Goal: Task Accomplishment & Management: Manage account settings

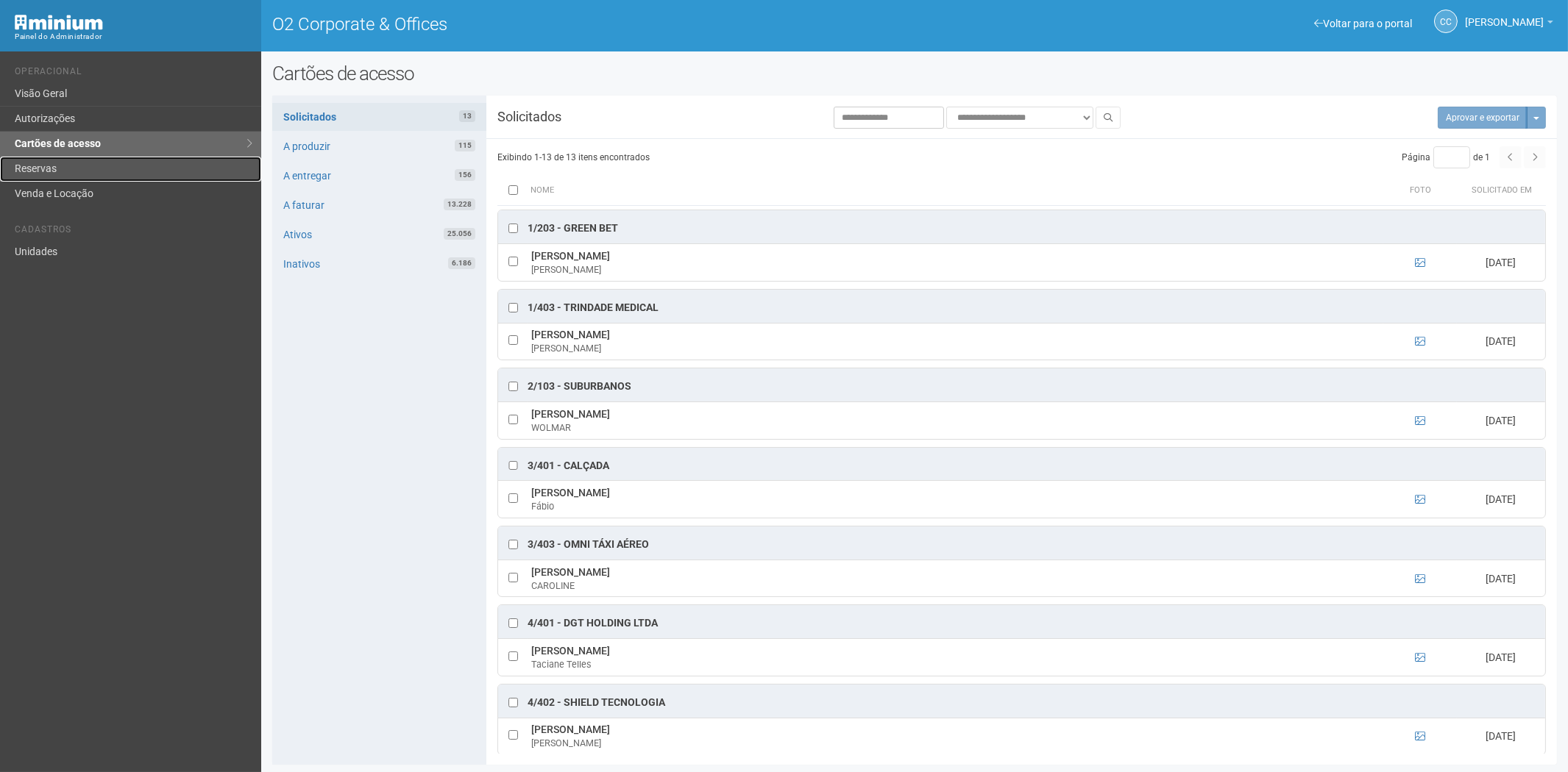
click at [165, 175] on link "Reservas" at bounding box center [130, 169] width 261 height 25
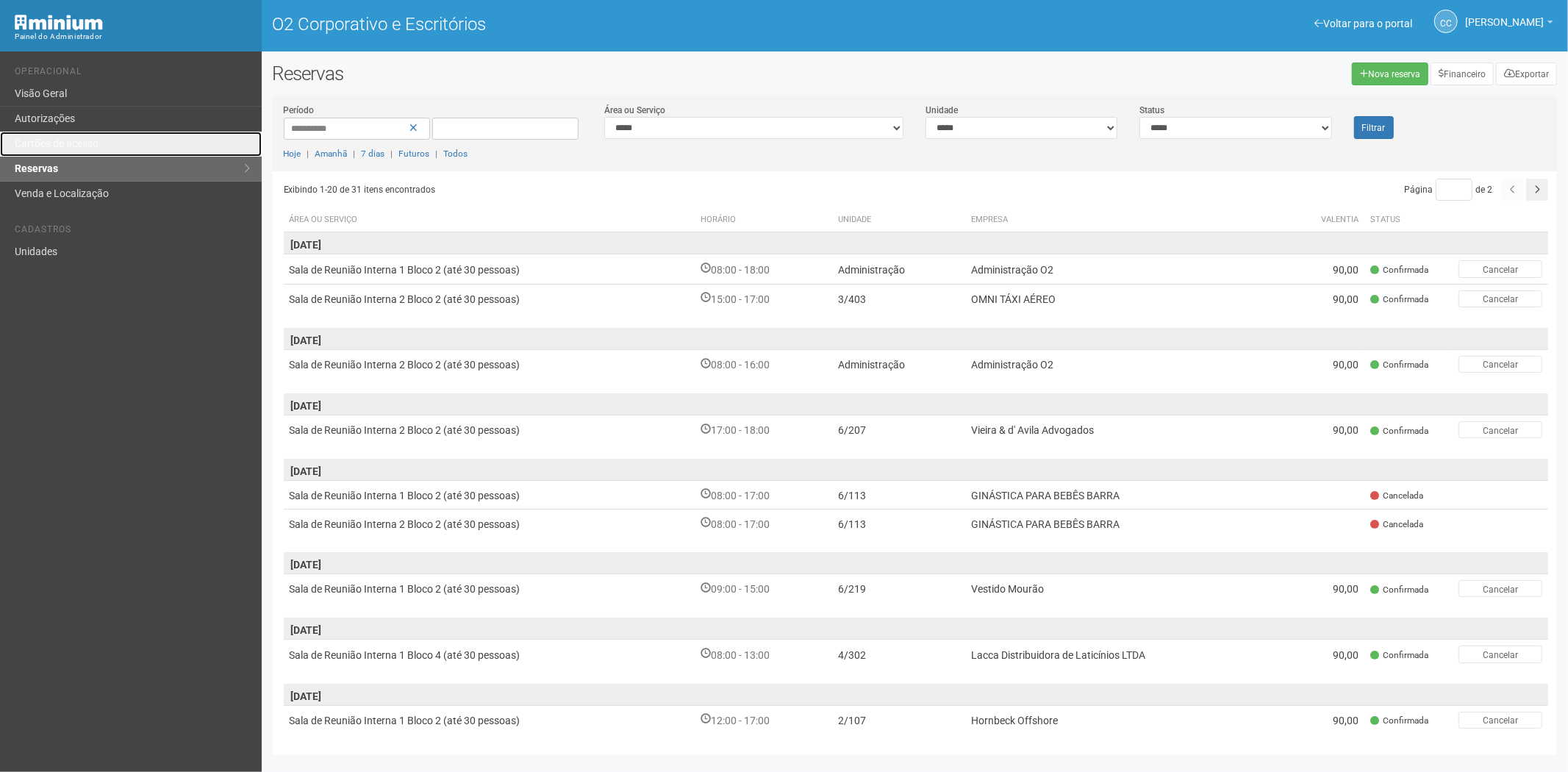
drag, startPoint x: 129, startPoint y: 138, endPoint x: 393, endPoint y: 244, distance: 284.5
click at [129, 138] on link "Cartões de acesso" at bounding box center [131, 144] width 262 height 25
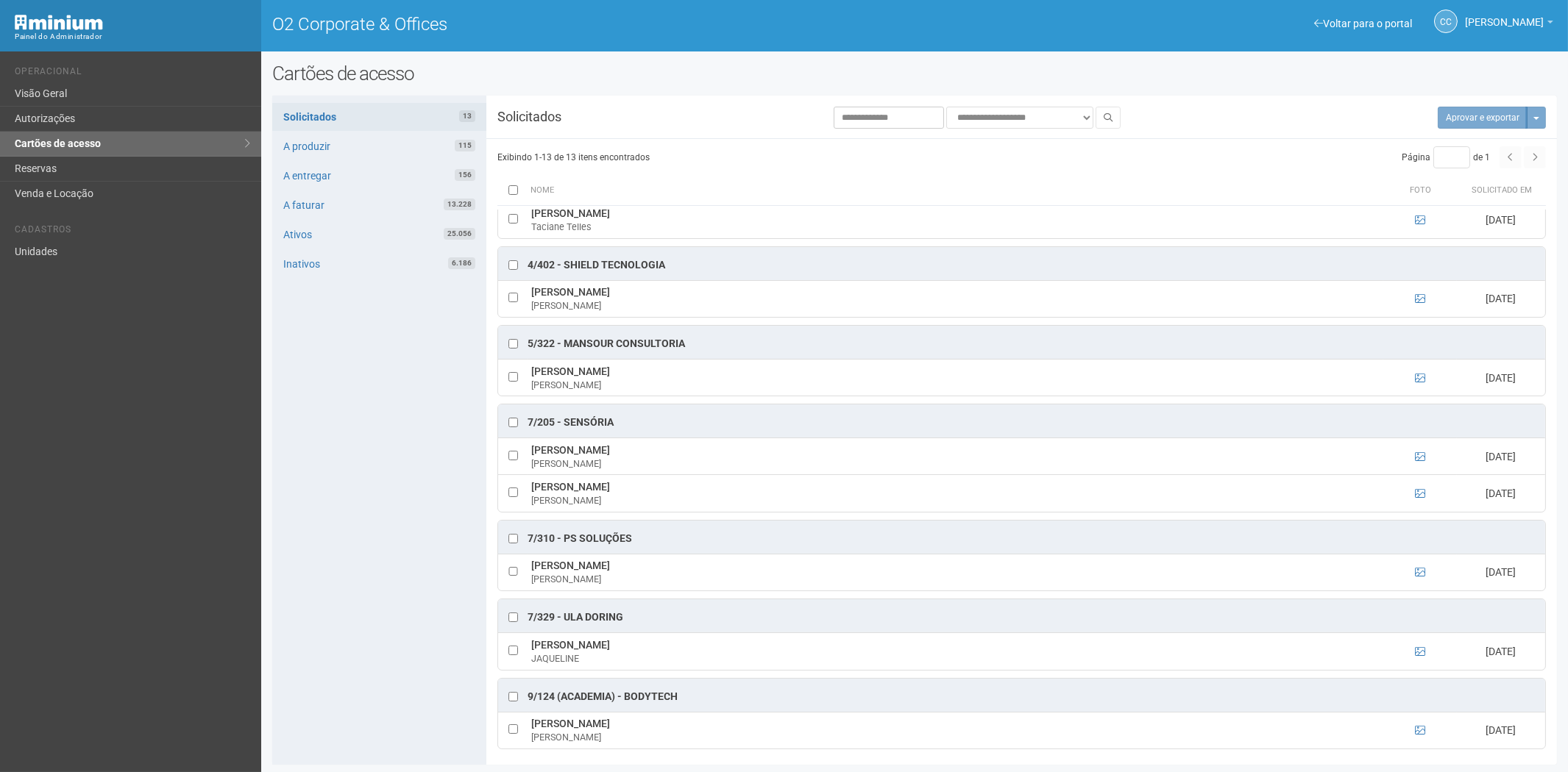
scroll to position [449, 0]
click at [1421, 723] on icon at bounding box center [1420, 727] width 11 height 11
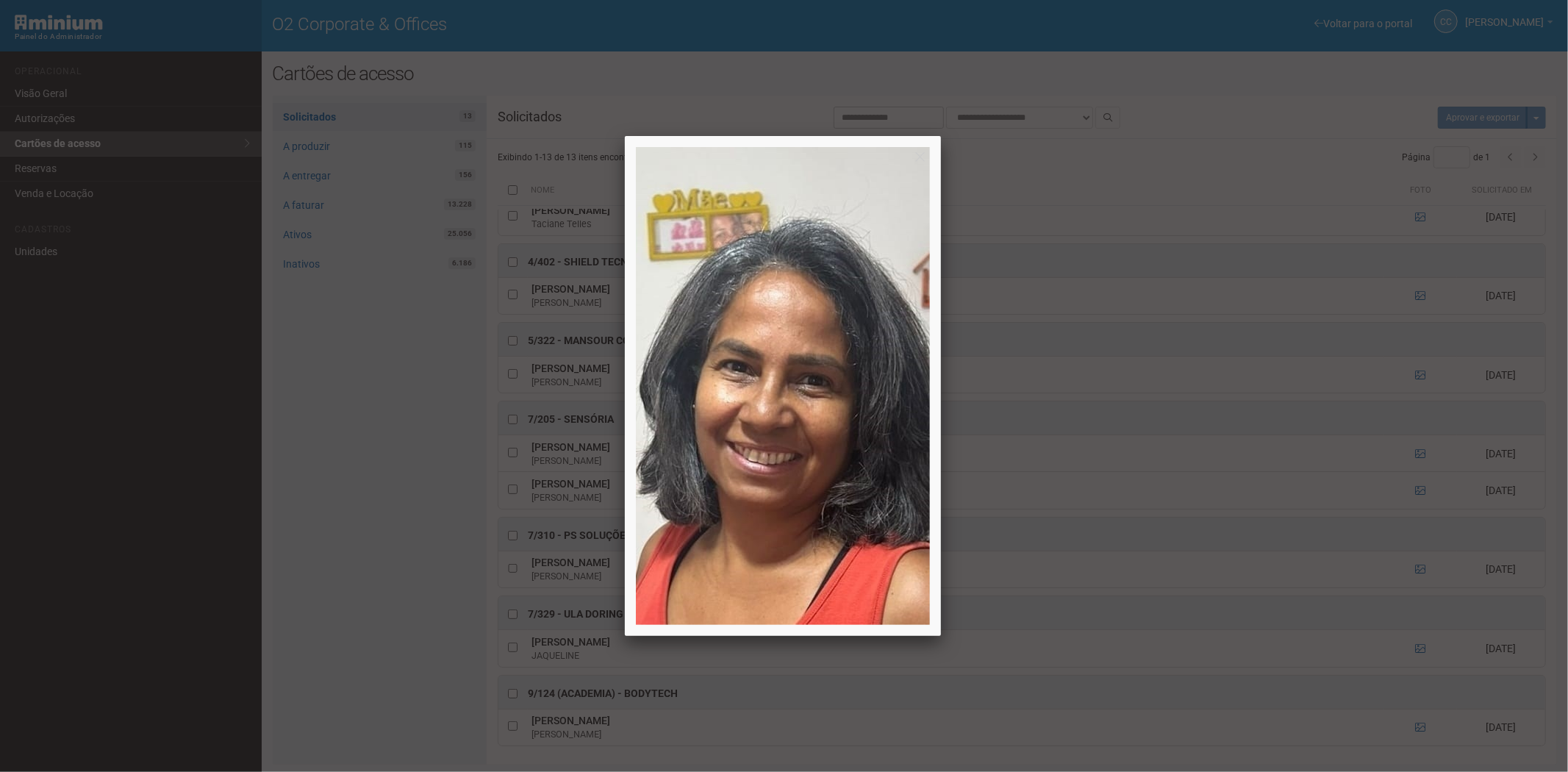
click at [1421, 728] on div at bounding box center [784, 386] width 1568 height 772
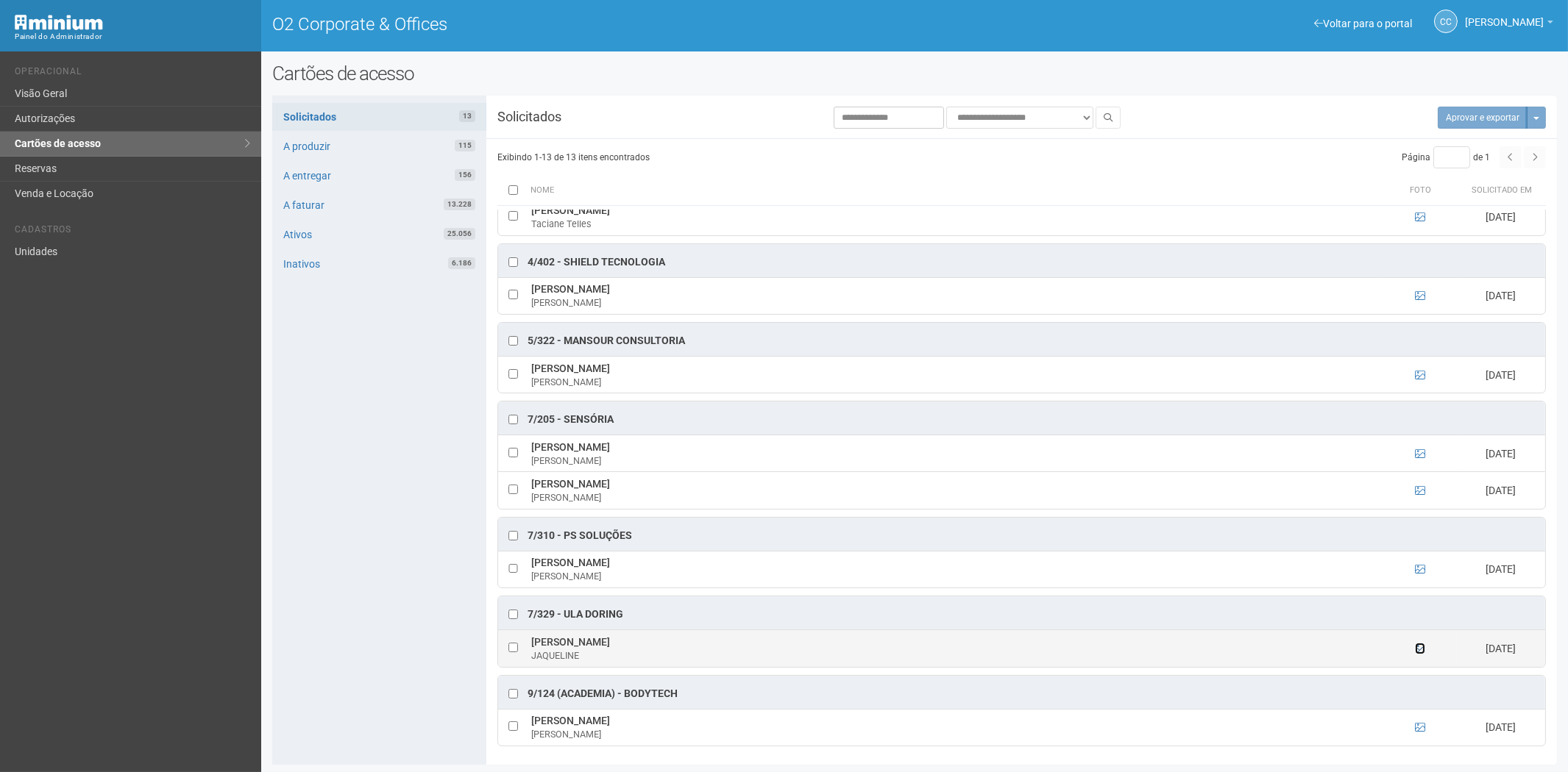
click at [1418, 644] on icon at bounding box center [1420, 648] width 11 height 11
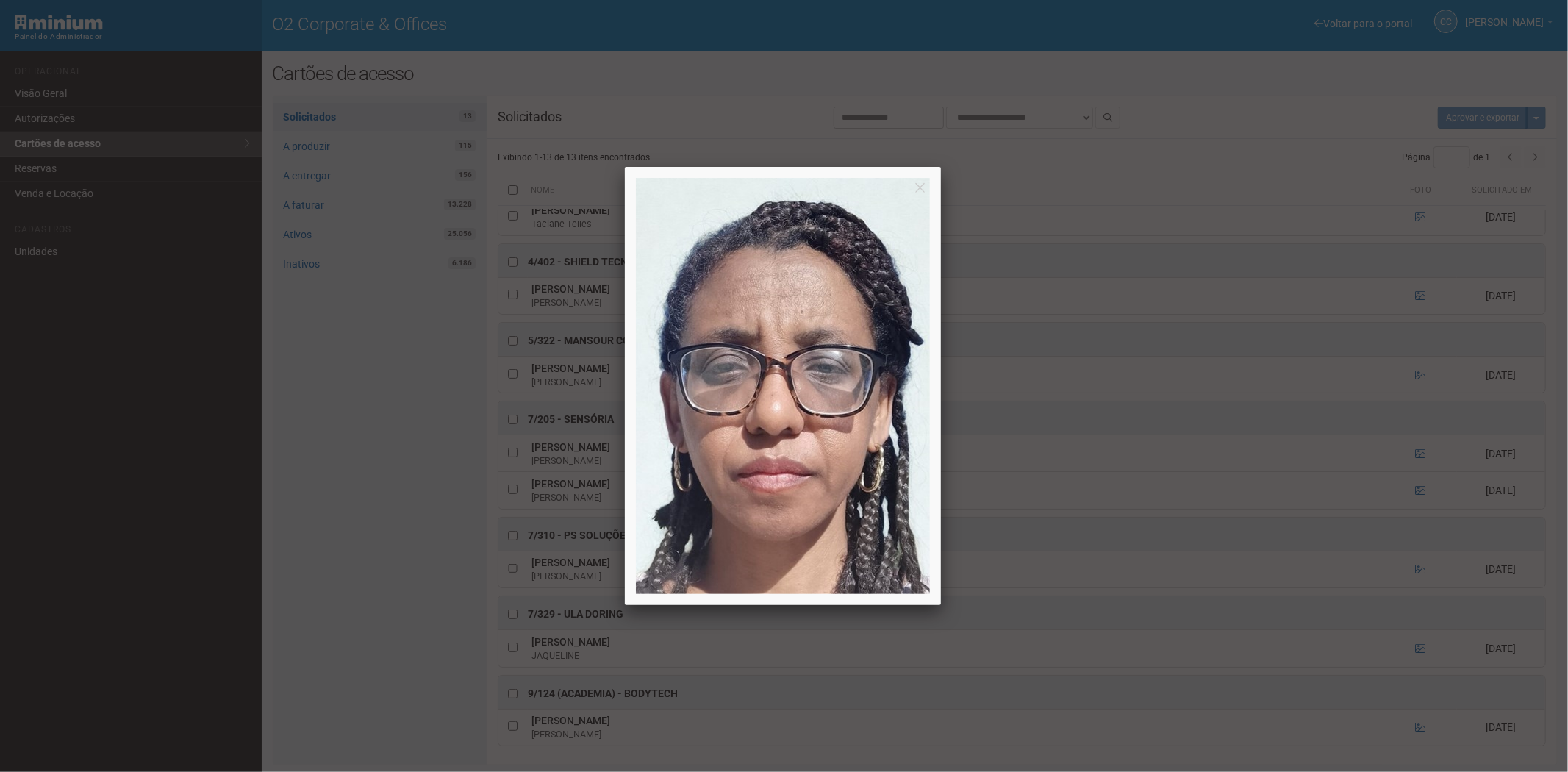
click at [1410, 643] on div at bounding box center [784, 386] width 1568 height 772
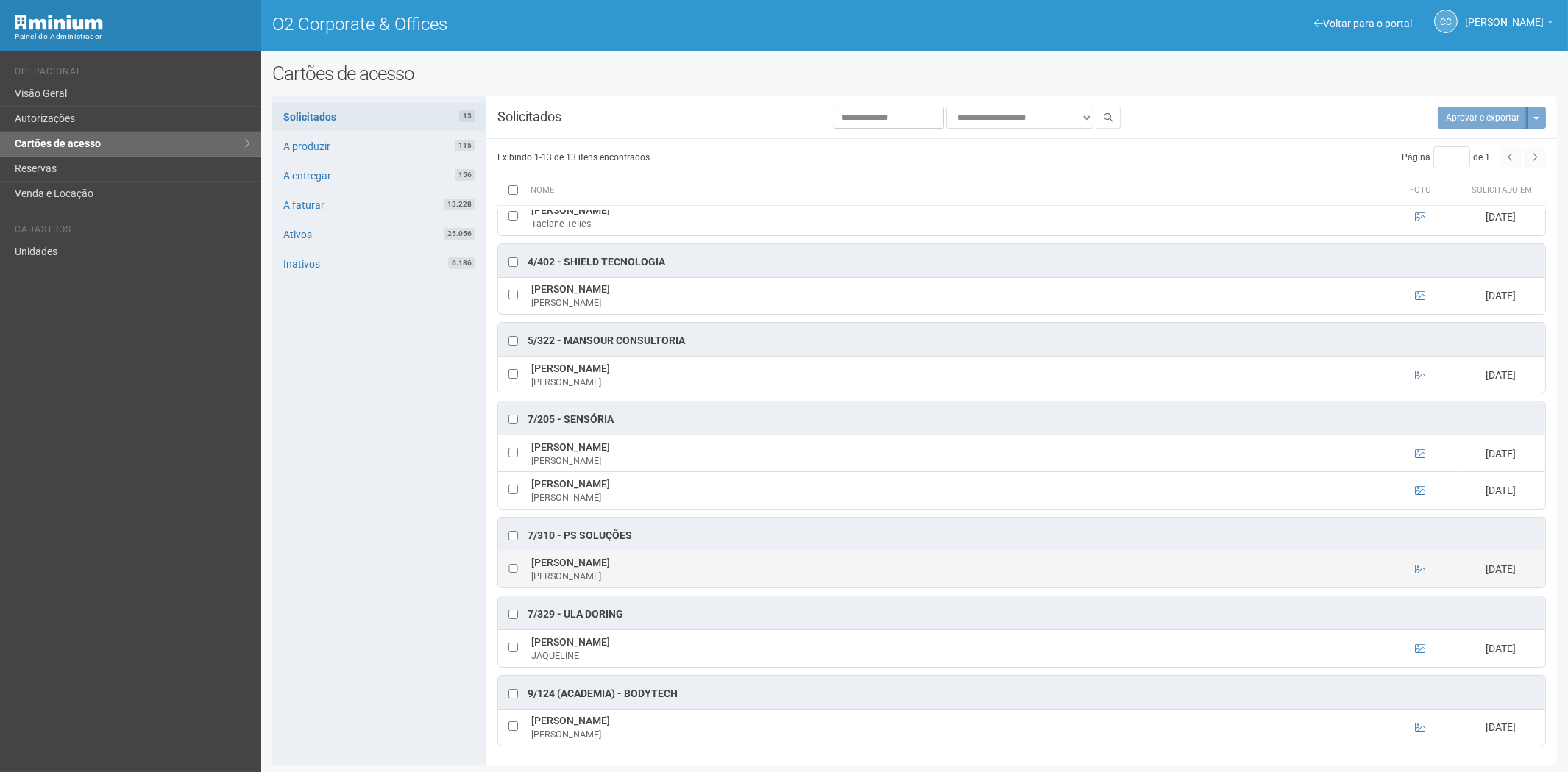
click at [1420, 561] on td at bounding box center [1420, 569] width 74 height 36
click at [1426, 560] on td at bounding box center [1420, 569] width 74 height 36
click at [1415, 565] on icon at bounding box center [1420, 569] width 11 height 11
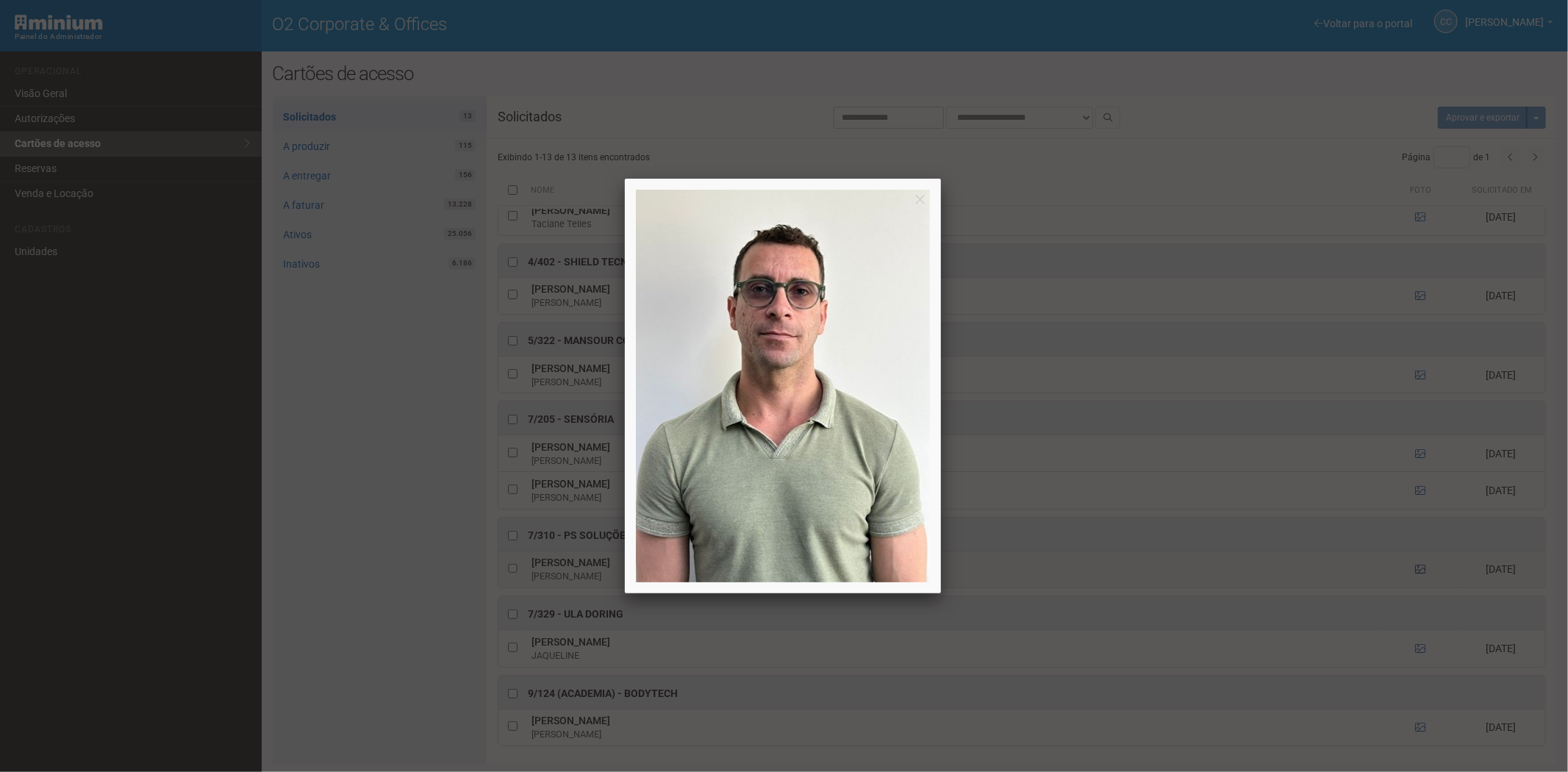
click at [1413, 566] on div at bounding box center [784, 386] width 1568 height 772
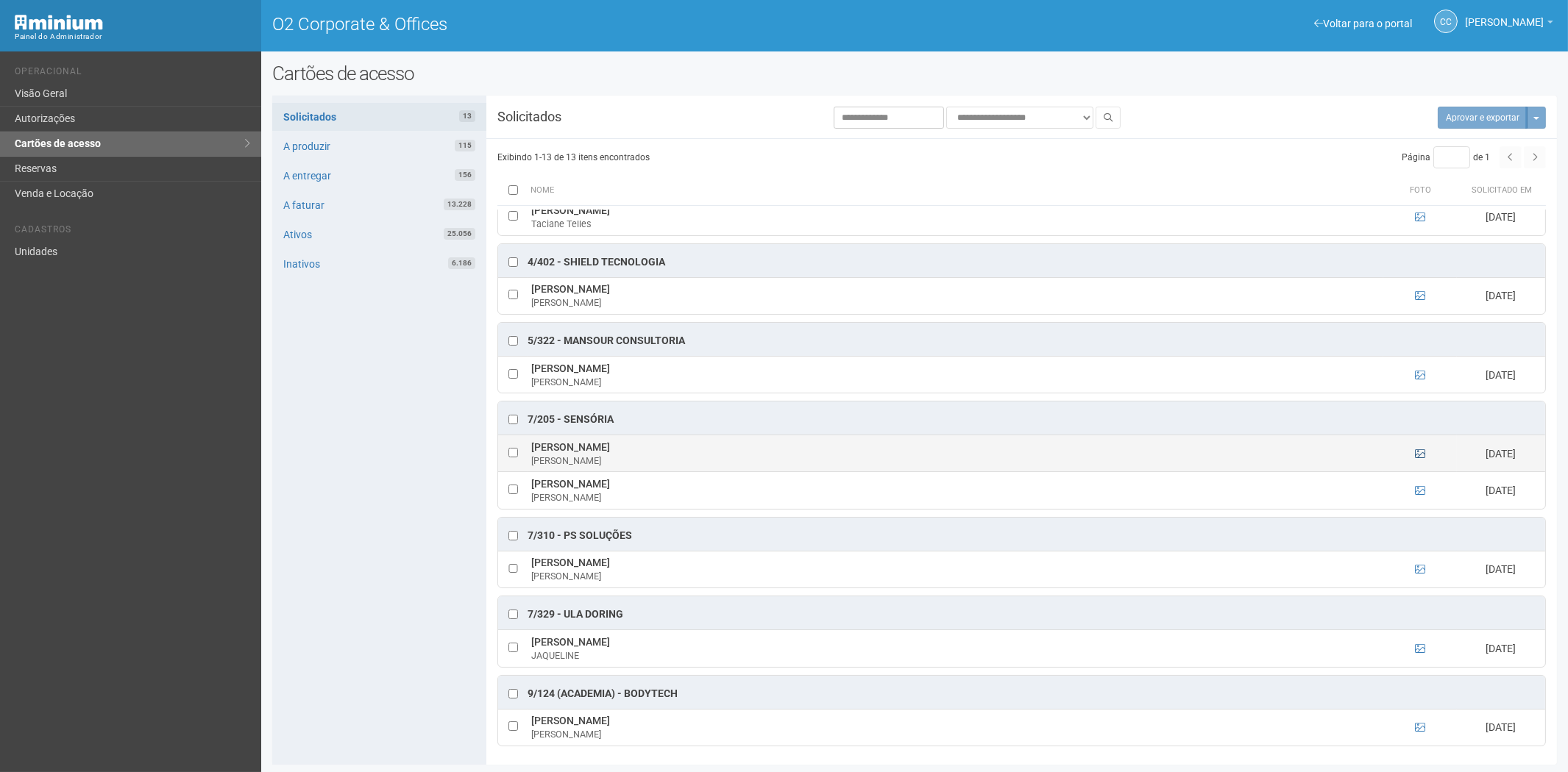
click at [1415, 447] on td at bounding box center [1420, 453] width 74 height 36
click at [1415, 448] on icon at bounding box center [1420, 453] width 11 height 11
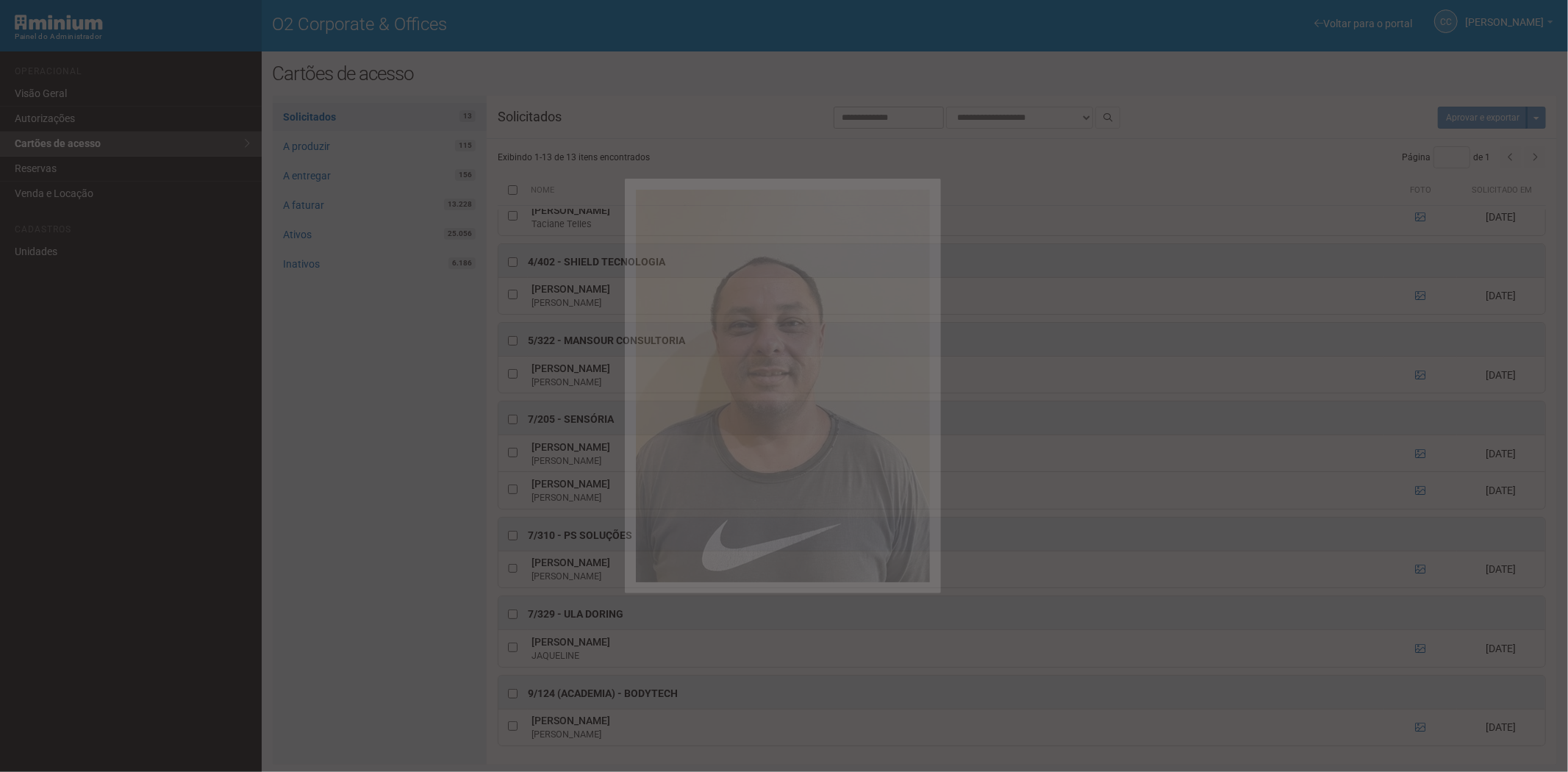
click at [1358, 478] on div at bounding box center [784, 386] width 1568 height 772
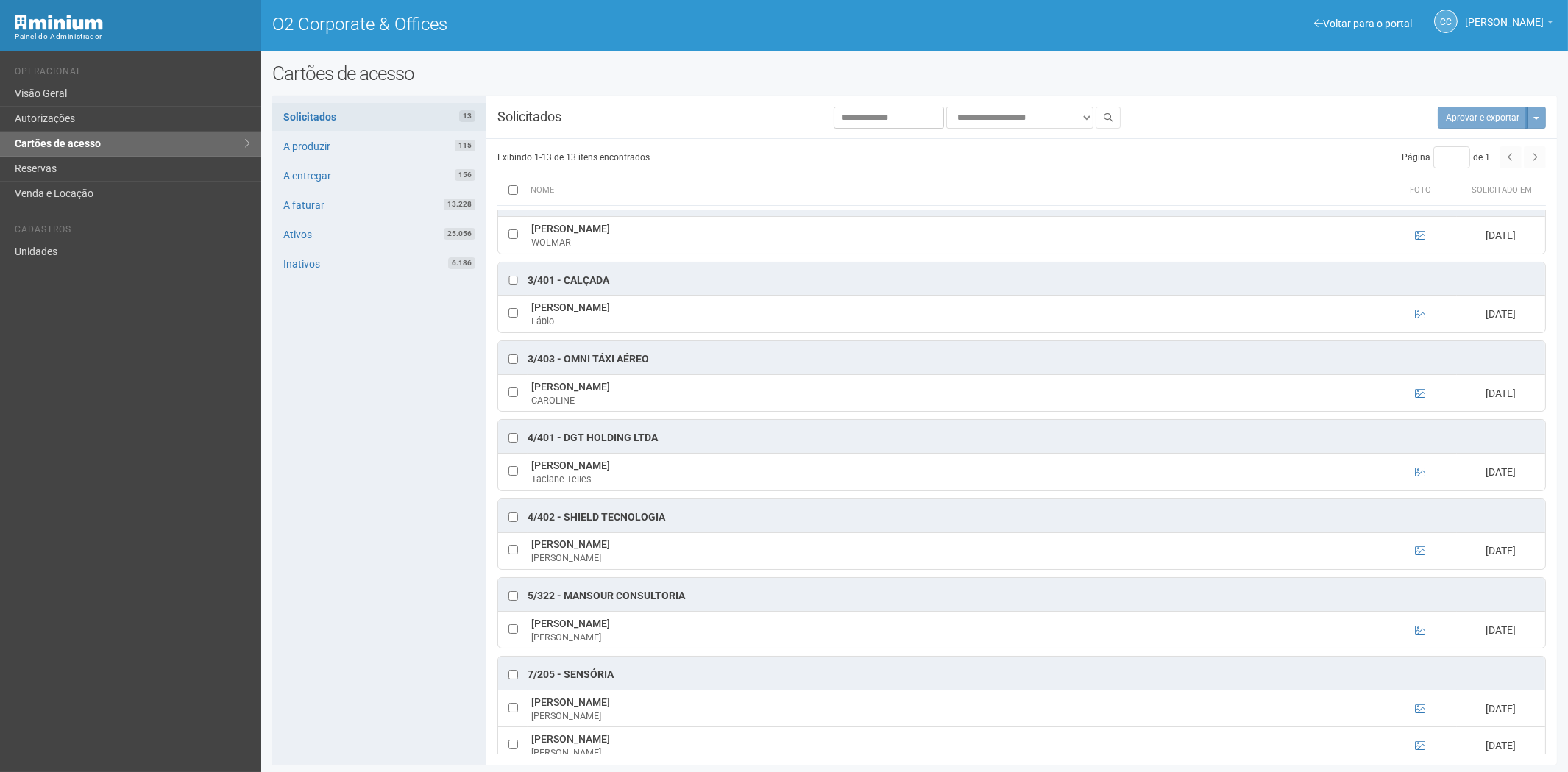
scroll to position [204, 0]
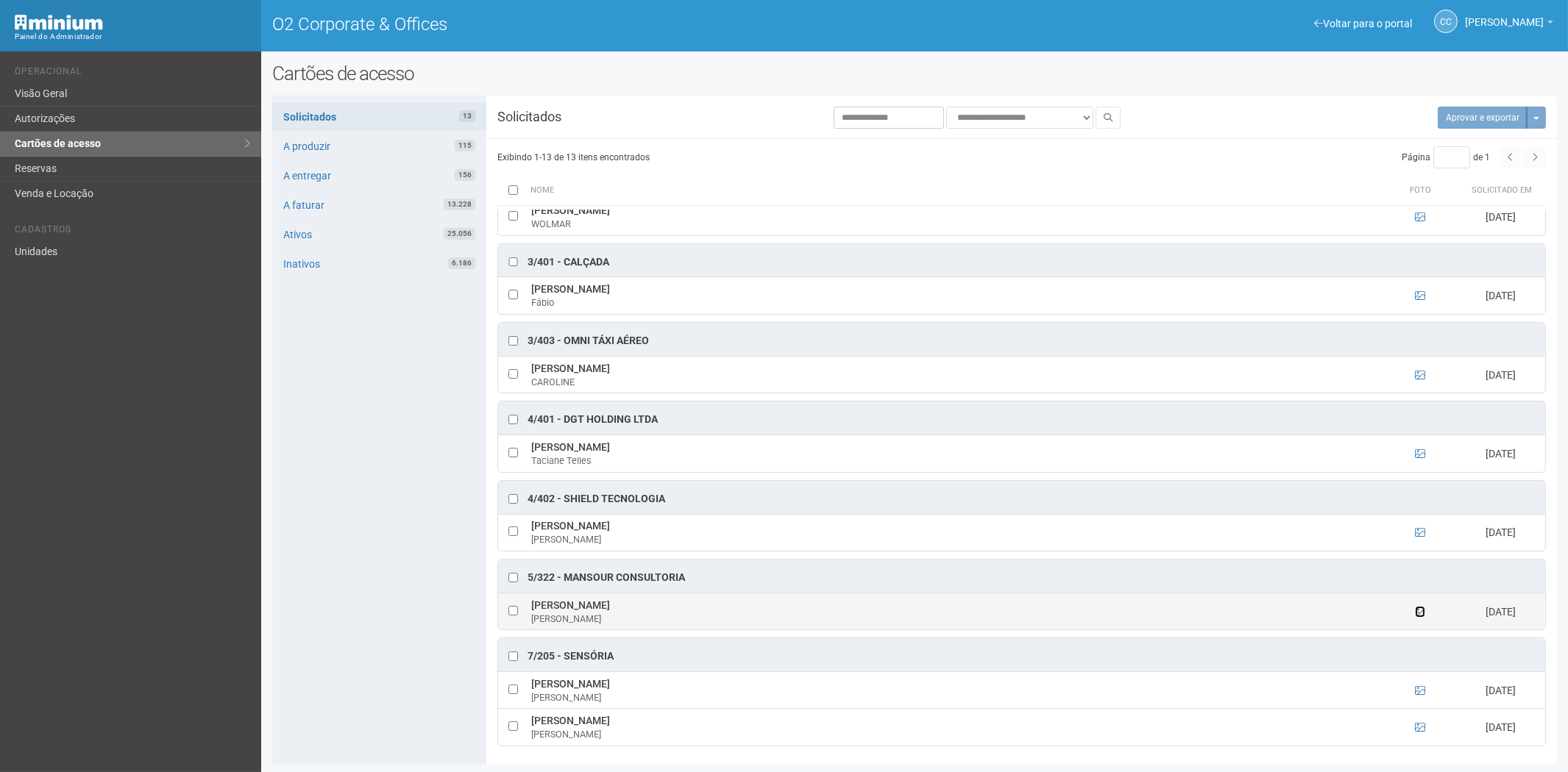
click at [1418, 617] on icon at bounding box center [1420, 612] width 11 height 11
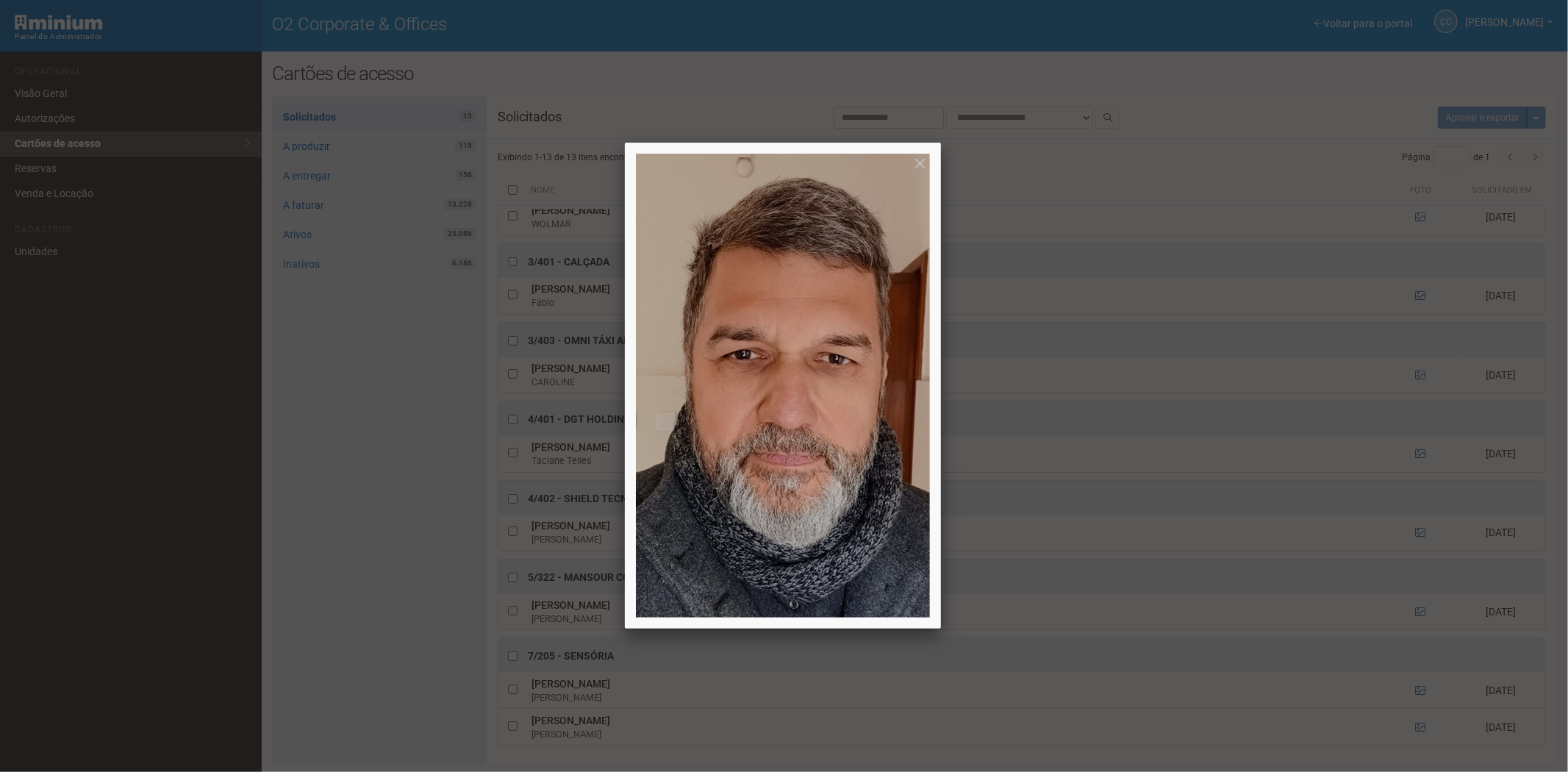
click at [1116, 615] on div at bounding box center [784, 386] width 1568 height 772
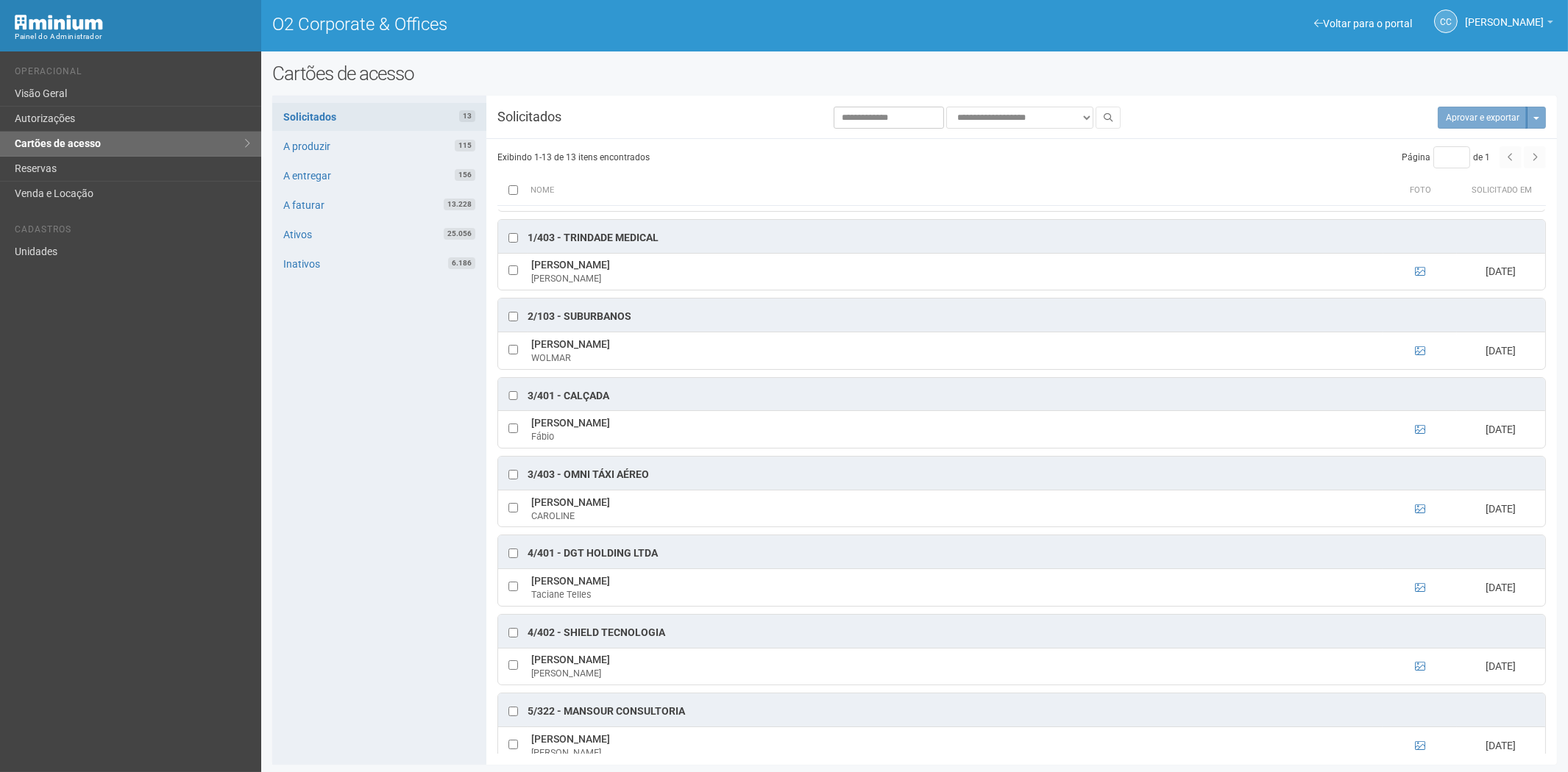
scroll to position [40, 0]
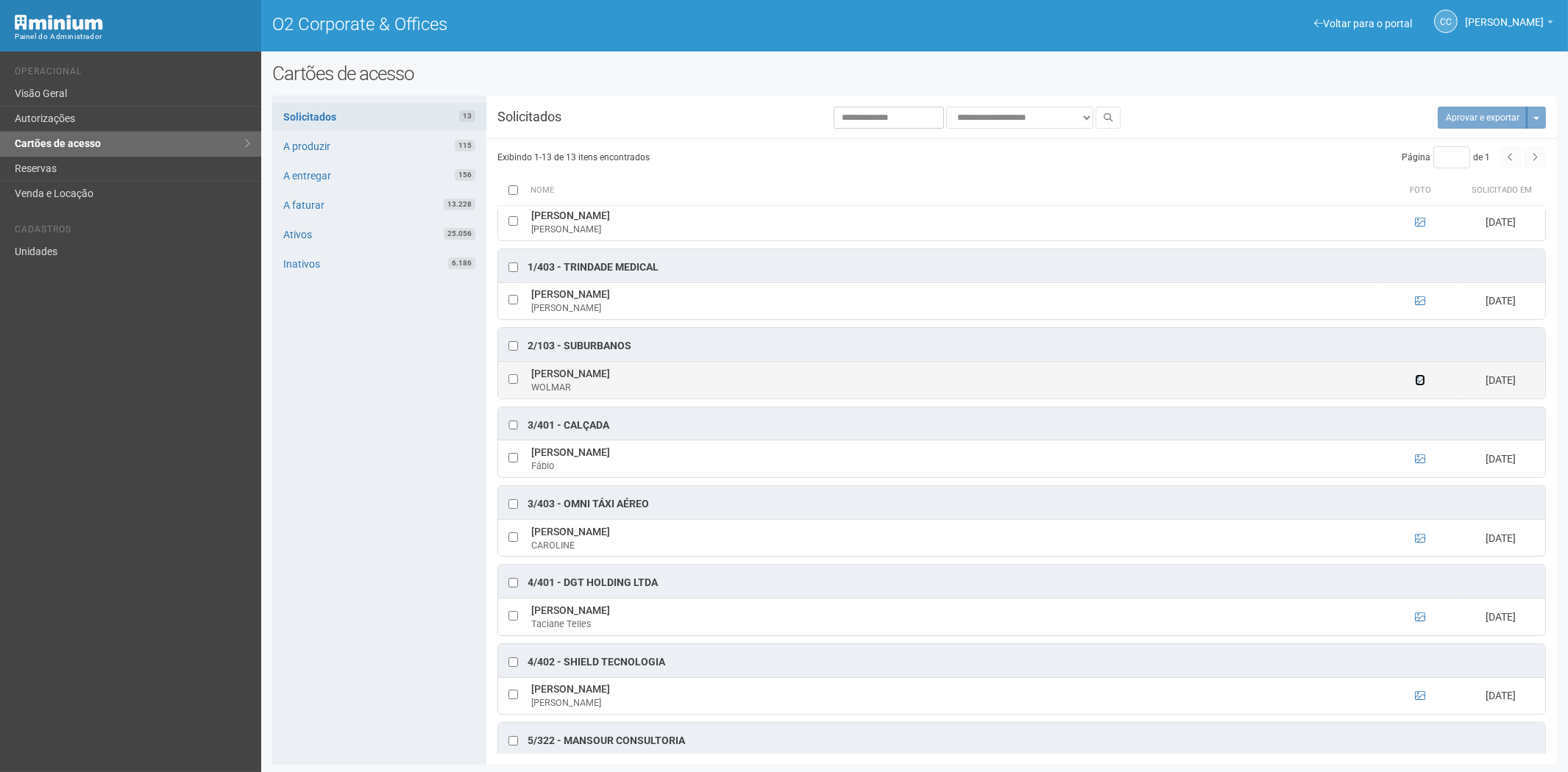
click at [1417, 379] on icon at bounding box center [1420, 380] width 11 height 11
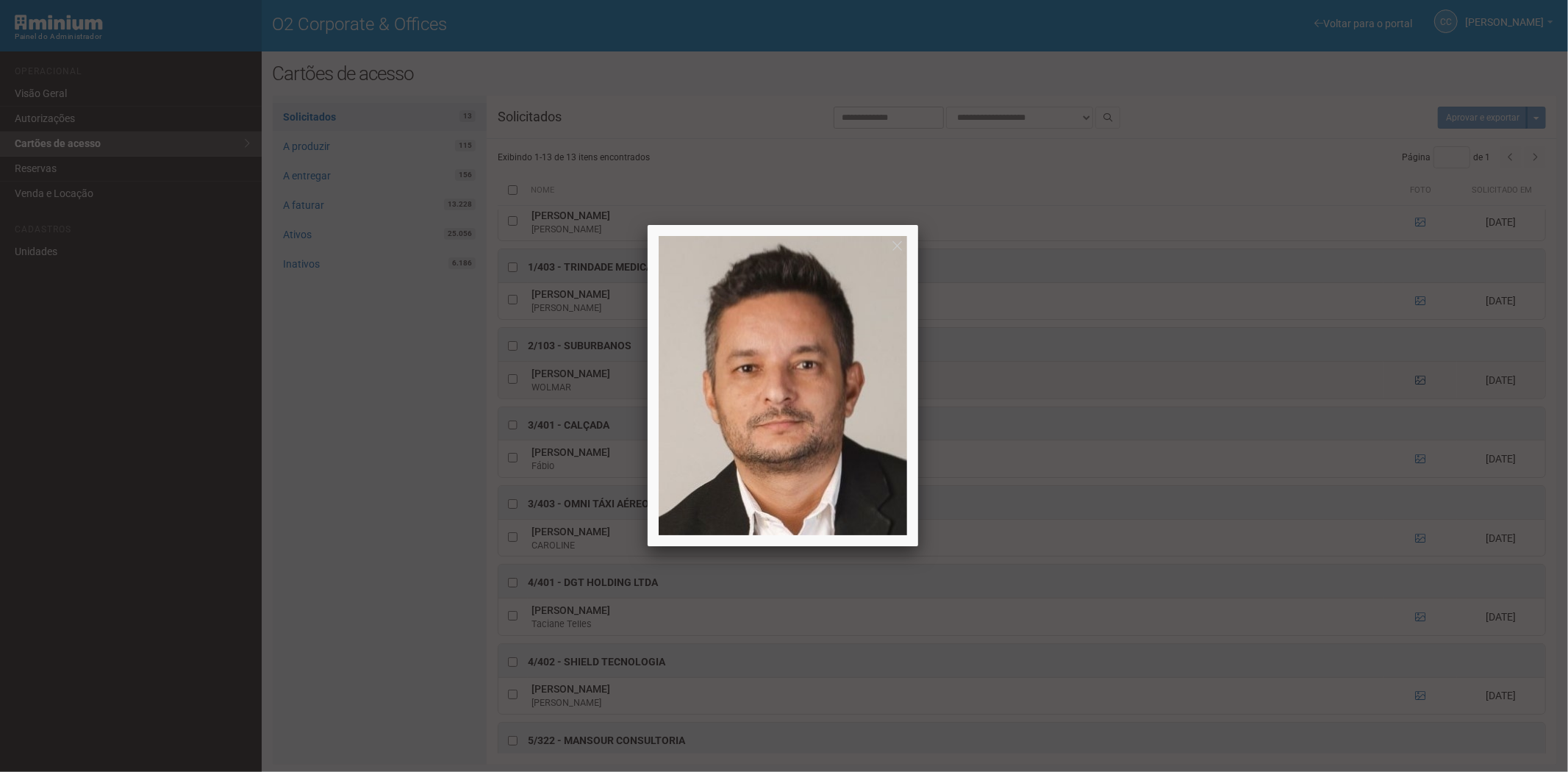
click at [1417, 379] on div at bounding box center [784, 386] width 1568 height 772
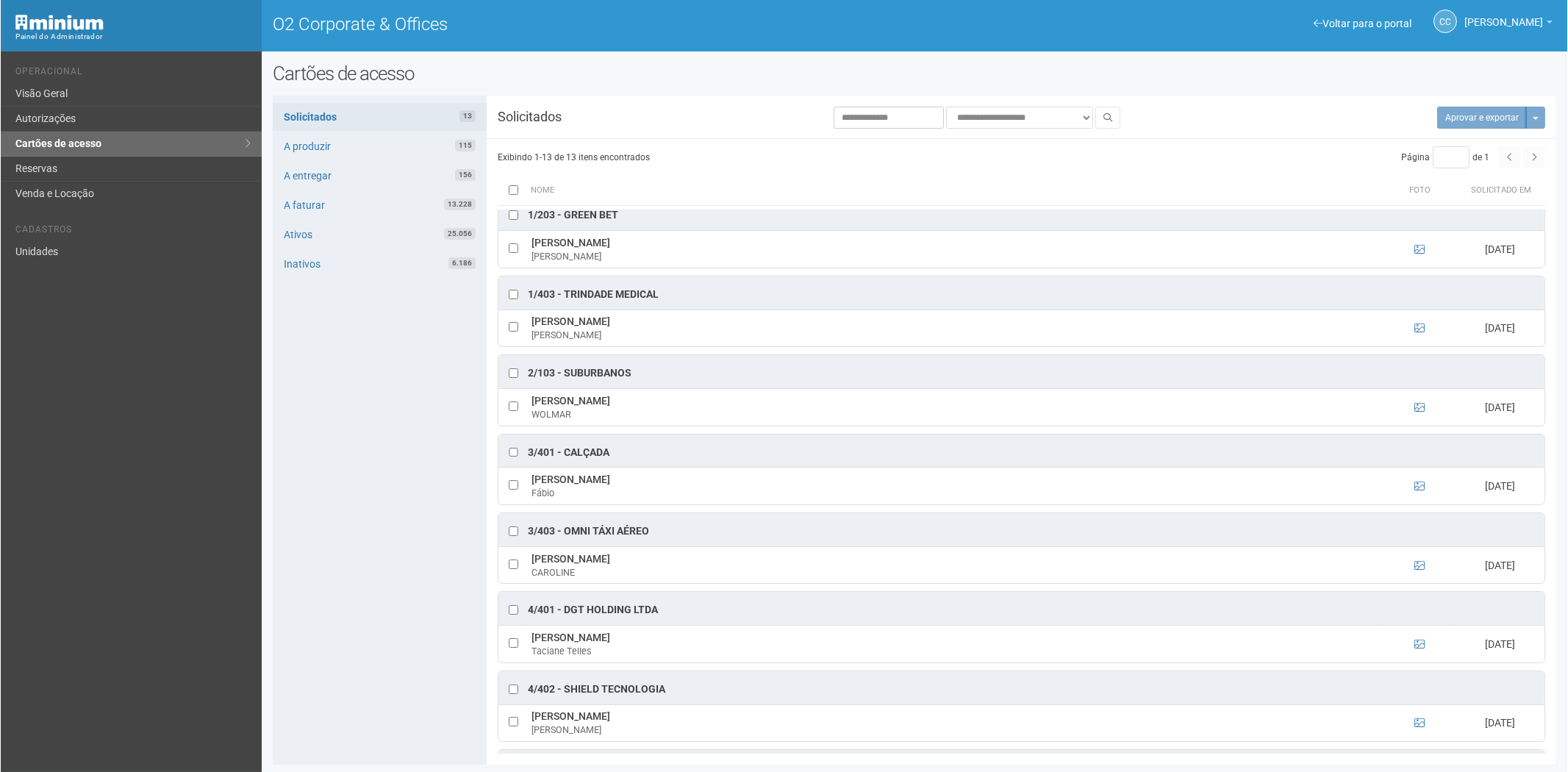
scroll to position [0, 0]
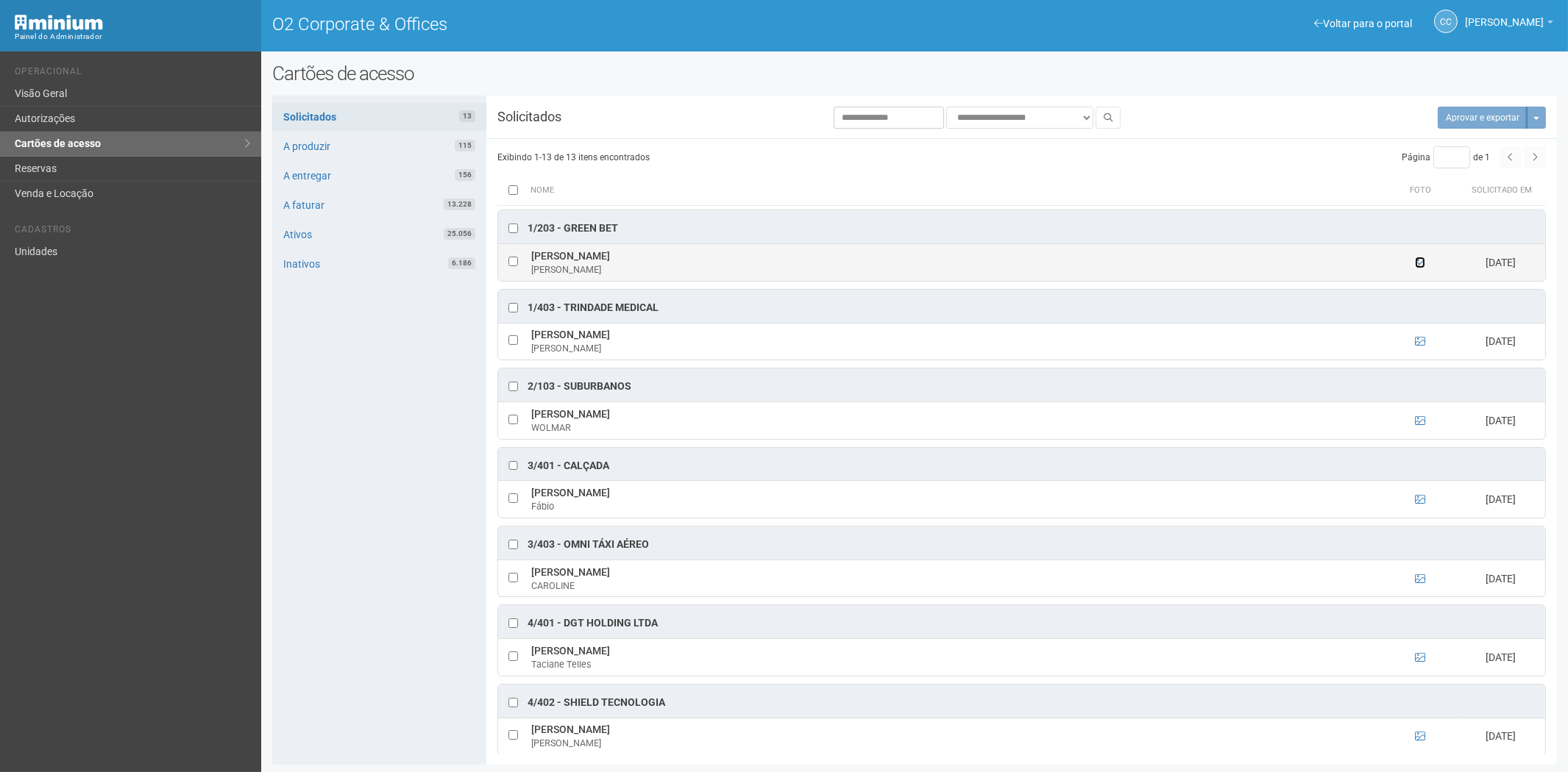
click at [1421, 261] on icon at bounding box center [1420, 262] width 11 height 11
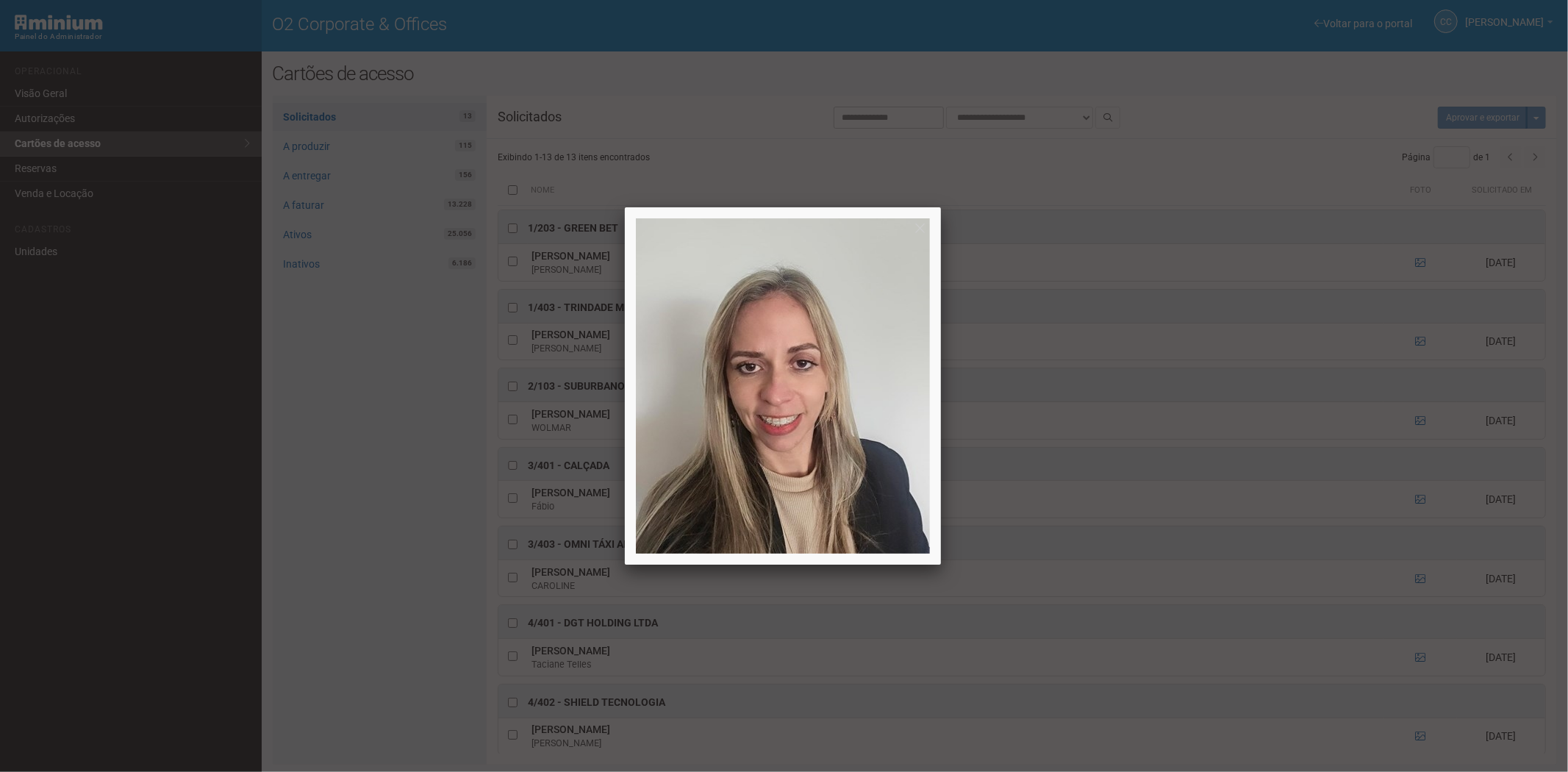
drag, startPoint x: 1150, startPoint y: 450, endPoint x: 1146, endPoint y: 443, distance: 8.1
click at [1146, 443] on div at bounding box center [784, 386] width 1568 height 772
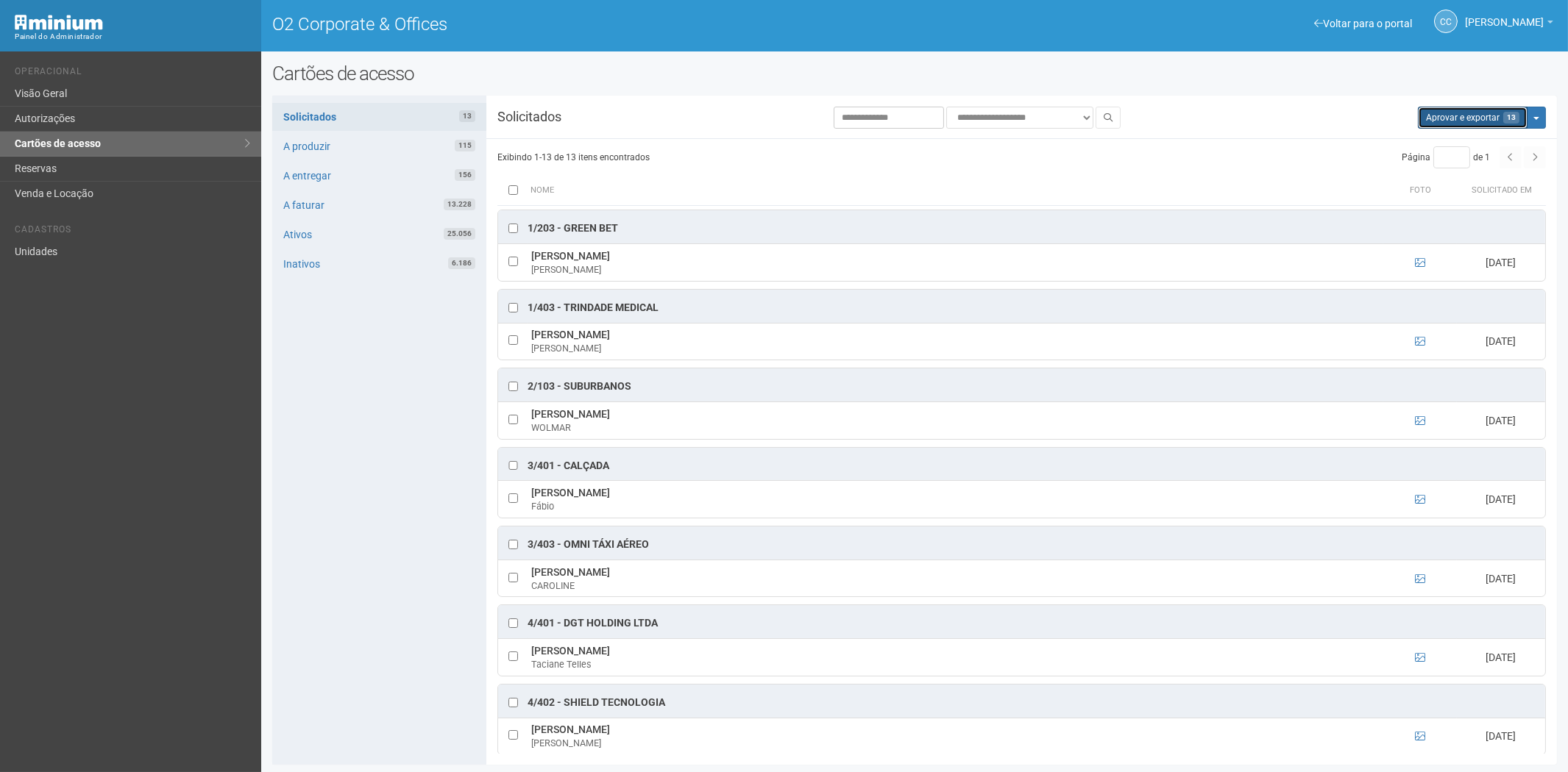
click at [1454, 121] on button "Aprovar e exportar 13" at bounding box center [1472, 117] width 109 height 22
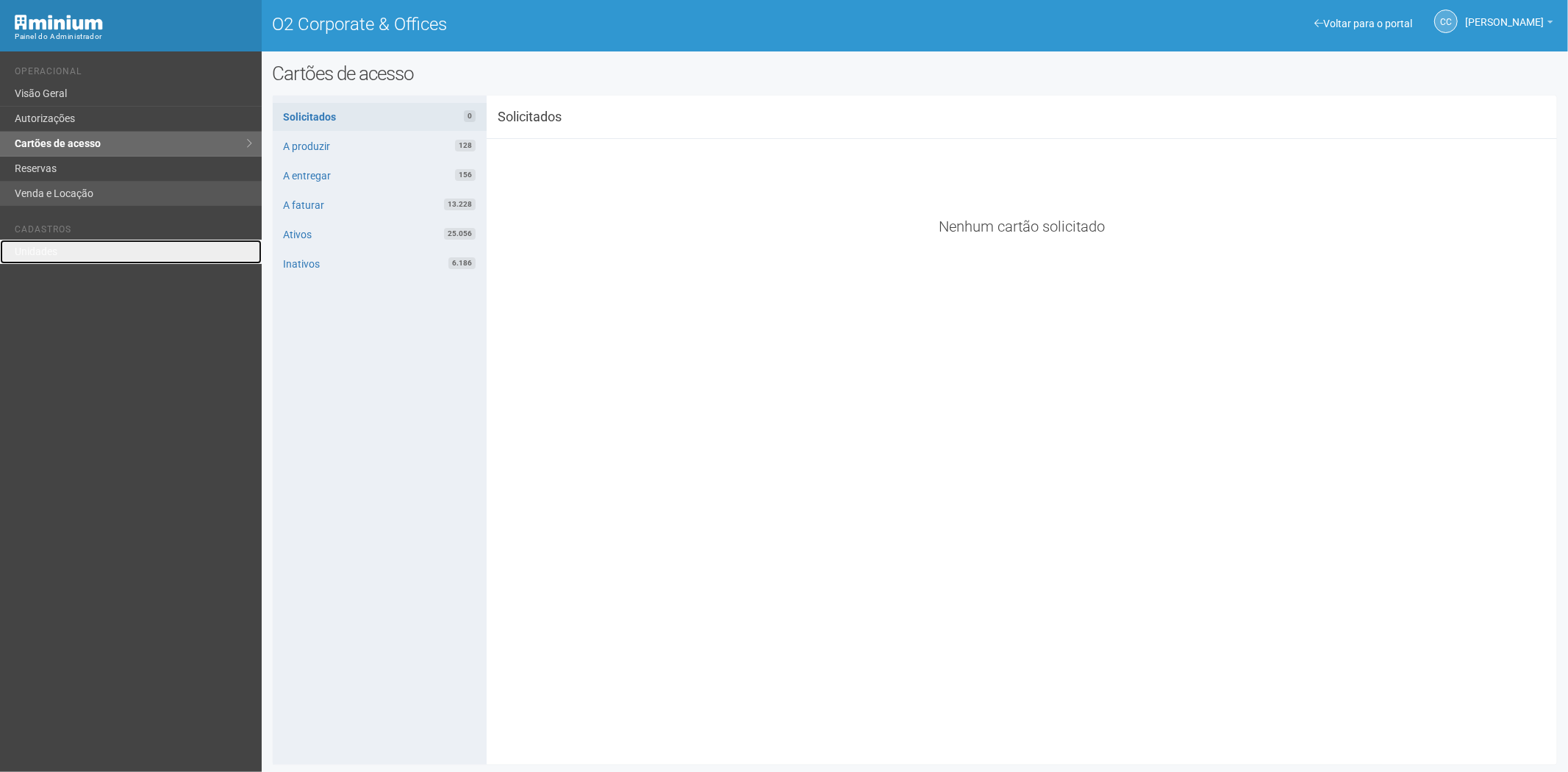
drag, startPoint x: 49, startPoint y: 240, endPoint x: 105, endPoint y: 196, distance: 71.2
click at [47, 240] on link "Unidades" at bounding box center [131, 252] width 262 height 24
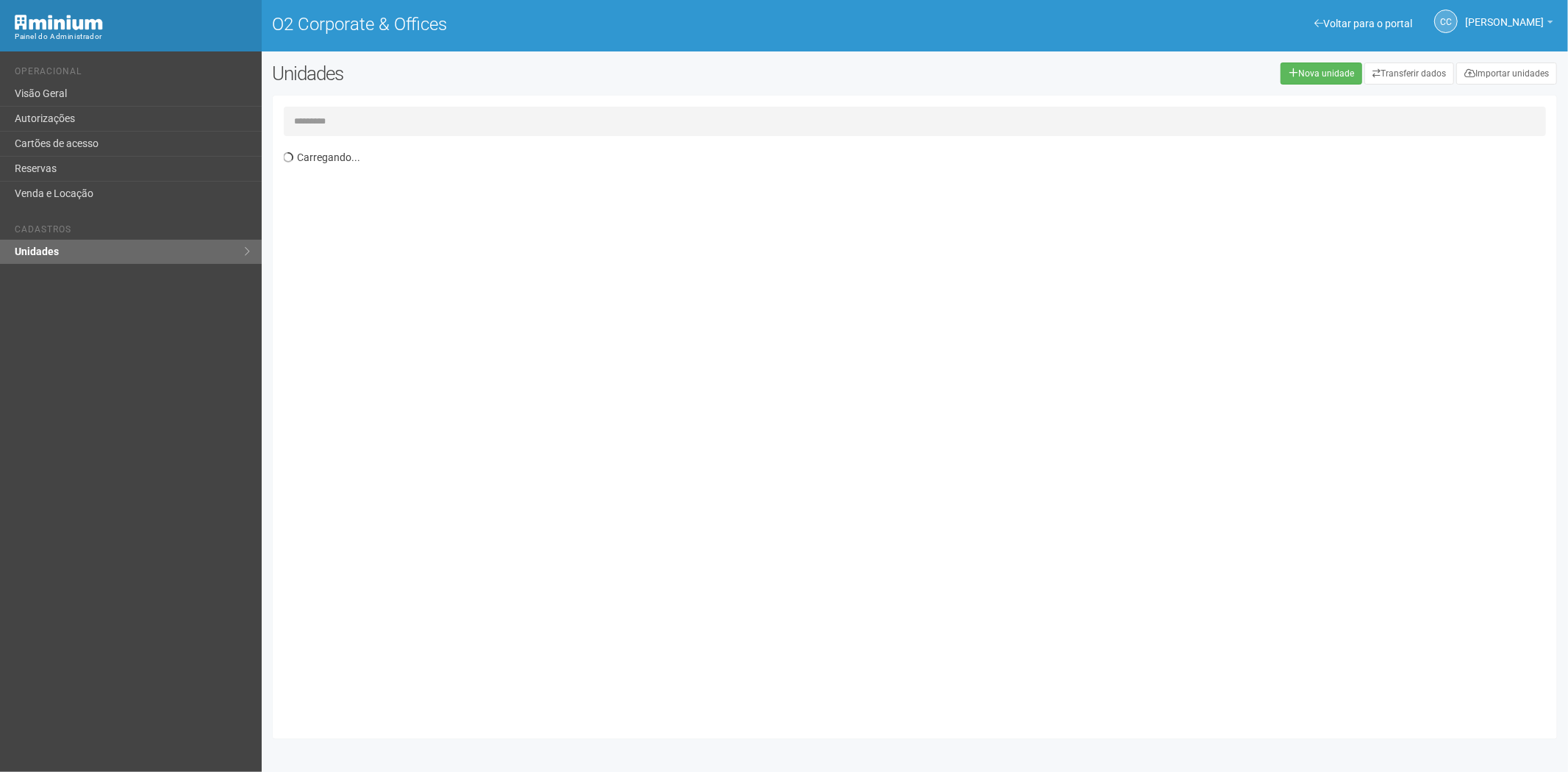
click at [372, 118] on input "text" at bounding box center [915, 121] width 1263 height 29
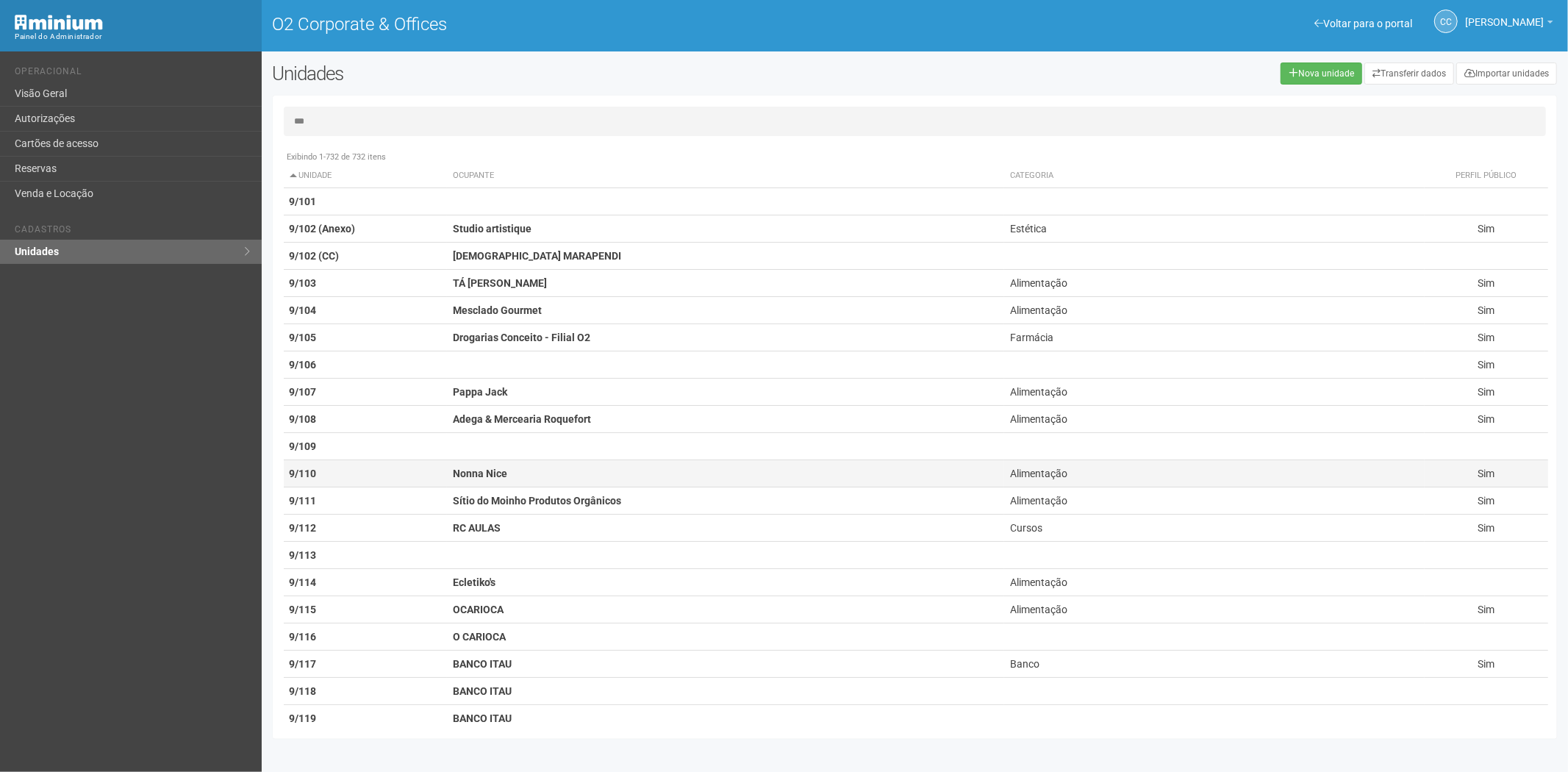
type input "***"
click at [500, 468] on strong "Nonna Nice" at bounding box center [480, 473] width 54 height 12
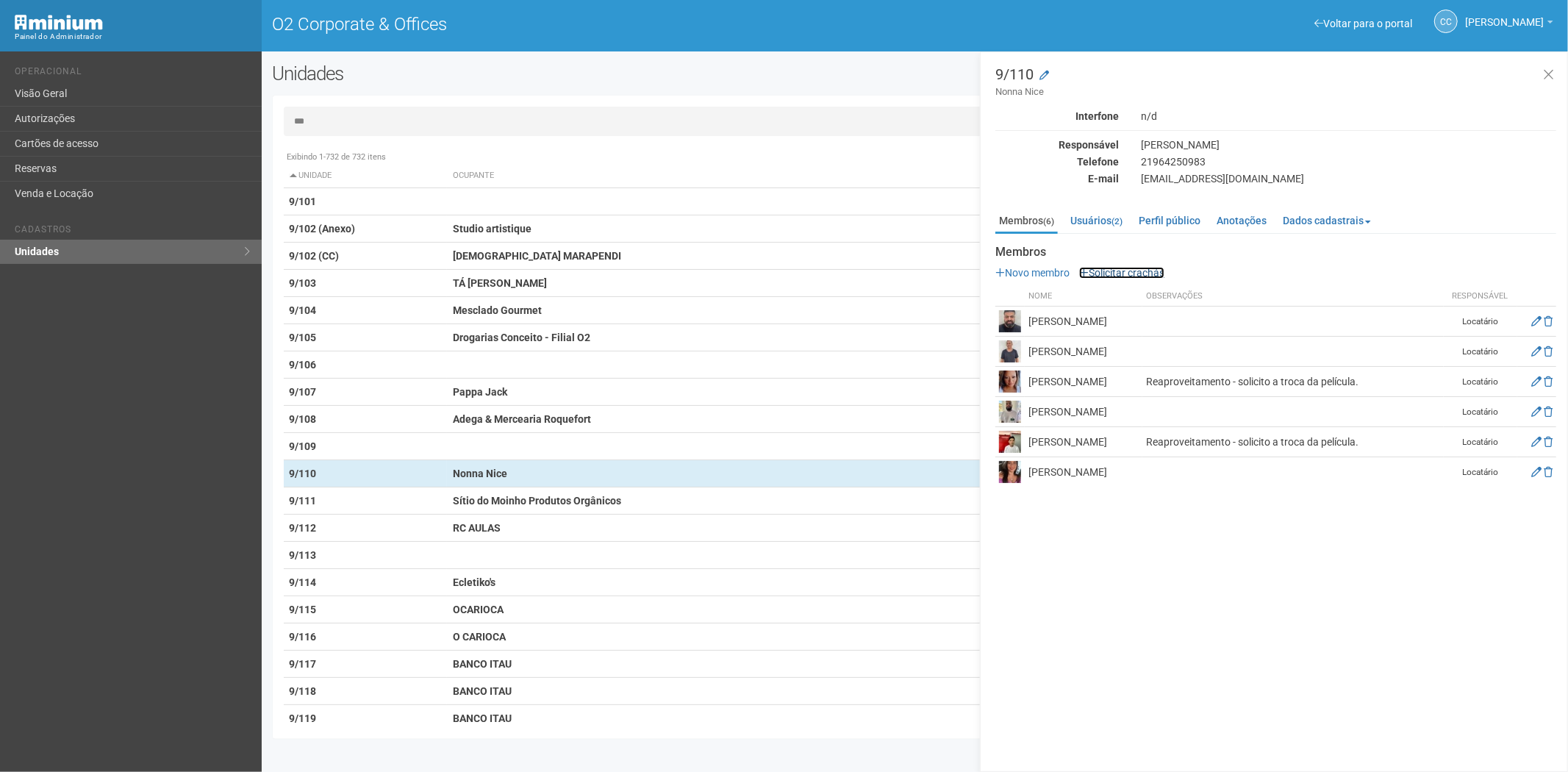
drag, startPoint x: 1113, startPoint y: 267, endPoint x: 1134, endPoint y: 297, distance: 36.6
click at [1113, 267] on link "Solicitar crachás" at bounding box center [1121, 273] width 85 height 12
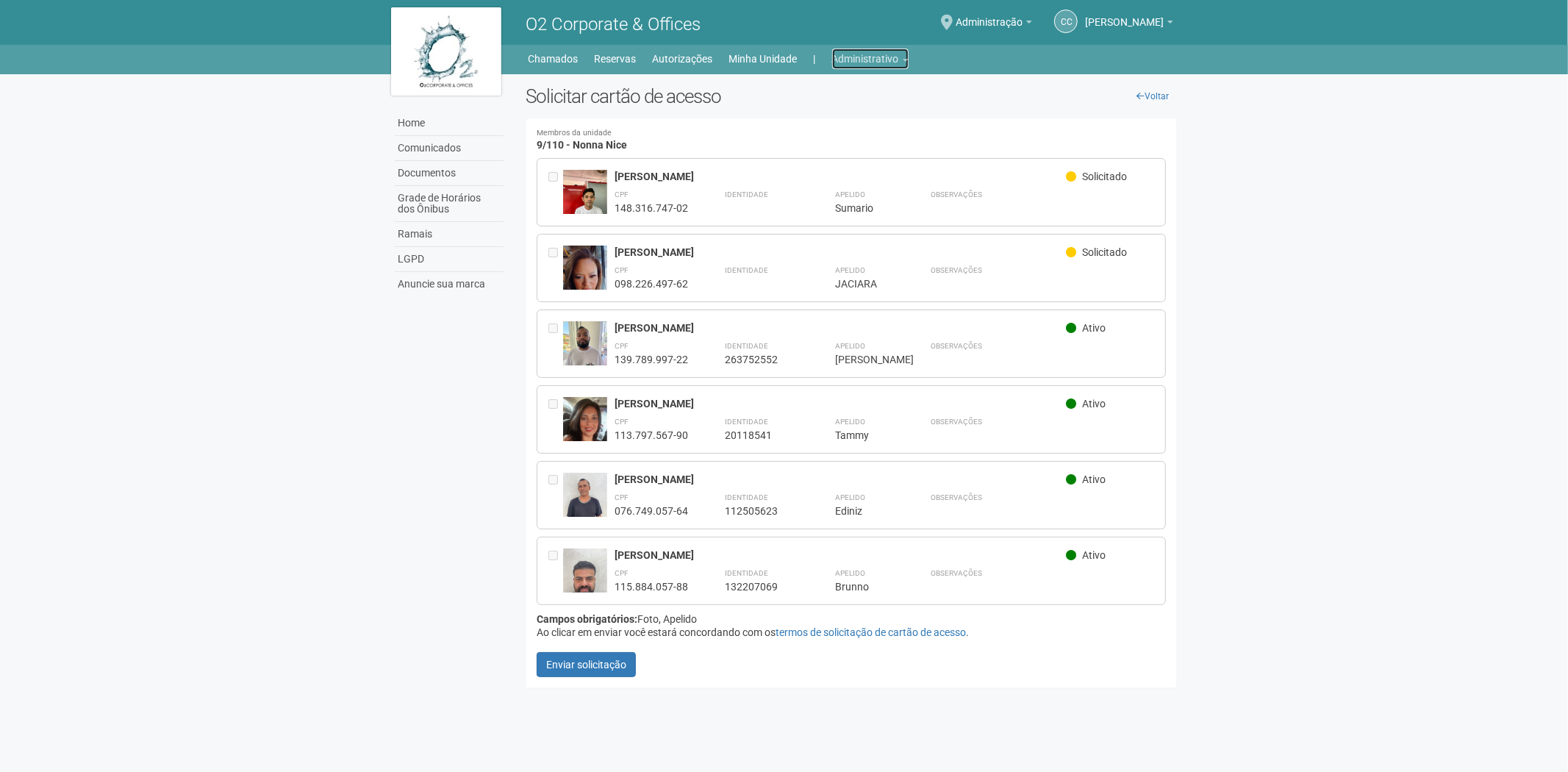
click at [870, 57] on link "Administrativo" at bounding box center [871, 58] width 77 height 20
click at [850, 112] on link "Cartões de acesso" at bounding box center [850, 116] width 125 height 26
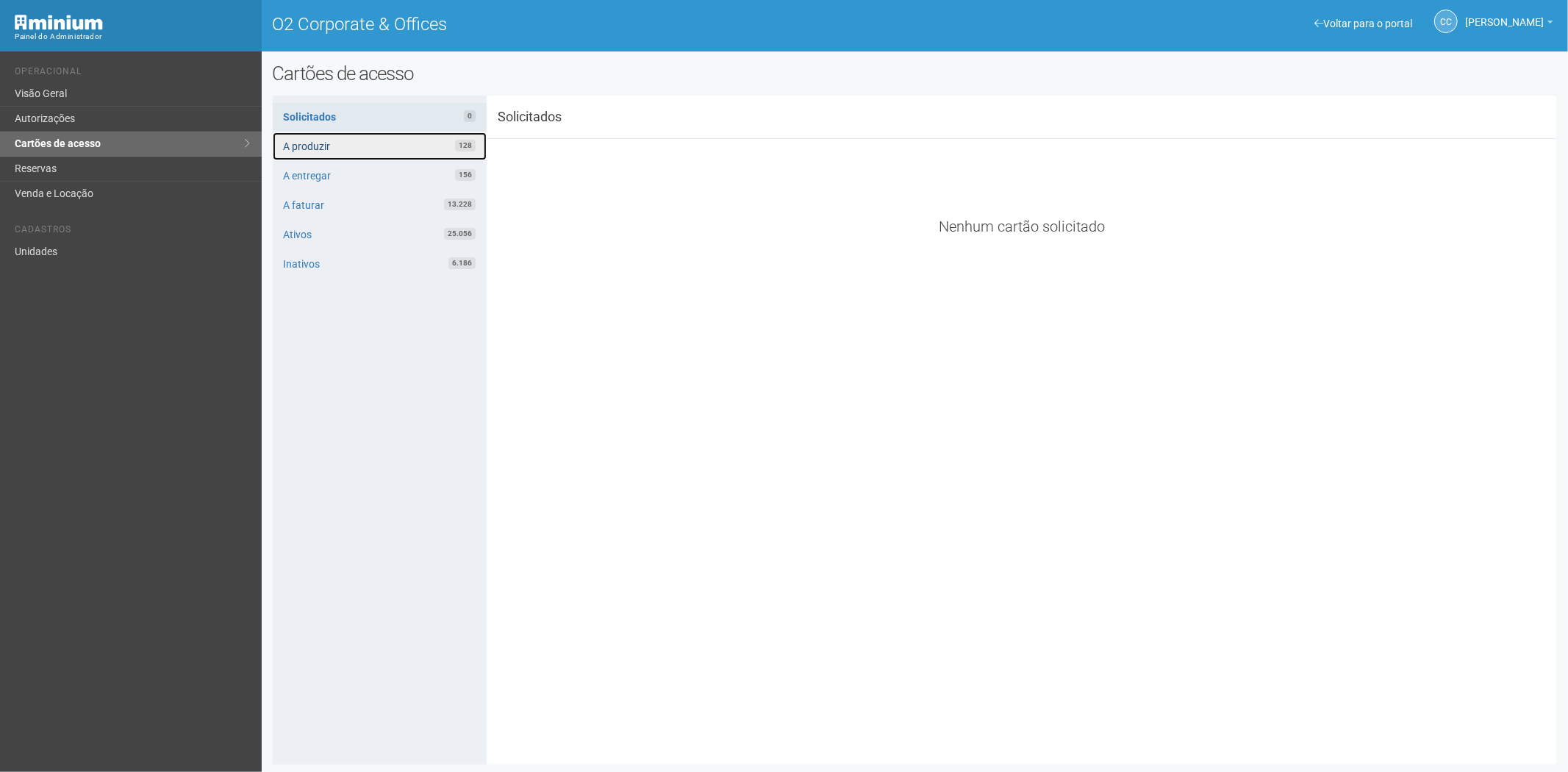
click at [407, 146] on link "A produzir 128" at bounding box center [379, 146] width 214 height 28
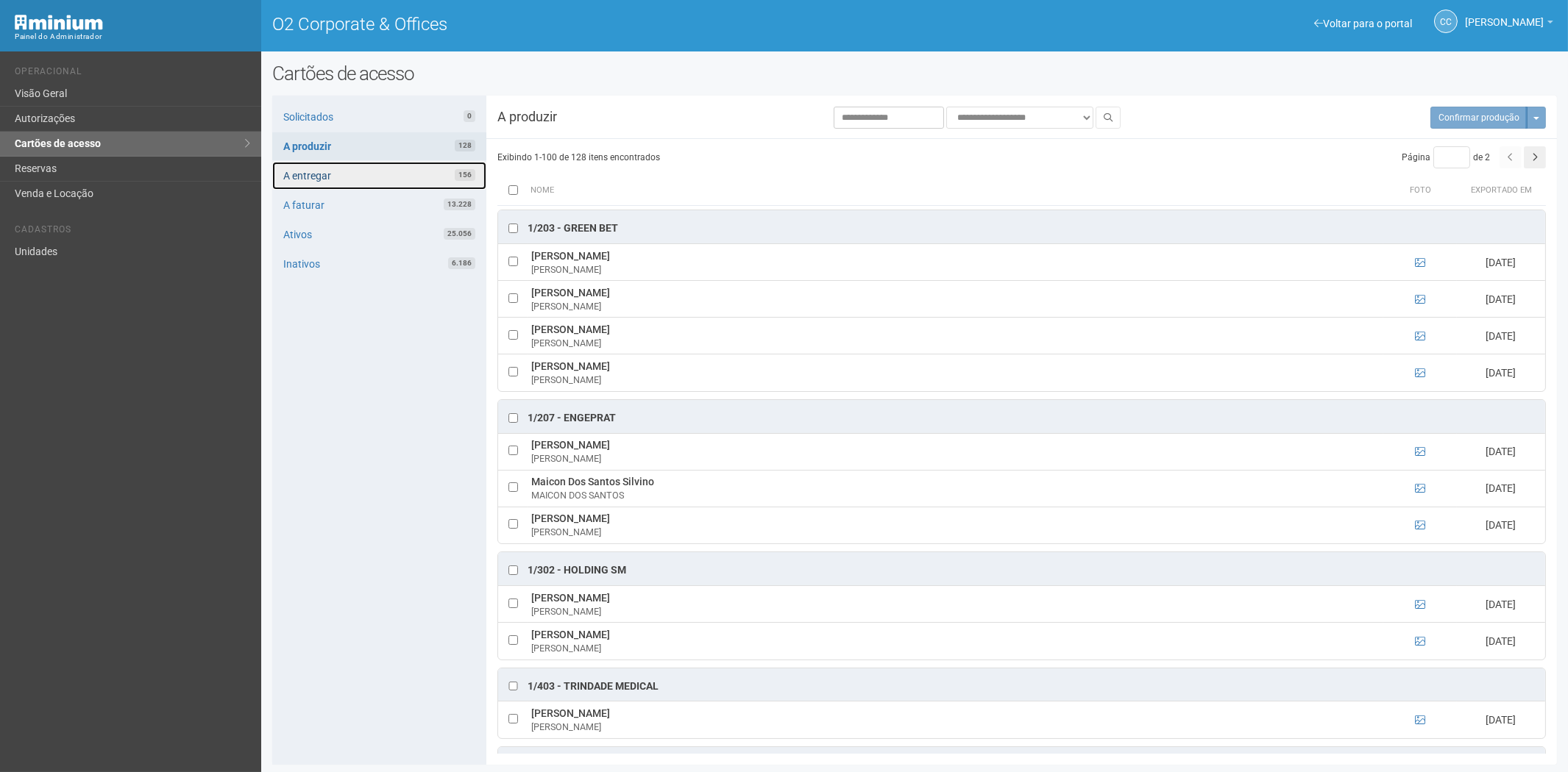
click at [366, 174] on link "A entregar 156" at bounding box center [379, 176] width 214 height 28
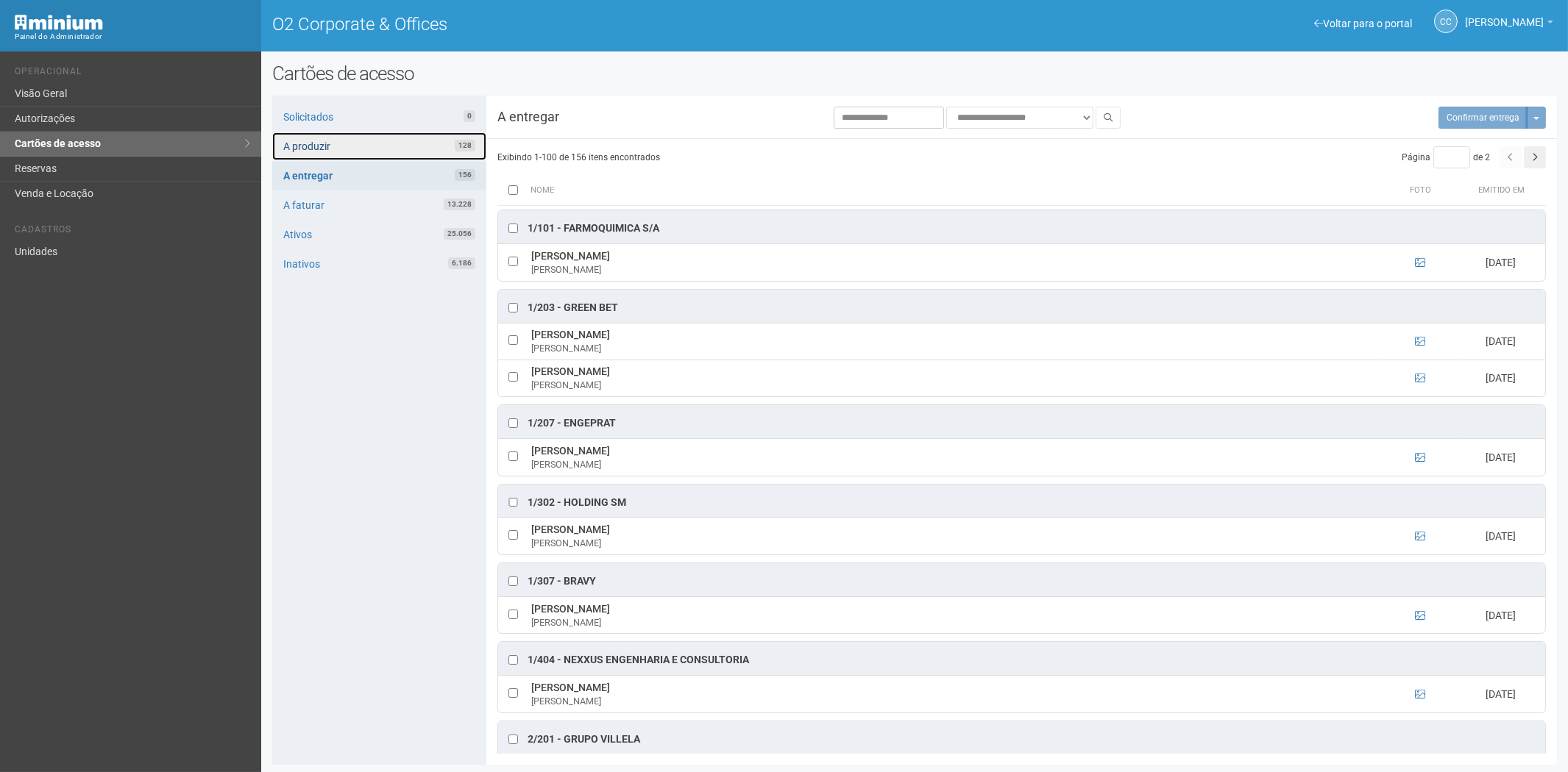
click at [381, 148] on link "A produzir 128" at bounding box center [379, 146] width 214 height 28
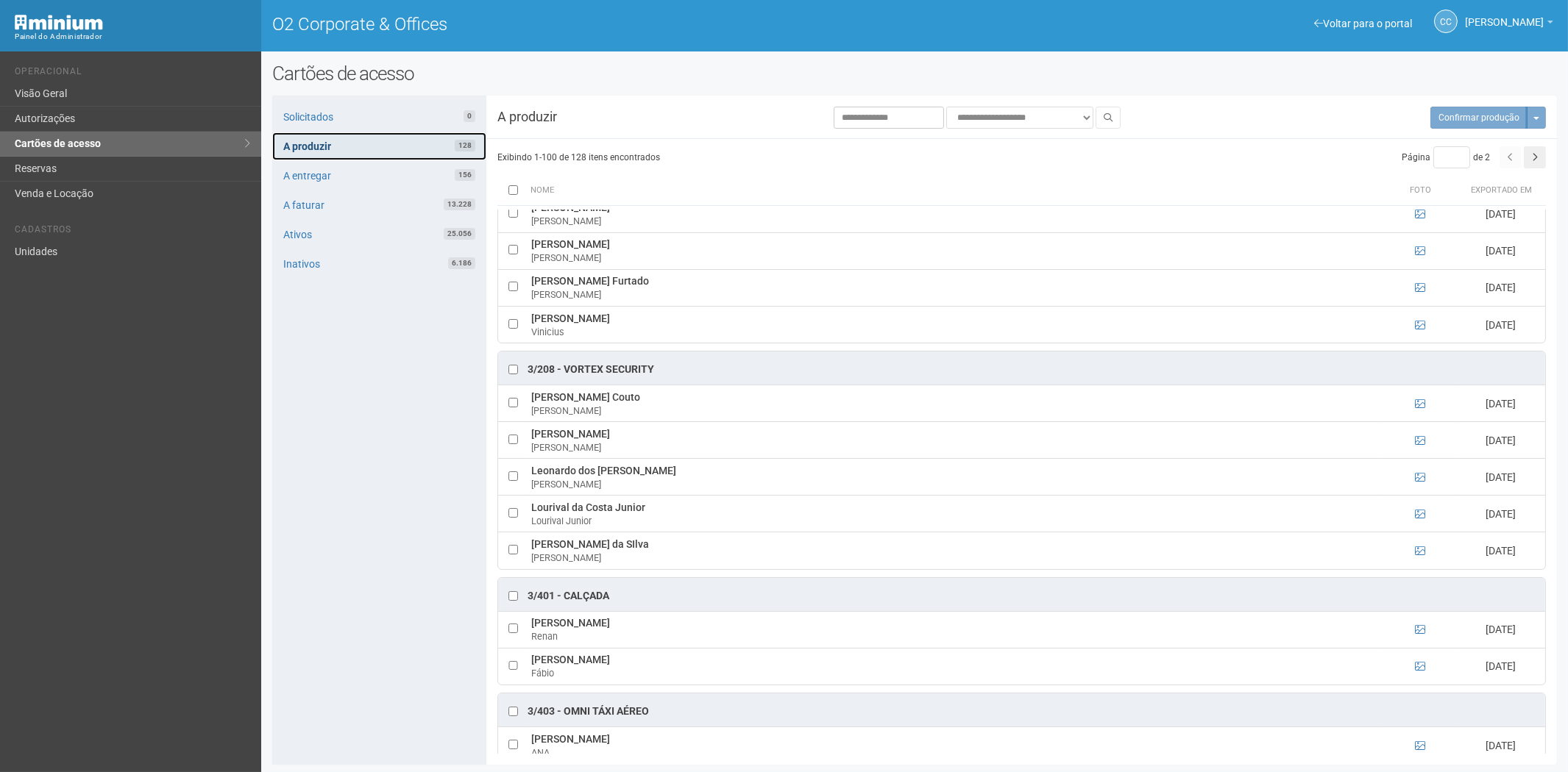
scroll to position [2206, 0]
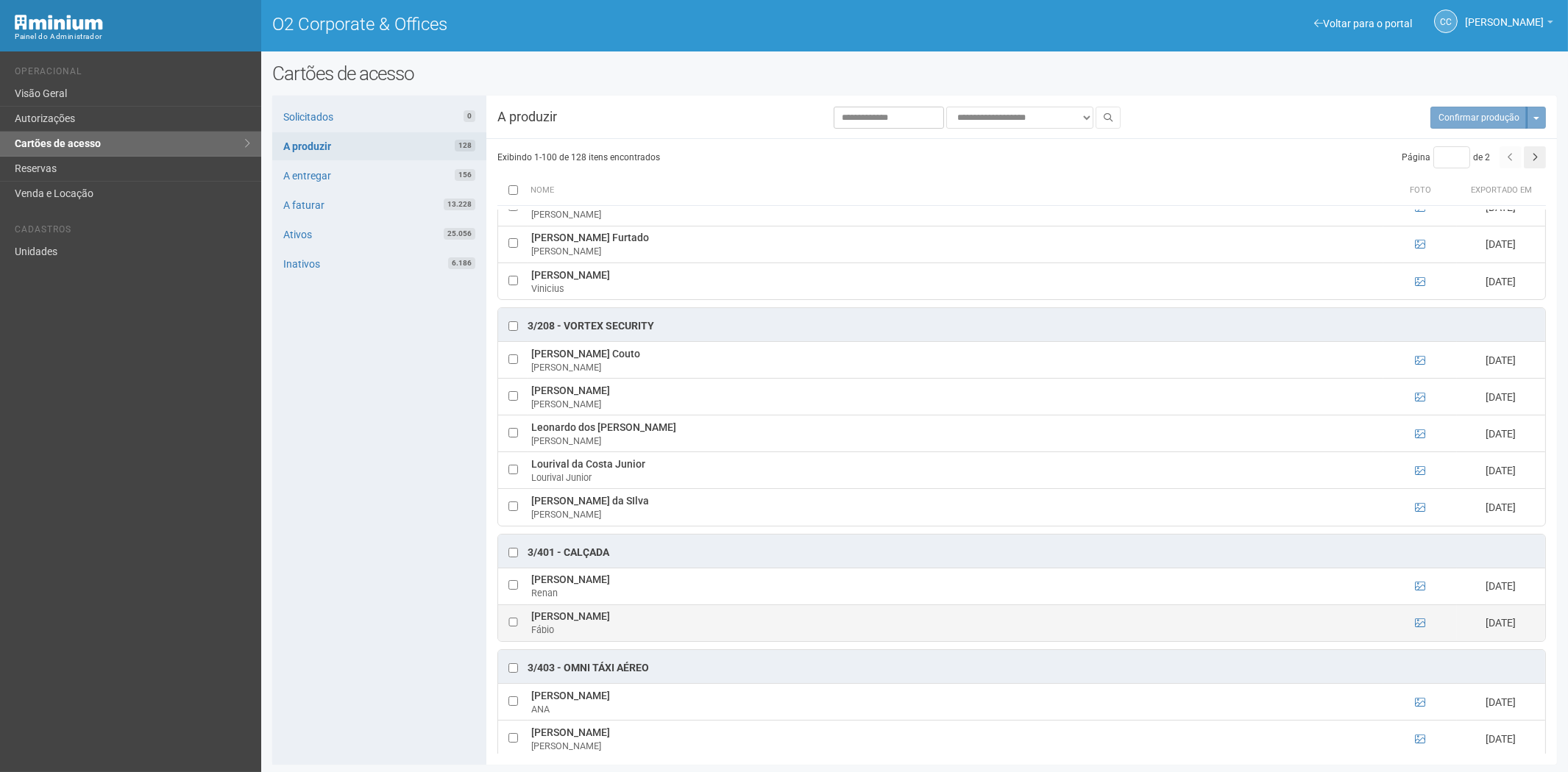
click at [1424, 638] on td at bounding box center [1420, 622] width 74 height 36
click at [1421, 628] on icon at bounding box center [1420, 622] width 11 height 11
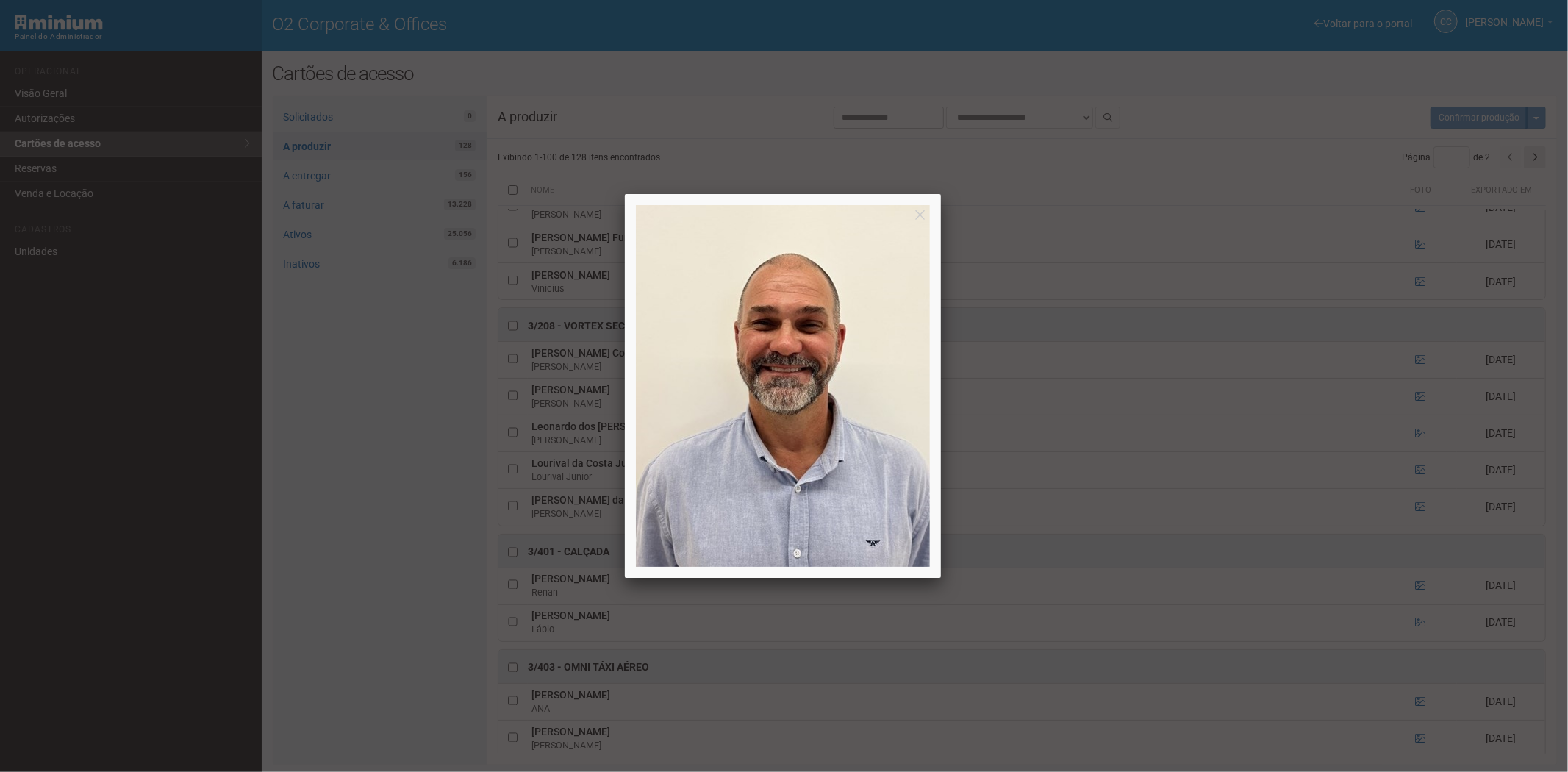
click at [354, 457] on div at bounding box center [784, 386] width 1568 height 772
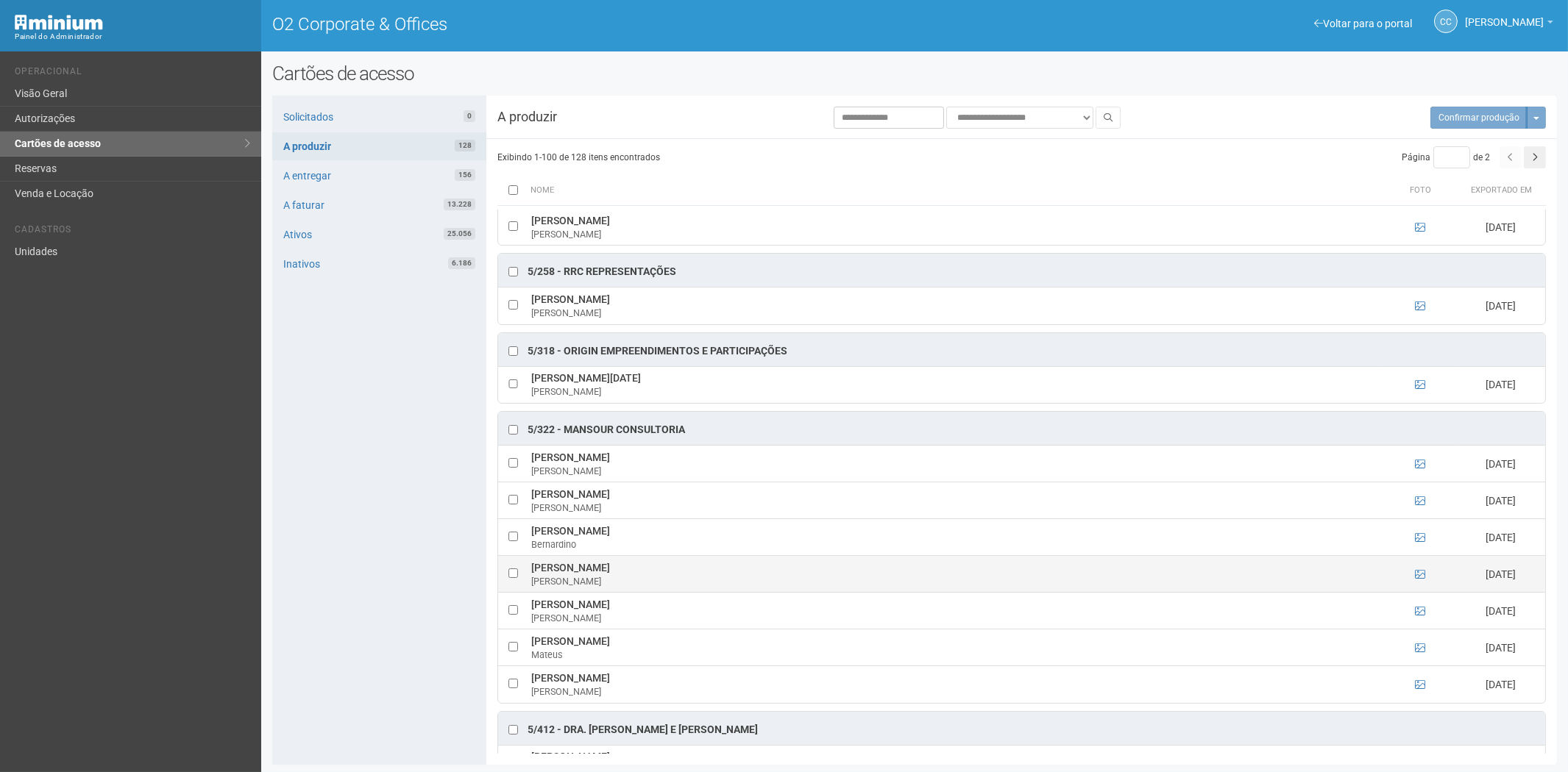
scroll to position [4167, 0]
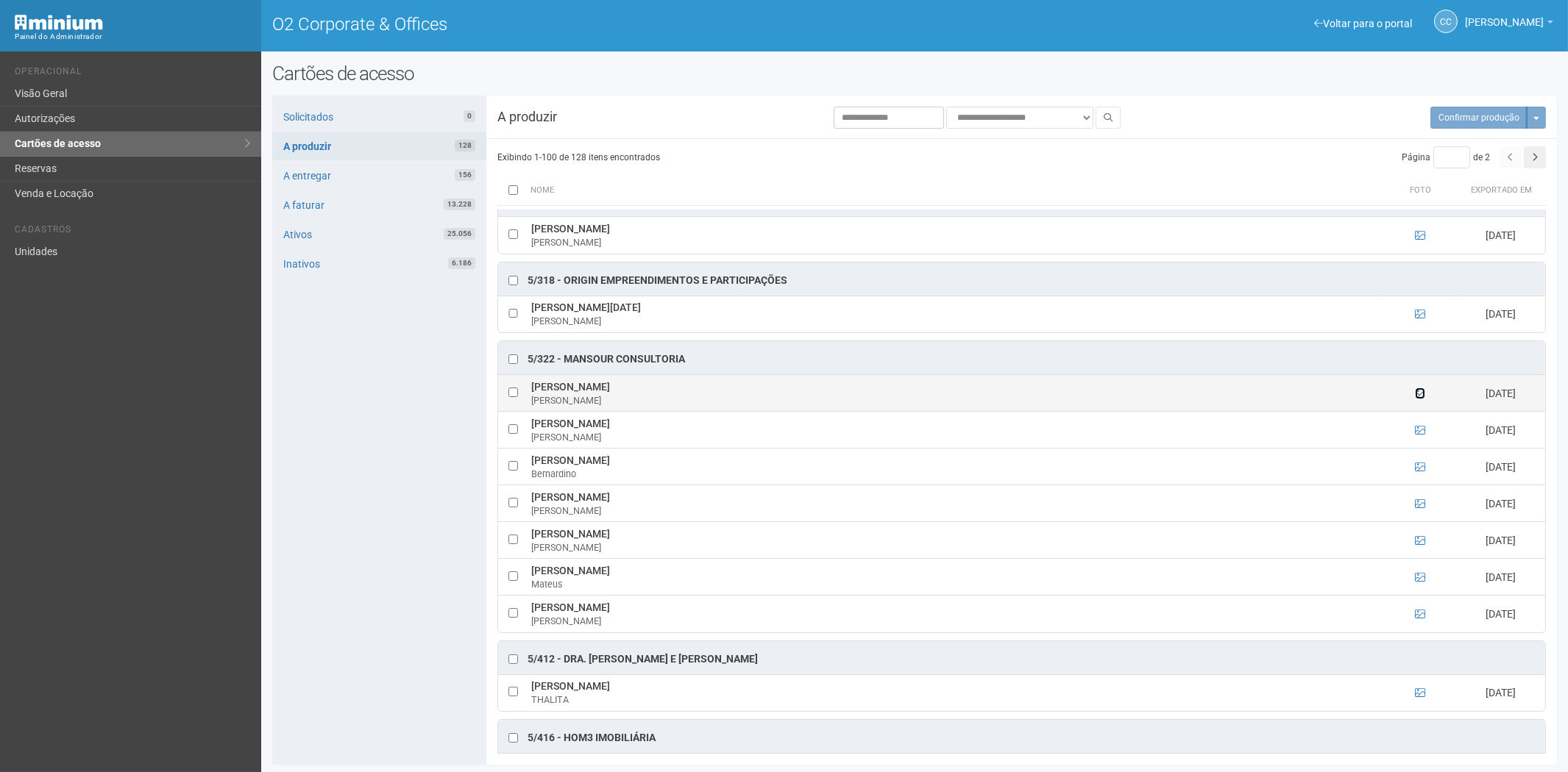
click at [1417, 399] on icon at bounding box center [1420, 393] width 11 height 11
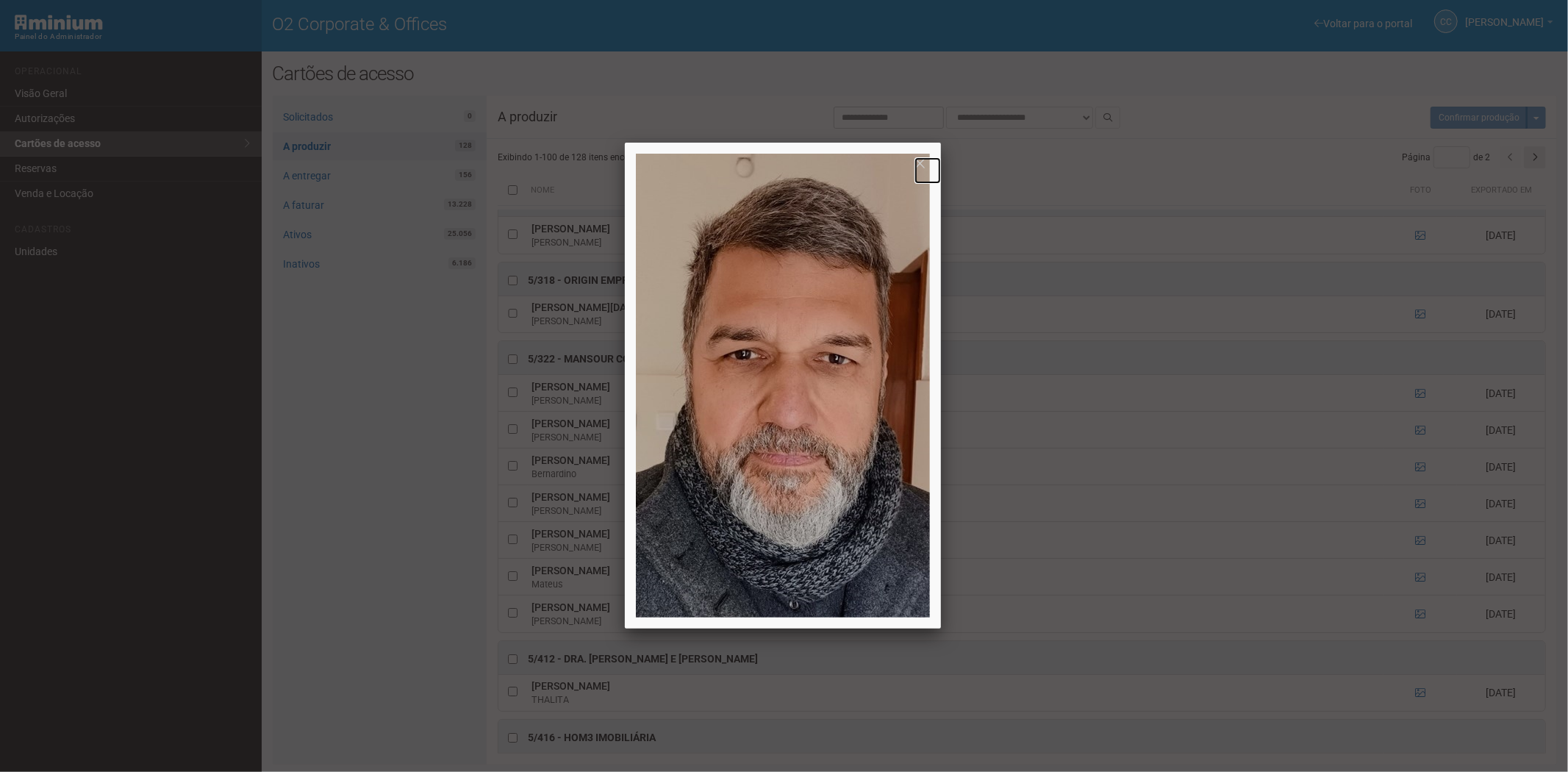
click at [923, 163] on link at bounding box center [928, 170] width 27 height 27
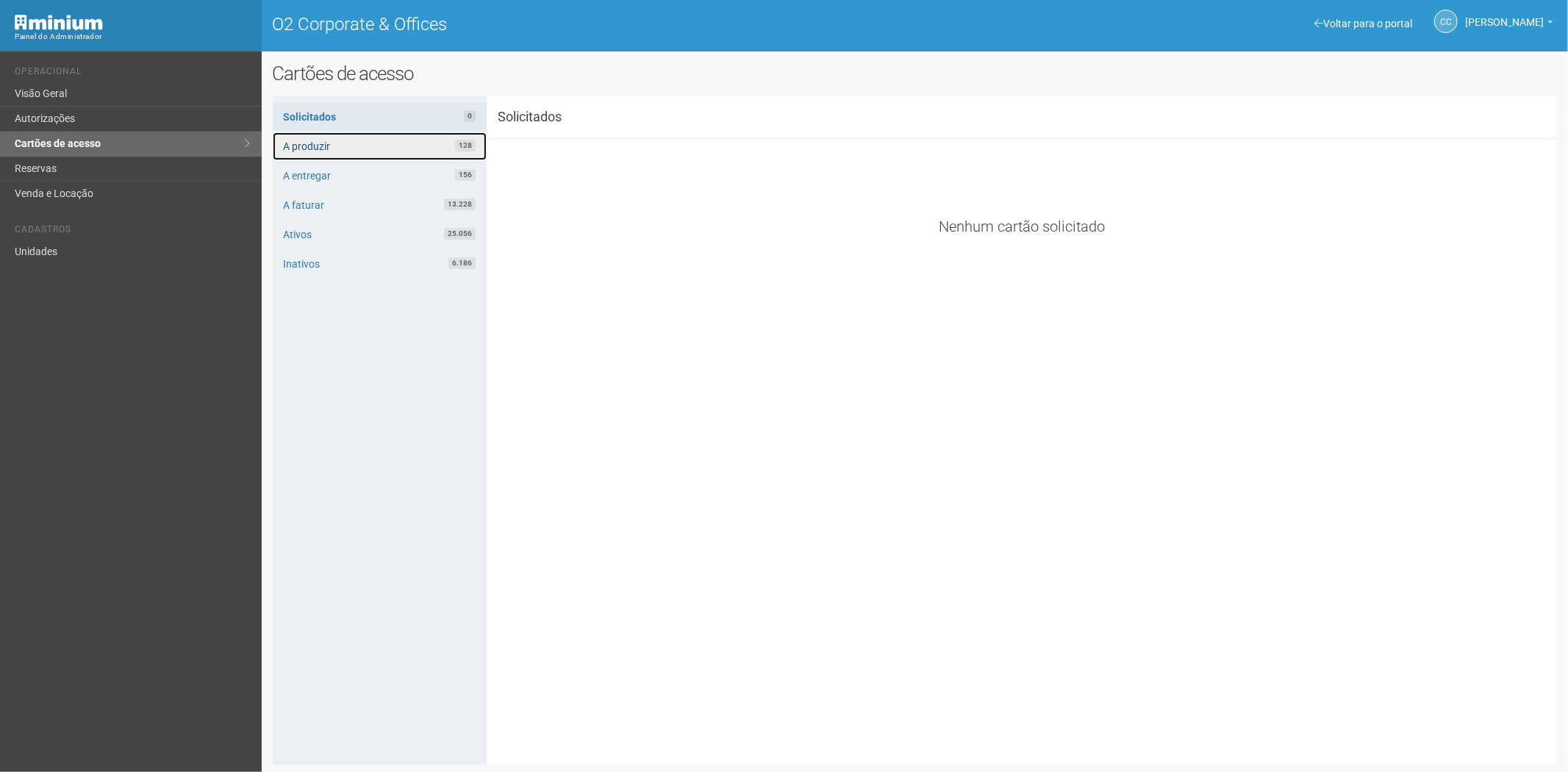
click at [407, 149] on link "A produzir 128" at bounding box center [379, 146] width 214 height 28
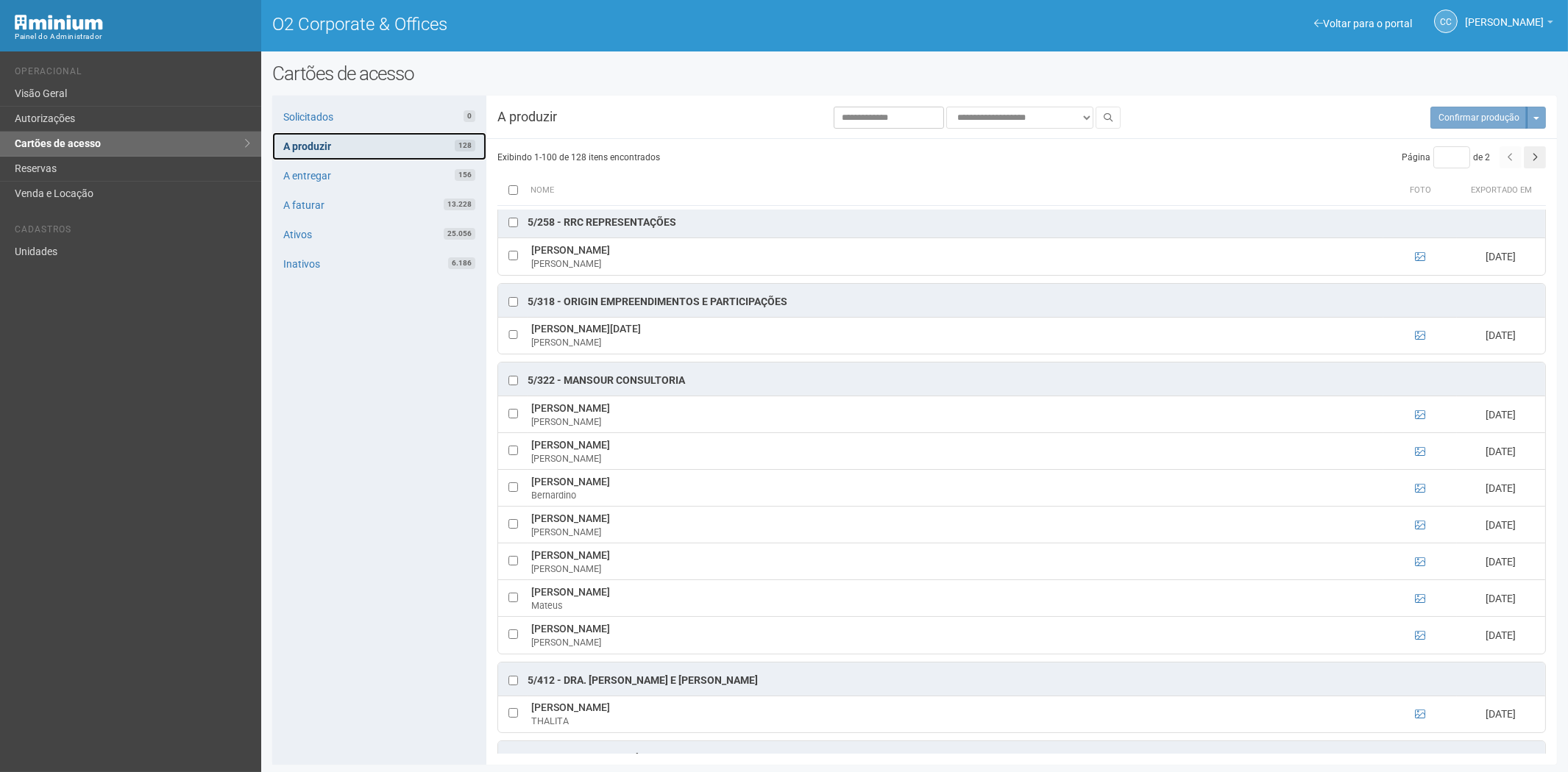
scroll to position [4330, 0]
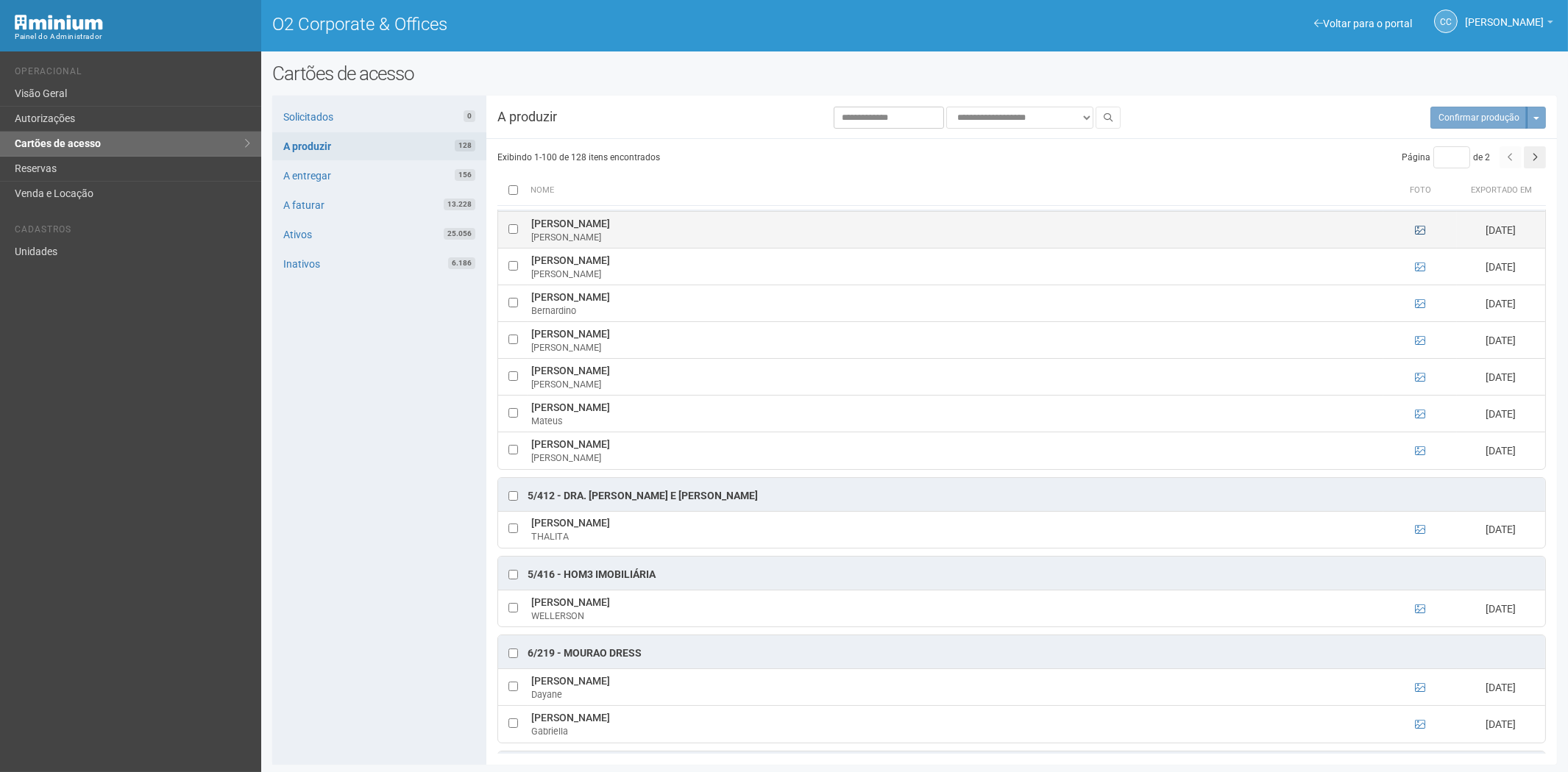
click at [1415, 248] on td at bounding box center [1420, 230] width 74 height 36
click at [1415, 235] on icon at bounding box center [1420, 230] width 11 height 11
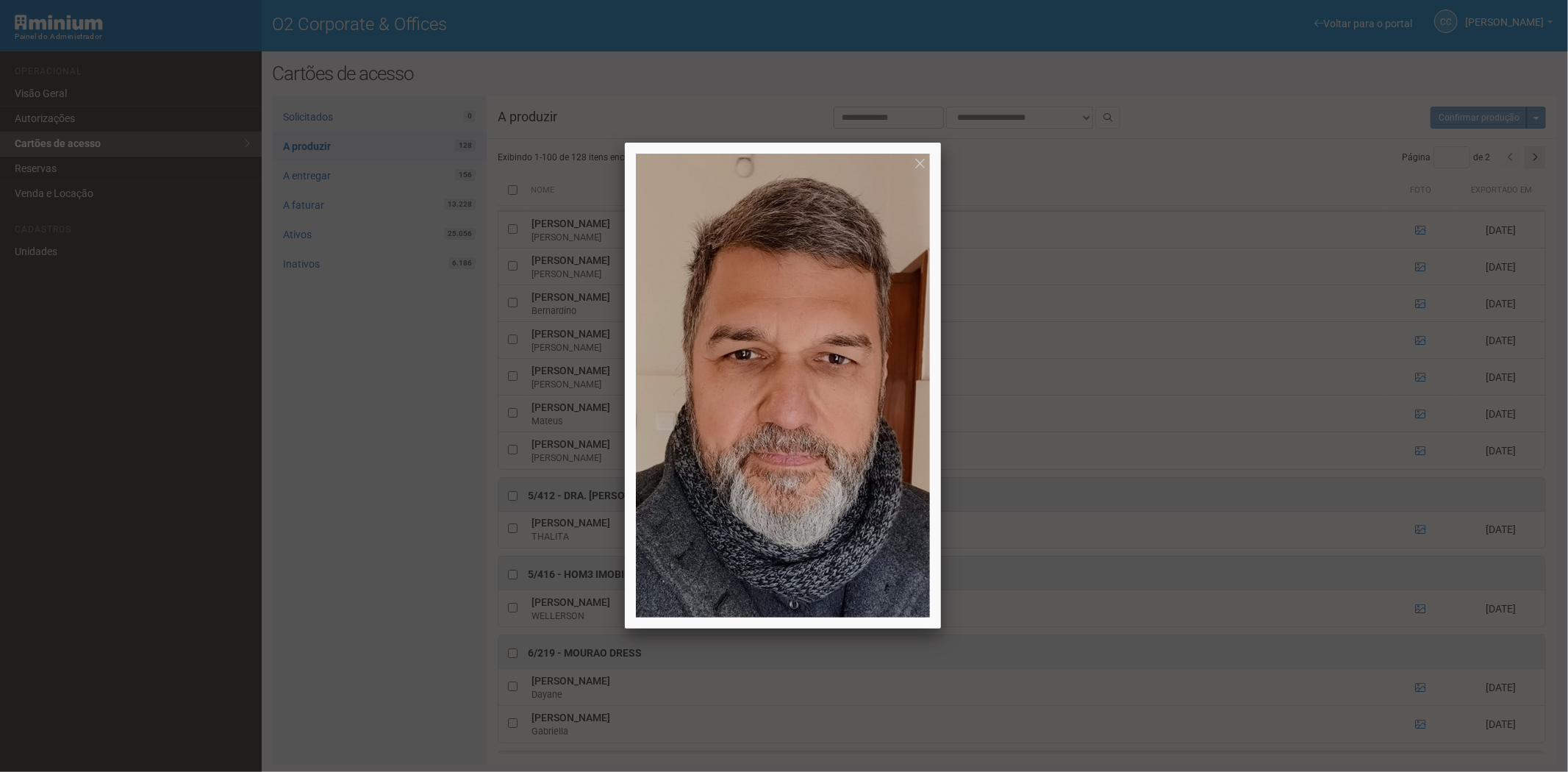
click at [1414, 252] on div at bounding box center [784, 386] width 1568 height 772
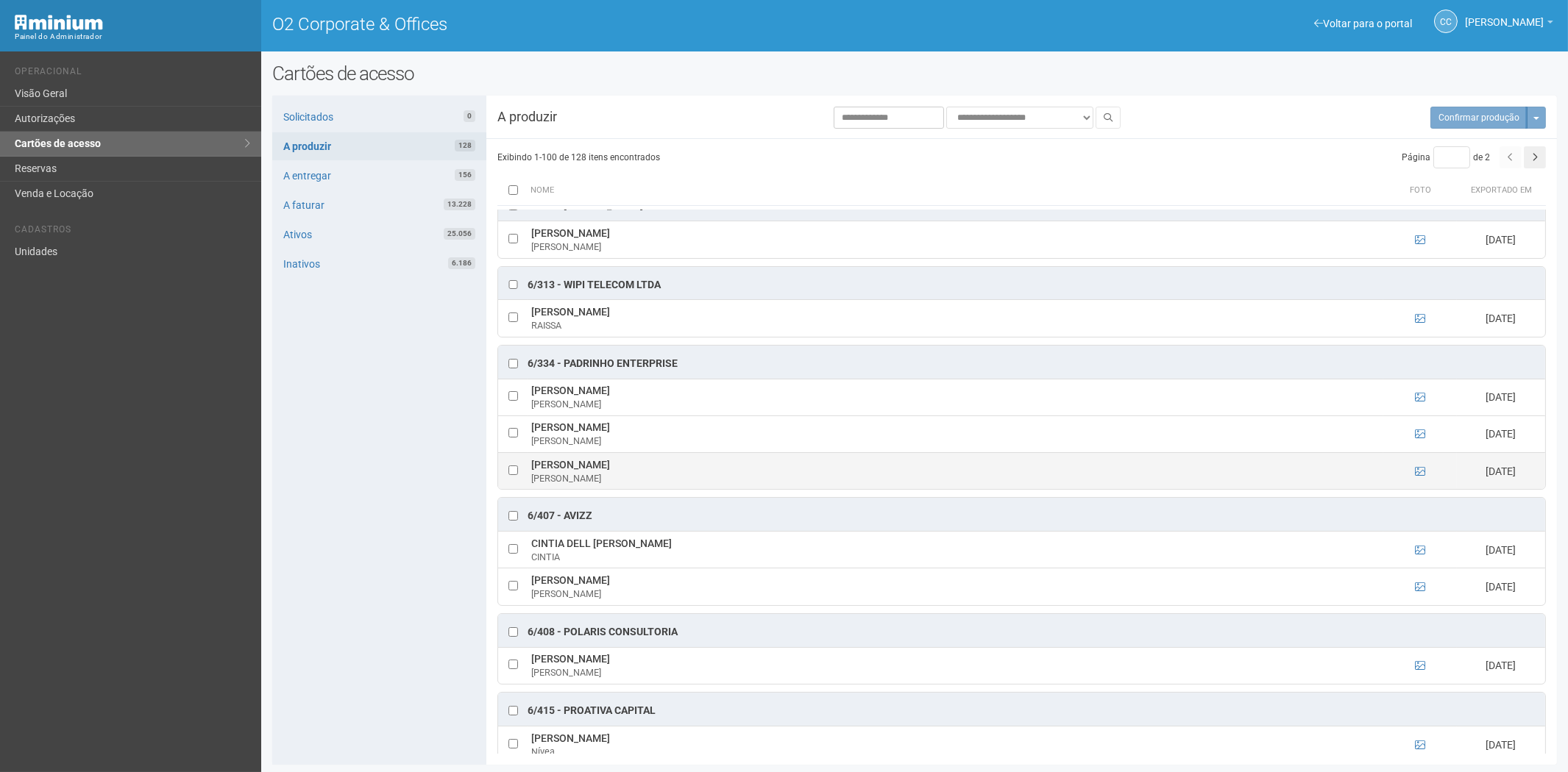
scroll to position [5023, 0]
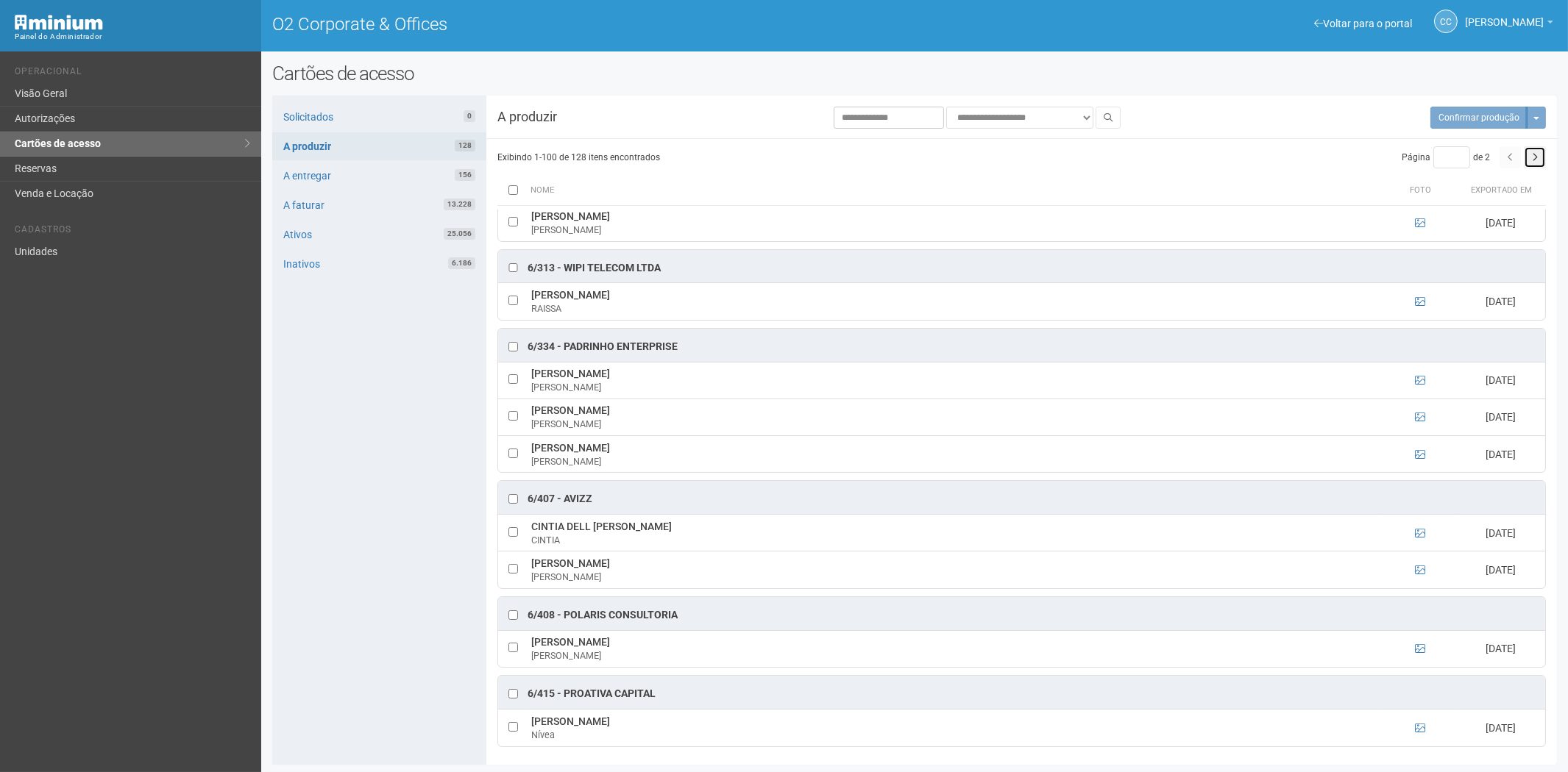
click at [1532, 151] on button "button" at bounding box center [1534, 157] width 22 height 22
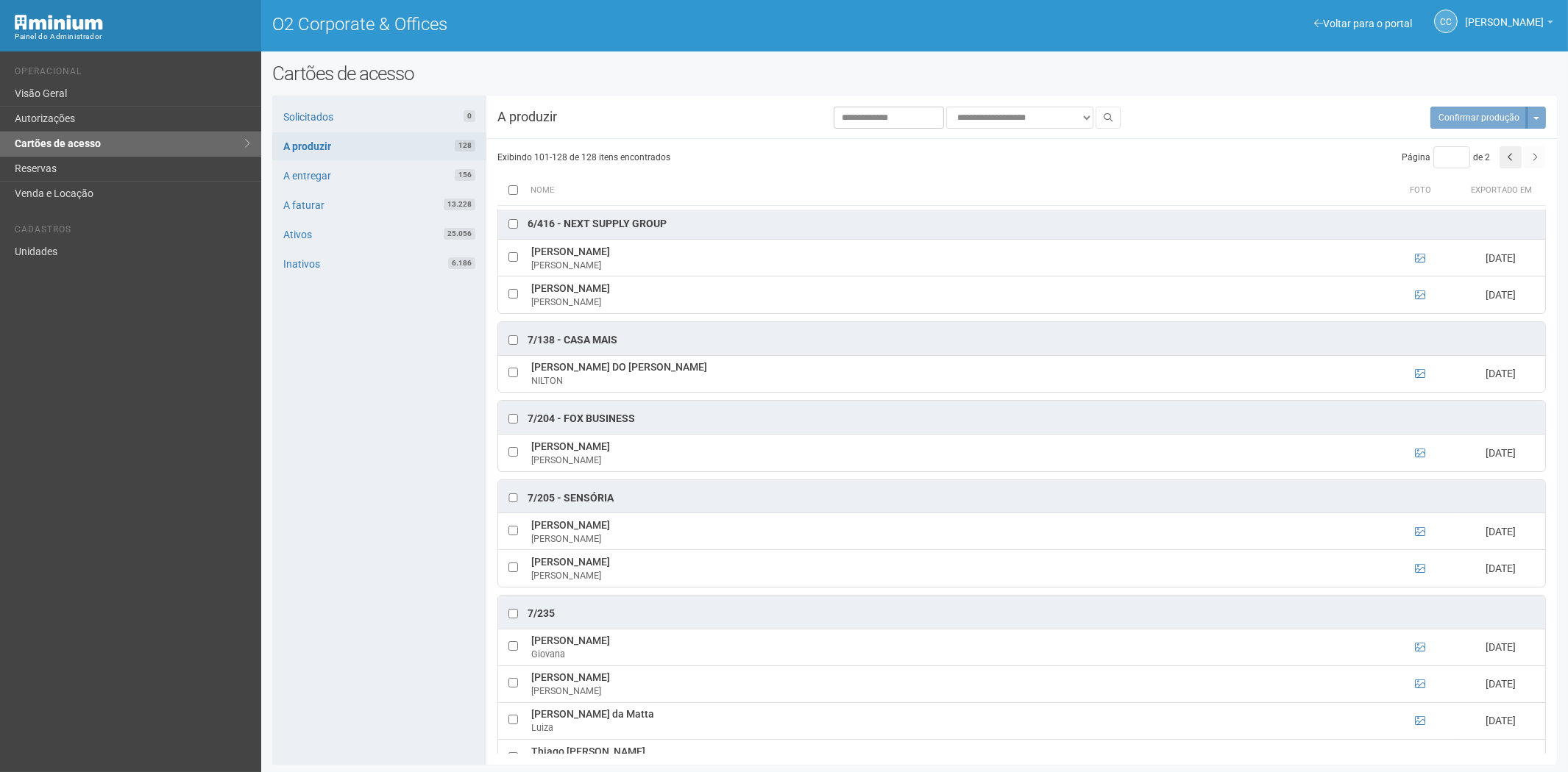
scroll to position [0, 0]
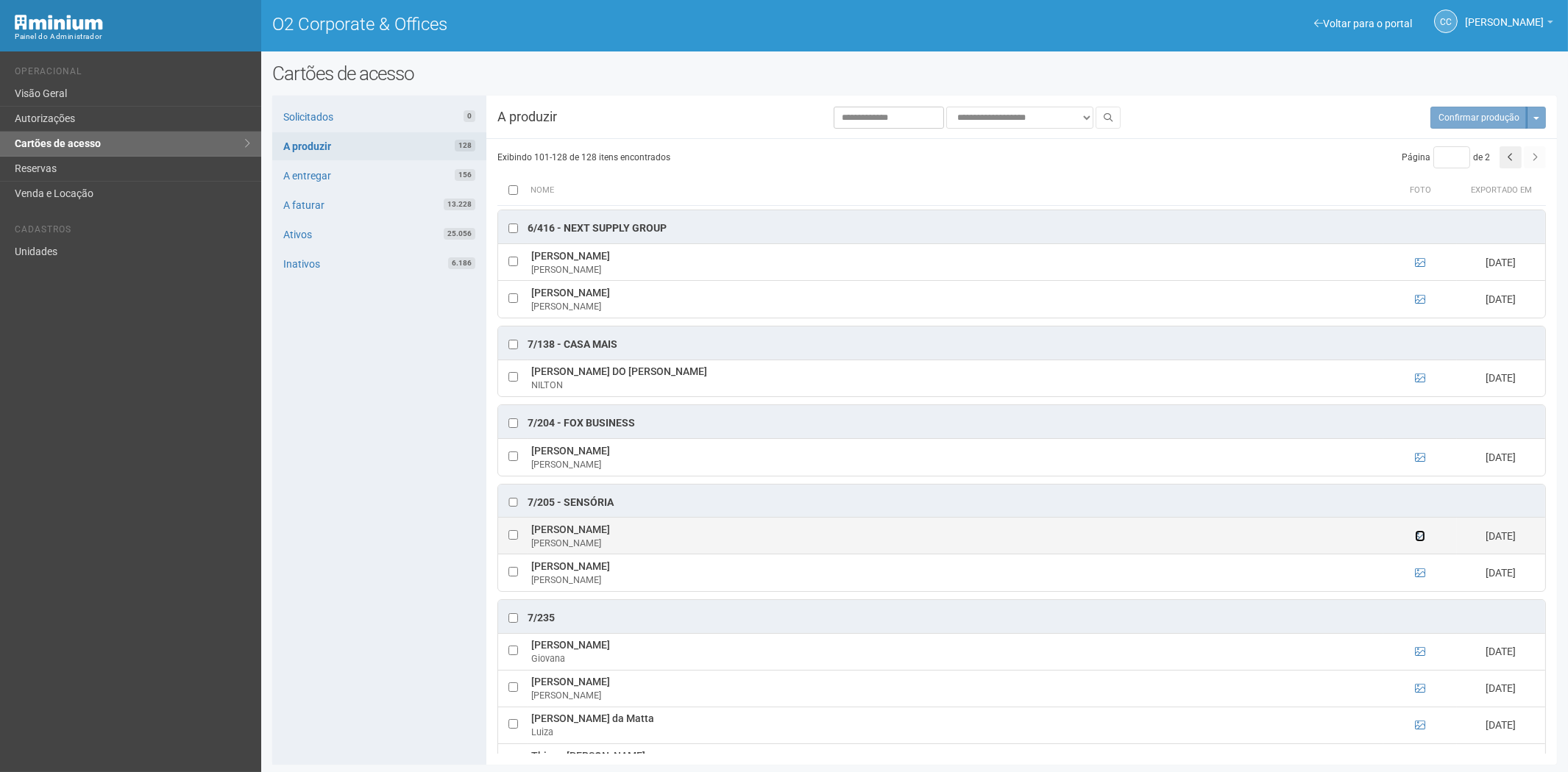
click at [1420, 539] on icon at bounding box center [1420, 536] width 11 height 11
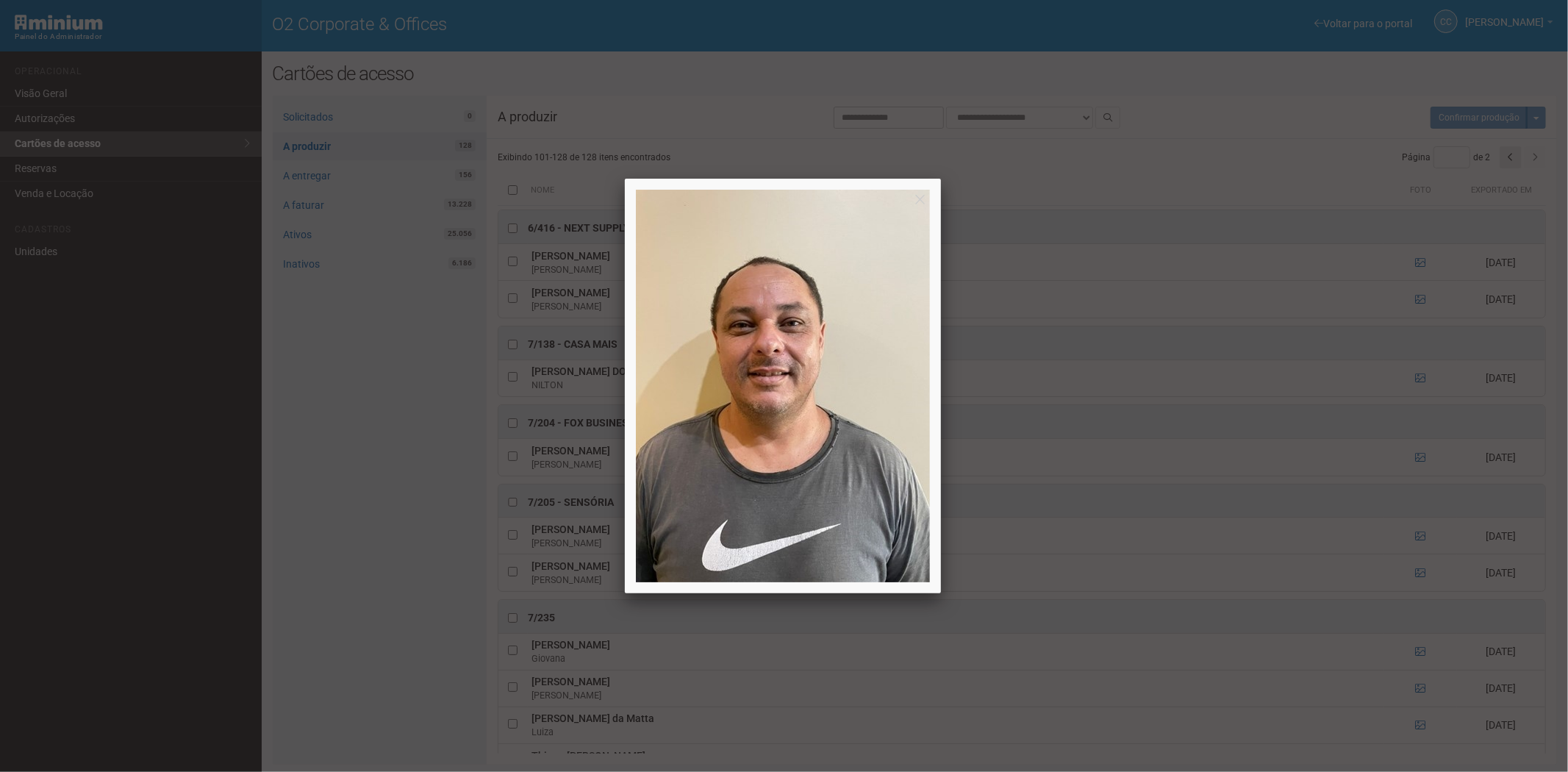
click at [1425, 572] on div at bounding box center [784, 386] width 1568 height 772
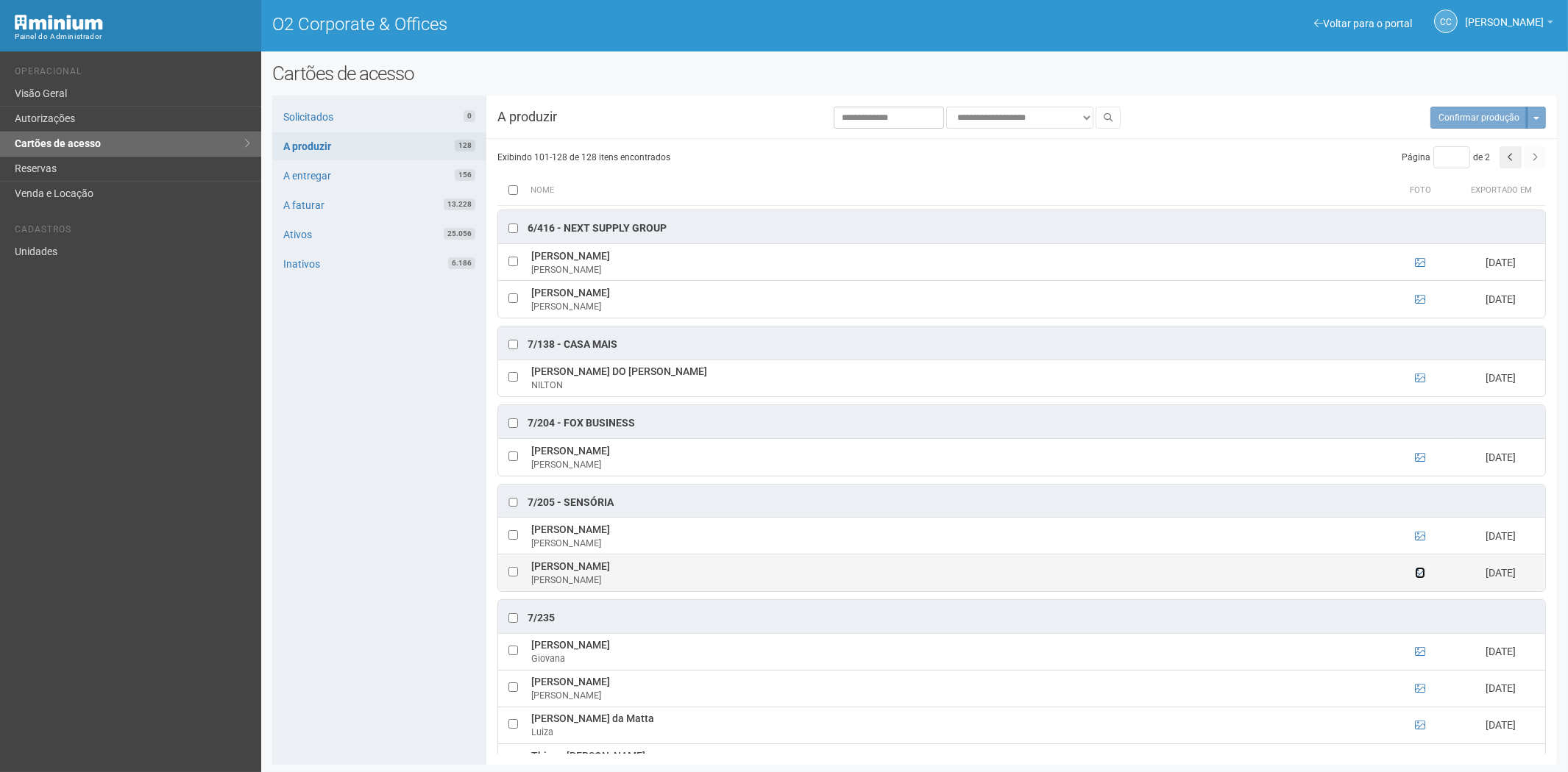
click at [1421, 576] on icon at bounding box center [1420, 573] width 11 height 11
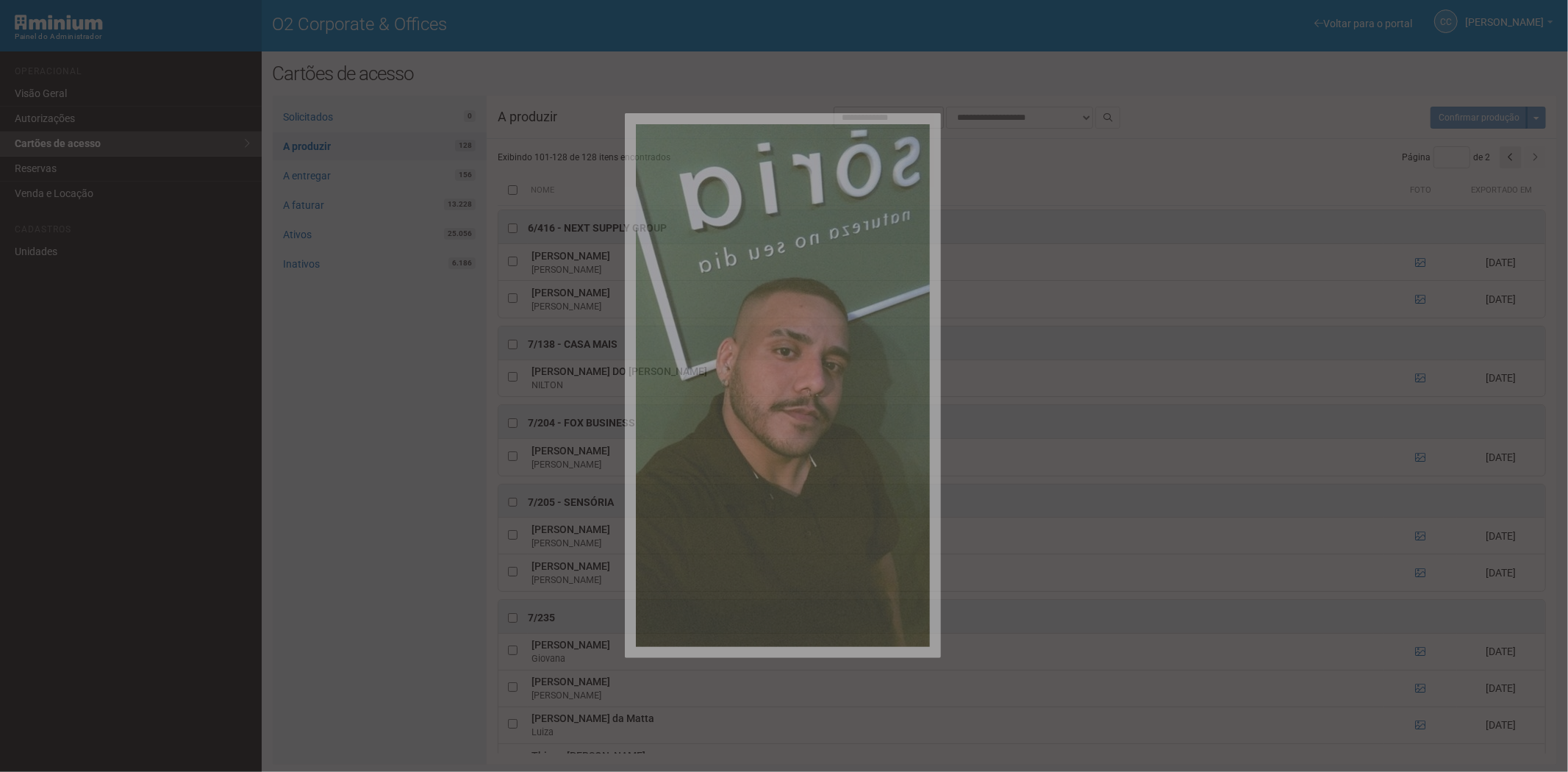
click at [1417, 576] on div at bounding box center [784, 386] width 1568 height 772
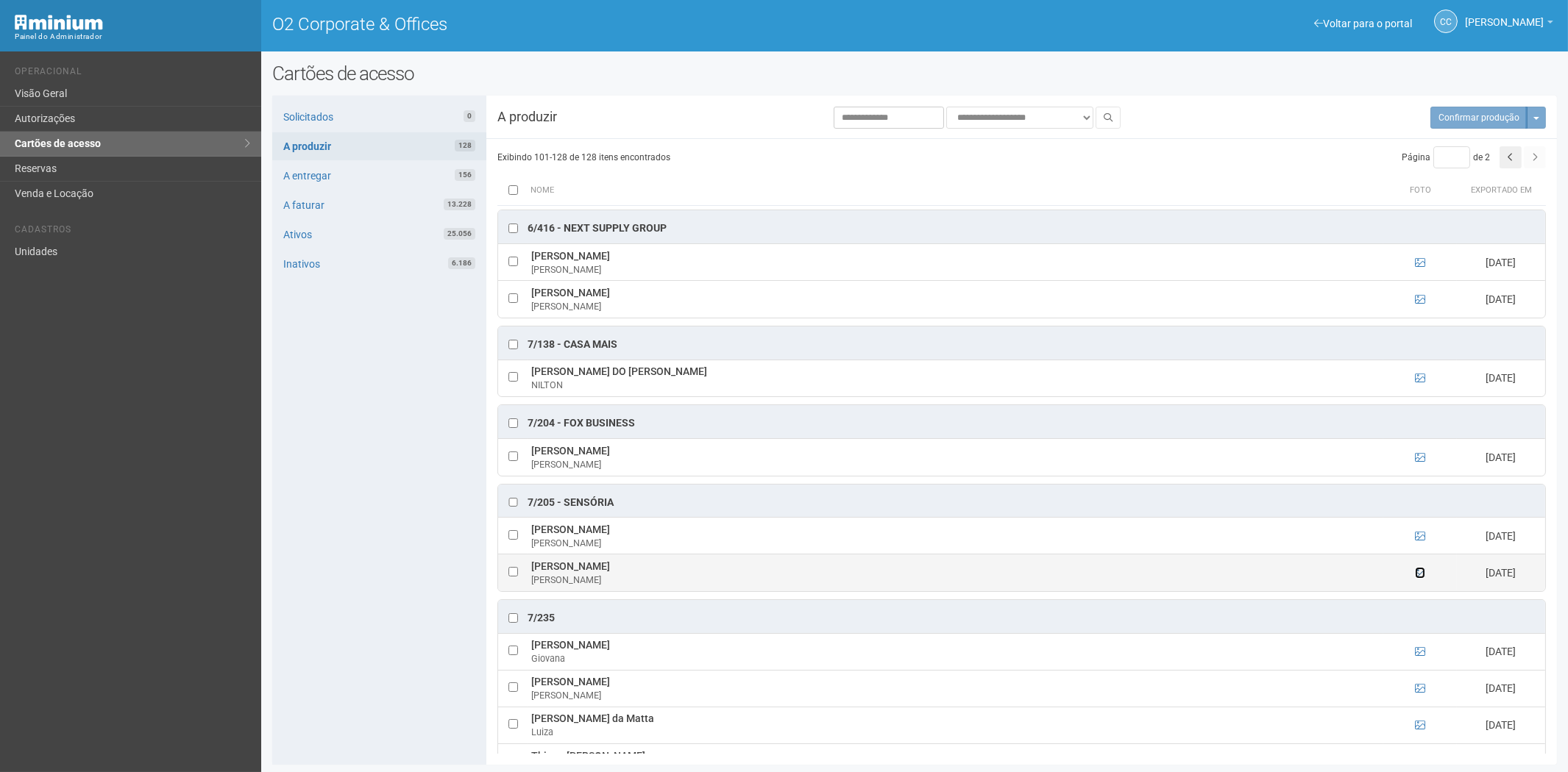
click at [1420, 578] on icon at bounding box center [1420, 573] width 11 height 11
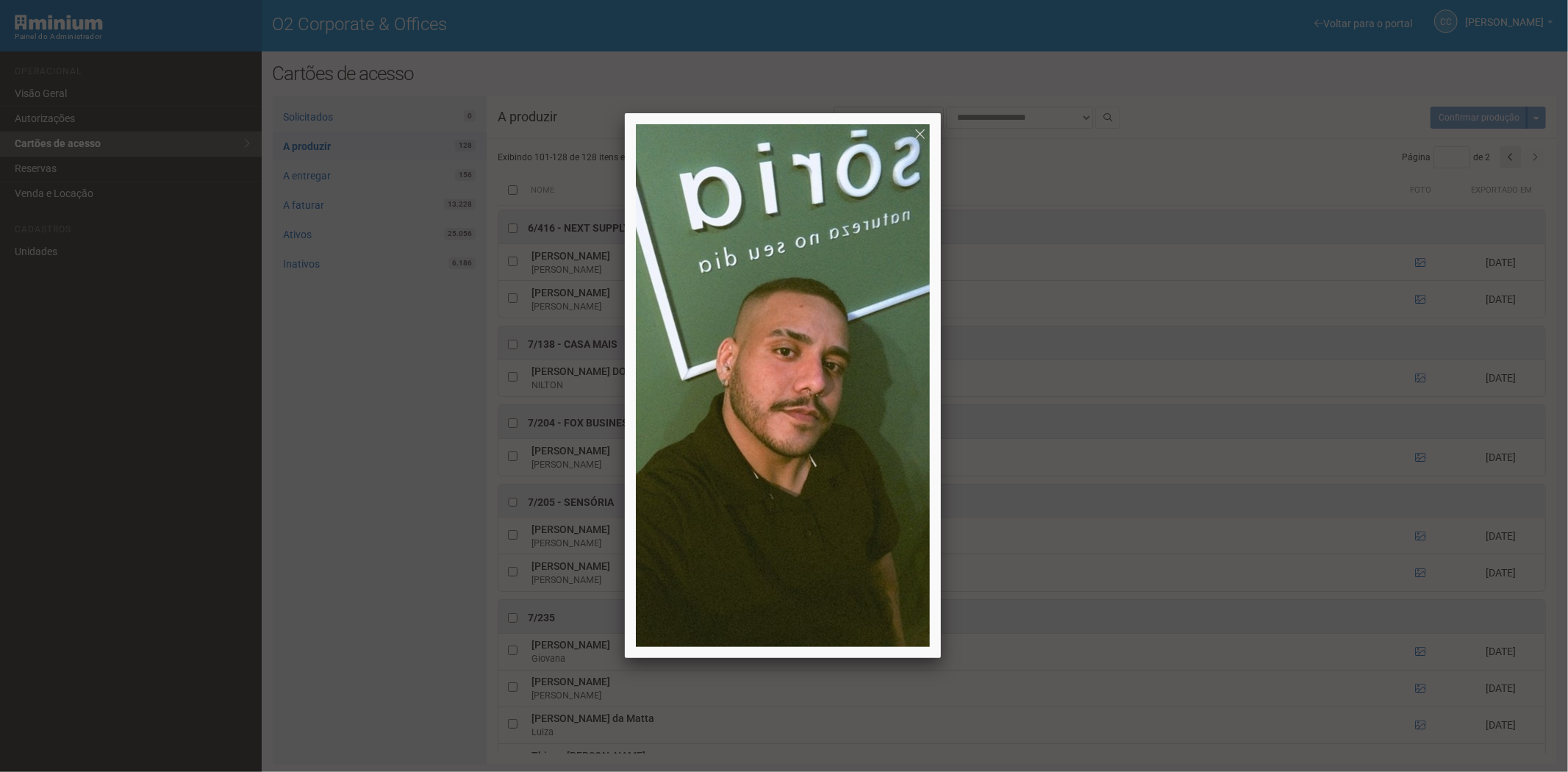
click at [1416, 579] on div at bounding box center [784, 386] width 1568 height 772
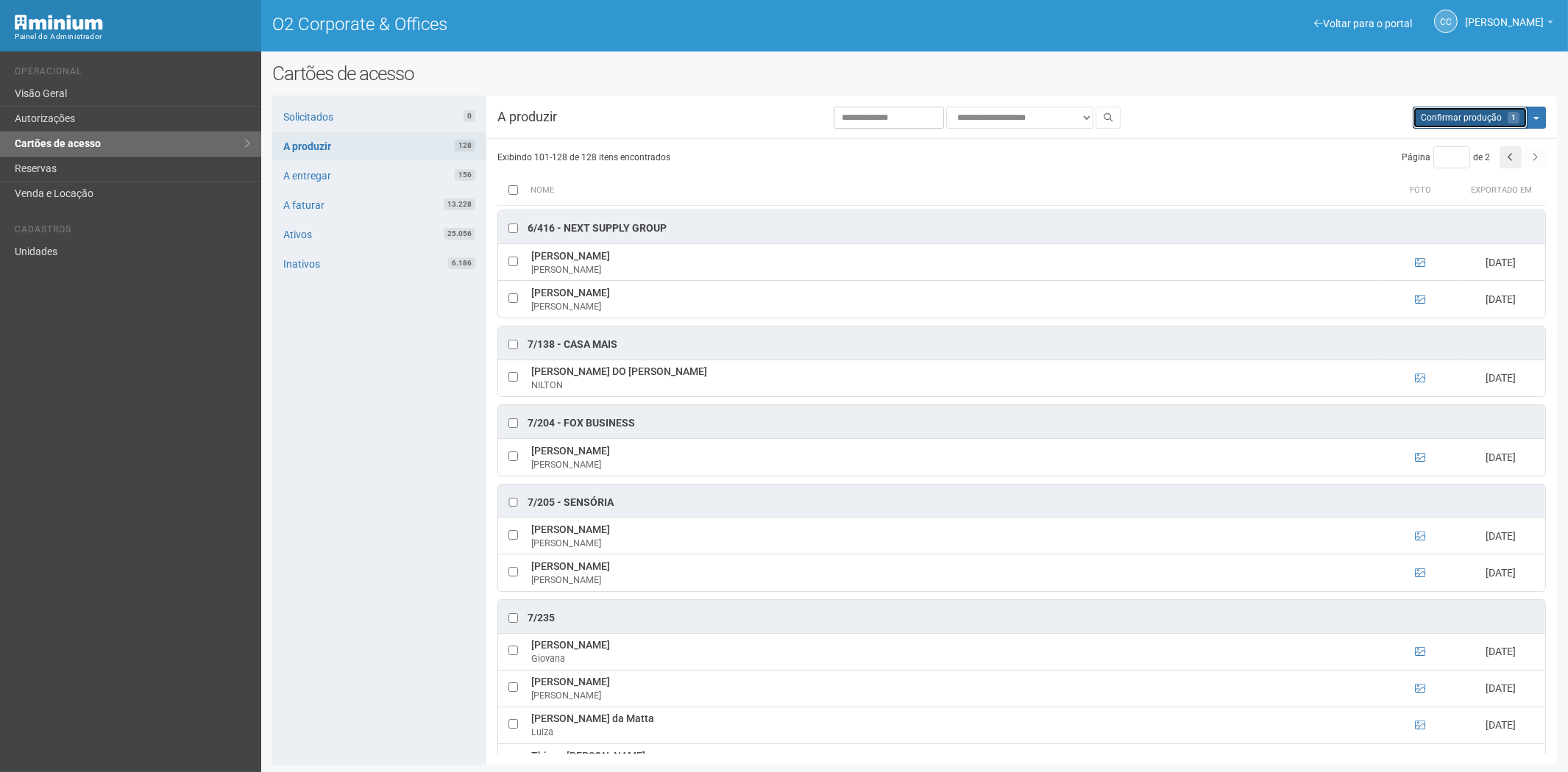
drag, startPoint x: 1443, startPoint y: 117, endPoint x: 842, endPoint y: 78, distance: 602.3
click at [1443, 116] on span "Confirmar produção" at bounding box center [1461, 117] width 81 height 11
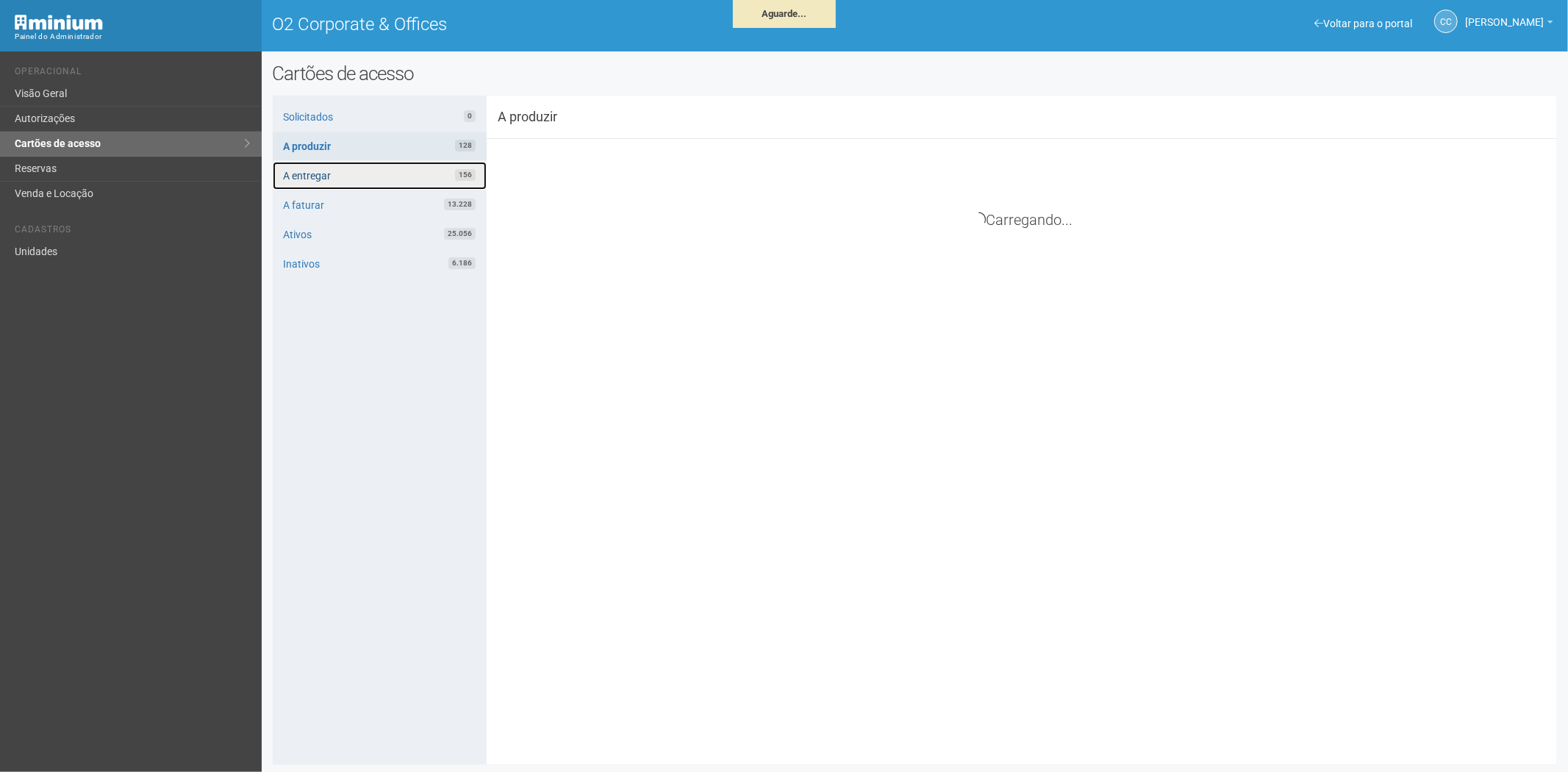
click at [401, 173] on link "A entregar 156" at bounding box center [379, 176] width 214 height 28
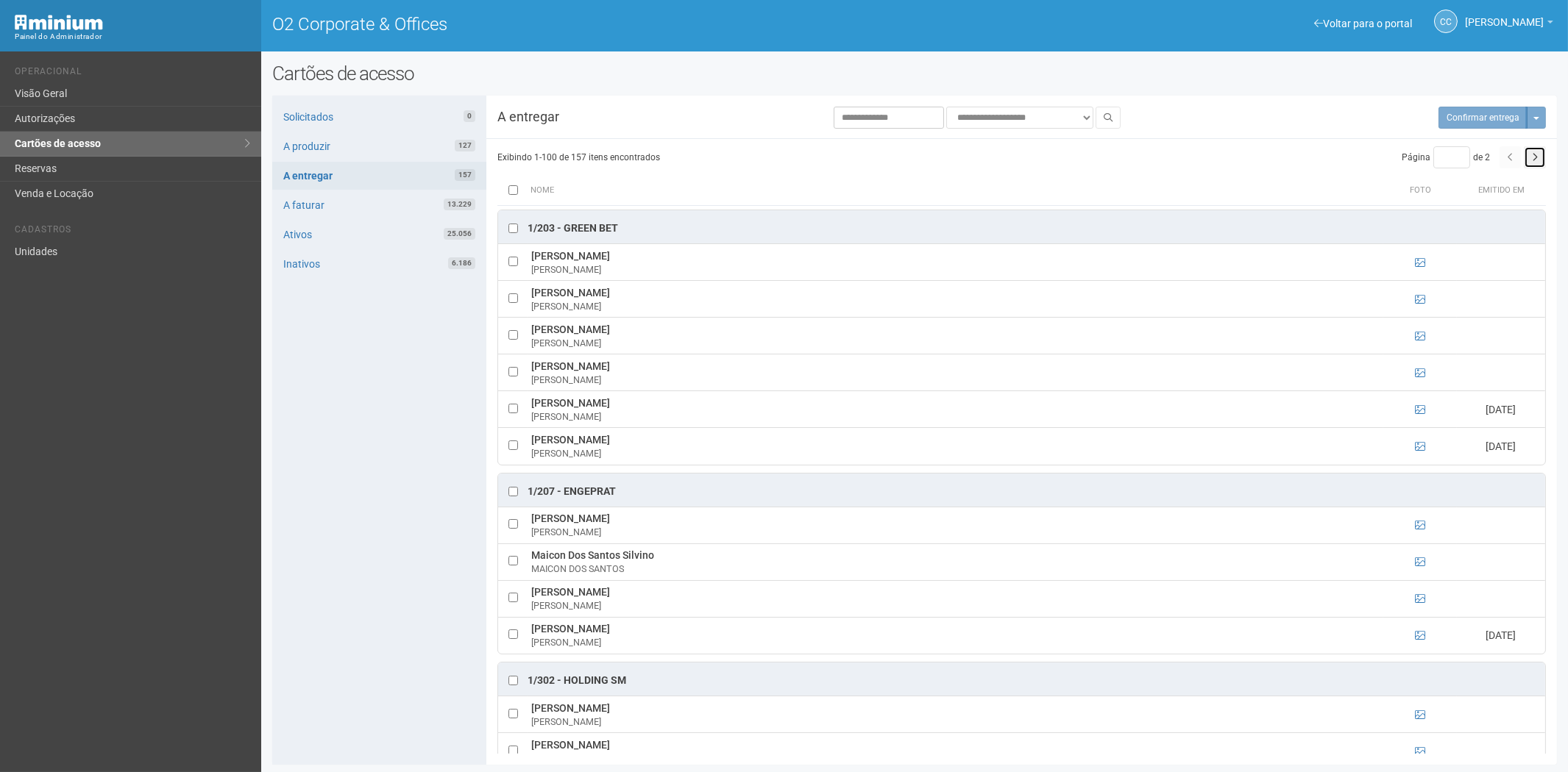
click at [1532, 159] on icon "button" at bounding box center [1534, 157] width 6 height 9
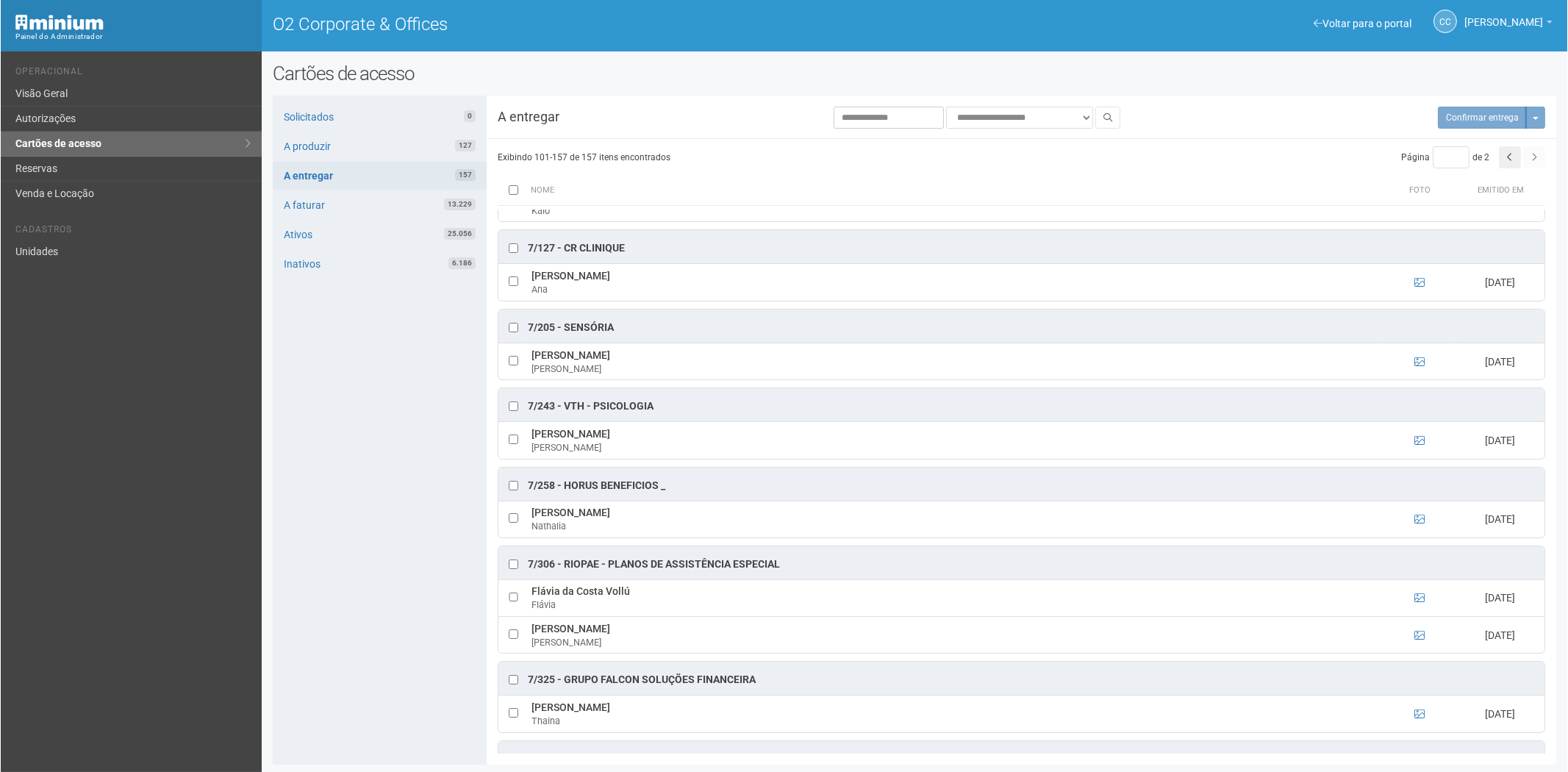
scroll to position [2615, 0]
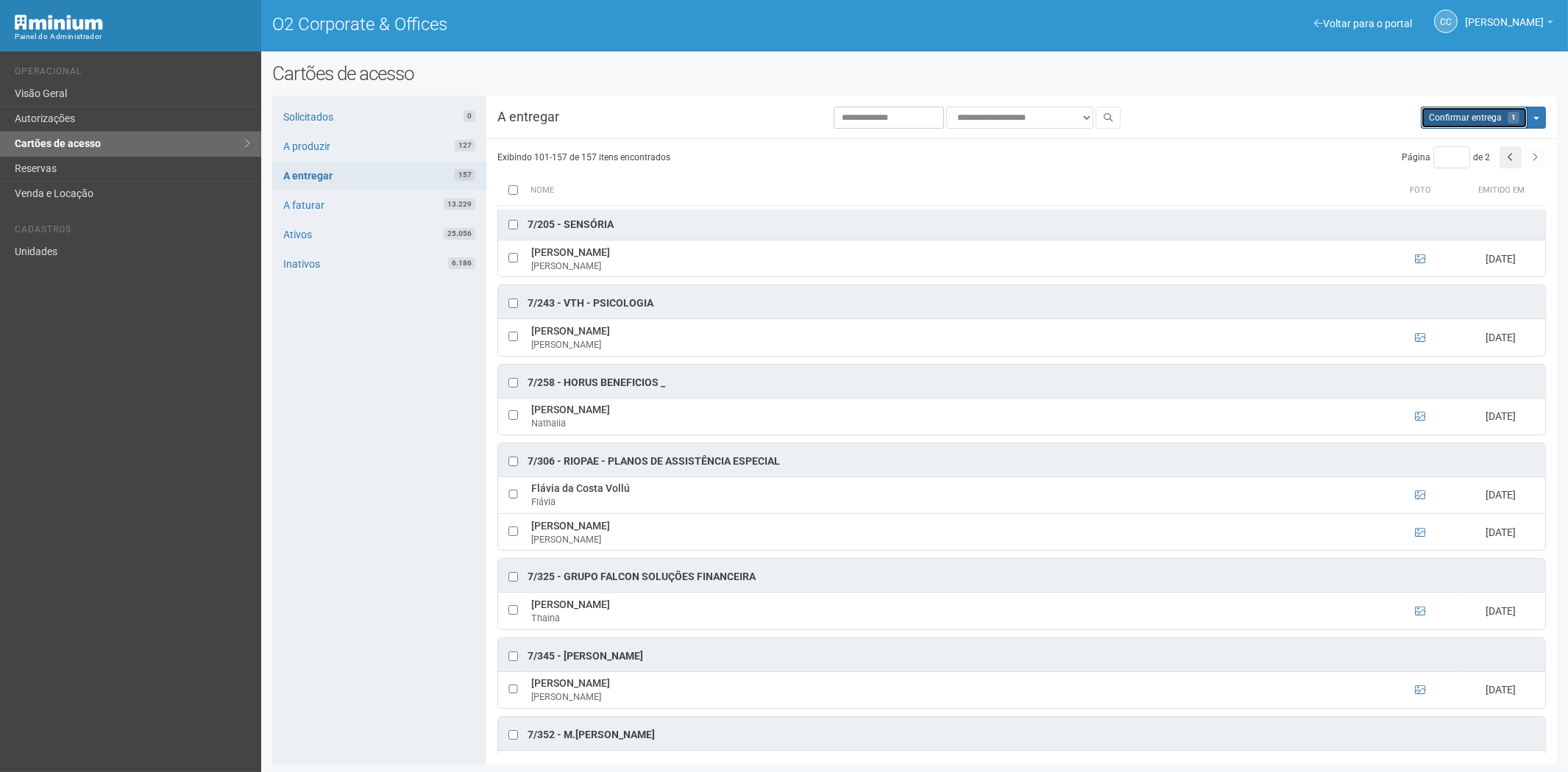
drag, startPoint x: 1480, startPoint y: 108, endPoint x: 847, endPoint y: 84, distance: 633.5
click at [1474, 112] on button "Aguarde... Confirmar entrega 1" at bounding box center [1474, 117] width 107 height 22
type input "*"
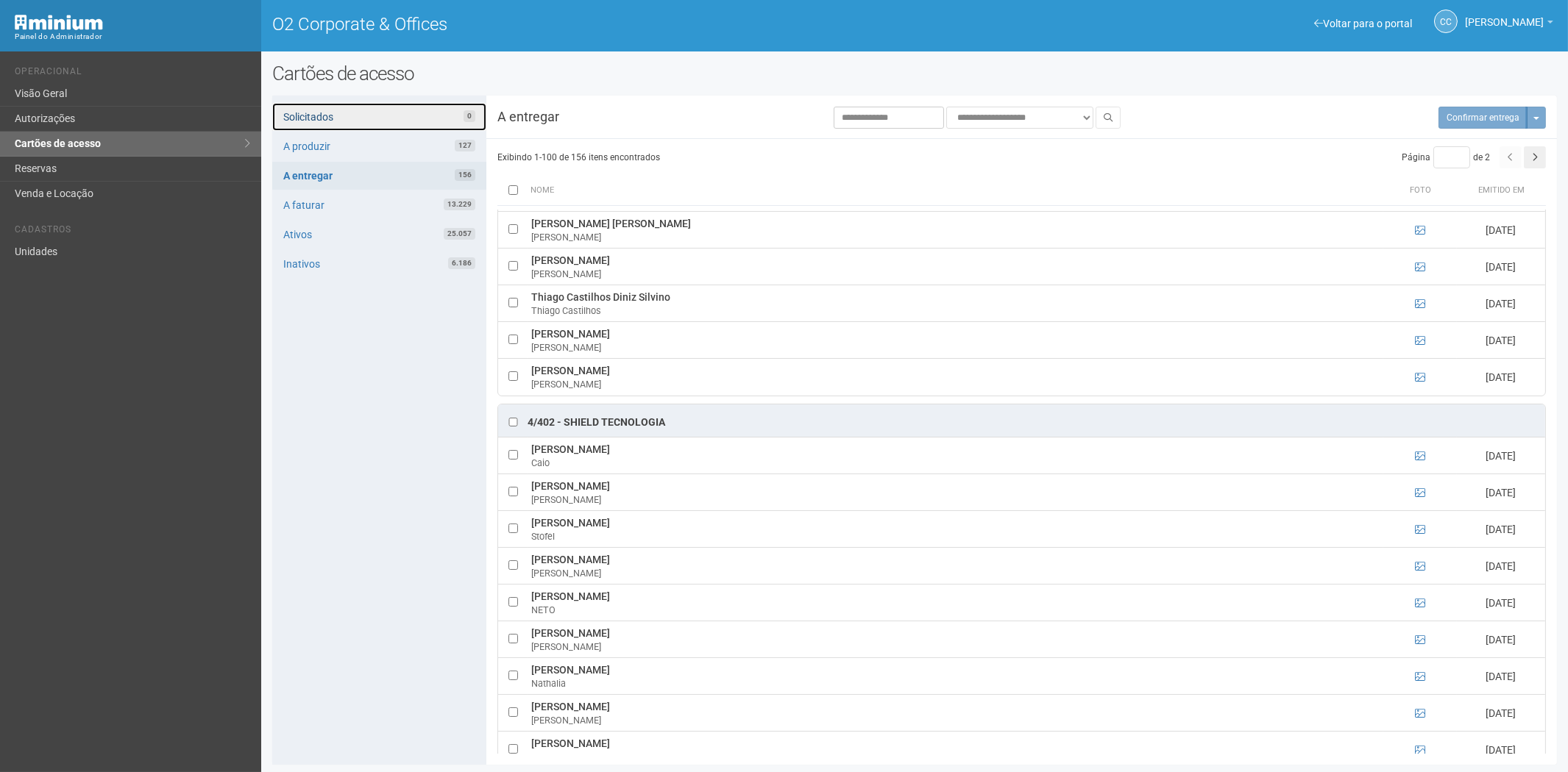
drag, startPoint x: 368, startPoint y: 115, endPoint x: 460, endPoint y: 346, distance: 248.6
click at [368, 115] on link "Solicitados 0" at bounding box center [379, 117] width 214 height 28
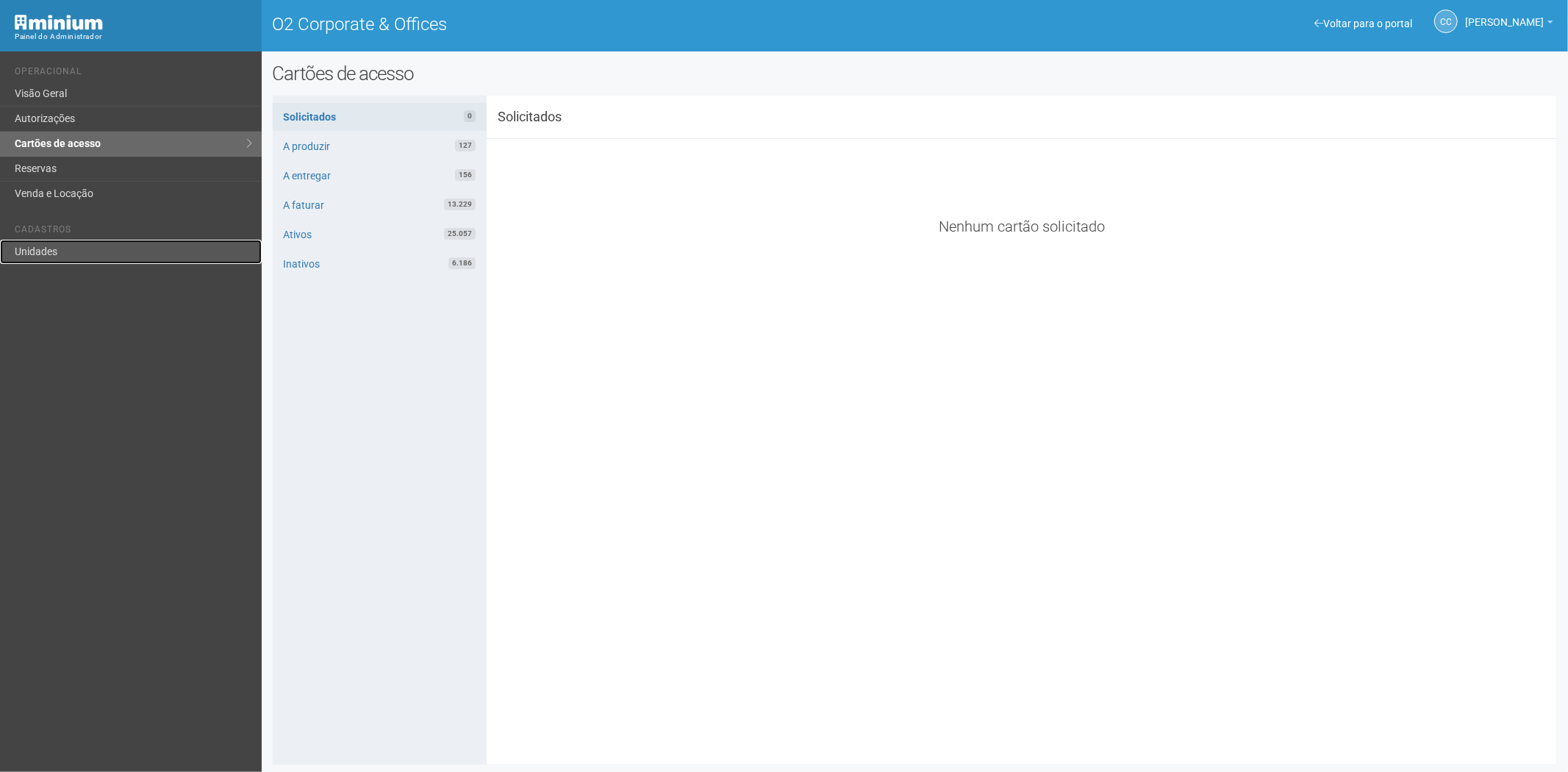
click at [47, 255] on link "Unidades" at bounding box center [131, 252] width 262 height 24
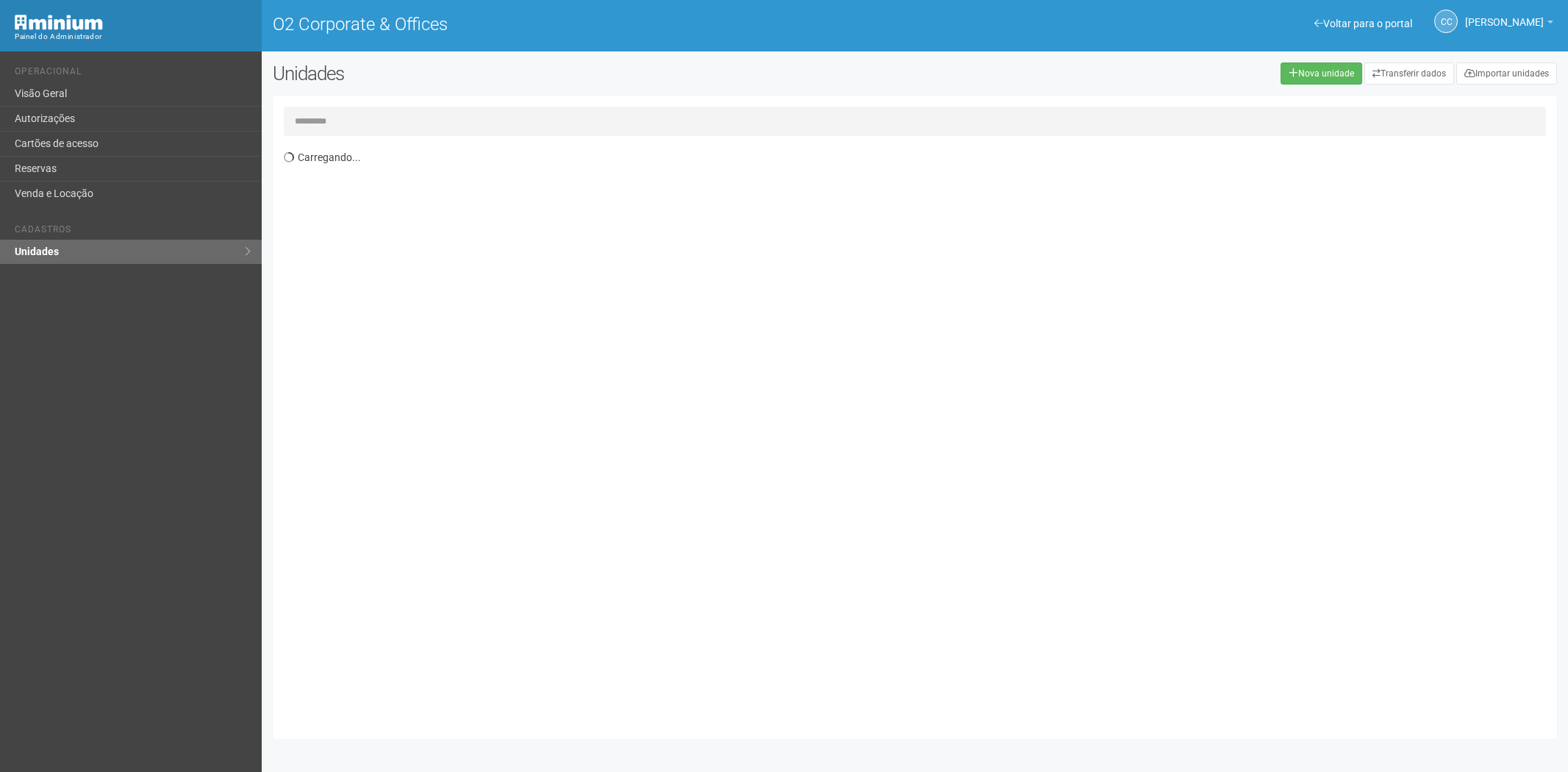
click at [331, 113] on input "text" at bounding box center [915, 121] width 1263 height 29
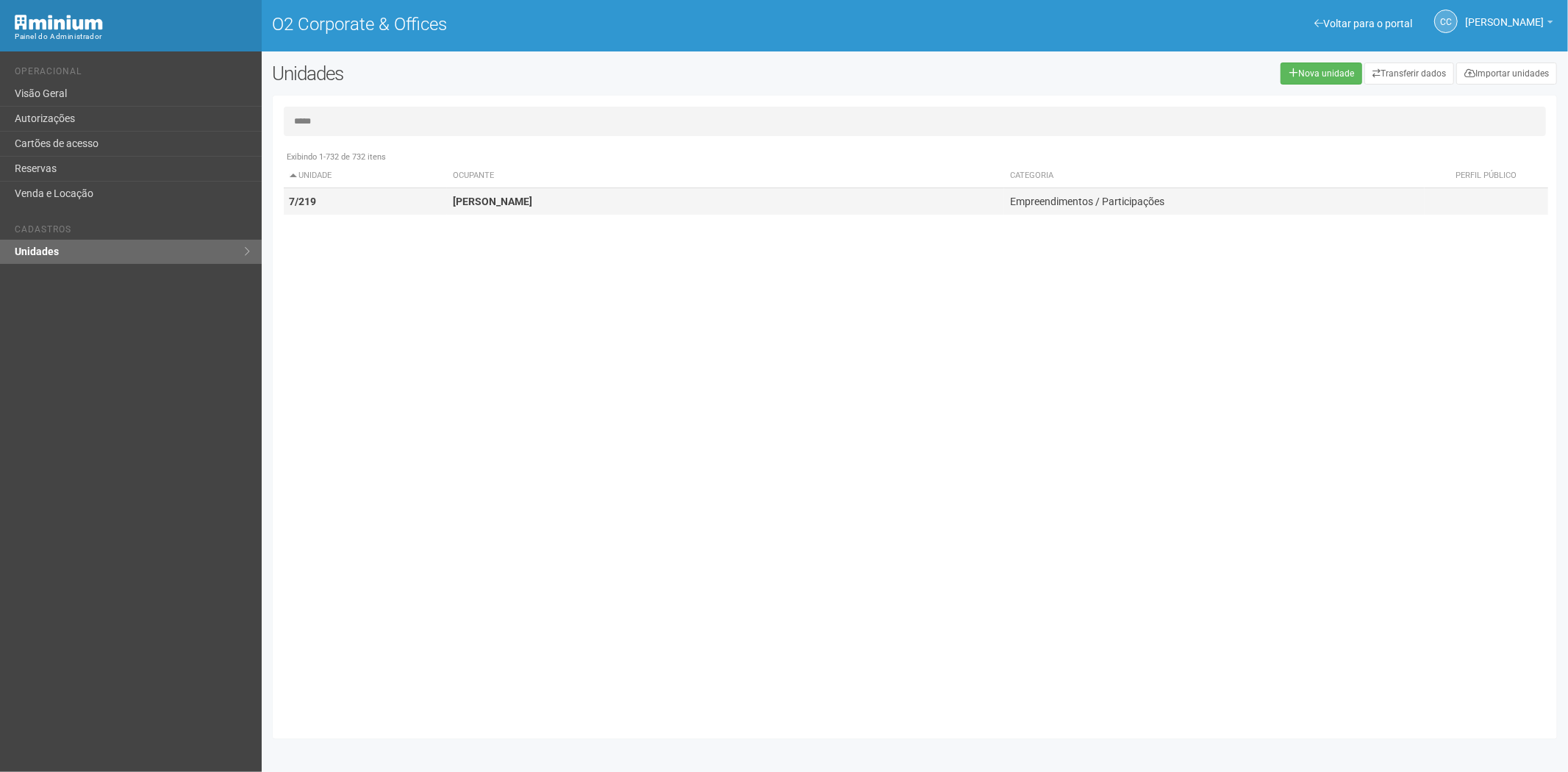
click at [357, 199] on td "7/219" at bounding box center [366, 202] width 164 height 28
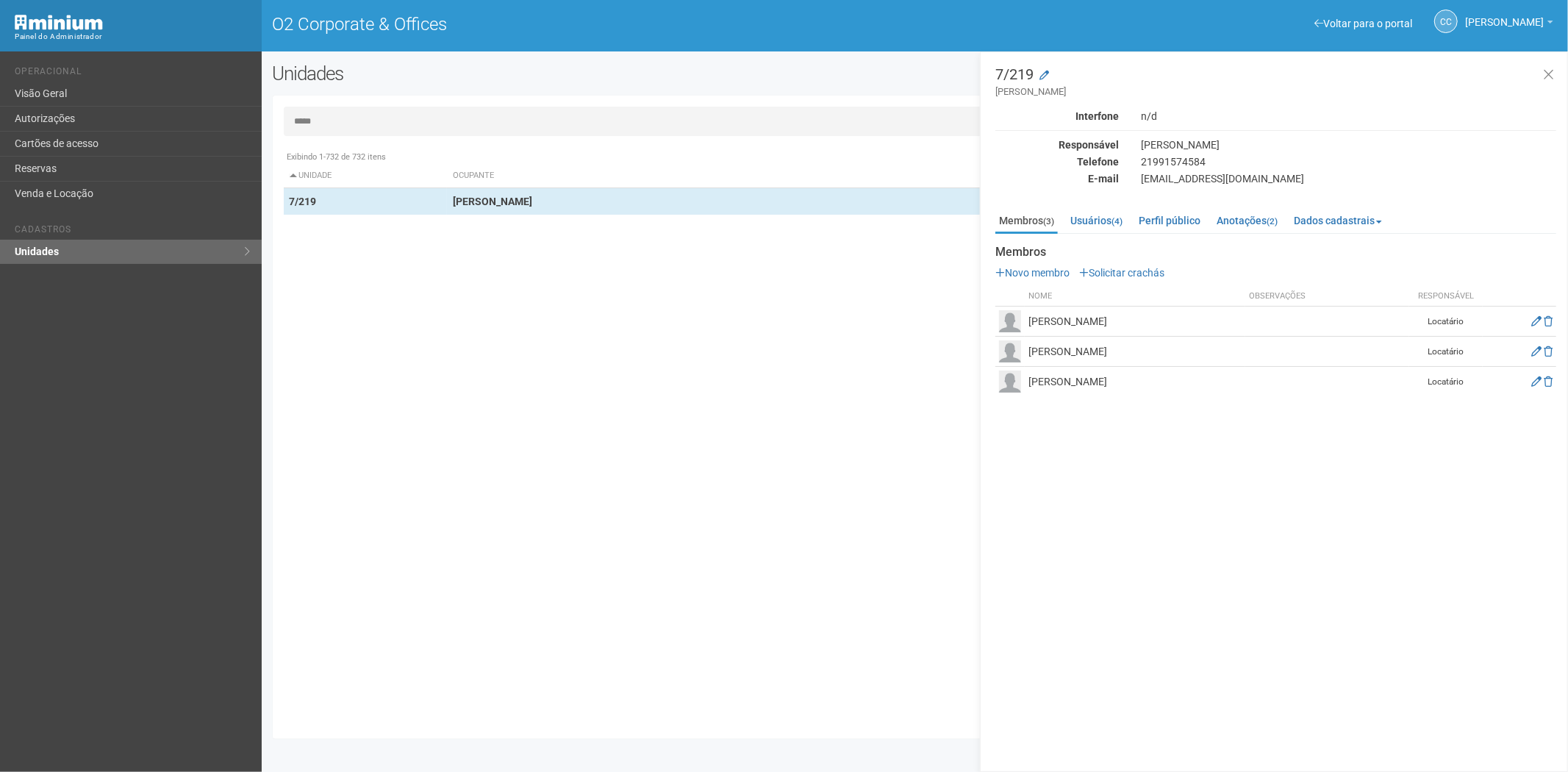
click at [381, 117] on input "*****" at bounding box center [915, 121] width 1263 height 29
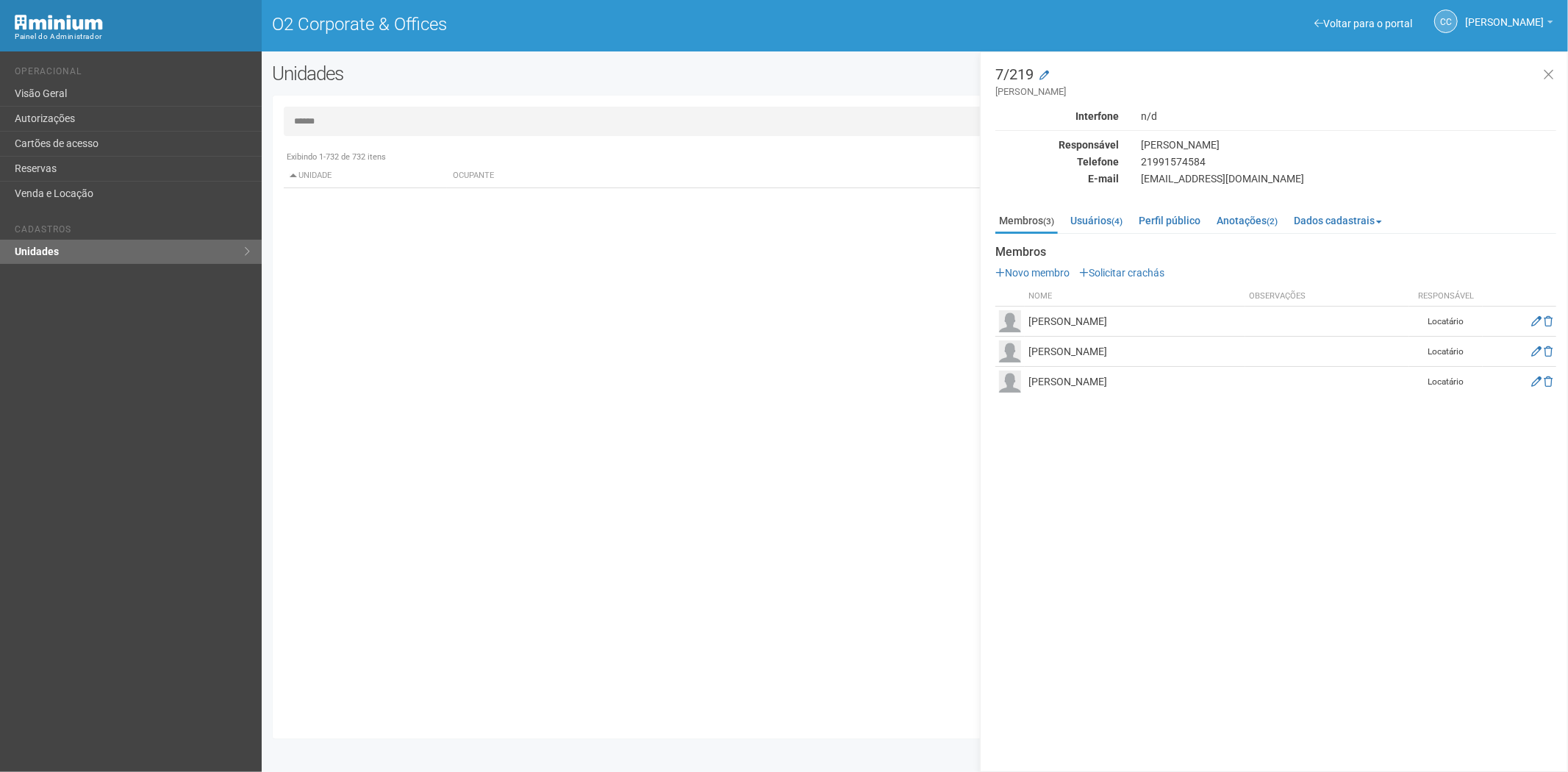
type input "******"
click at [141, 136] on link "Cartões de acesso" at bounding box center [131, 144] width 262 height 25
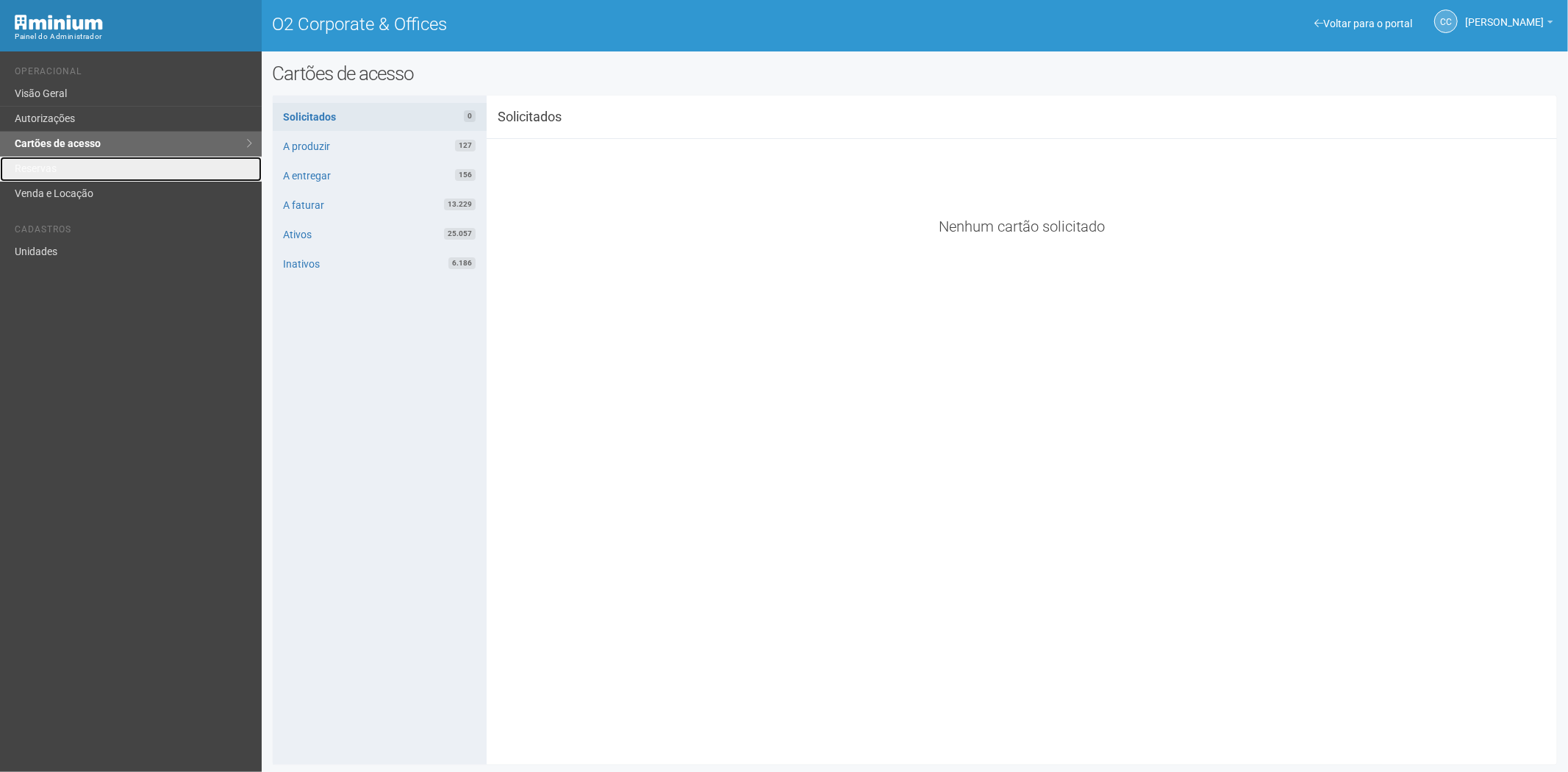
click at [52, 165] on link "Reservas" at bounding box center [131, 169] width 262 height 25
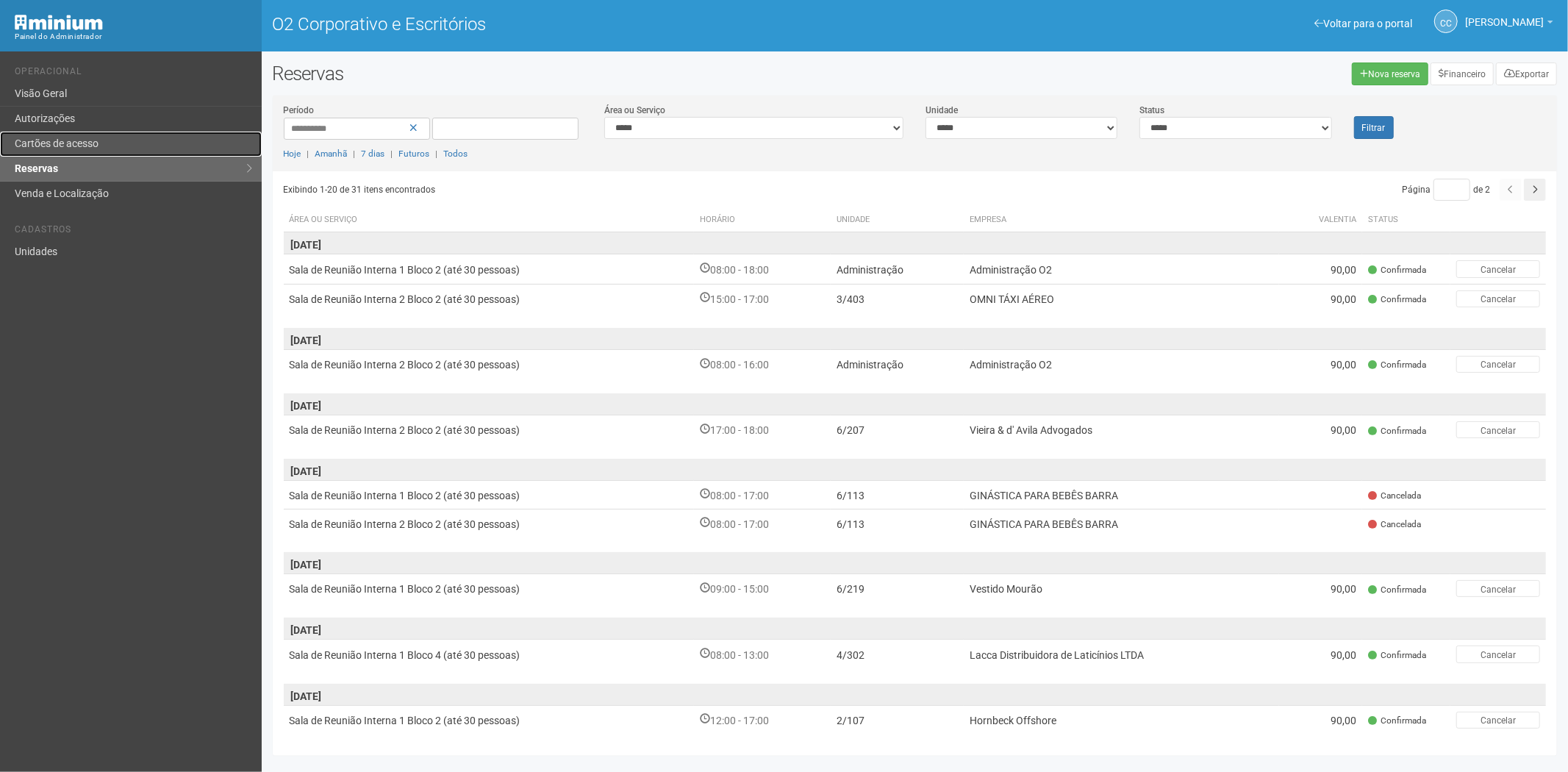
click at [78, 140] on font "Cartões de acesso" at bounding box center [57, 143] width 84 height 12
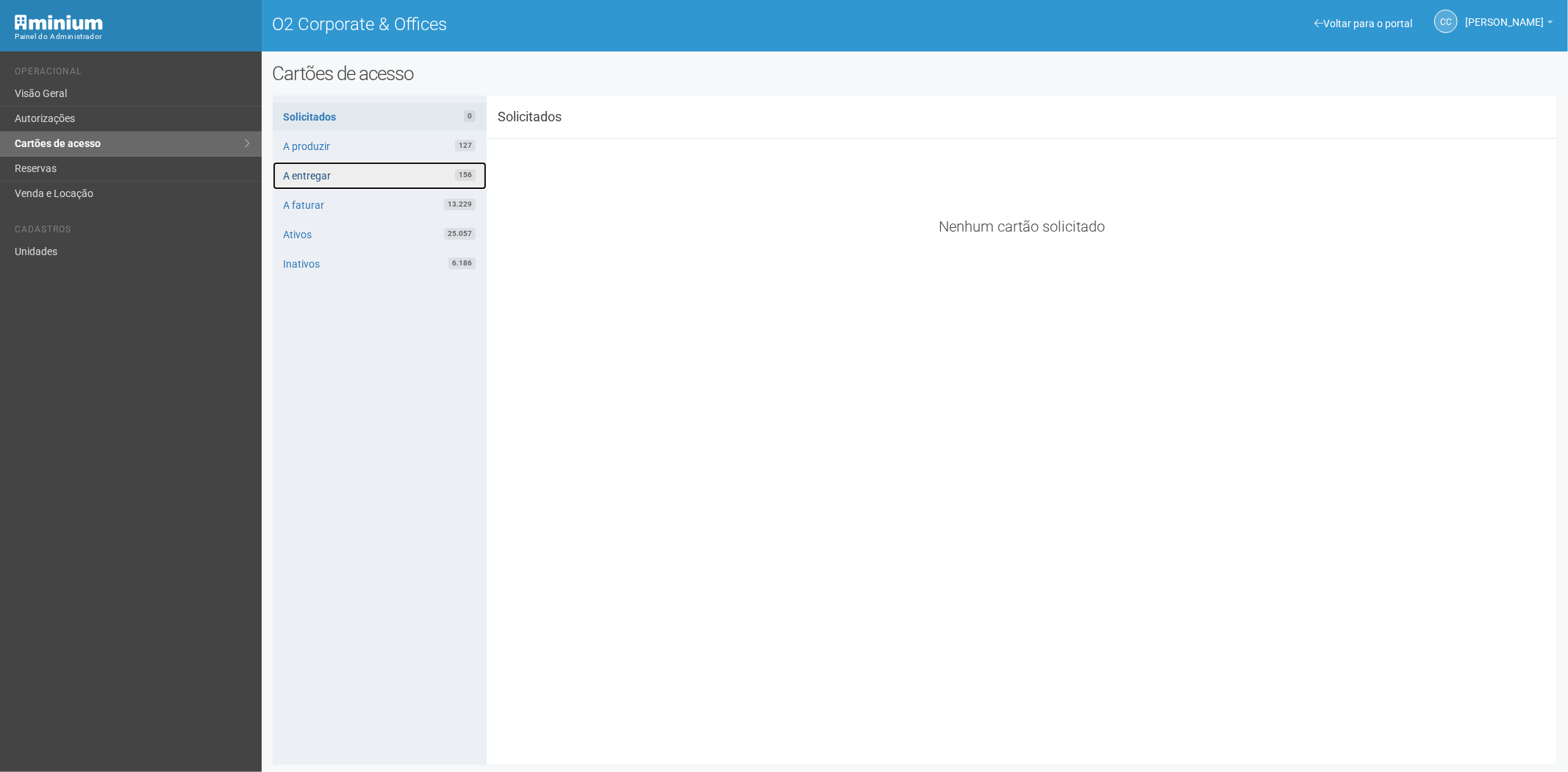
click at [341, 171] on link "A entregar 156" at bounding box center [379, 176] width 214 height 28
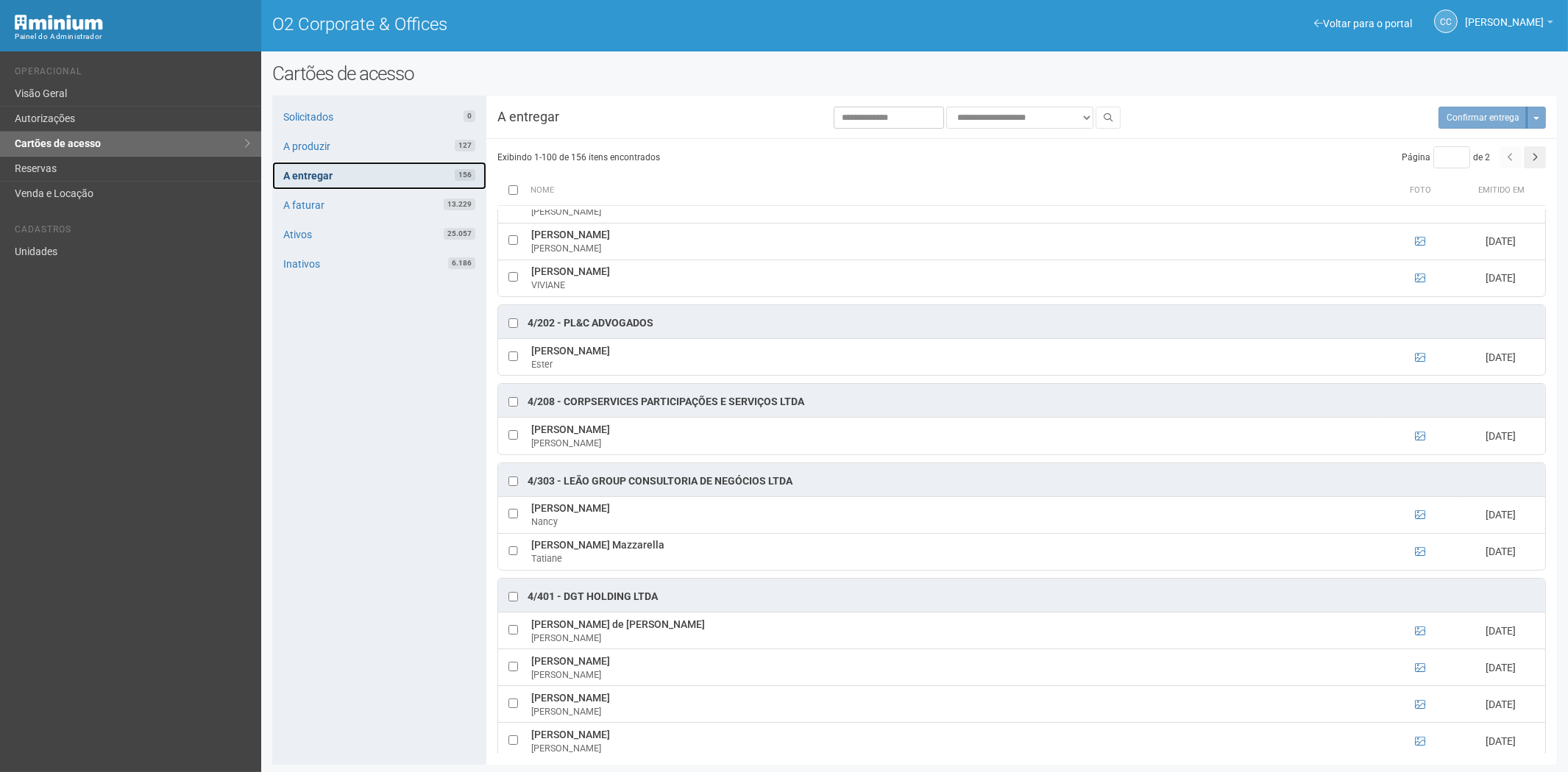
scroll to position [1225, 0]
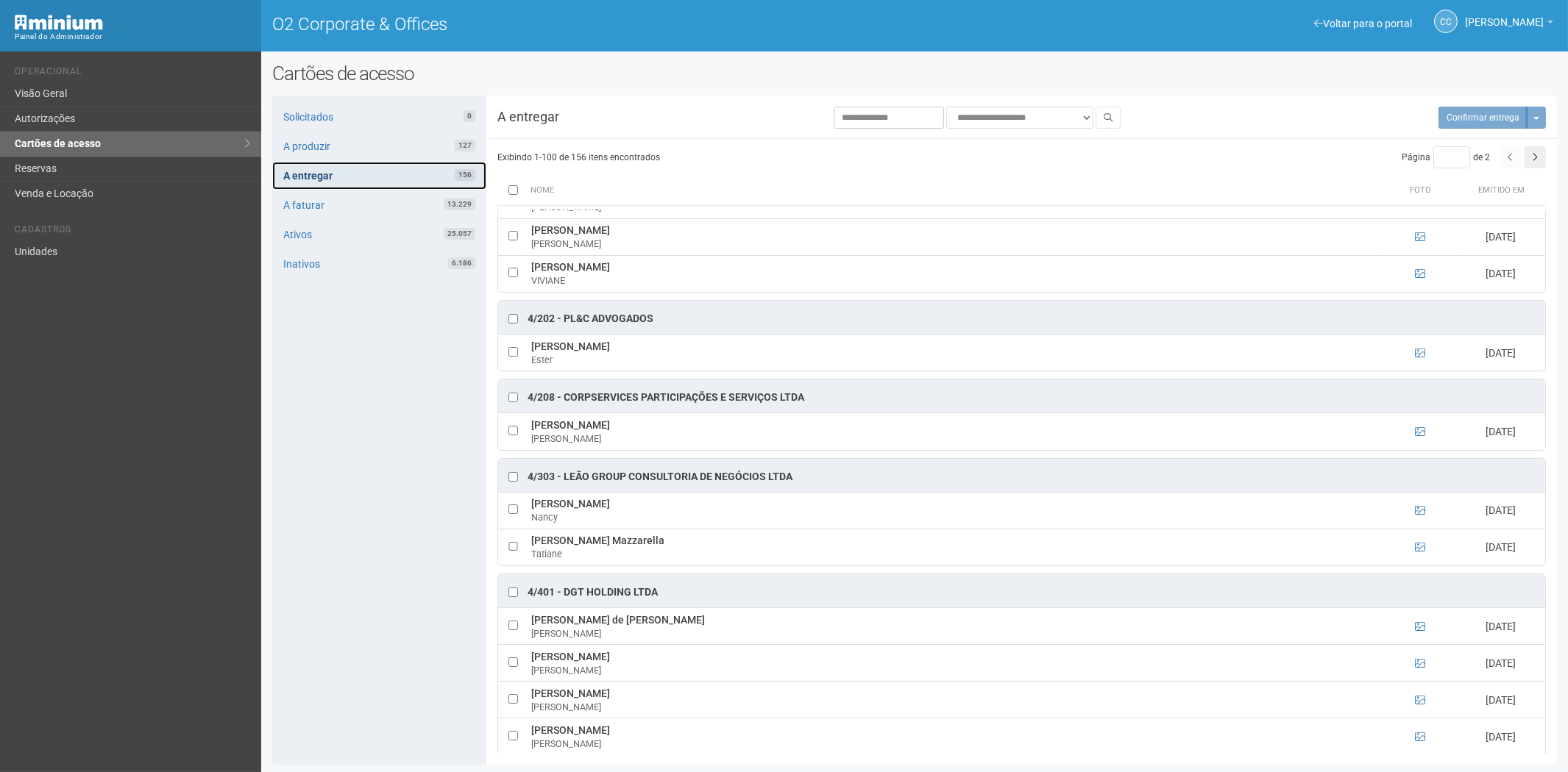
click at [310, 166] on link "A entregar 156" at bounding box center [379, 176] width 214 height 28
click at [361, 144] on link "A produzir 127" at bounding box center [379, 146] width 214 height 28
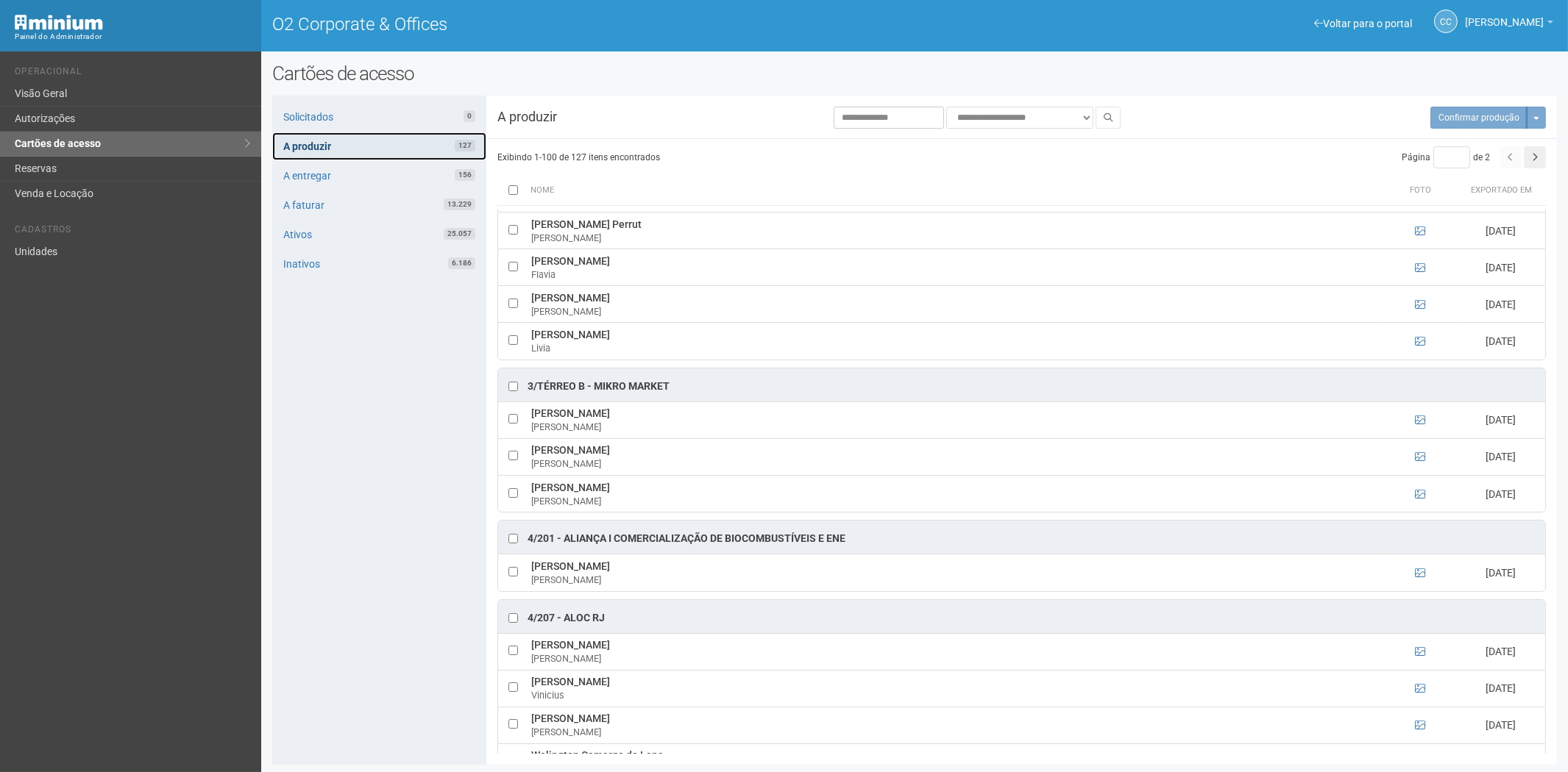
scroll to position [2942, 0]
click at [72, 172] on link "Reservas" at bounding box center [130, 169] width 261 height 25
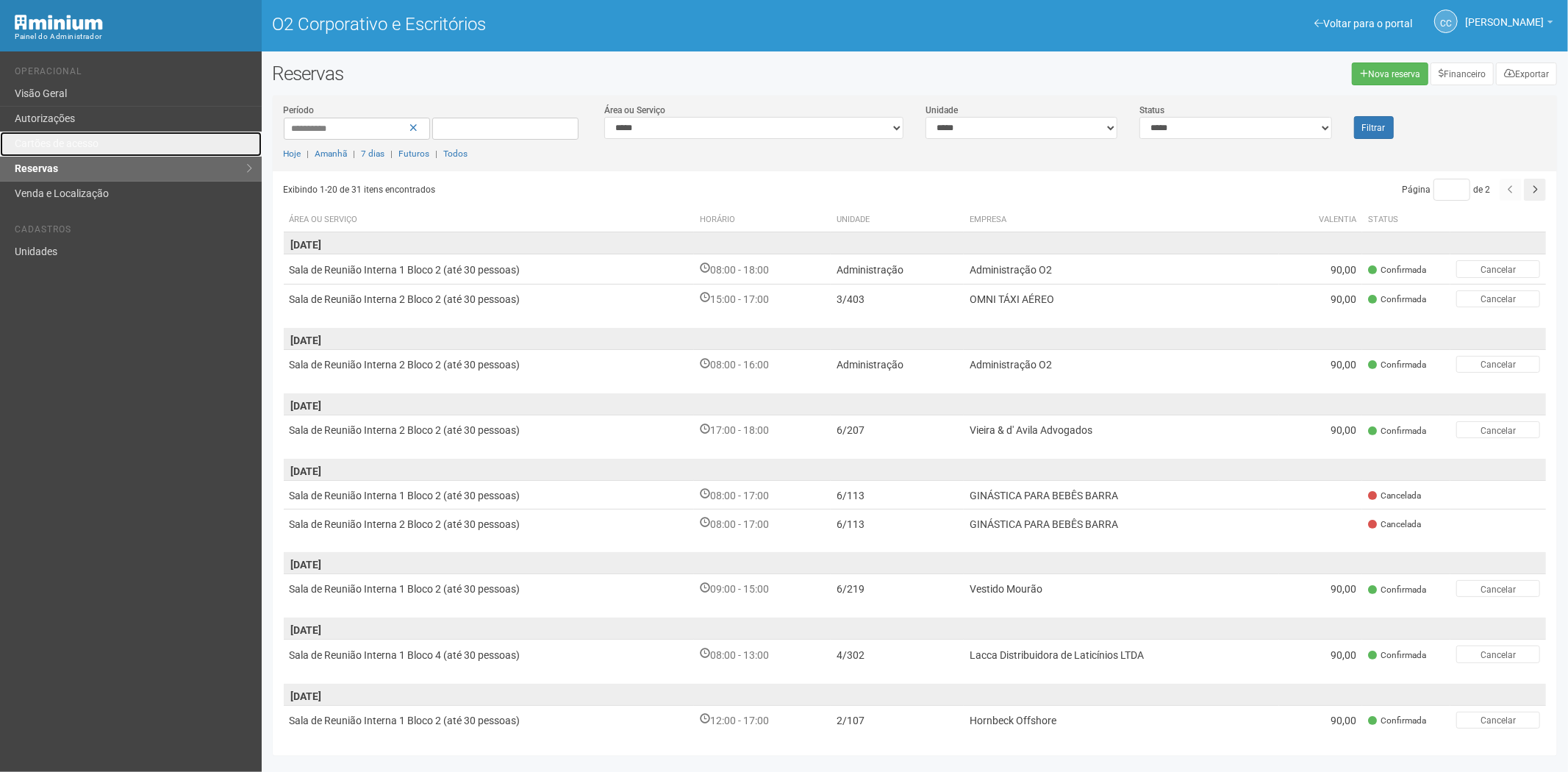
drag, startPoint x: 101, startPoint y: 146, endPoint x: 214, endPoint y: 230, distance: 140.8
click at [101, 145] on link "Cartões de acesso" at bounding box center [131, 144] width 262 height 25
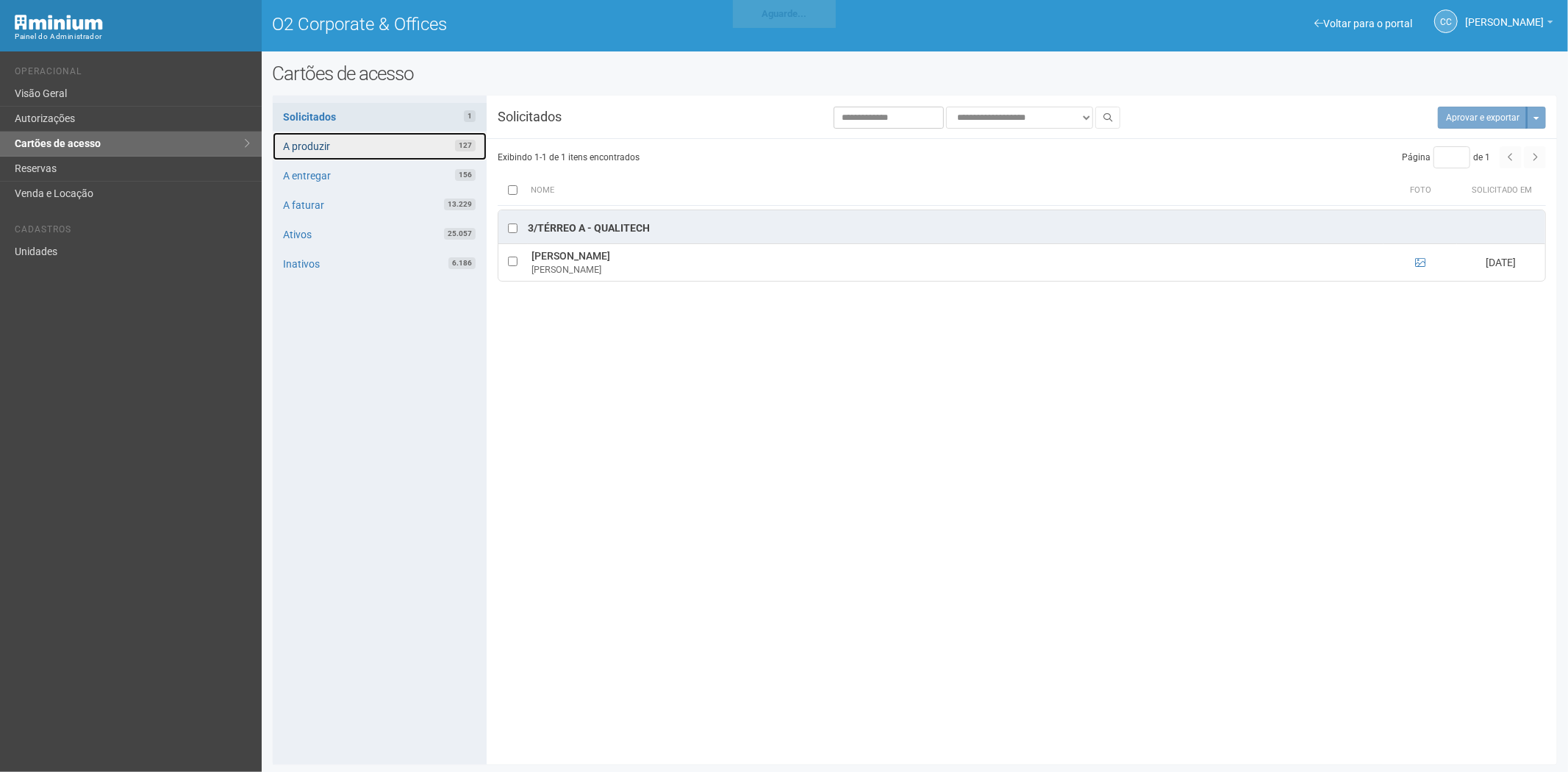
click at [367, 144] on link "A produzir 127" at bounding box center [379, 146] width 214 height 28
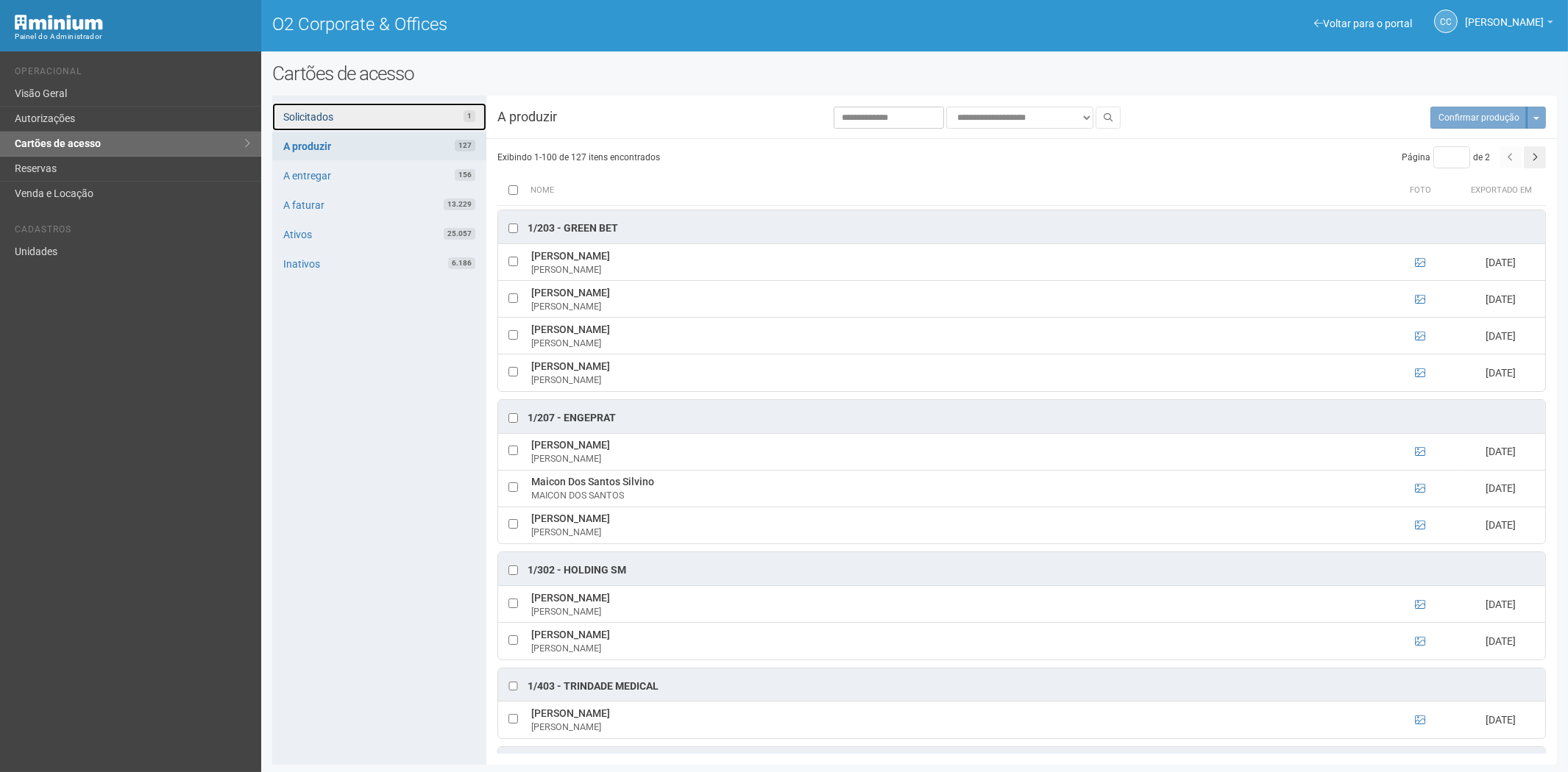
click at [450, 117] on link "Solicitados 1" at bounding box center [379, 117] width 214 height 28
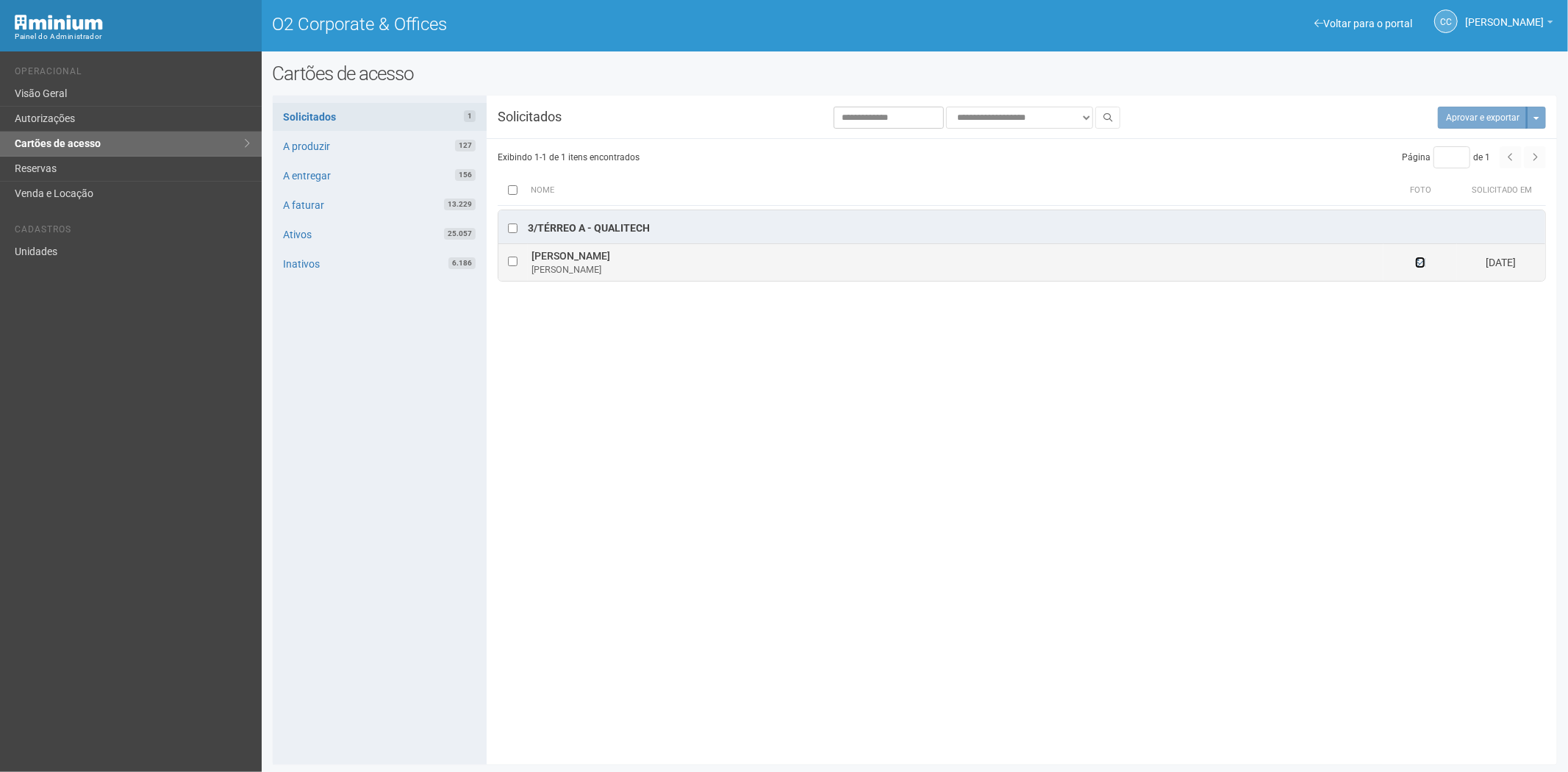
click at [1420, 265] on icon at bounding box center [1420, 262] width 11 height 11
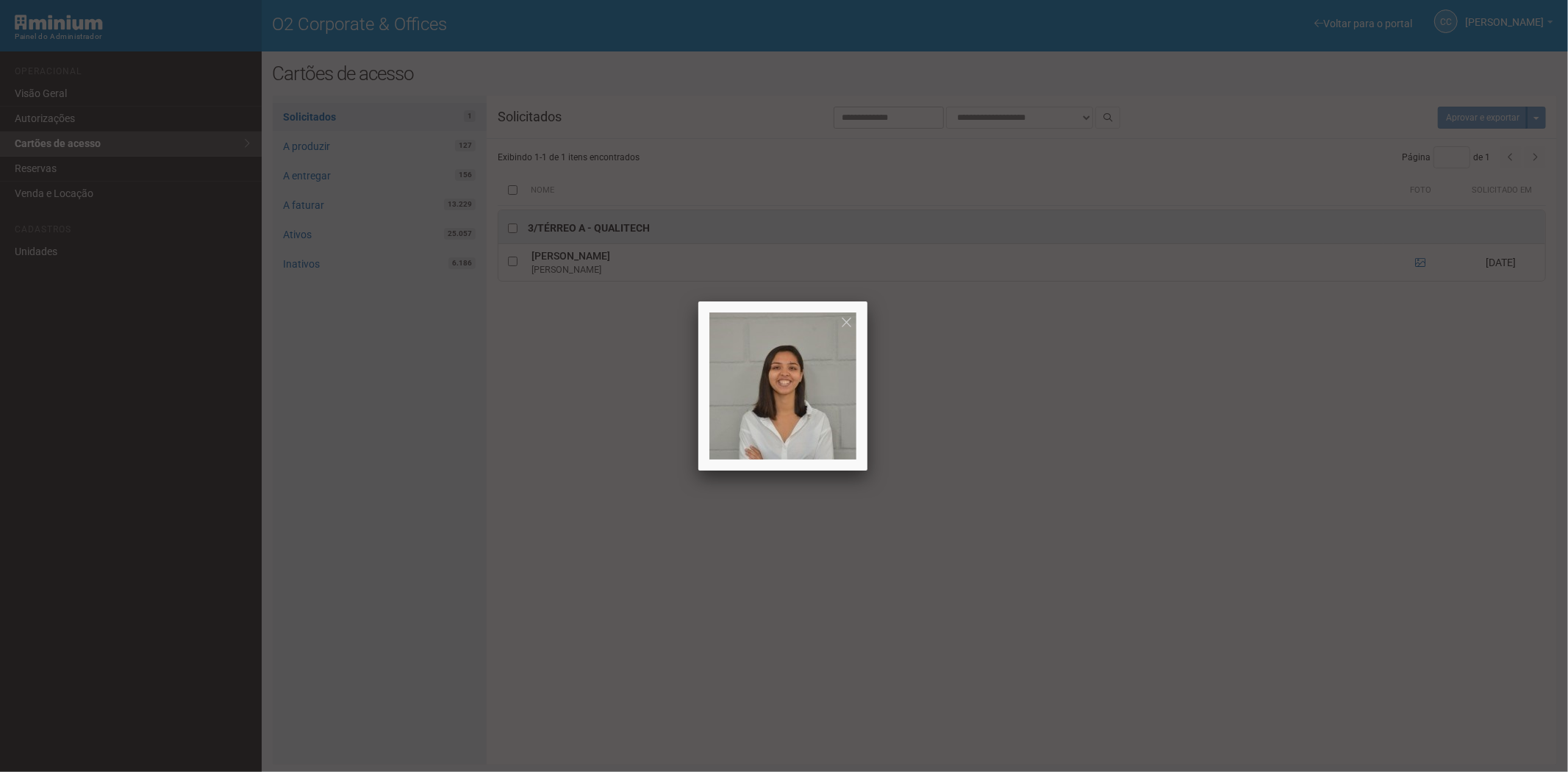
click at [617, 574] on div at bounding box center [784, 386] width 1568 height 772
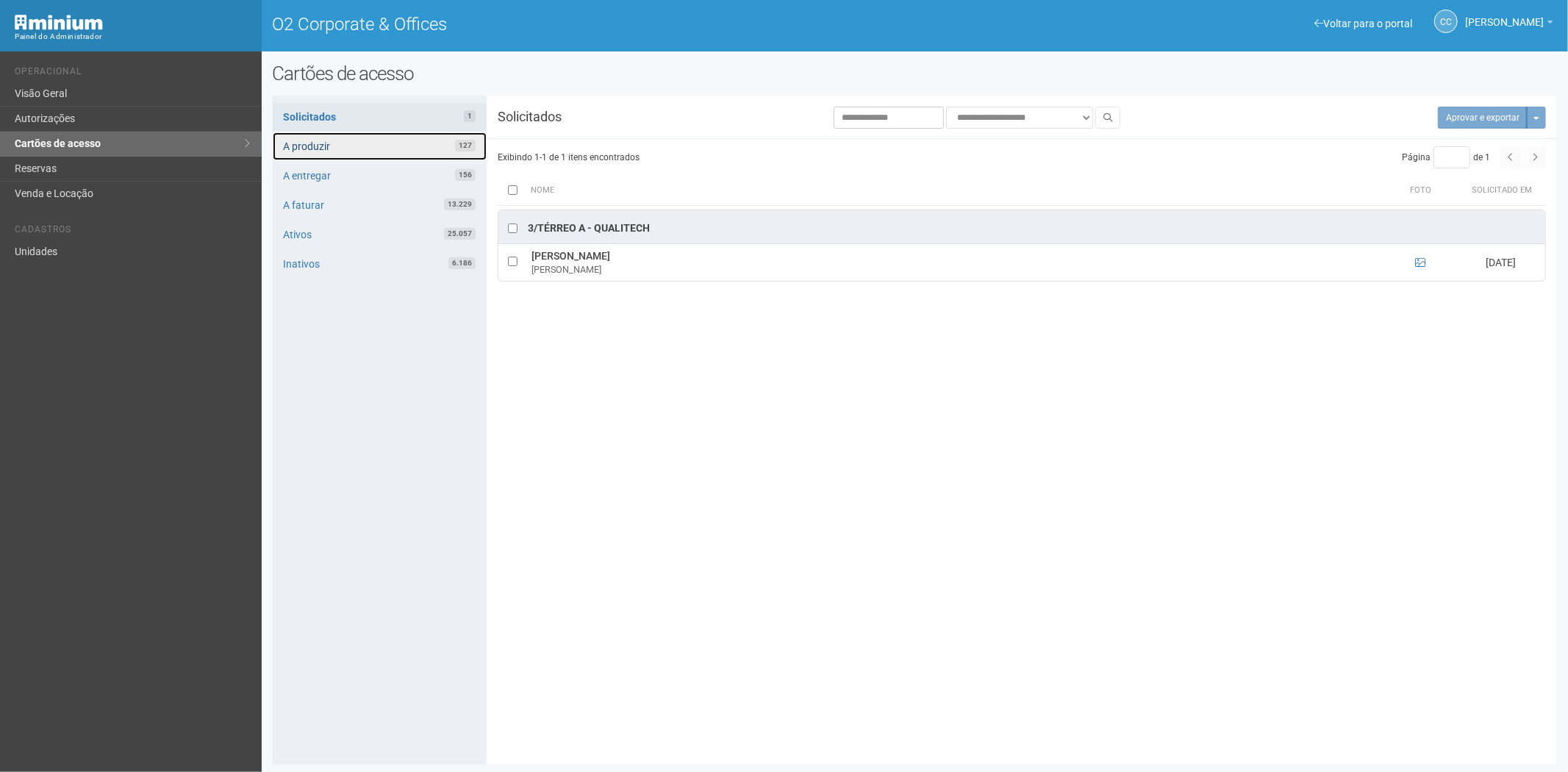
click at [410, 153] on link "A produzir 127" at bounding box center [379, 146] width 214 height 28
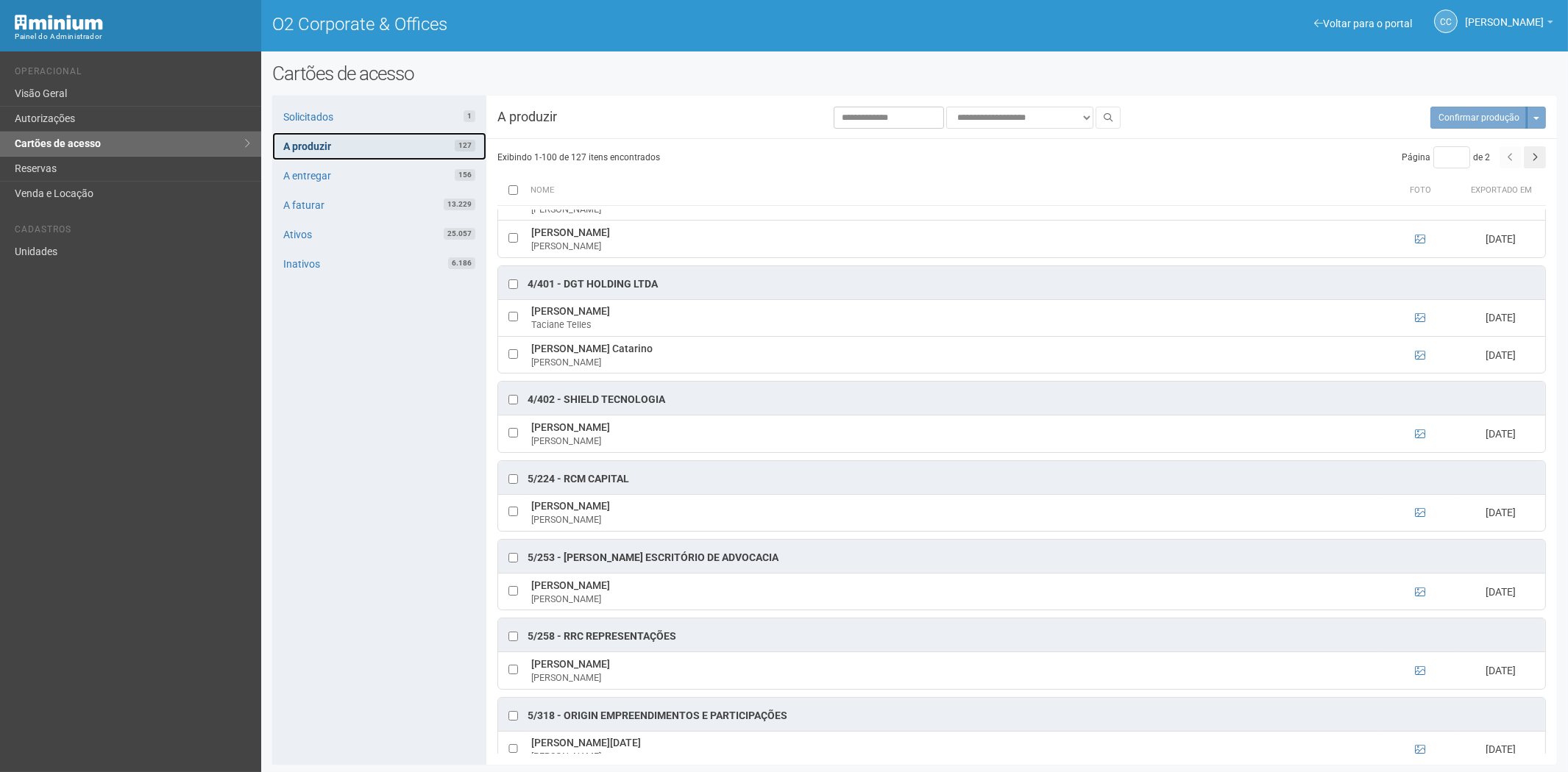
scroll to position [4085, 0]
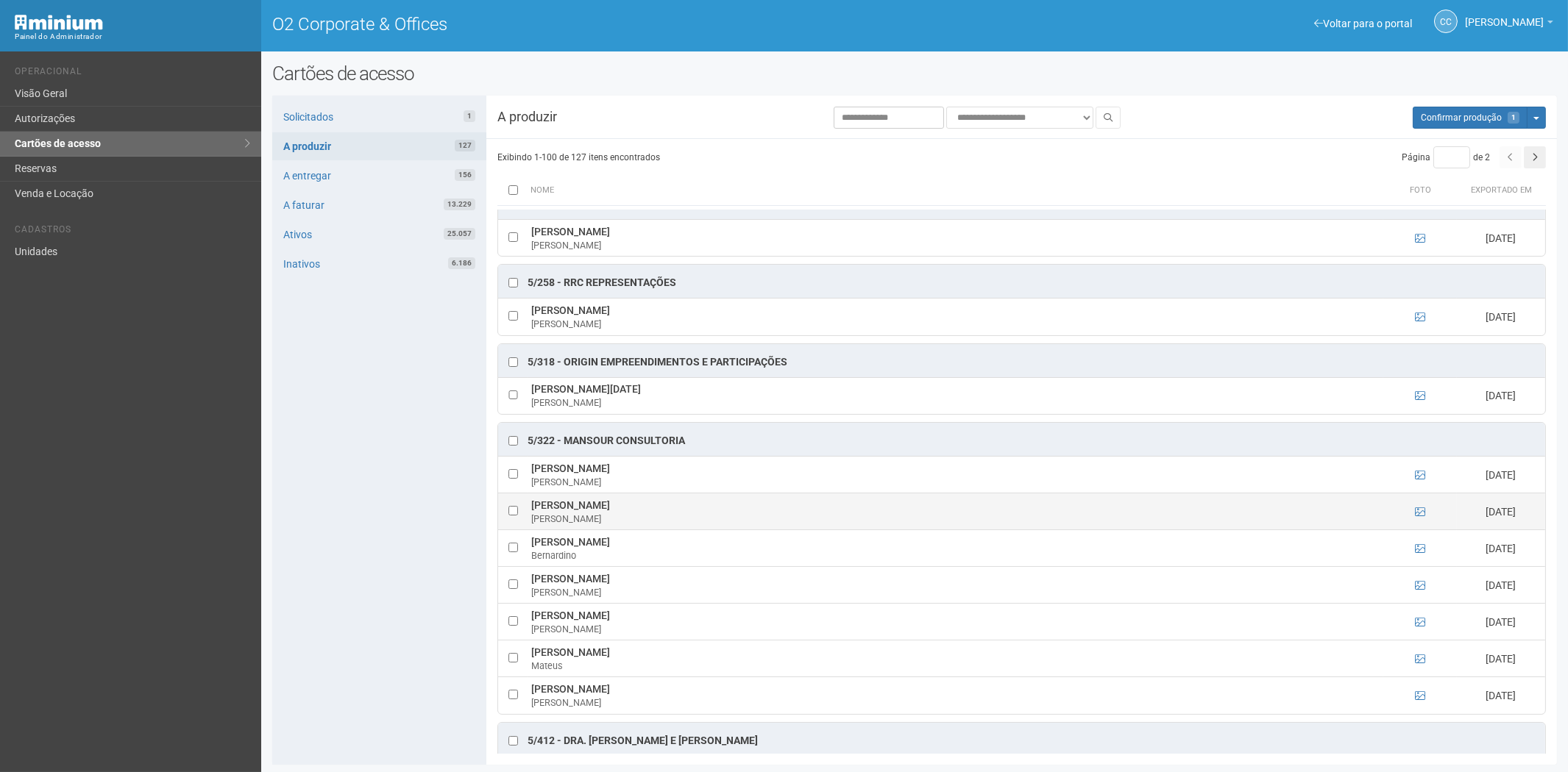
drag, startPoint x: 530, startPoint y: 528, endPoint x: 611, endPoint y: 533, distance: 81.2
click at [653, 529] on td "[PERSON_NAME]" at bounding box center [955, 511] width 856 height 36
copy td "[PERSON_NAME]"
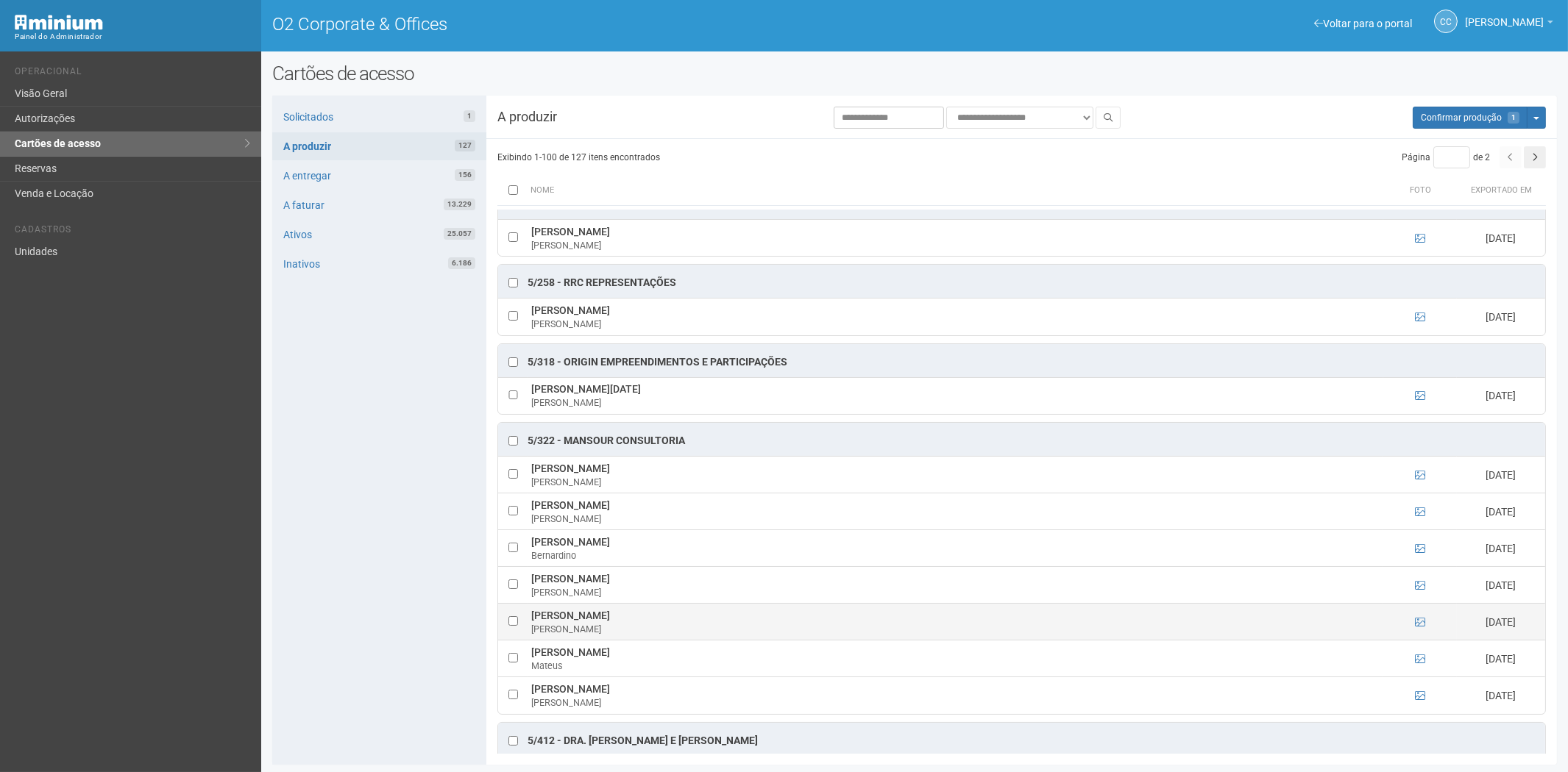
drag, startPoint x: 427, startPoint y: 655, endPoint x: 508, endPoint y: 637, distance: 83.0
click at [427, 655] on div "Solicitados 1 A produzir 127 A entregar 156 A faturar 13.229 Ativos 25.057 Inat…" at bounding box center [379, 430] width 214 height 669
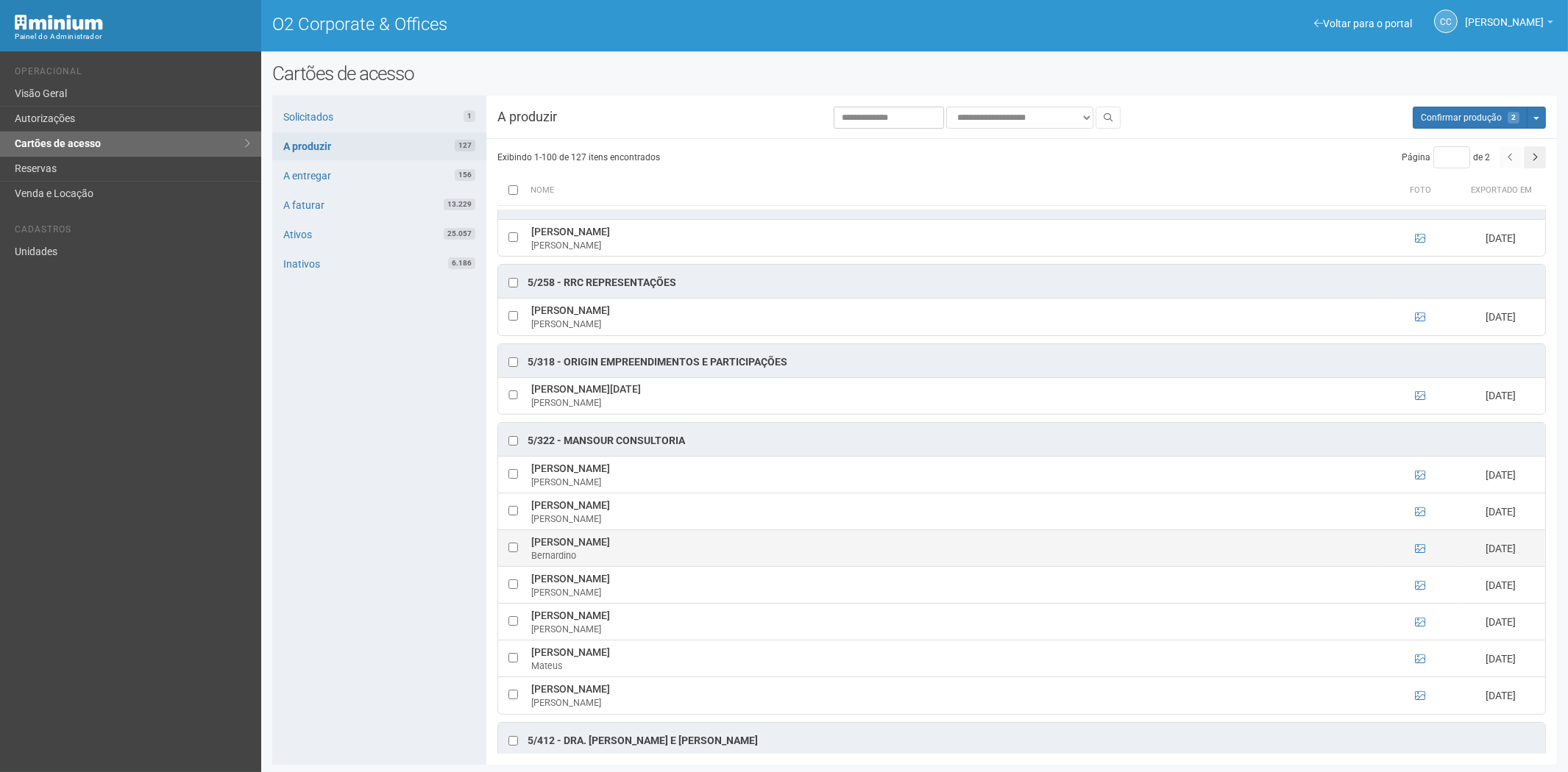
drag, startPoint x: 528, startPoint y: 566, endPoint x: 688, endPoint y: 569, distance: 160.0
click at [702, 567] on td "[PERSON_NAME]" at bounding box center [955, 548] width 856 height 36
copy td "[PERSON_NAME]"
click at [361, 611] on div "Solicitados 1 A produzir 127 A entregar 156 A faturar 13.229 Ativos 25.057 Inat…" at bounding box center [379, 430] width 214 height 669
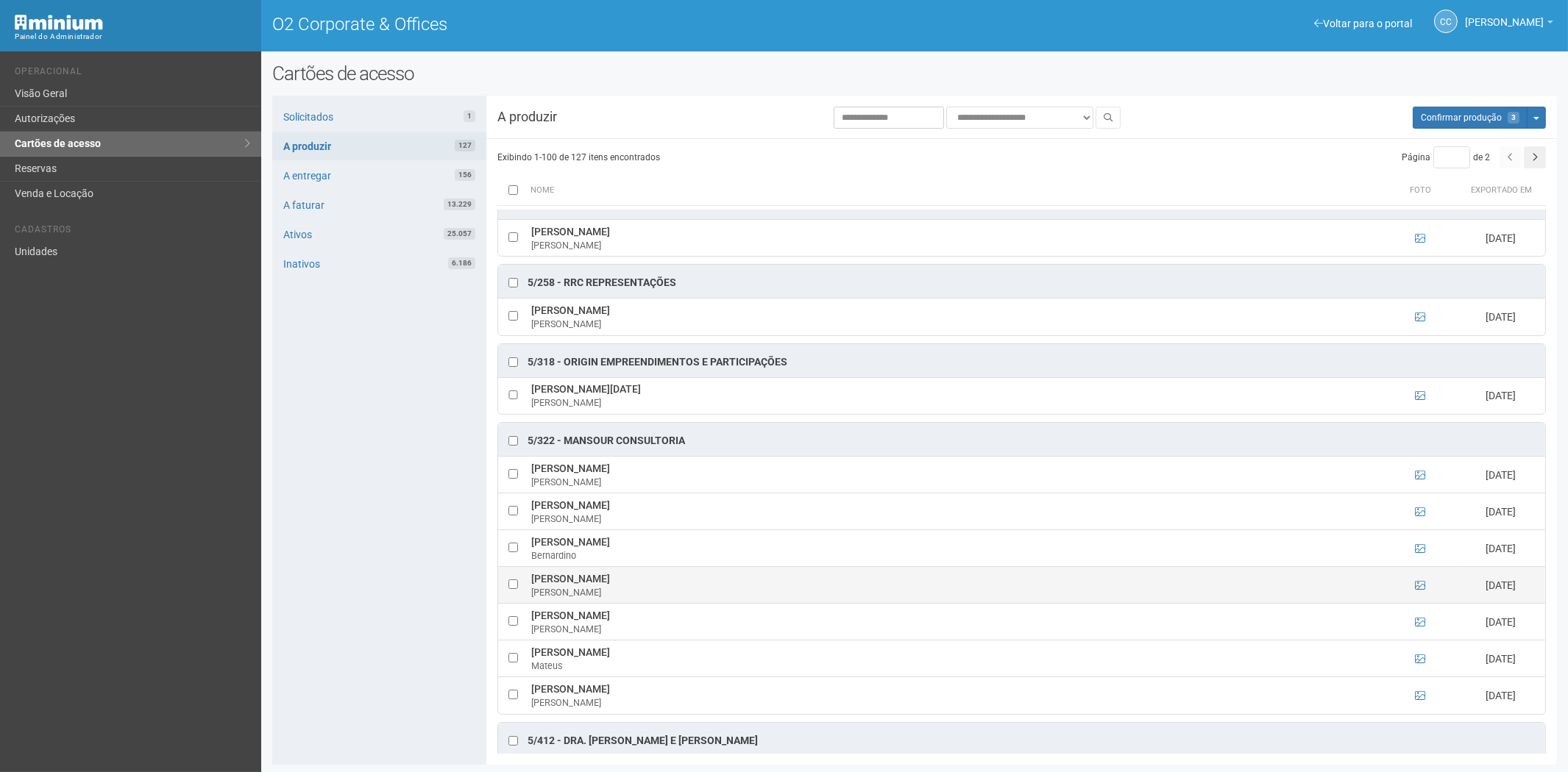
drag, startPoint x: 526, startPoint y: 600, endPoint x: 679, endPoint y: 608, distance: 153.2
click at [689, 604] on tr "[PERSON_NAME] [DATE]" at bounding box center [1021, 585] width 1047 height 36
copy tr "[PERSON_NAME]"
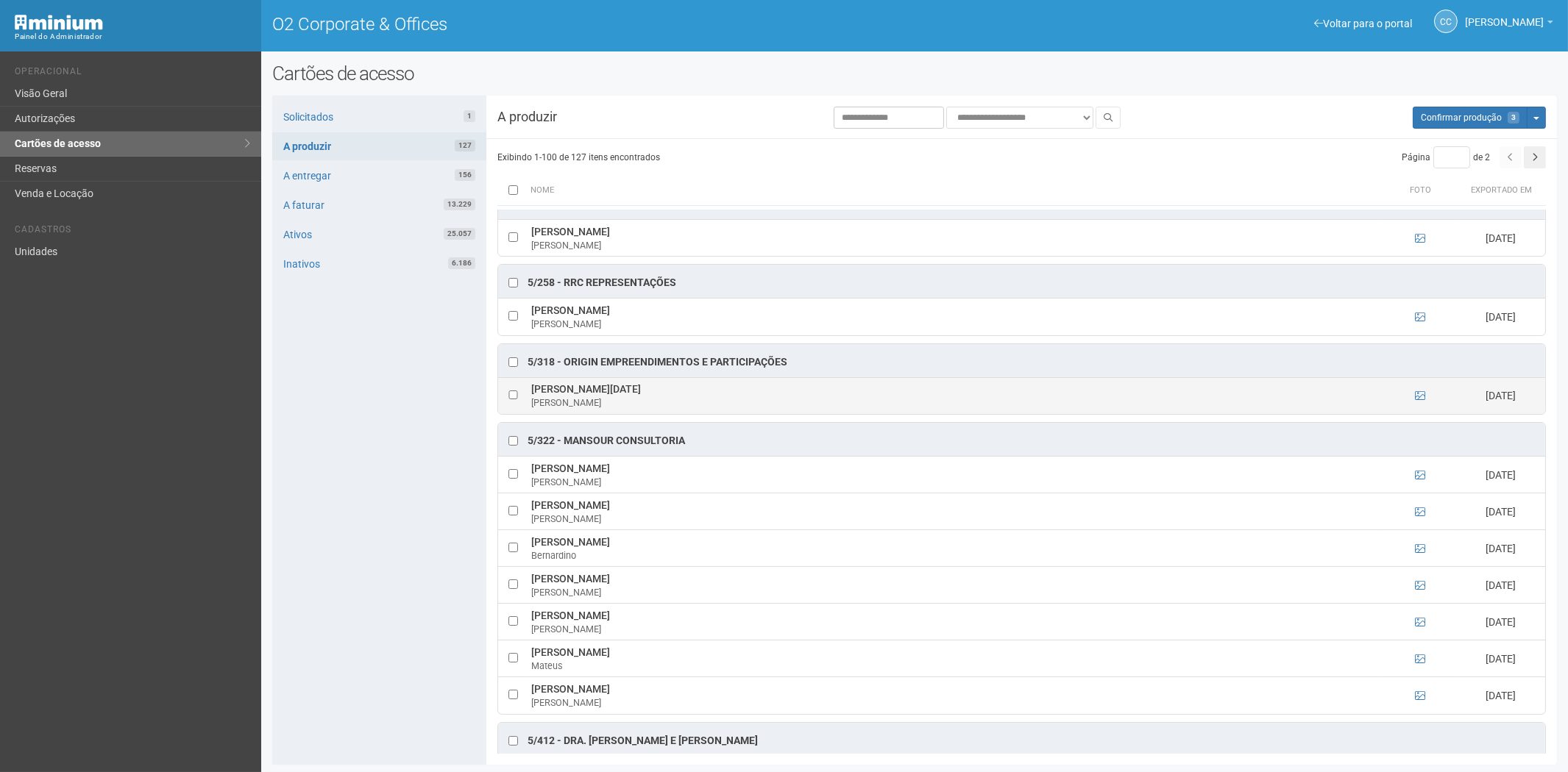
drag, startPoint x: 670, startPoint y: 604, endPoint x: 715, endPoint y: 430, distance: 179.7
click at [715, 409] on div "MARIA" at bounding box center [955, 403] width 848 height 13
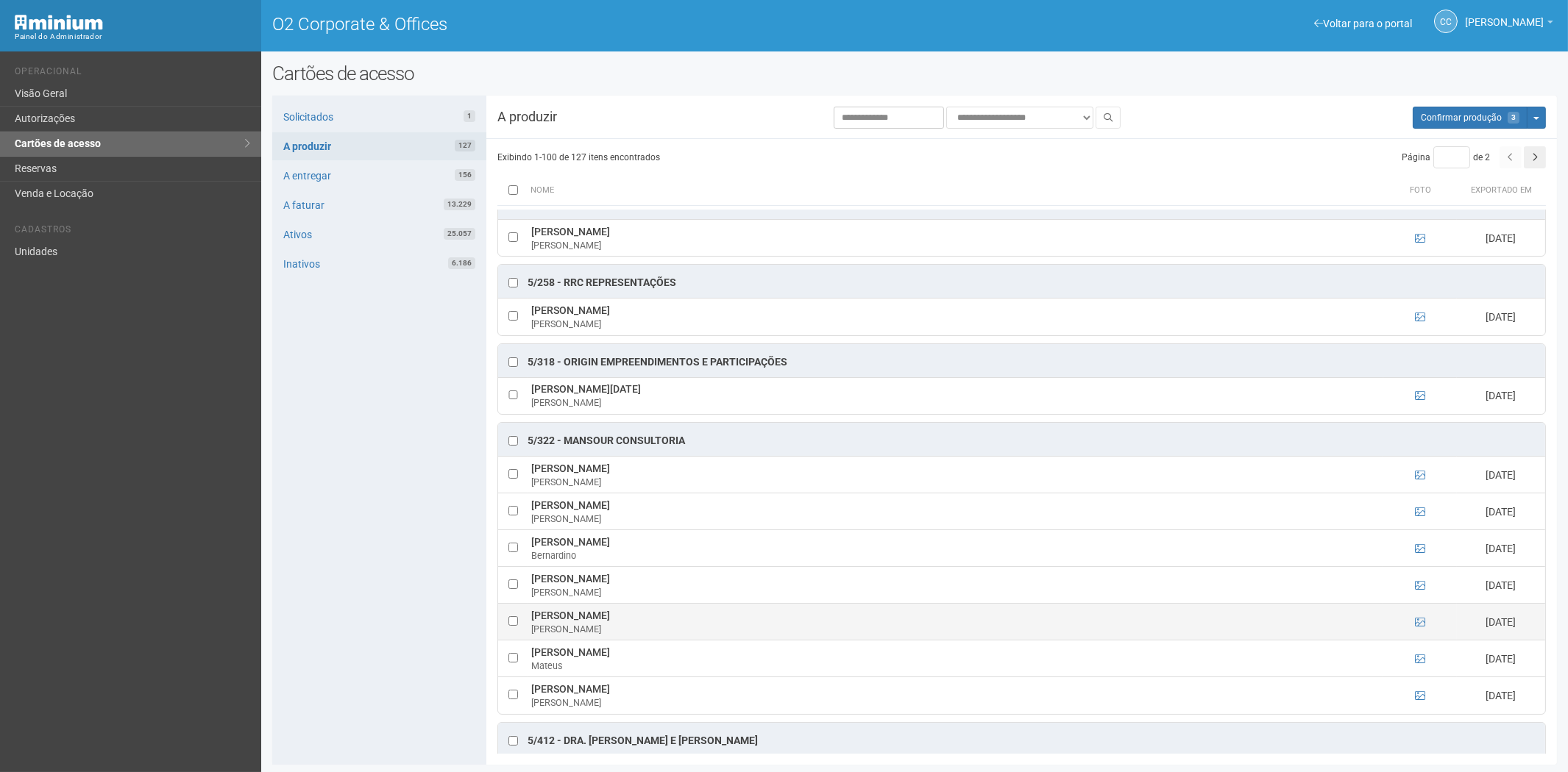
drag, startPoint x: 429, startPoint y: 649, endPoint x: 552, endPoint y: 651, distance: 123.0
click at [431, 649] on div "Solicitados 1 A produzir 127 A entregar 156 A faturar 13.229 Ativos 25.057 Inat…" at bounding box center [379, 430] width 214 height 669
drag, startPoint x: 533, startPoint y: 643, endPoint x: 688, endPoint y: 646, distance: 155.0
click at [704, 641] on td "Marcus Vinícius Rosa Braz Júnior Marcus" at bounding box center [955, 621] width 856 height 36
copy td "Marcus Vinícius Rosa Braz Júnior"
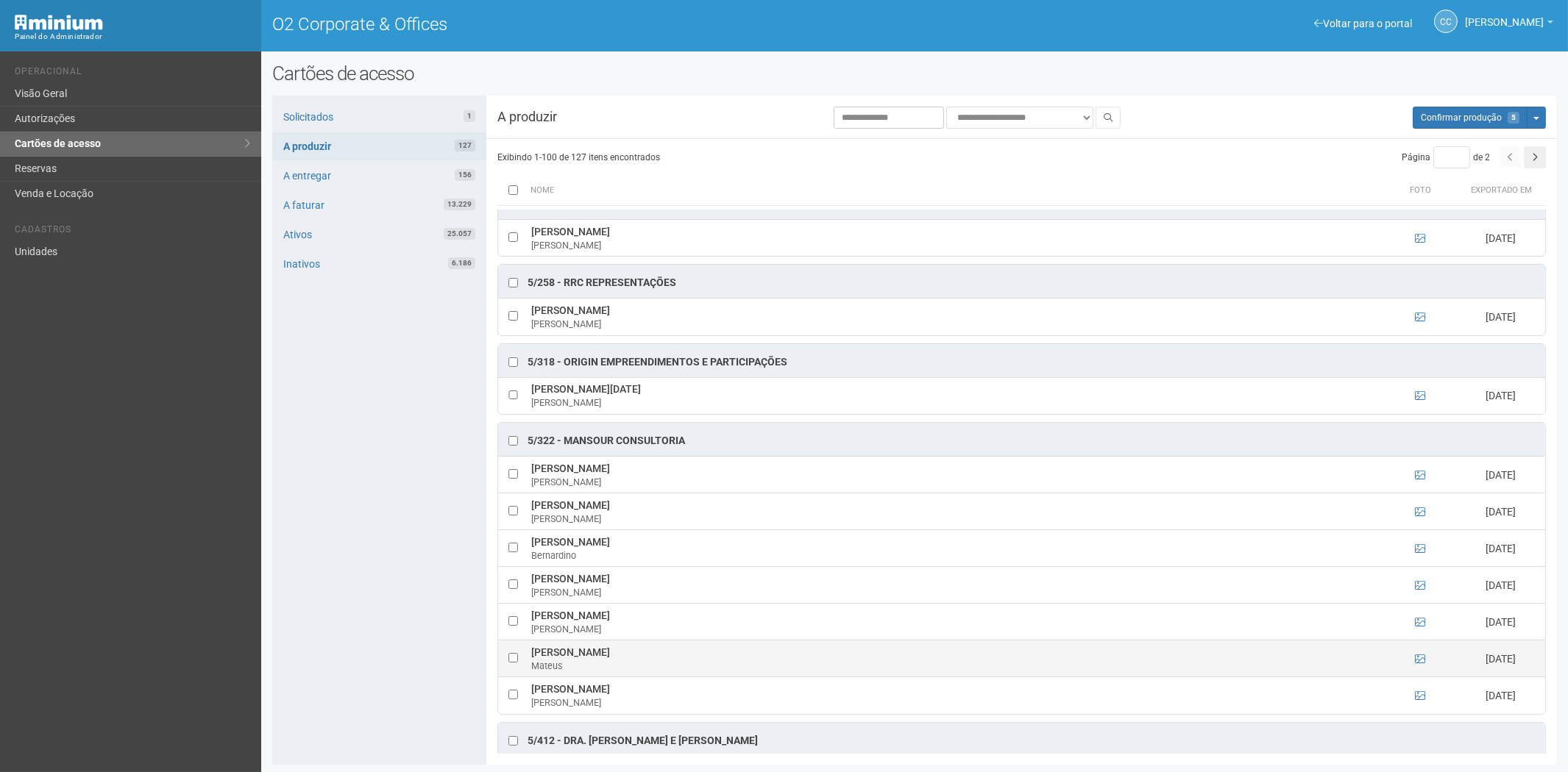
drag, startPoint x: 529, startPoint y: 677, endPoint x: 738, endPoint y: 681, distance: 209.0
click at [738, 677] on td "Mateus Cesar Mansour de Almeida Soares Mateus" at bounding box center [955, 659] width 856 height 36
copy td "Mateus Cesar Mansour de Almeida Soares"
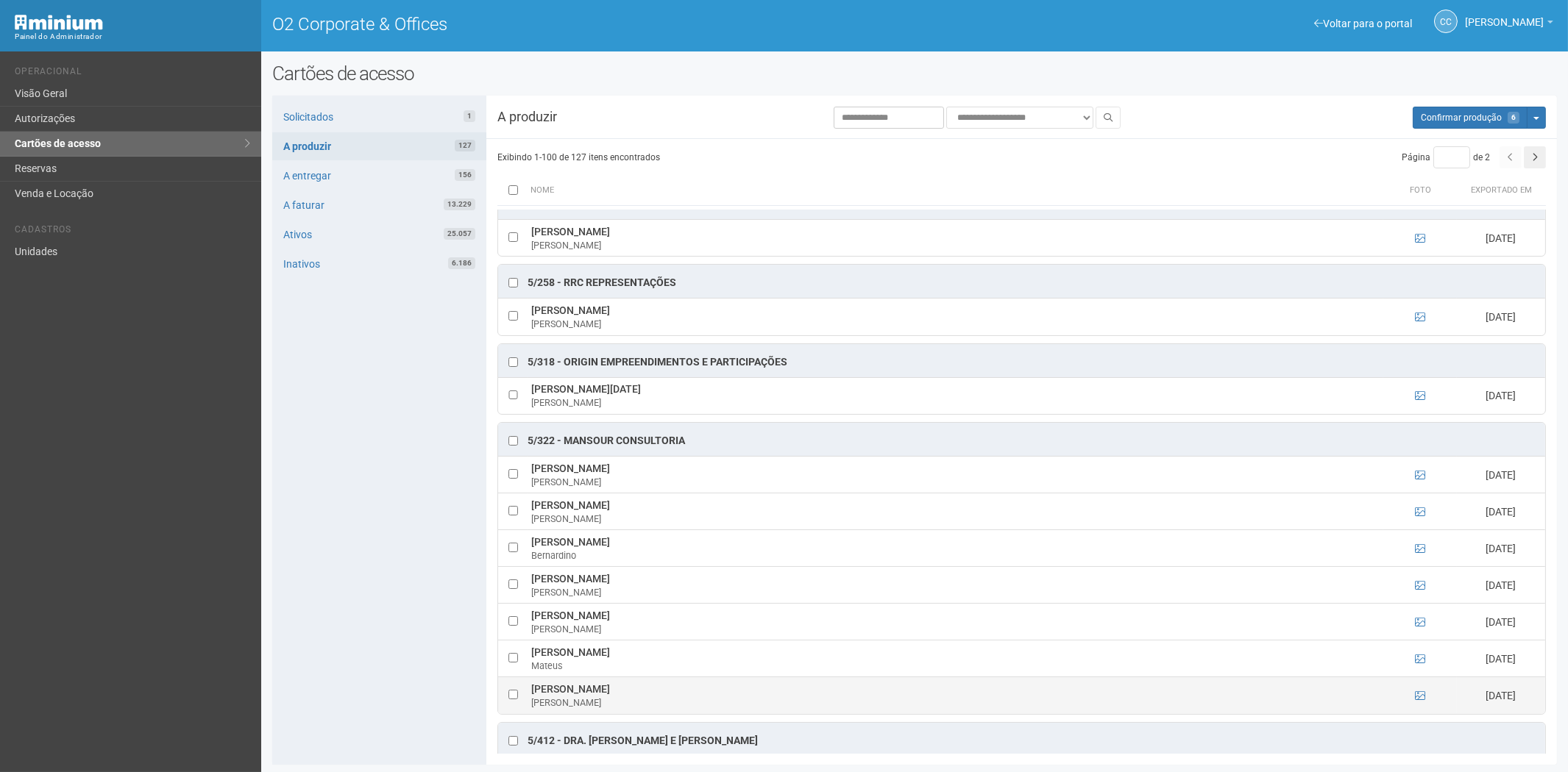
drag, startPoint x: 529, startPoint y: 715, endPoint x: 682, endPoint y: 719, distance: 153.1
click at [682, 714] on td "Wallace Reinaldo do Nascimento Wallace" at bounding box center [955, 695] width 856 height 36
copy td "Wallace Reinaldo do Nascimento"
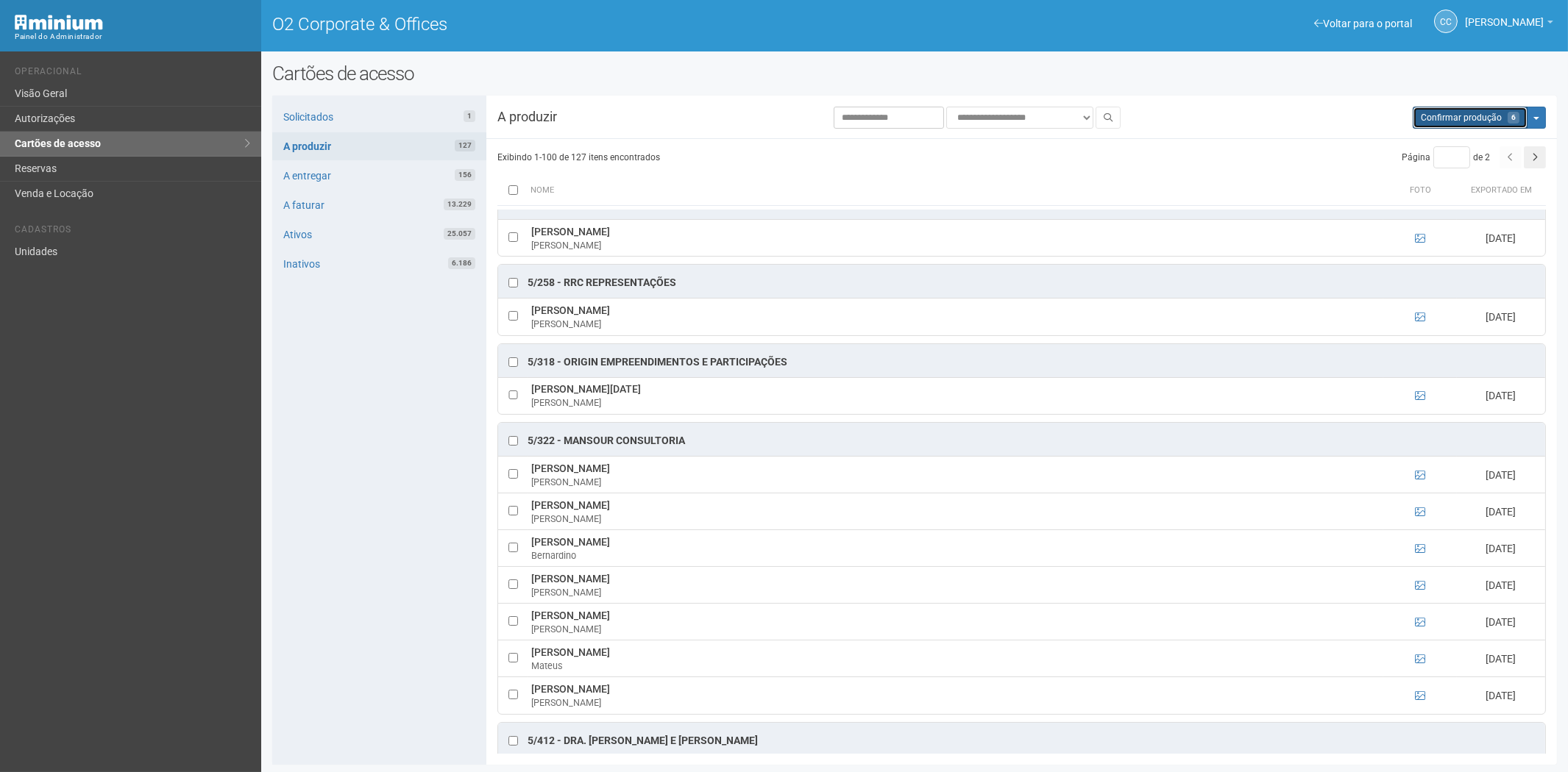
click at [1468, 114] on span "Confirmar produção" at bounding box center [1461, 117] width 81 height 11
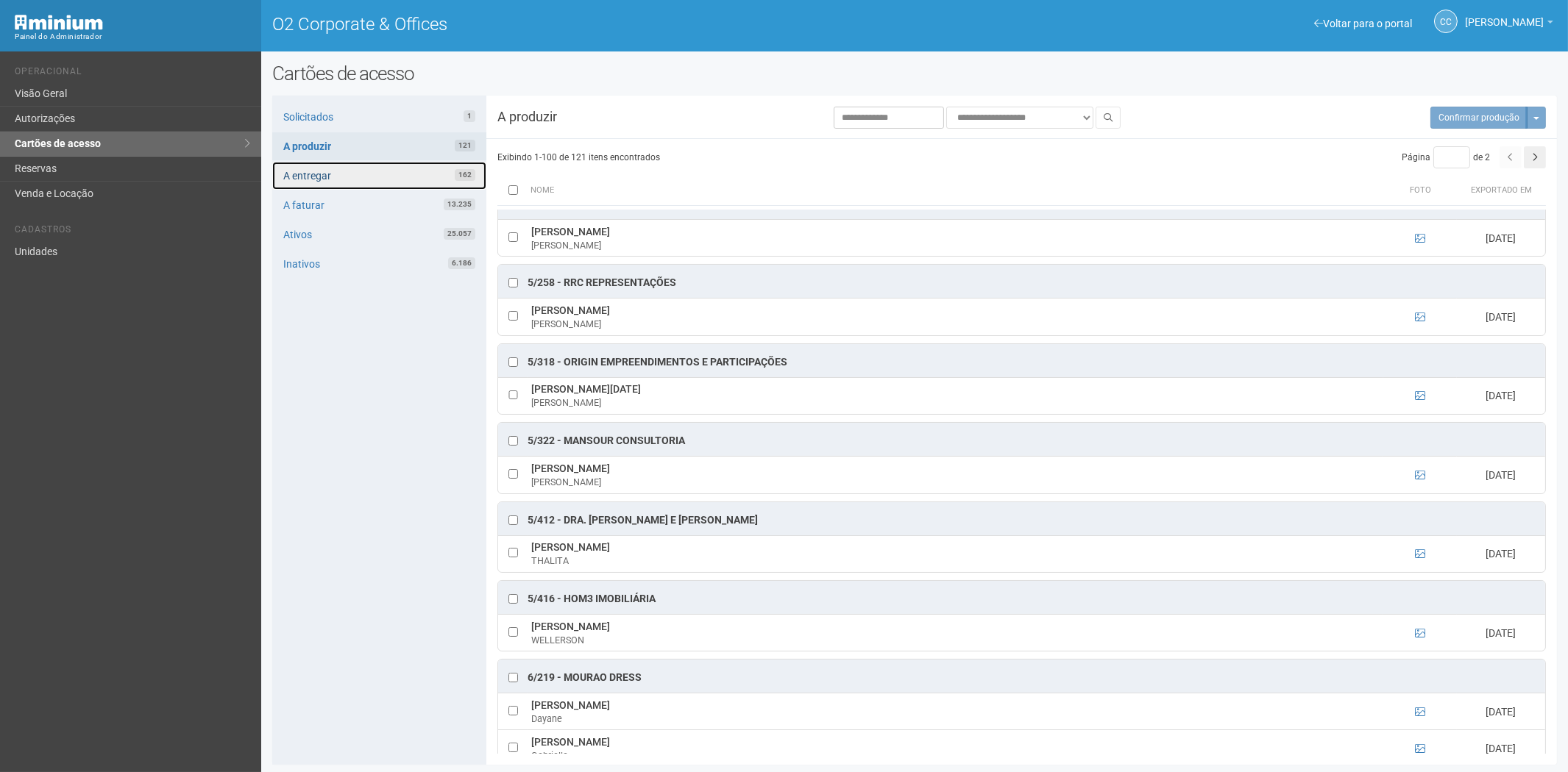
click at [380, 172] on link "A entregar 162" at bounding box center [379, 176] width 214 height 28
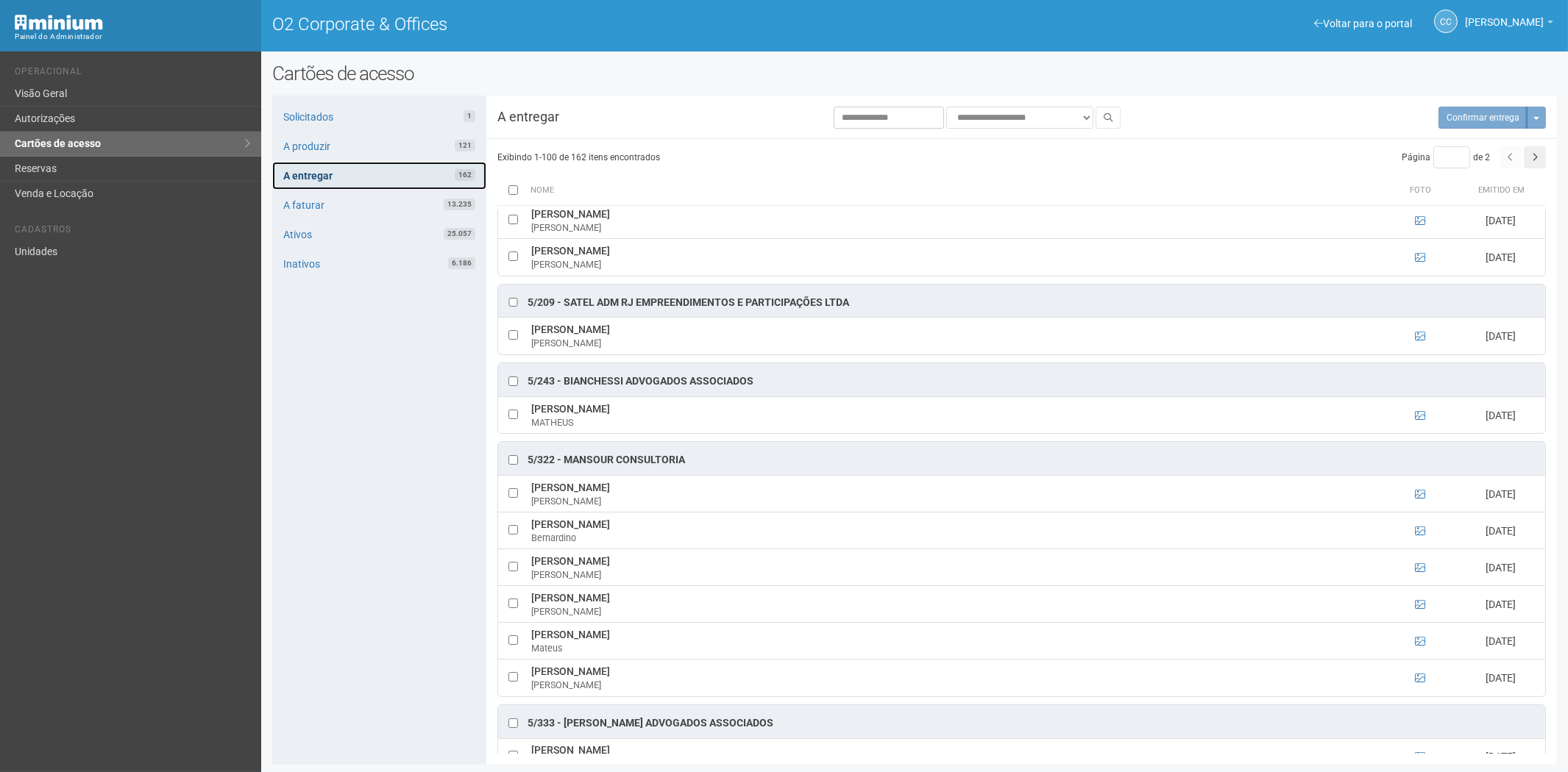
click at [364, 174] on link "A entregar 162" at bounding box center [379, 176] width 214 height 28
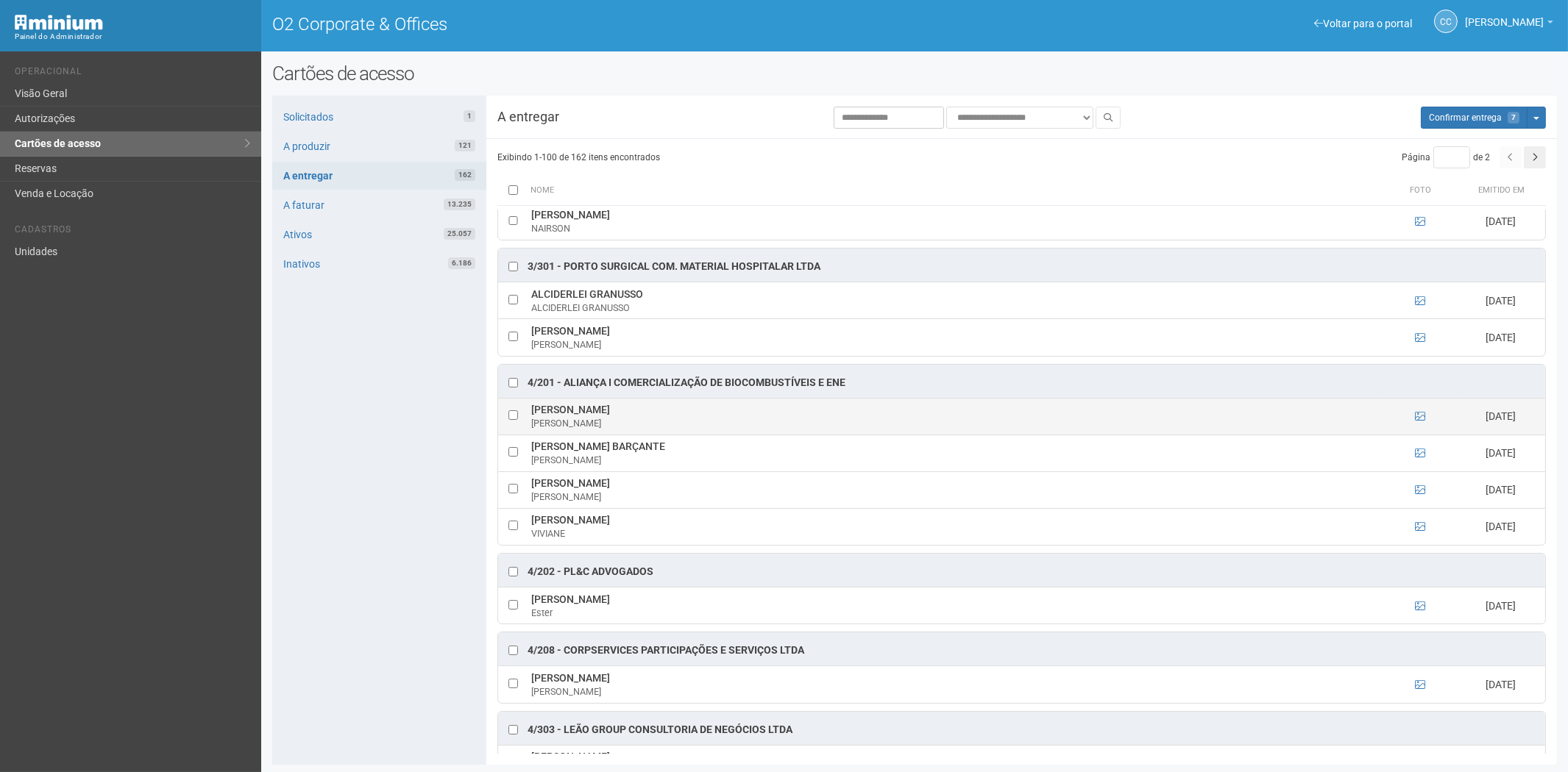
scroll to position [943, 0]
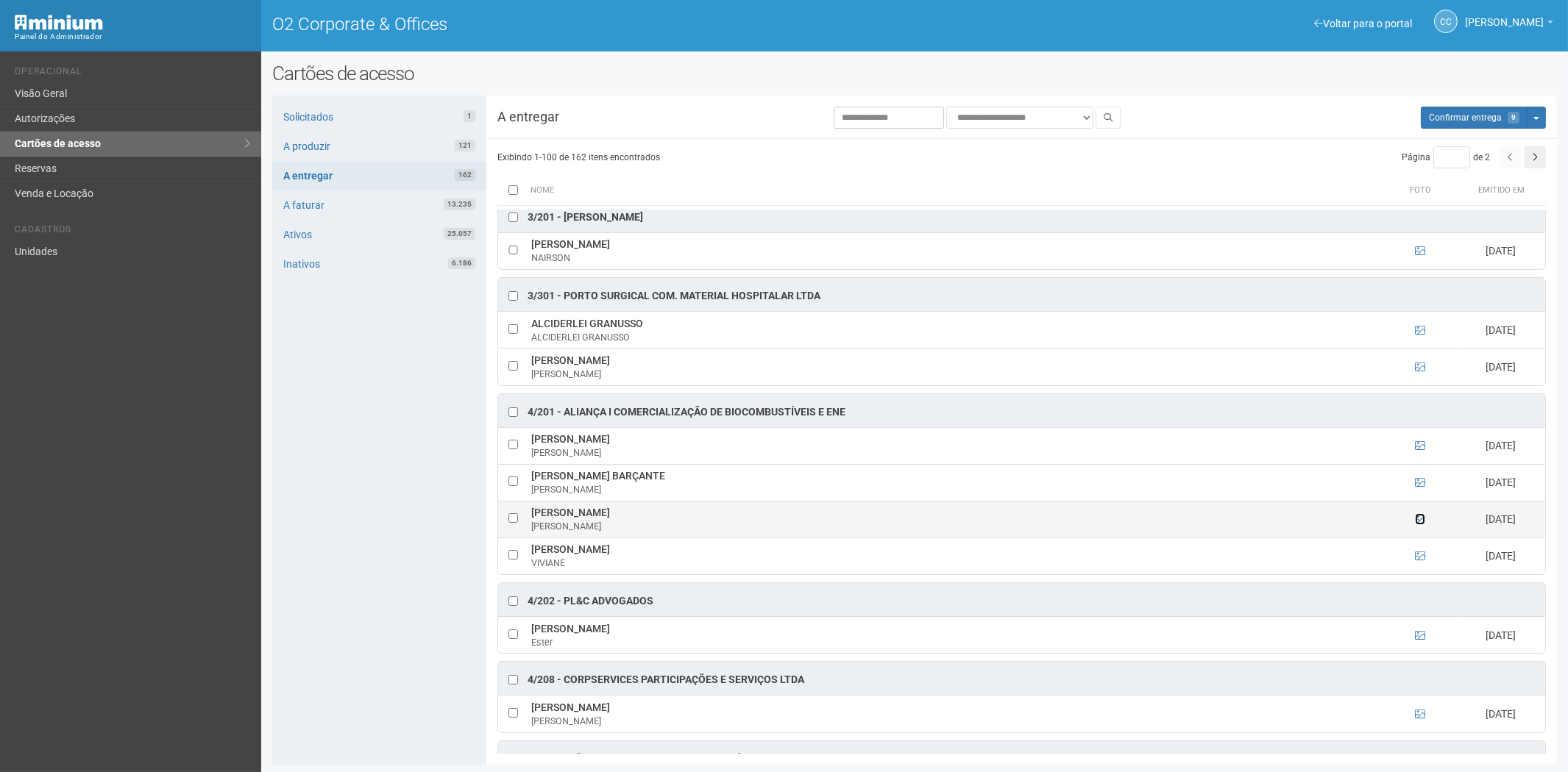
click at [1418, 524] on icon at bounding box center [1420, 519] width 11 height 11
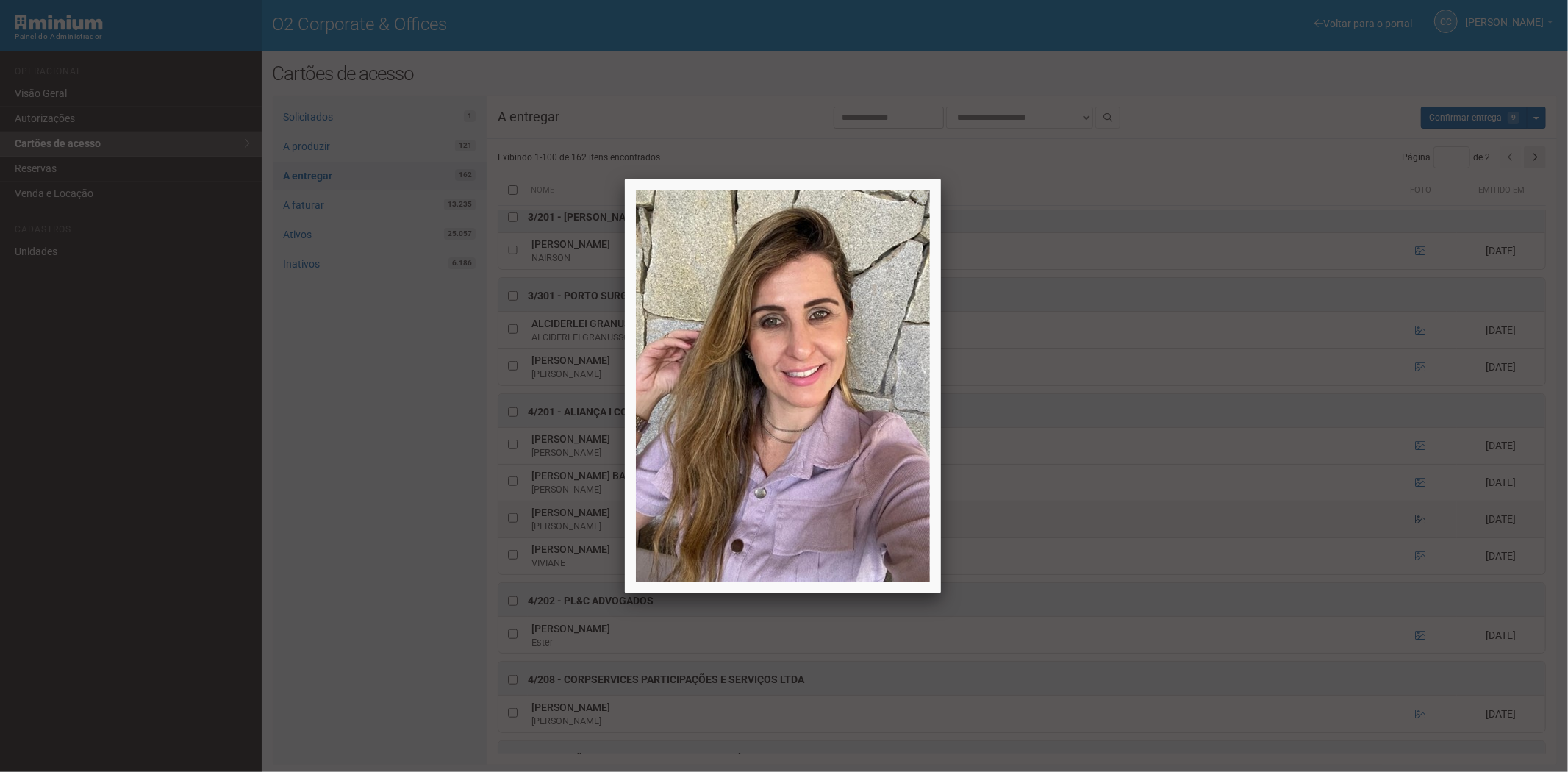
click at [1418, 528] on div at bounding box center [784, 386] width 1568 height 772
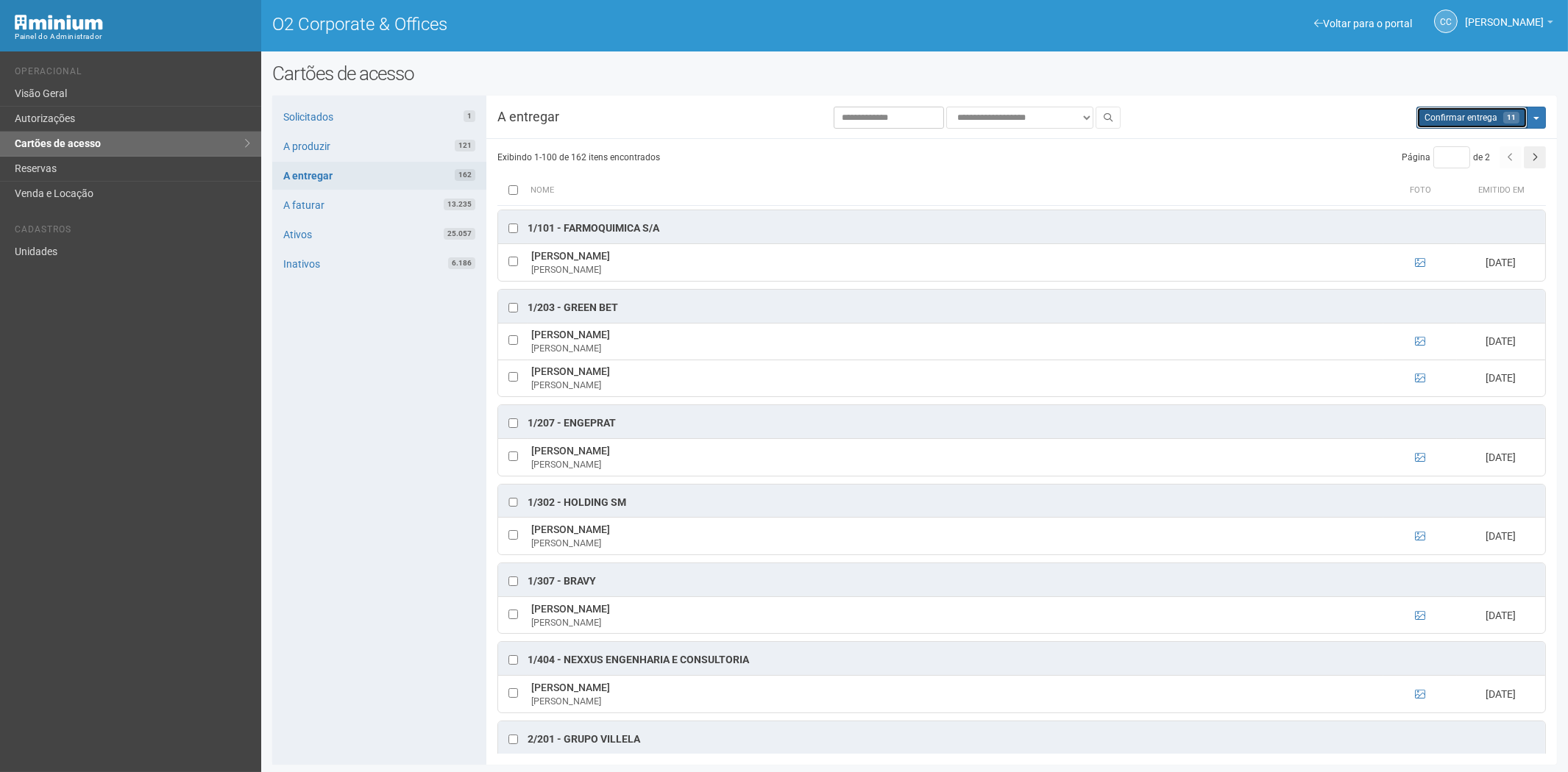
click at [1454, 121] on span "Confirmar entrega" at bounding box center [1460, 117] width 73 height 11
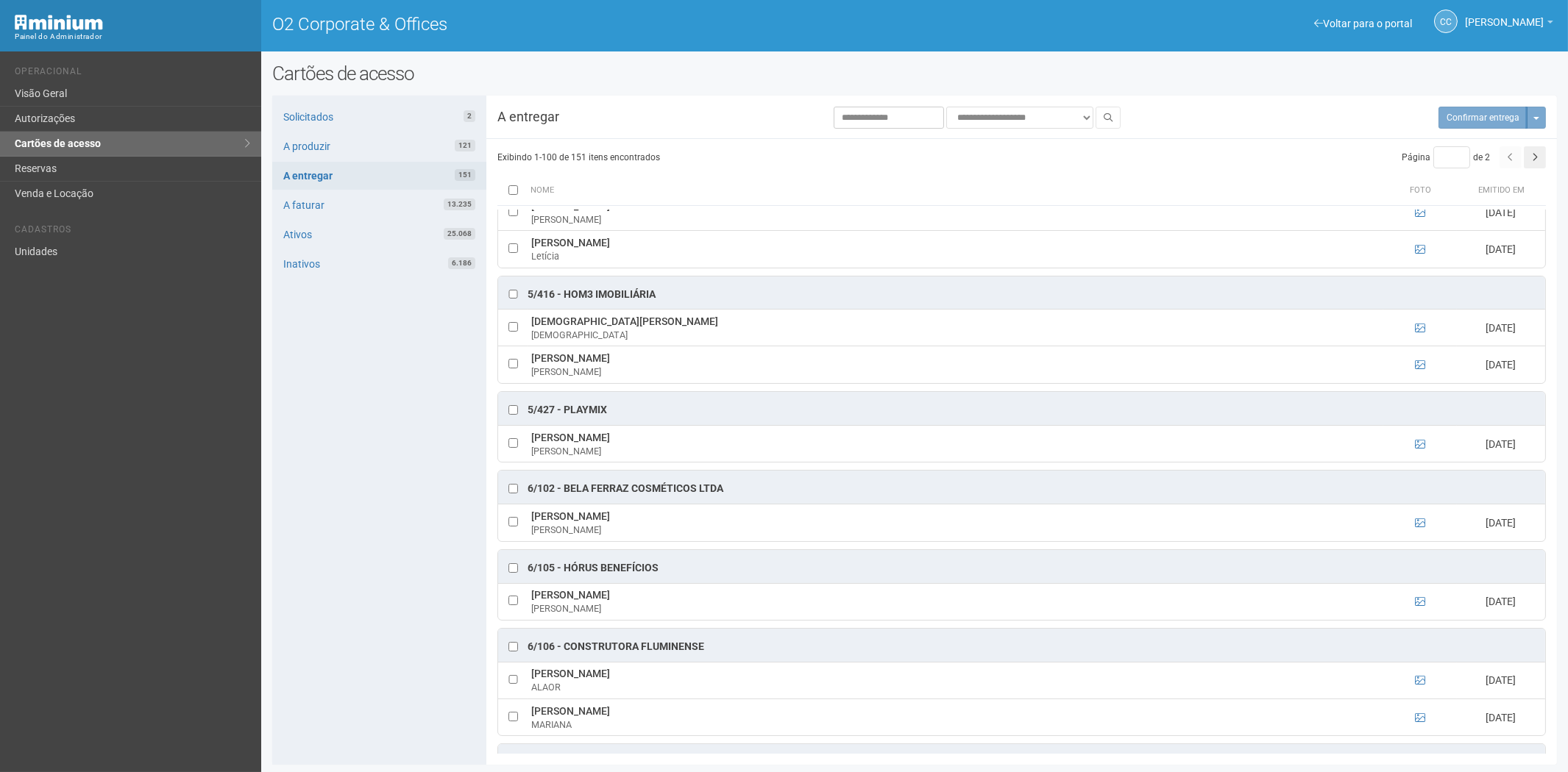
scroll to position [4335, 0]
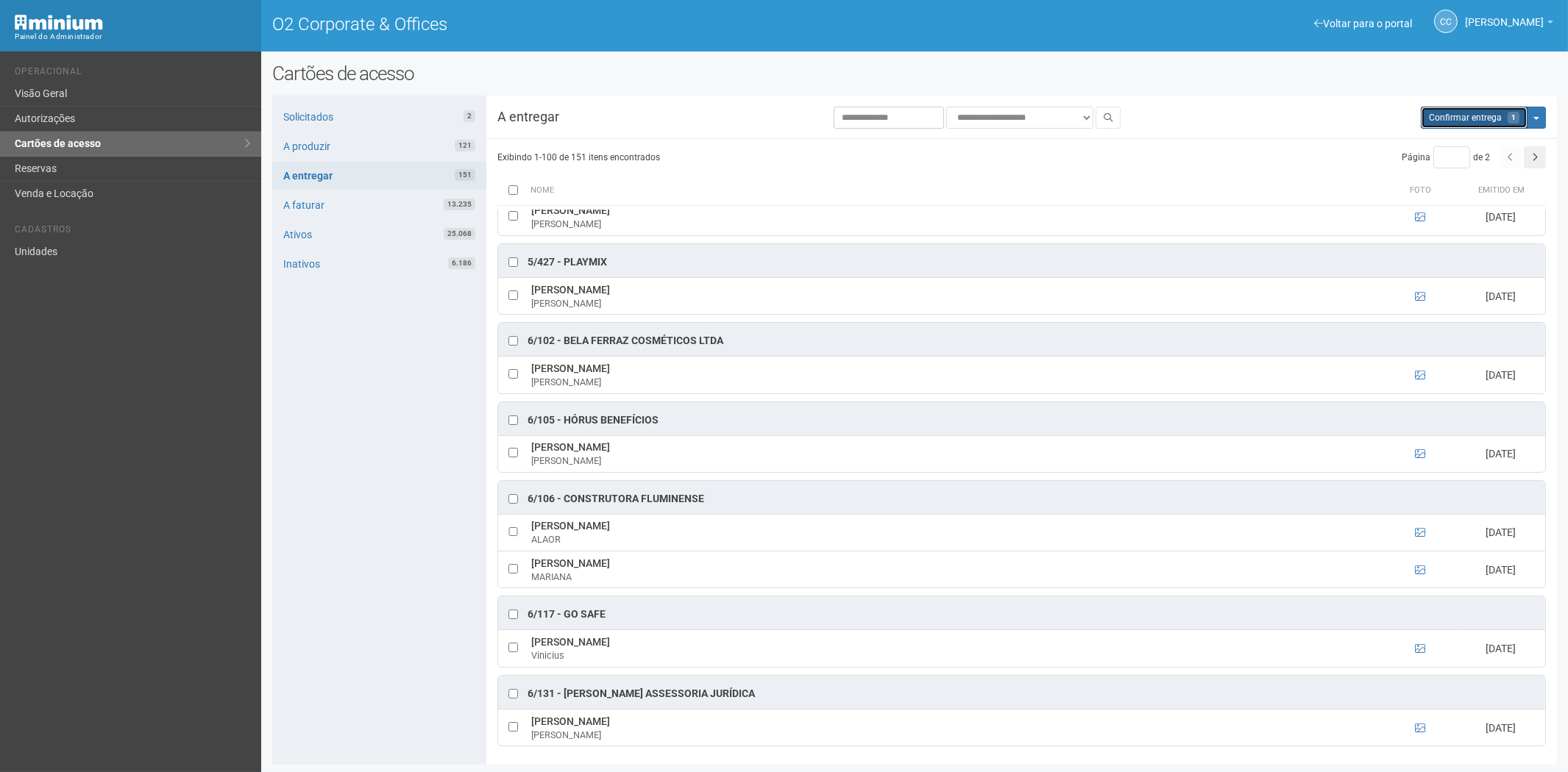
click at [1475, 122] on button "Aguarde... Confirmar entrega 1" at bounding box center [1474, 117] width 107 height 22
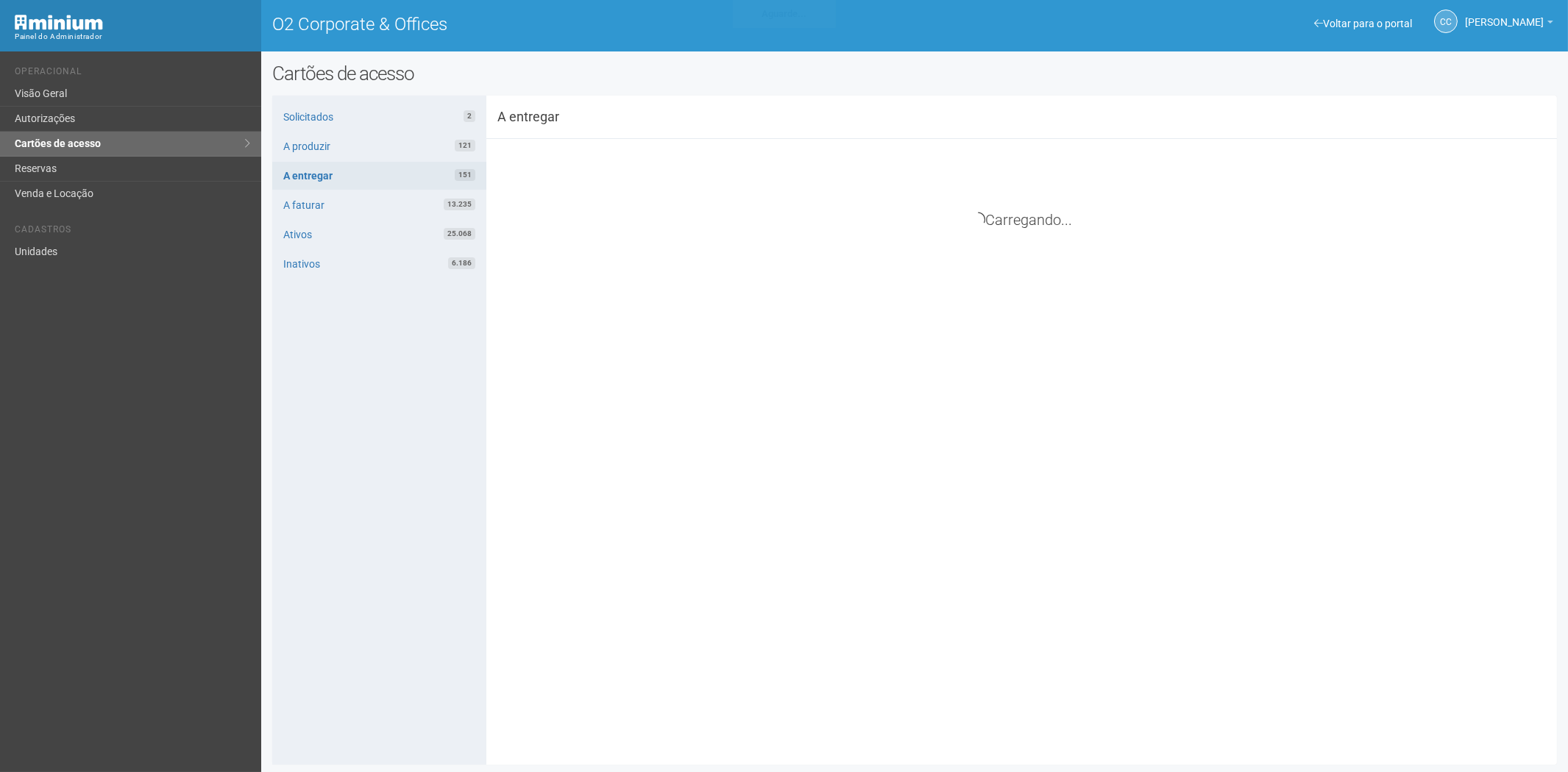
scroll to position [0, 0]
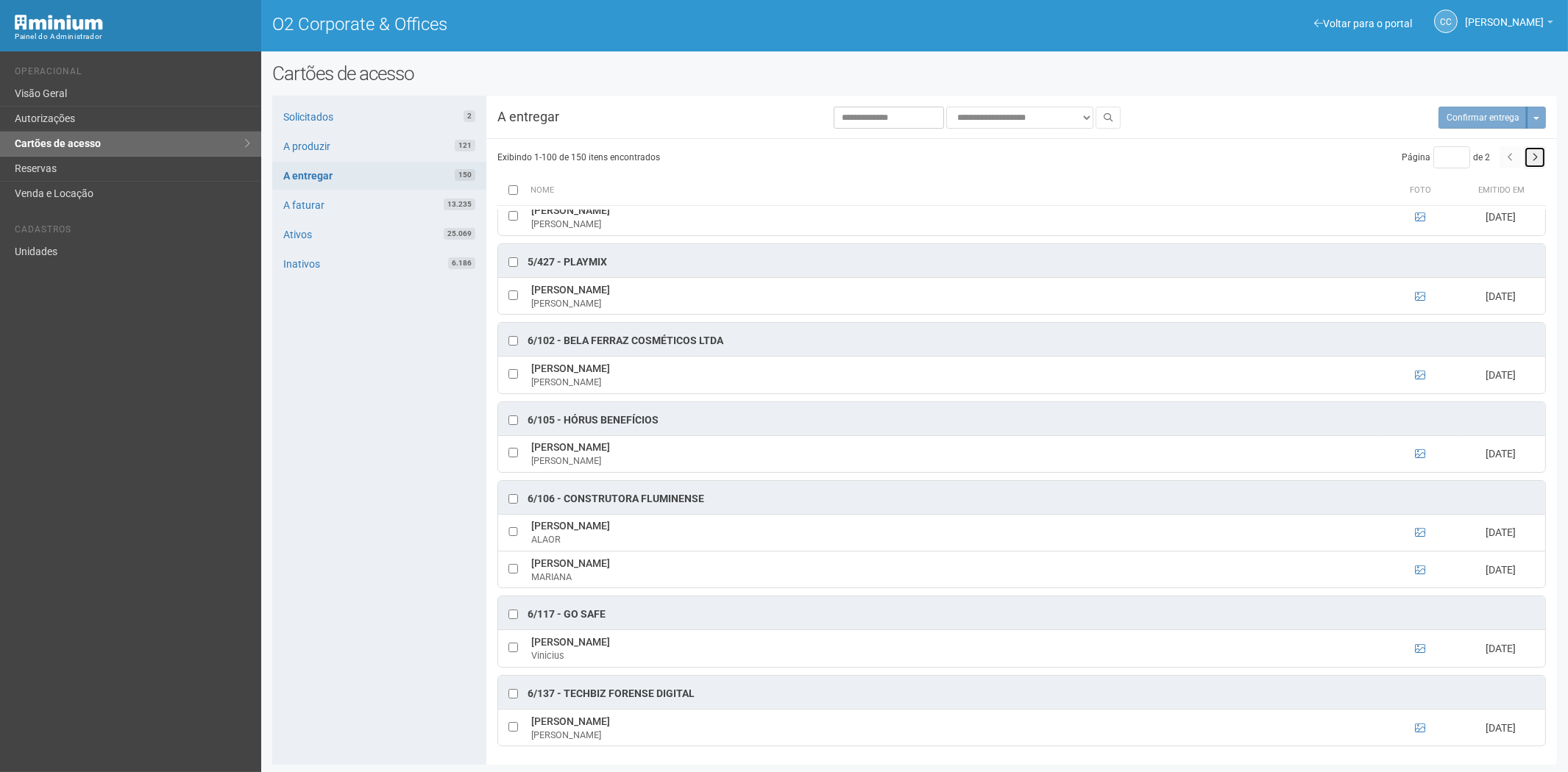
click at [1535, 159] on icon "button" at bounding box center [1534, 157] width 6 height 9
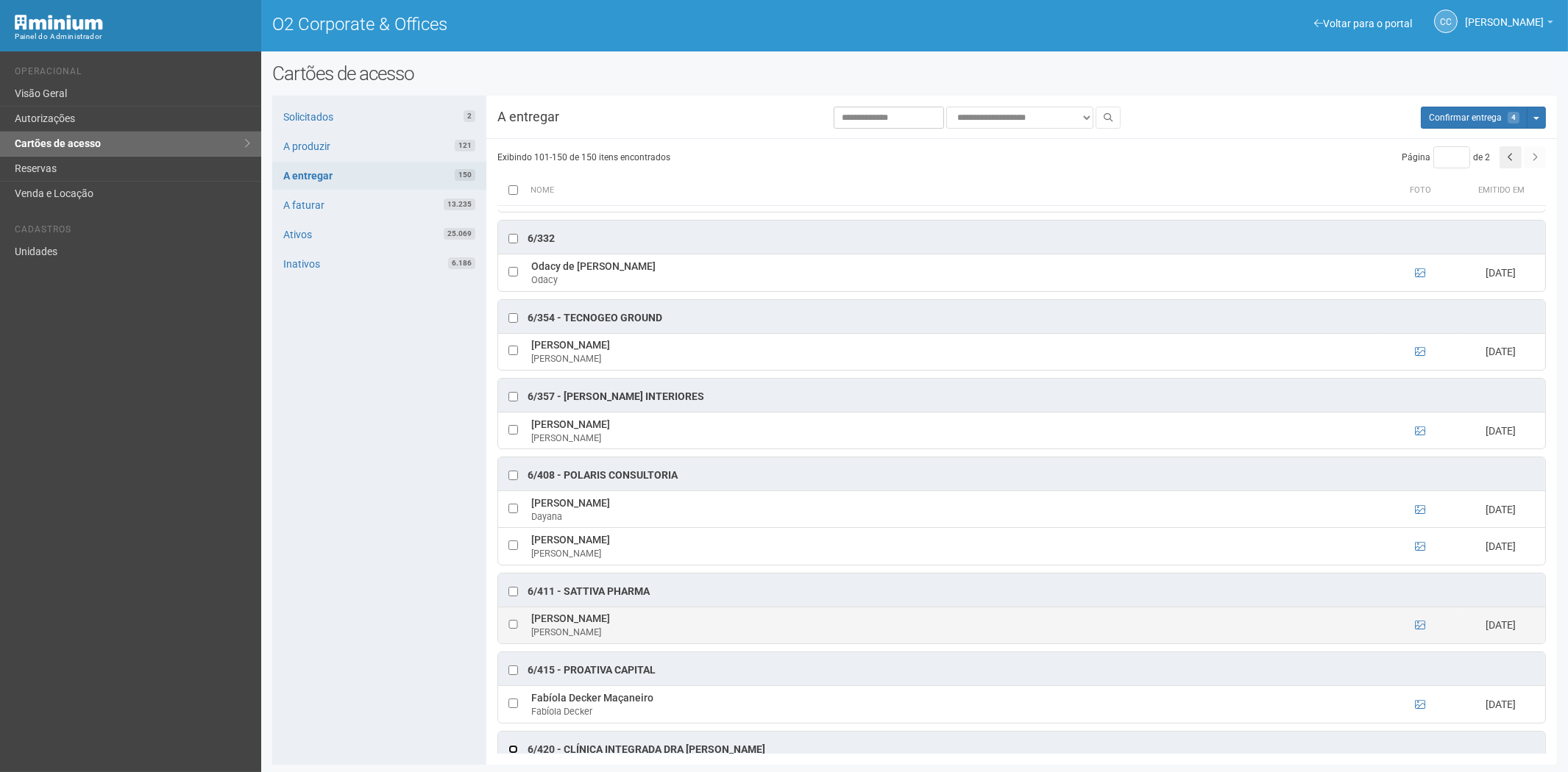
scroll to position [899, 0]
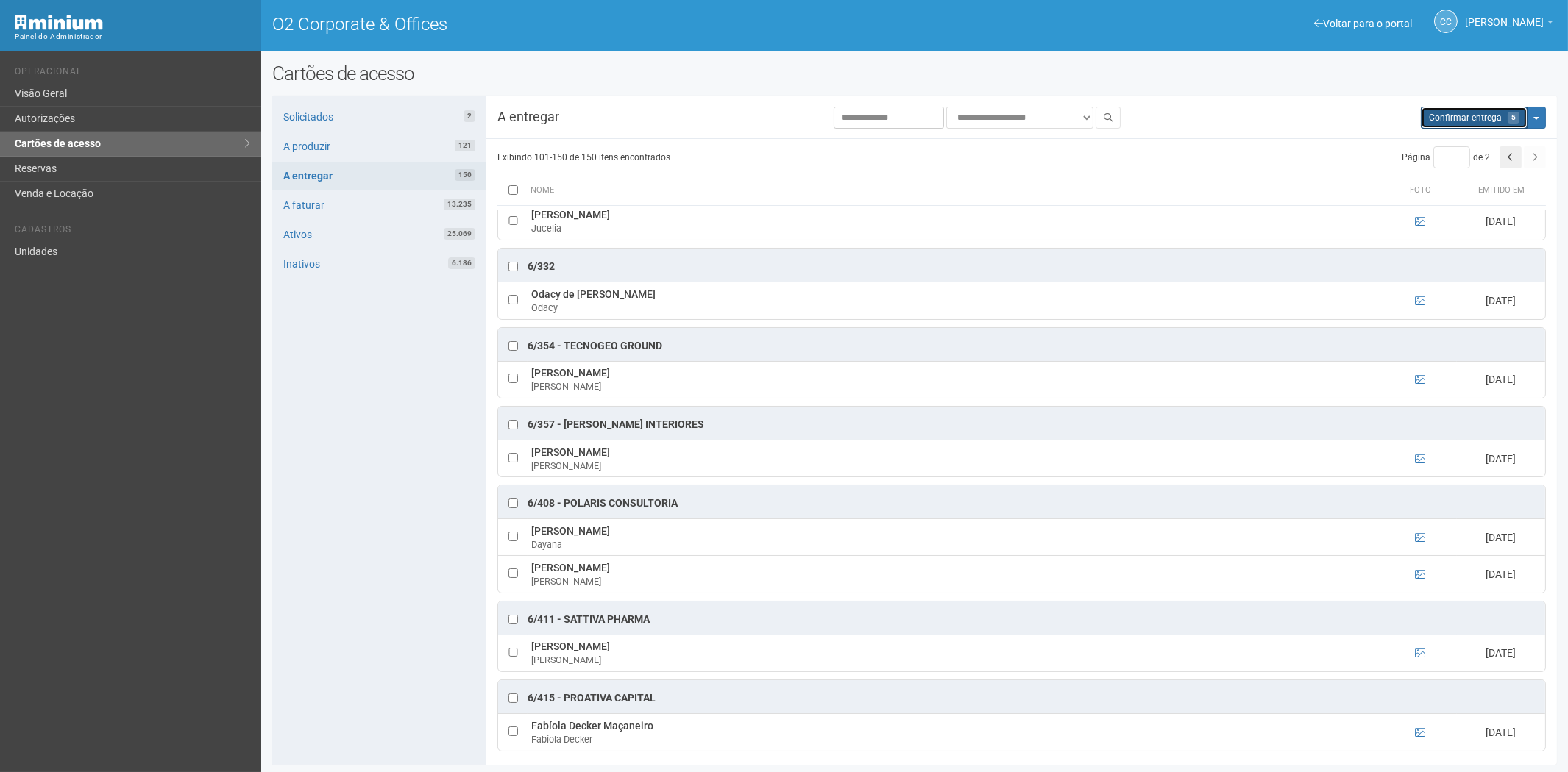
drag, startPoint x: 1457, startPoint y: 126, endPoint x: 841, endPoint y: 79, distance: 617.8
click at [1455, 125] on button "Aguarde... Confirmar entrega 5" at bounding box center [1474, 117] width 107 height 22
type input "*"
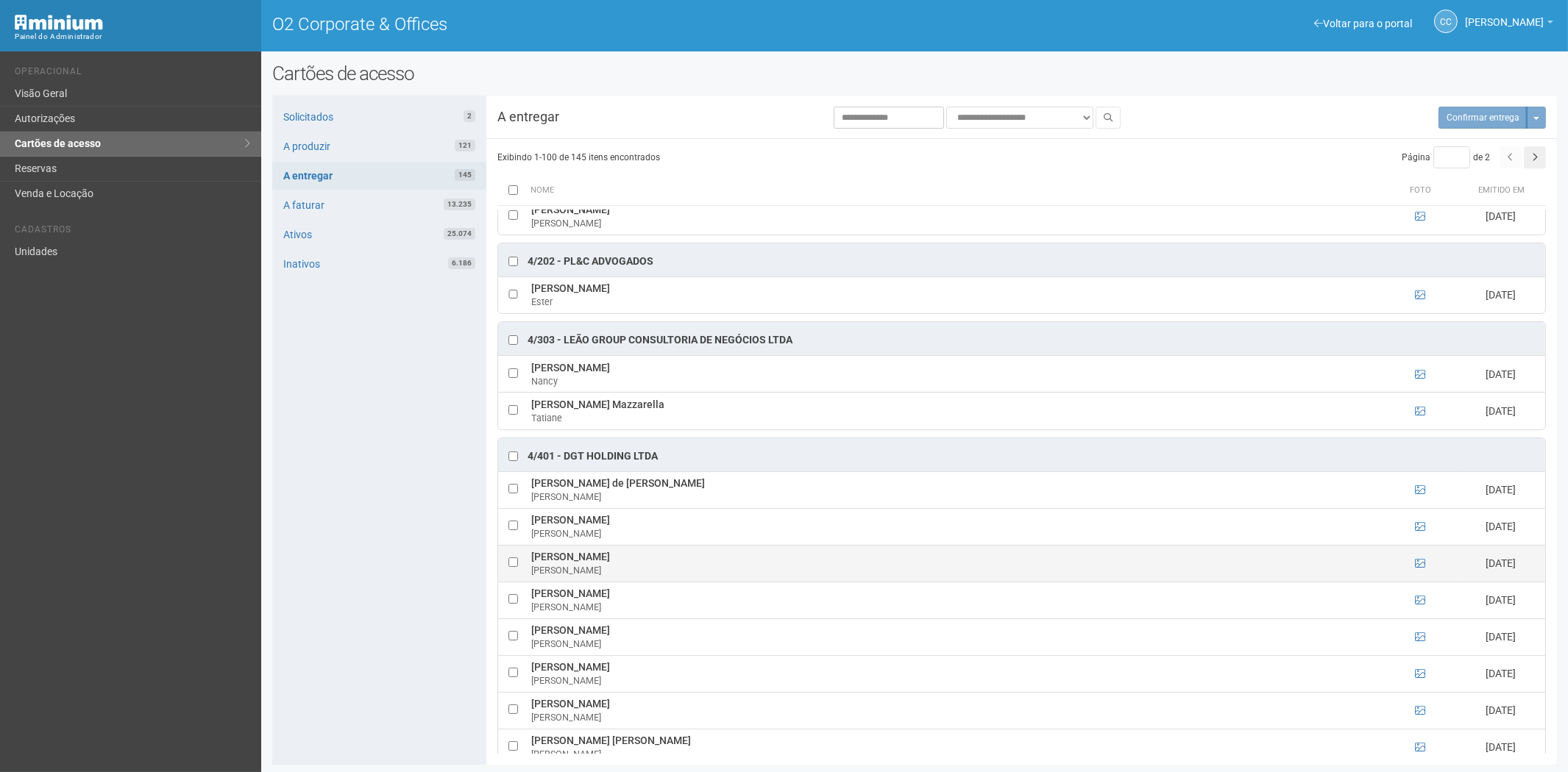
drag, startPoint x: 618, startPoint y: 555, endPoint x: 552, endPoint y: 575, distance: 69.0
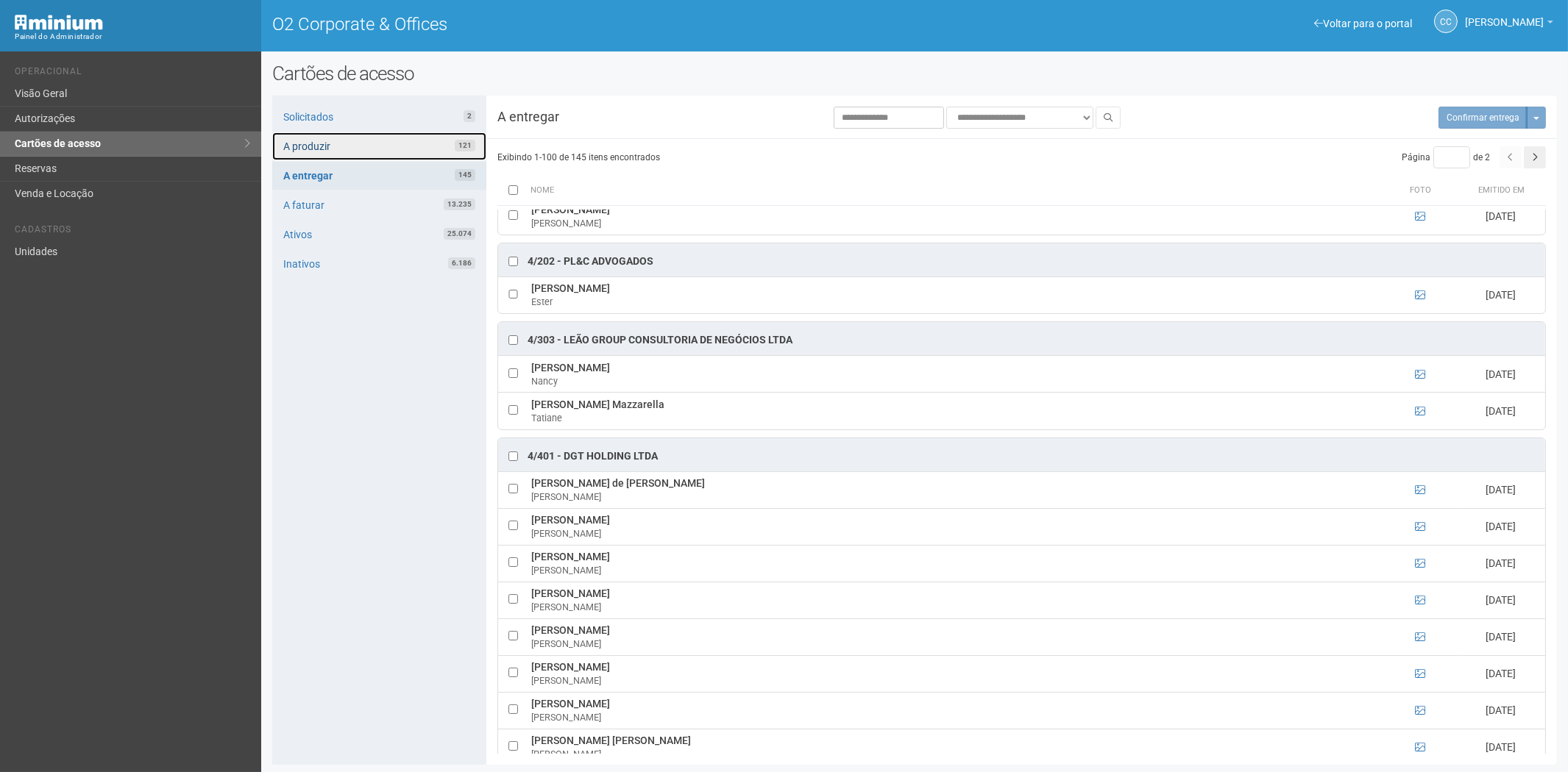
click at [406, 141] on link "A produzir 121" at bounding box center [379, 146] width 214 height 28
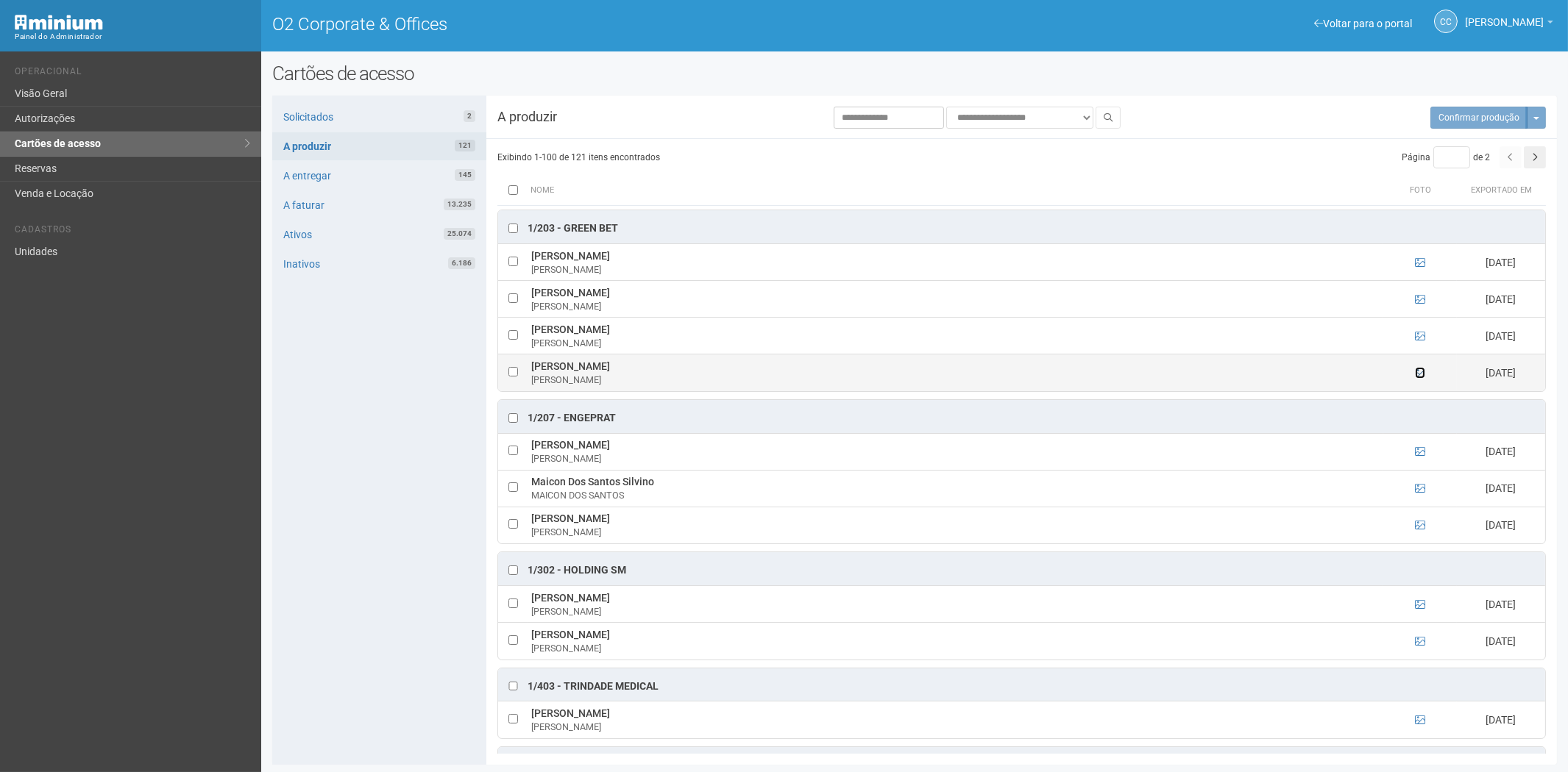
click at [1416, 378] on icon at bounding box center [1420, 372] width 11 height 11
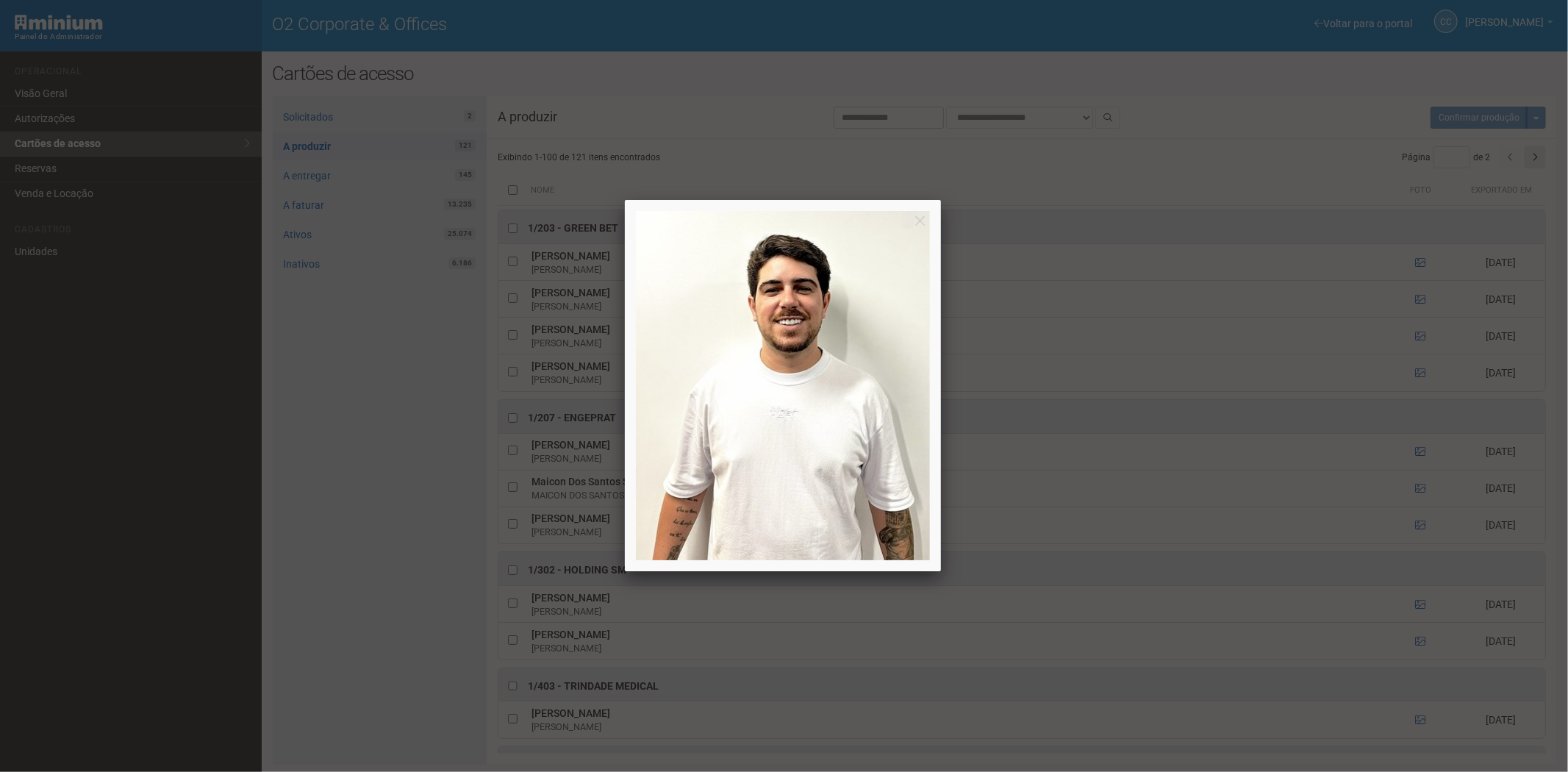
click at [1414, 377] on div at bounding box center [784, 386] width 1568 height 772
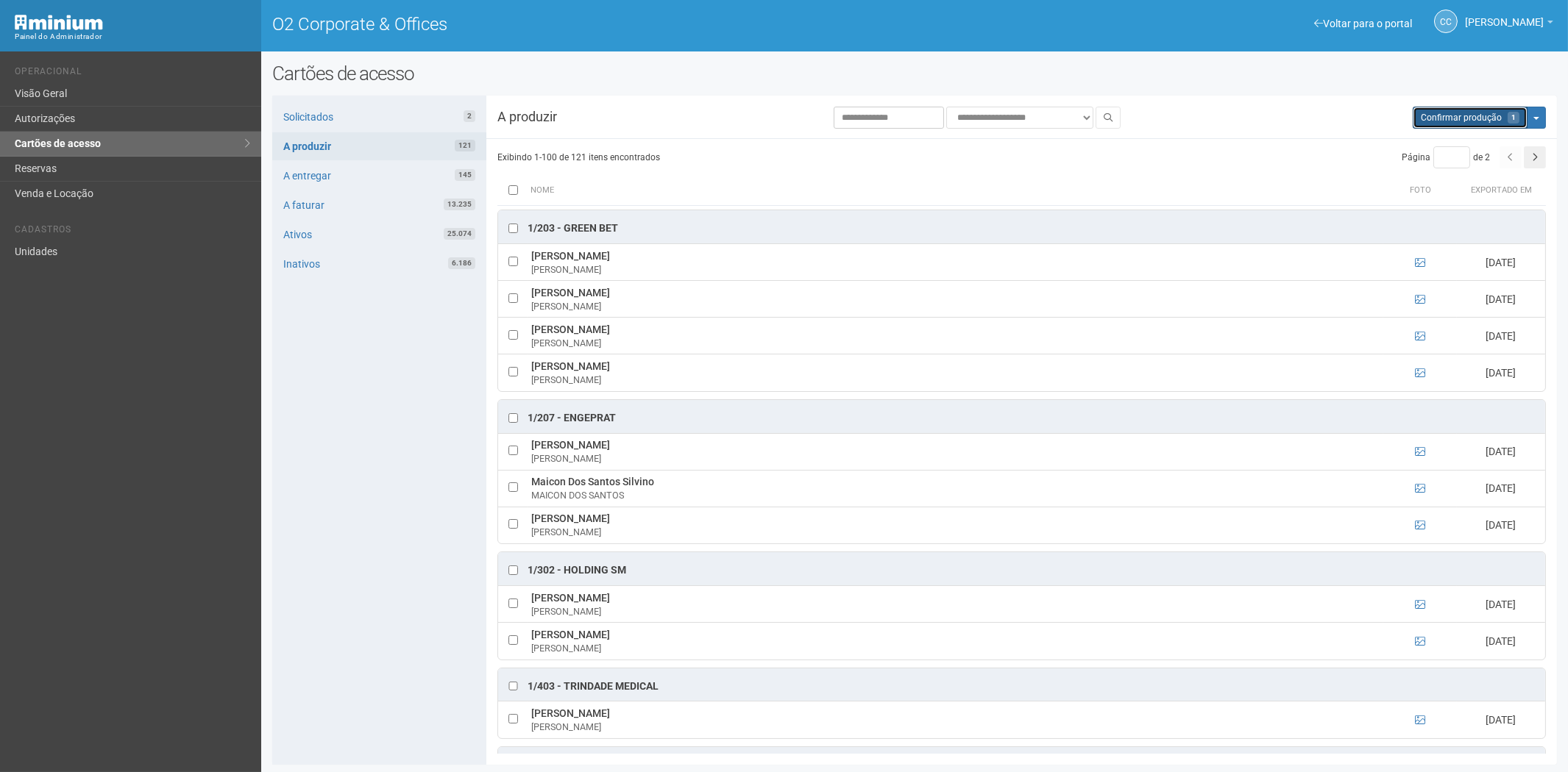
drag, startPoint x: 1426, startPoint y: 116, endPoint x: 842, endPoint y: 84, distance: 584.9
click at [1421, 116] on button "Aguarde... Confirmar produção 1" at bounding box center [1470, 117] width 115 height 22
click at [407, 163] on link "A entregar 145" at bounding box center [379, 176] width 214 height 28
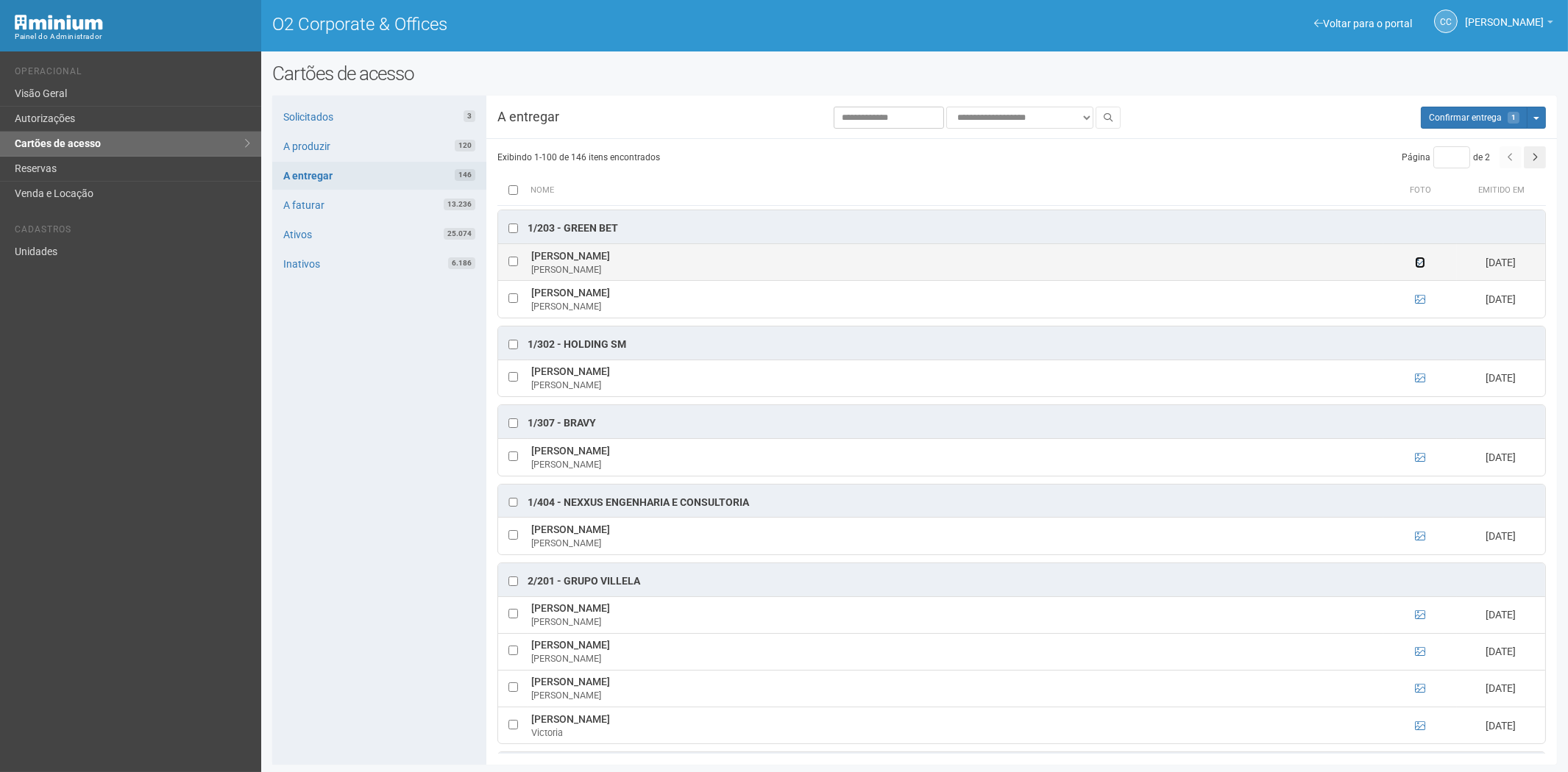
click at [1417, 265] on icon at bounding box center [1420, 262] width 11 height 11
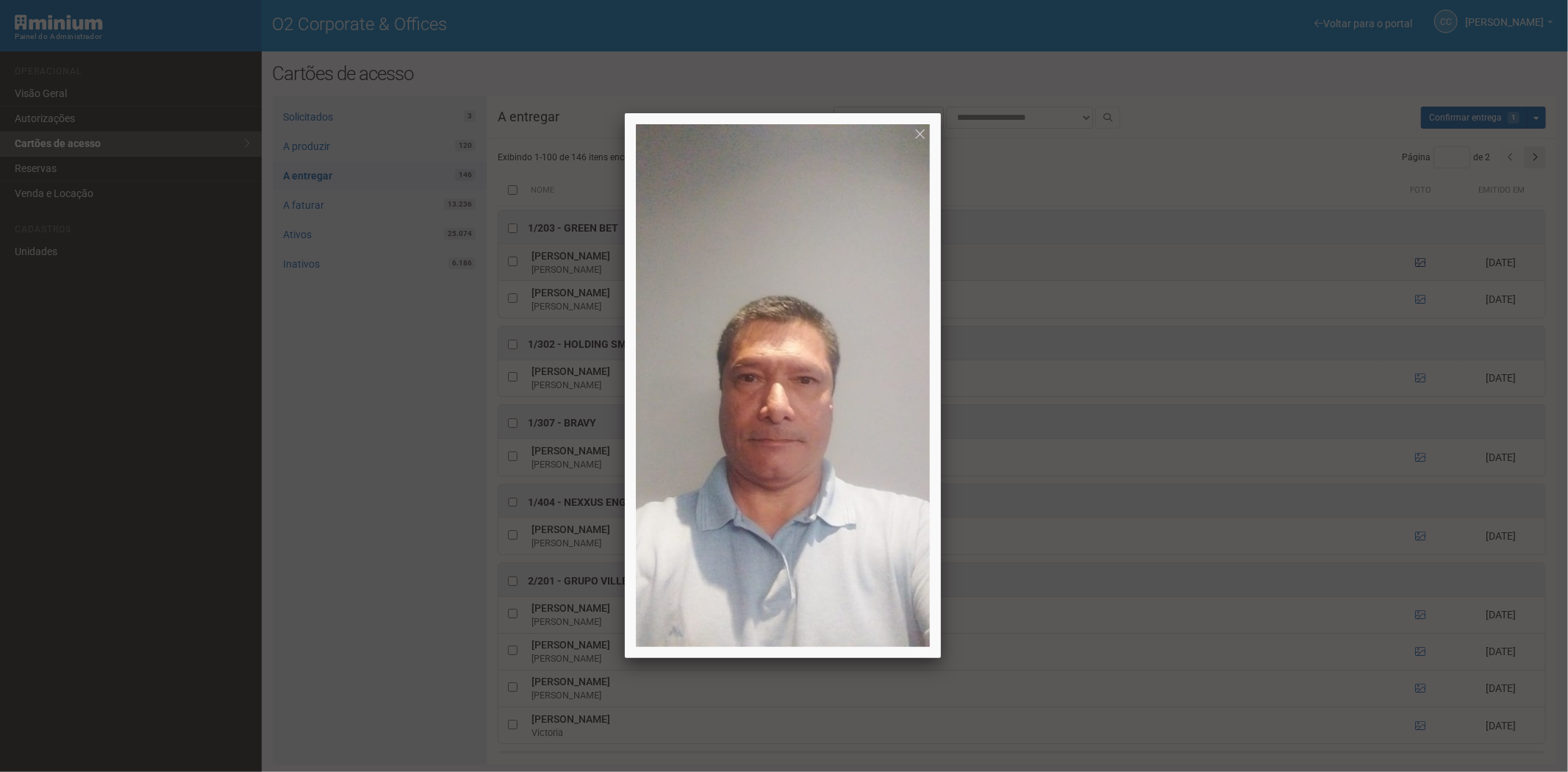
click at [1417, 265] on div at bounding box center [784, 386] width 1568 height 772
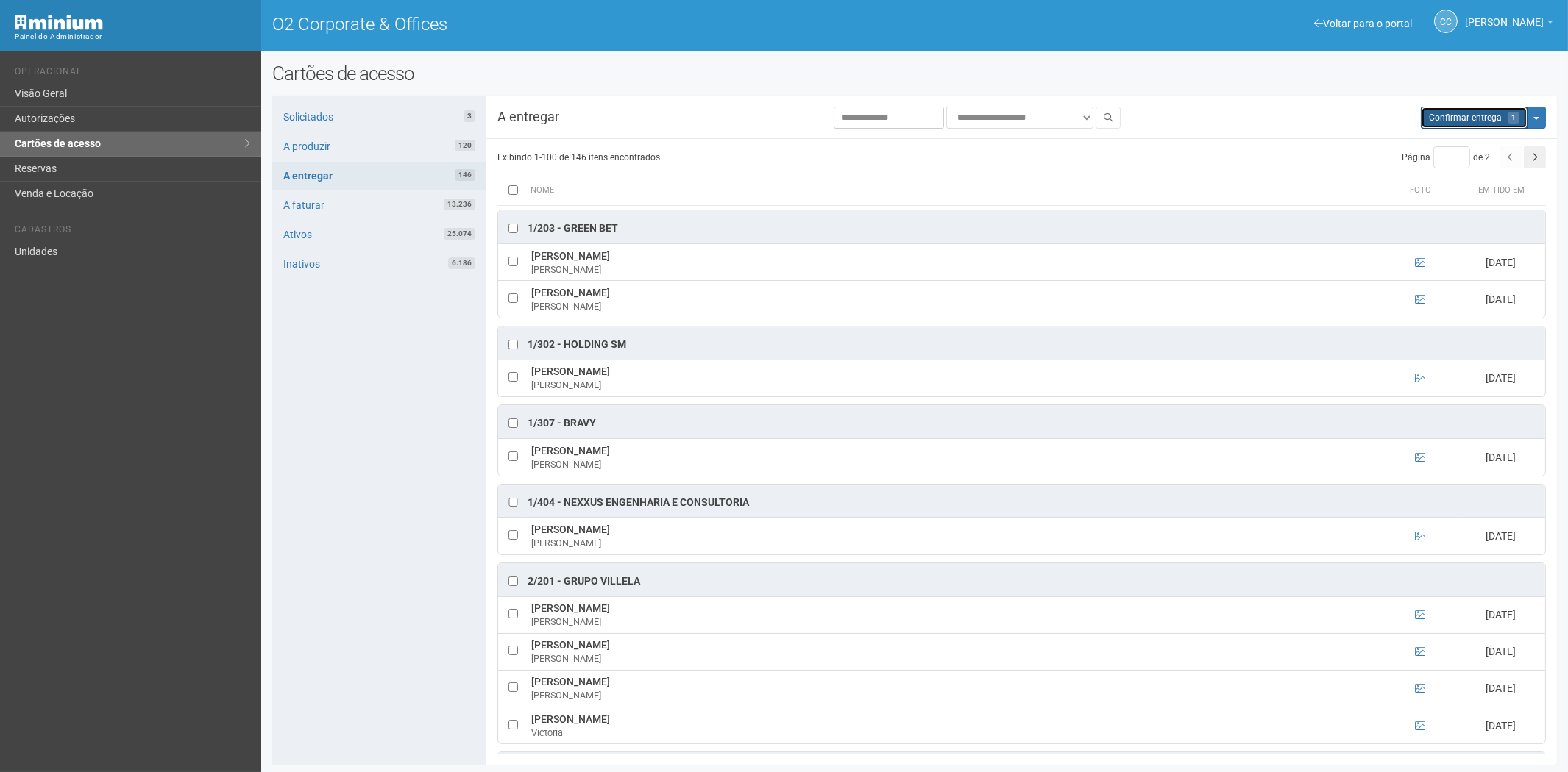
click at [1469, 122] on button "Aguarde... Confirmar entrega 1" at bounding box center [1474, 117] width 107 height 22
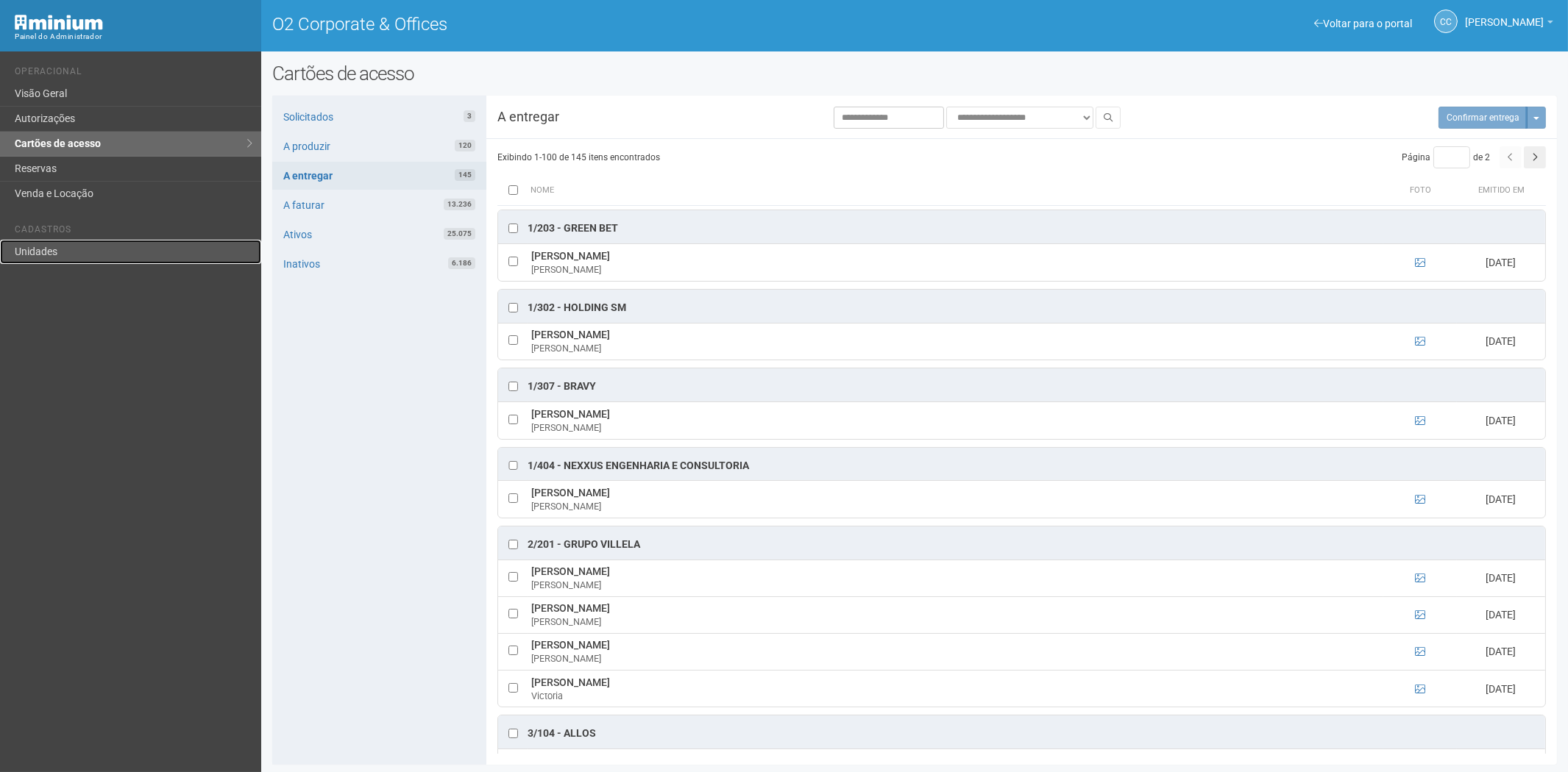
click at [32, 243] on link "Unidades" at bounding box center [130, 252] width 261 height 24
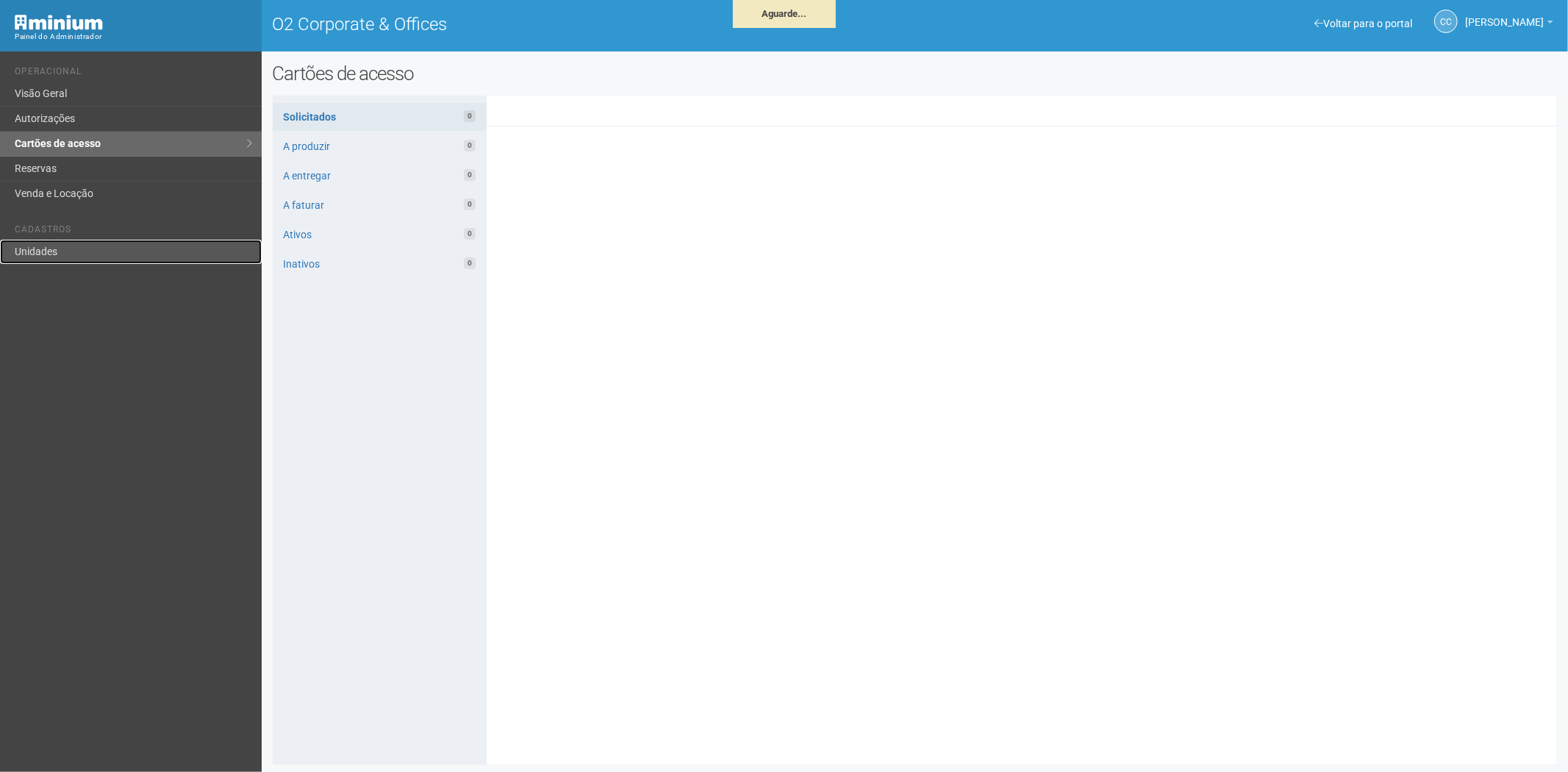
click at [56, 253] on link "Unidades" at bounding box center [131, 252] width 262 height 24
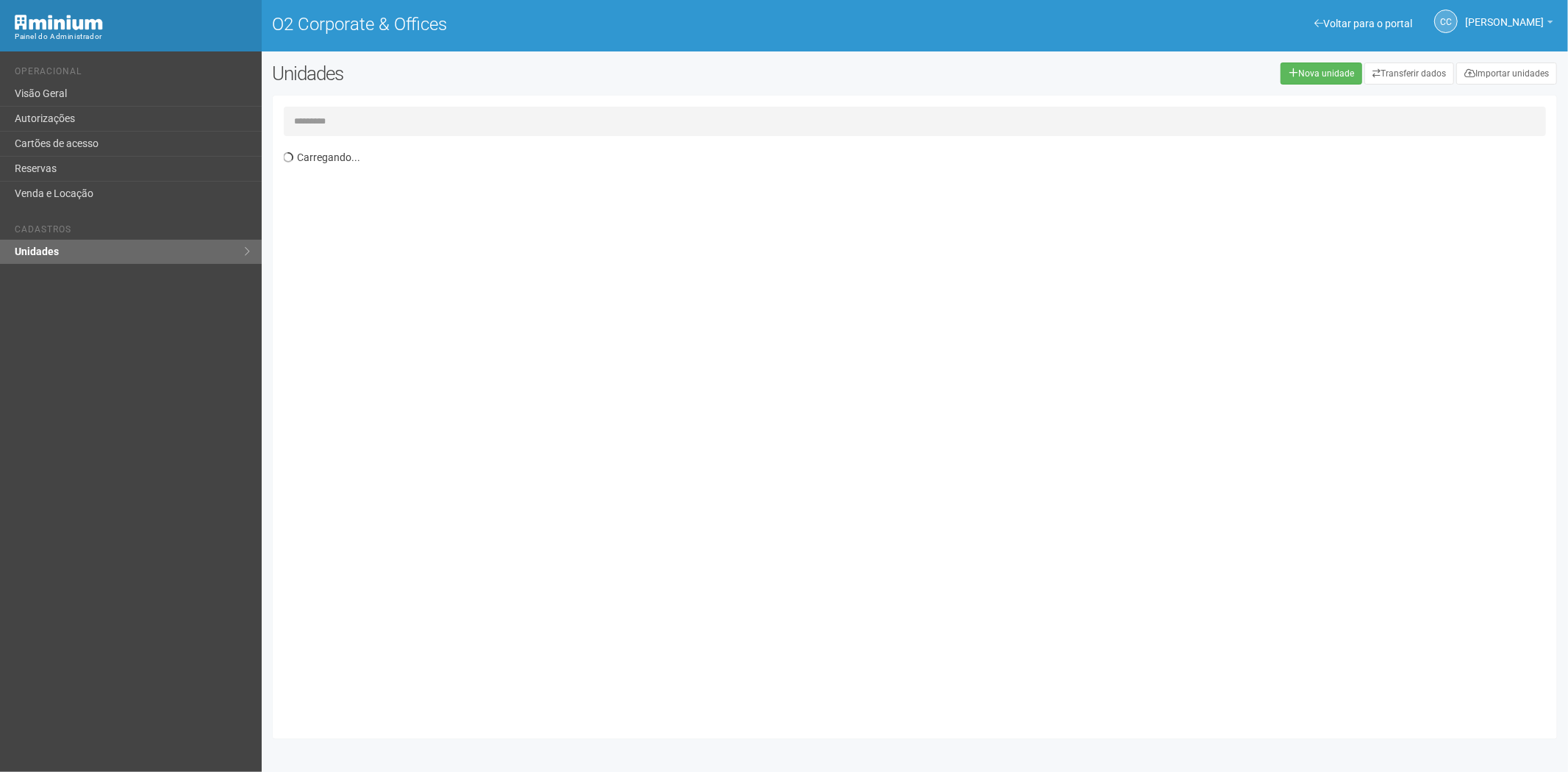
click at [351, 127] on input "text" at bounding box center [915, 121] width 1263 height 29
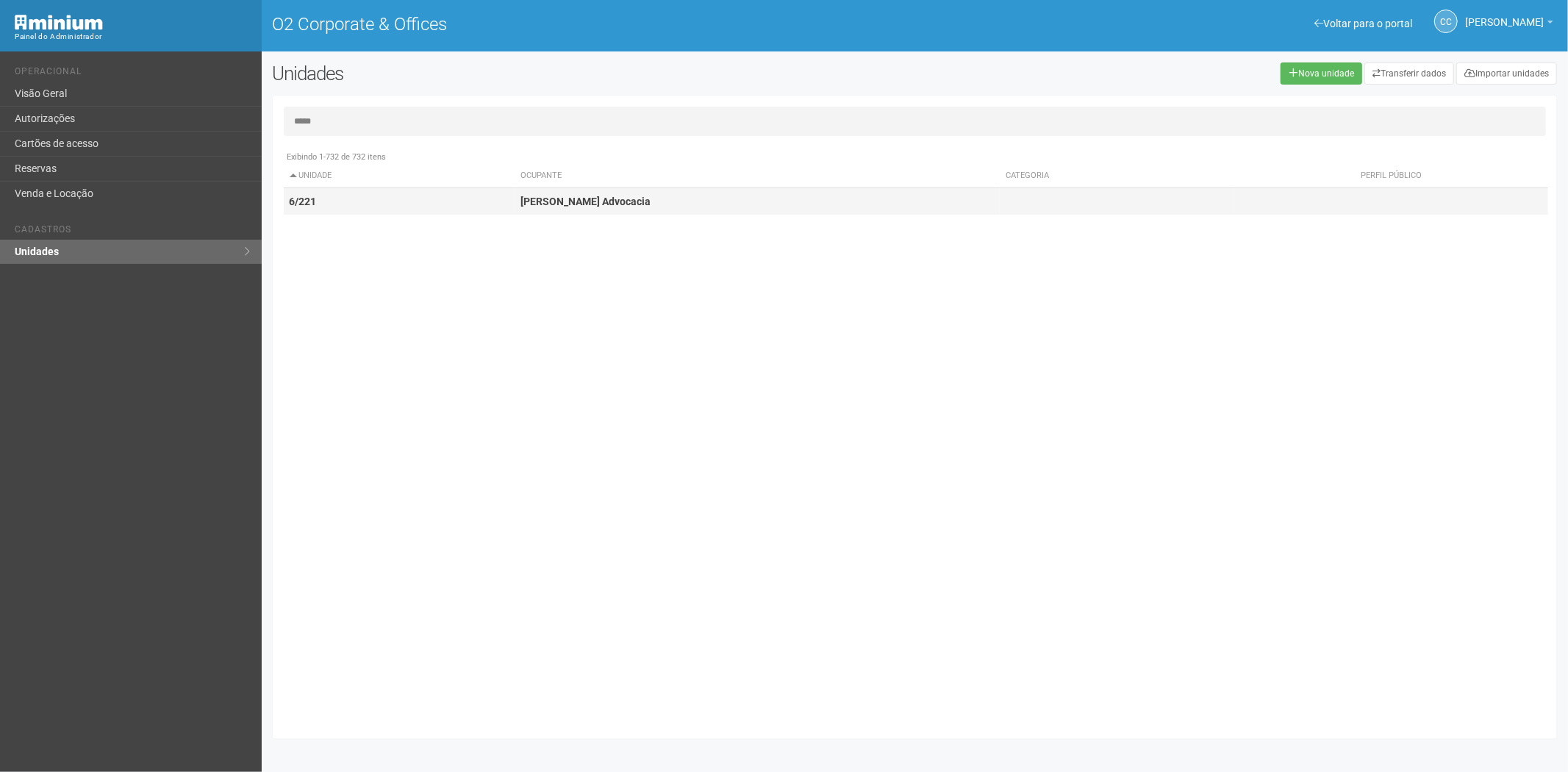
type input "*****"
click at [523, 206] on strong "[PERSON_NAME] Advocacia" at bounding box center [585, 201] width 130 height 12
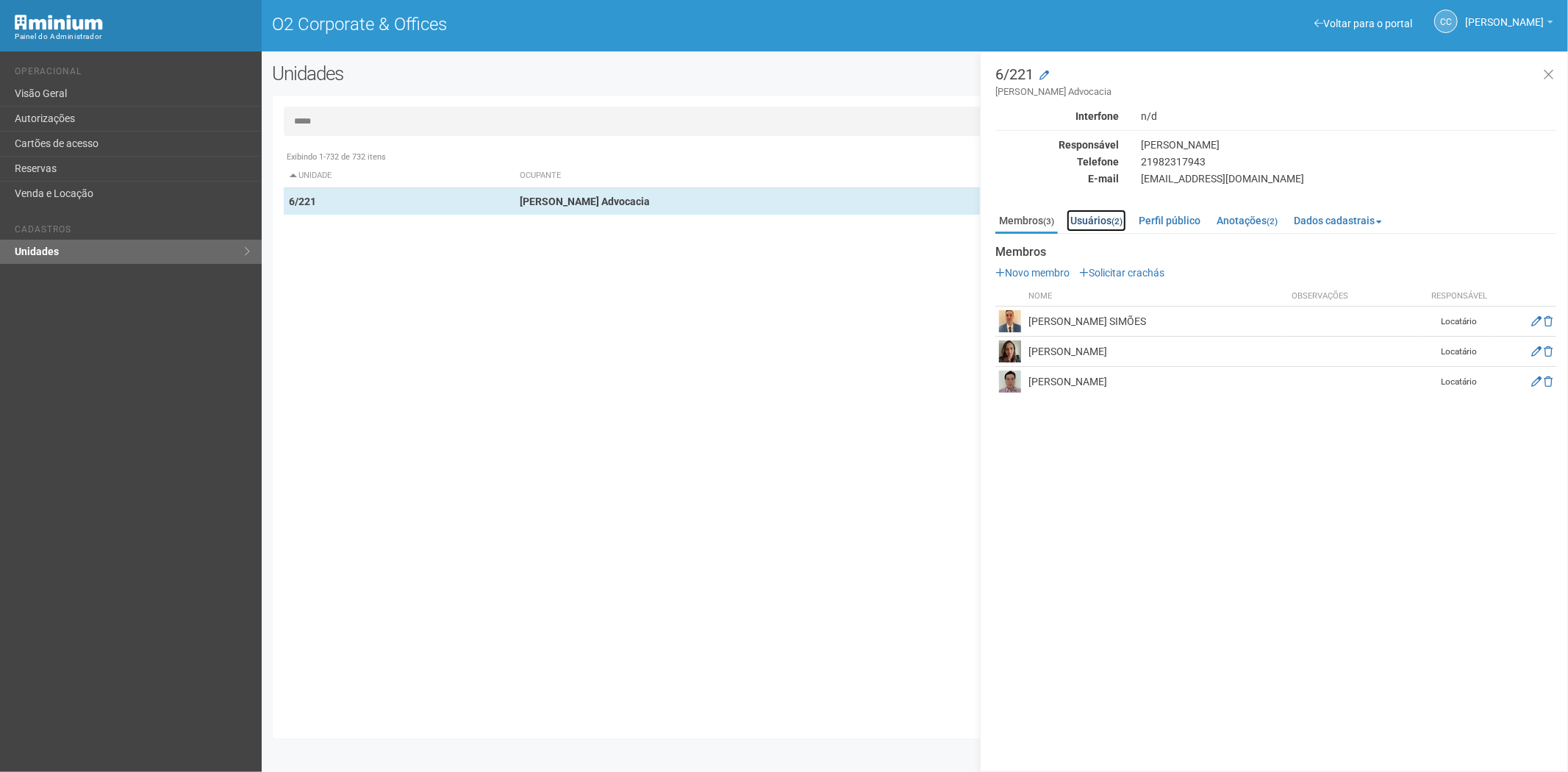
click at [1107, 219] on link "Usuários (2)" at bounding box center [1097, 220] width 60 height 22
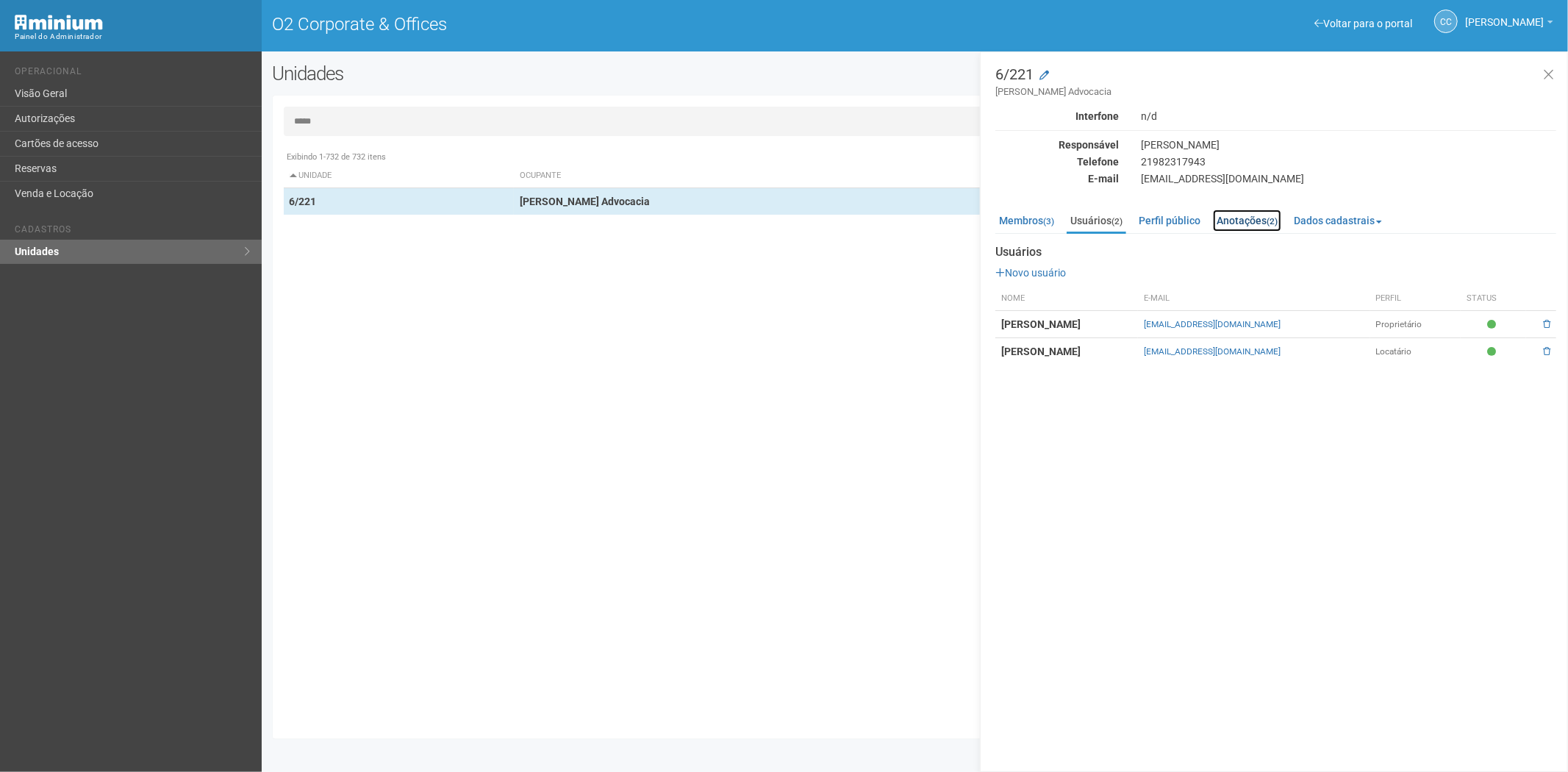
click at [1240, 214] on link "Anotações (2)" at bounding box center [1247, 220] width 69 height 22
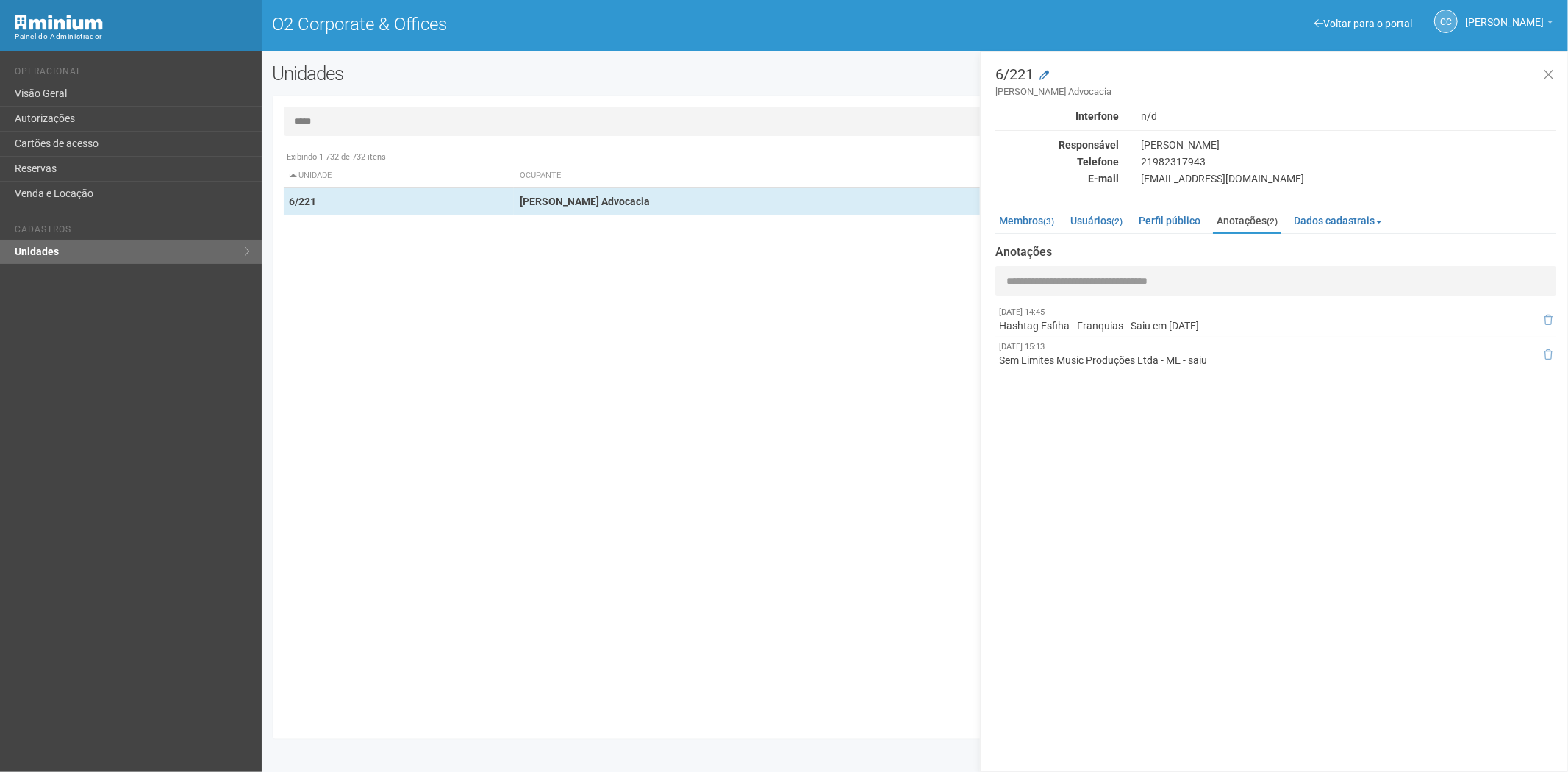
click at [358, 121] on input "*****" at bounding box center [915, 121] width 1263 height 29
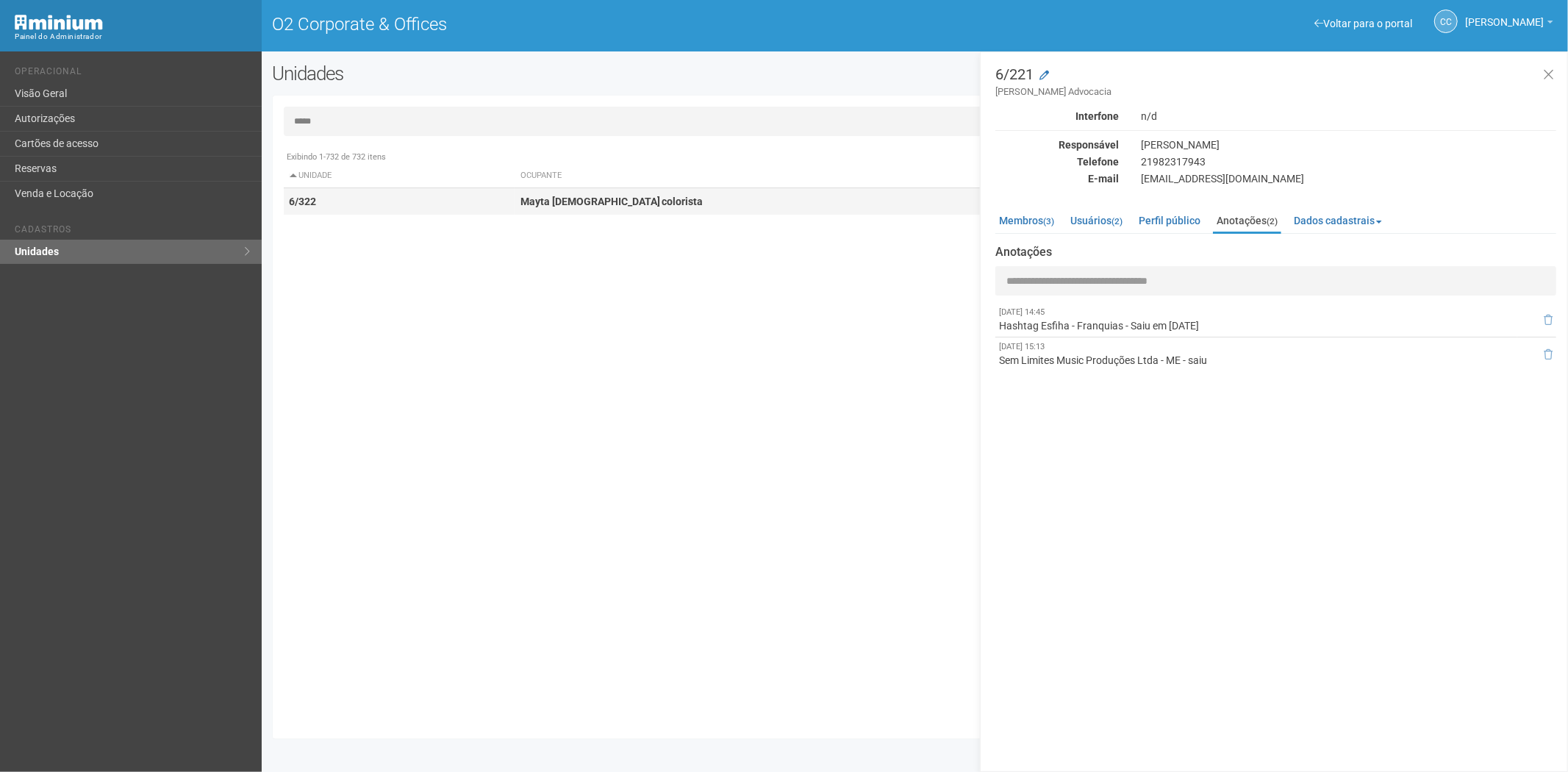
type input "*****"
click at [375, 193] on td "6/322" at bounding box center [399, 202] width 231 height 28
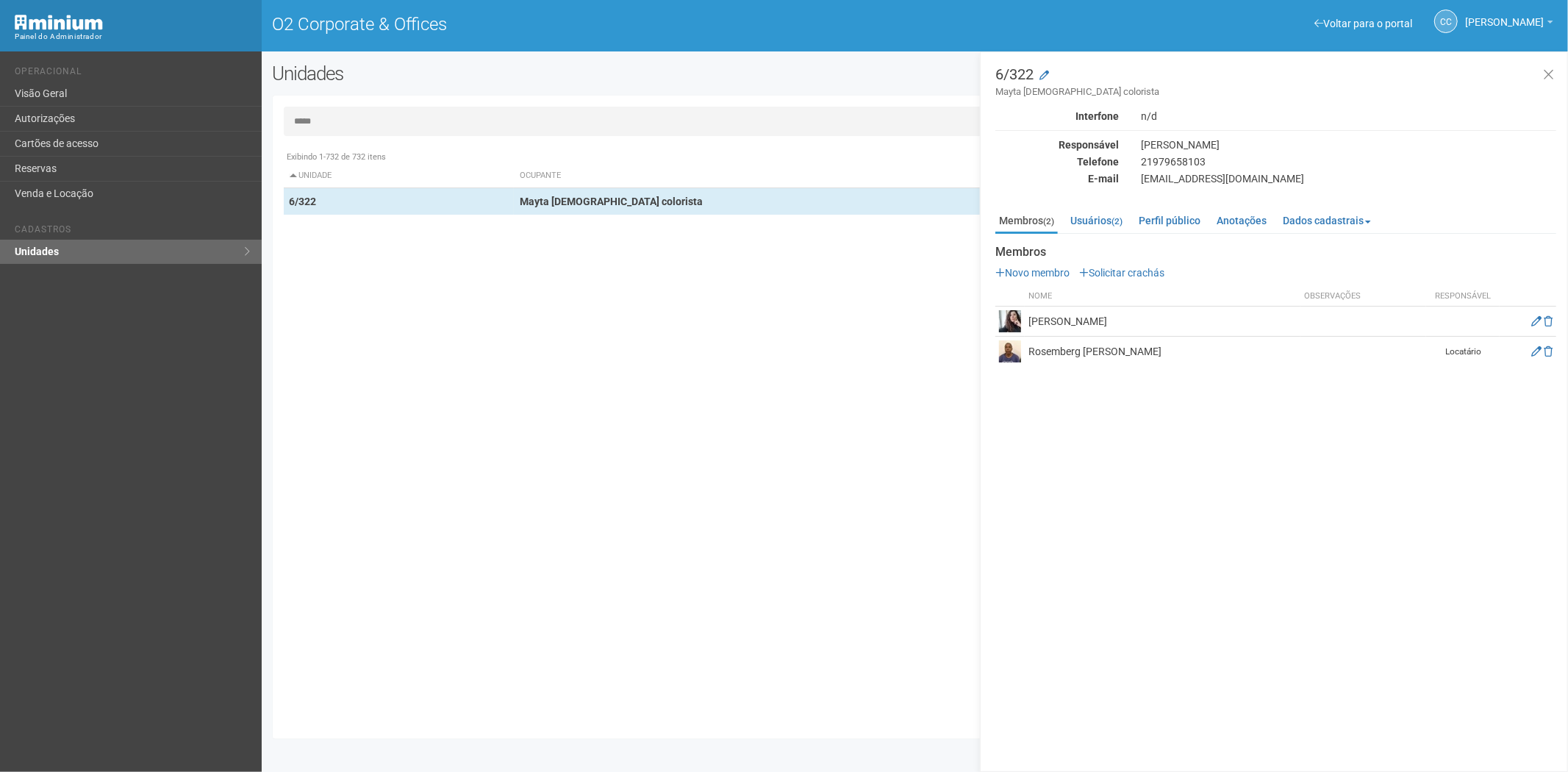
click at [379, 129] on input "*****" at bounding box center [915, 121] width 1263 height 29
click at [379, 129] on input "*****" at bounding box center [915, 121] width 1263 height 29
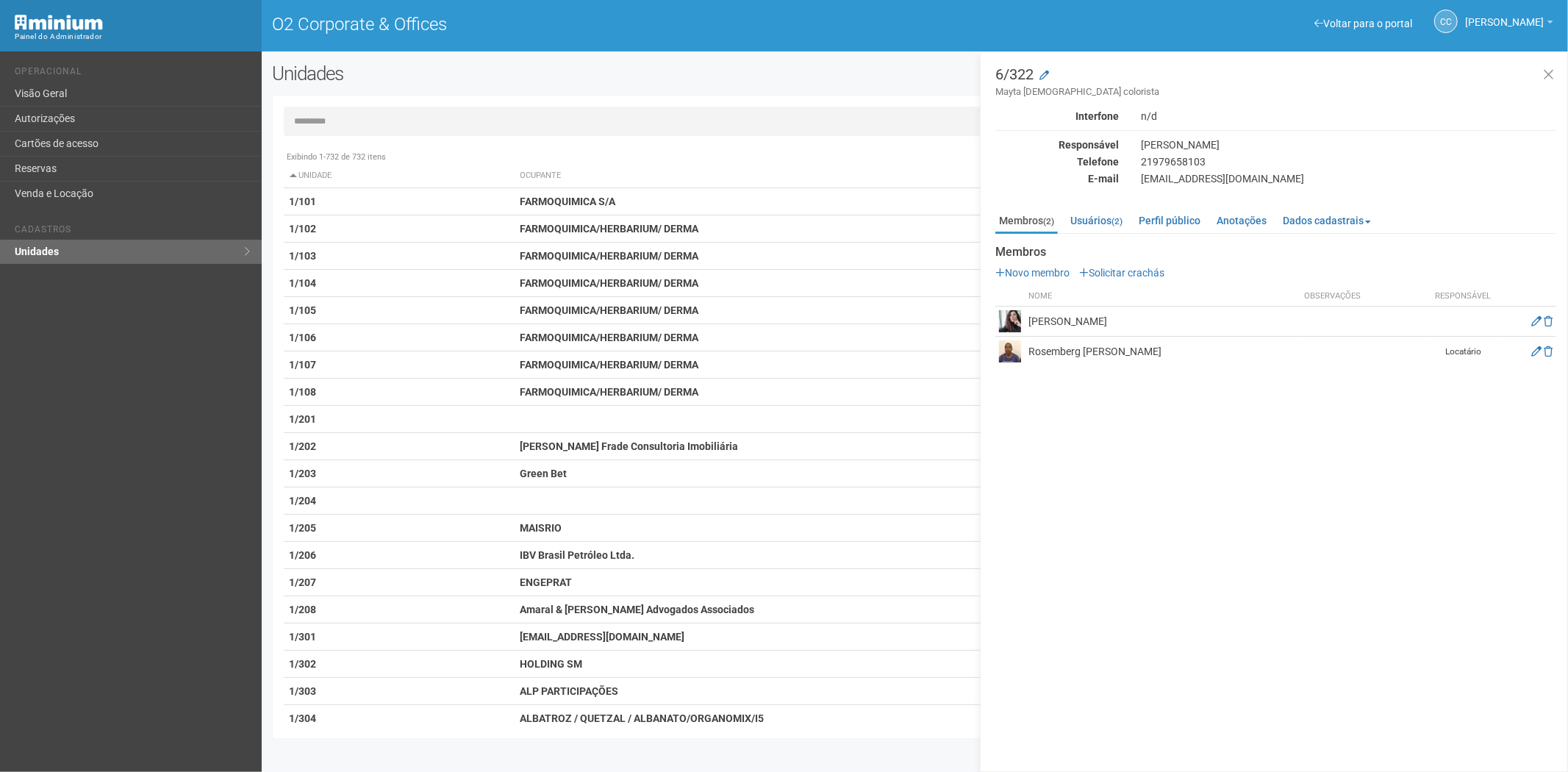
type input "*"
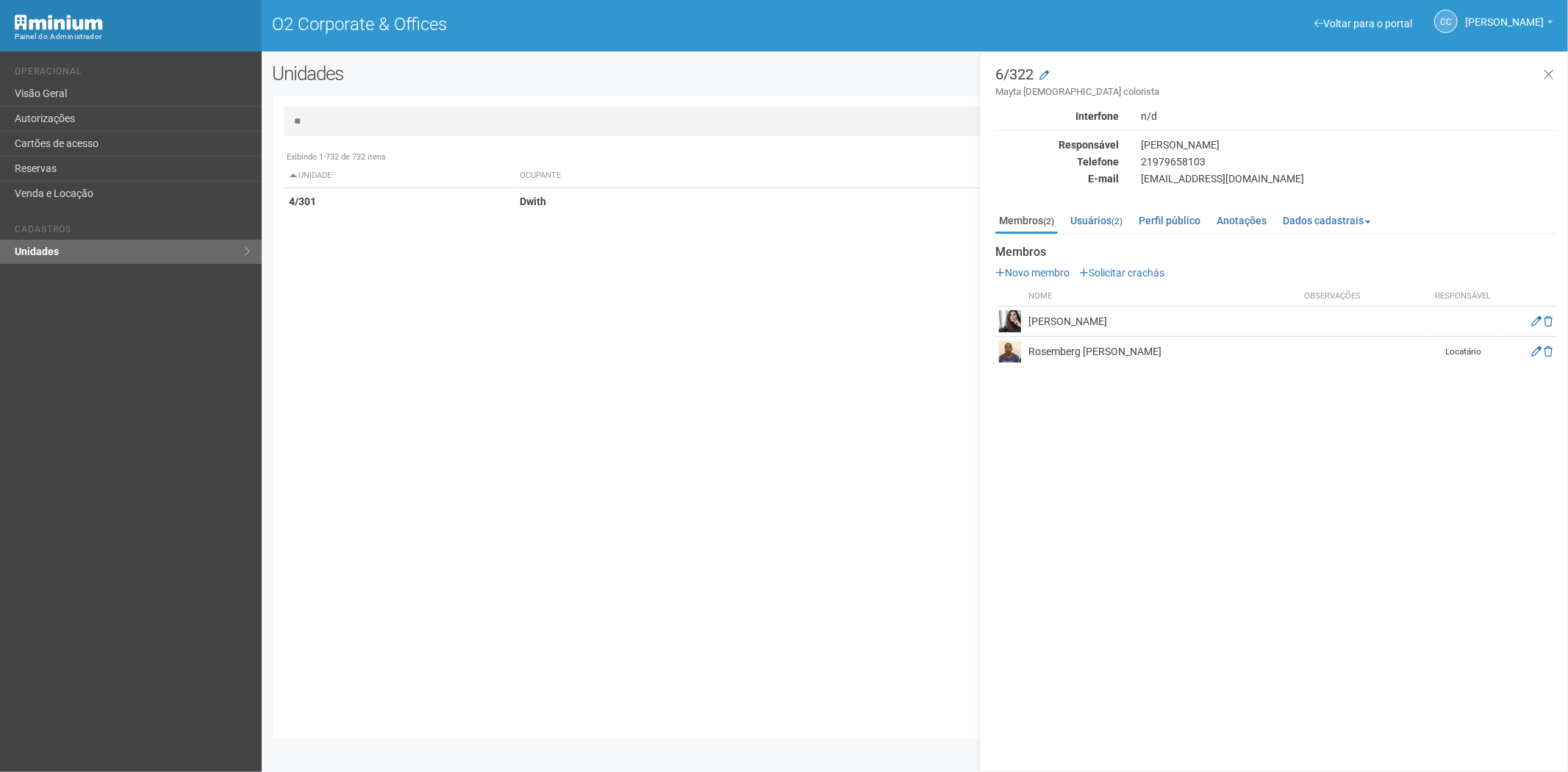
click at [324, 122] on input "**" at bounding box center [915, 121] width 1263 height 29
click at [324, 121] on input "**" at bounding box center [915, 121] width 1263 height 29
type input "****"
click at [346, 119] on input "****" at bounding box center [915, 121] width 1263 height 29
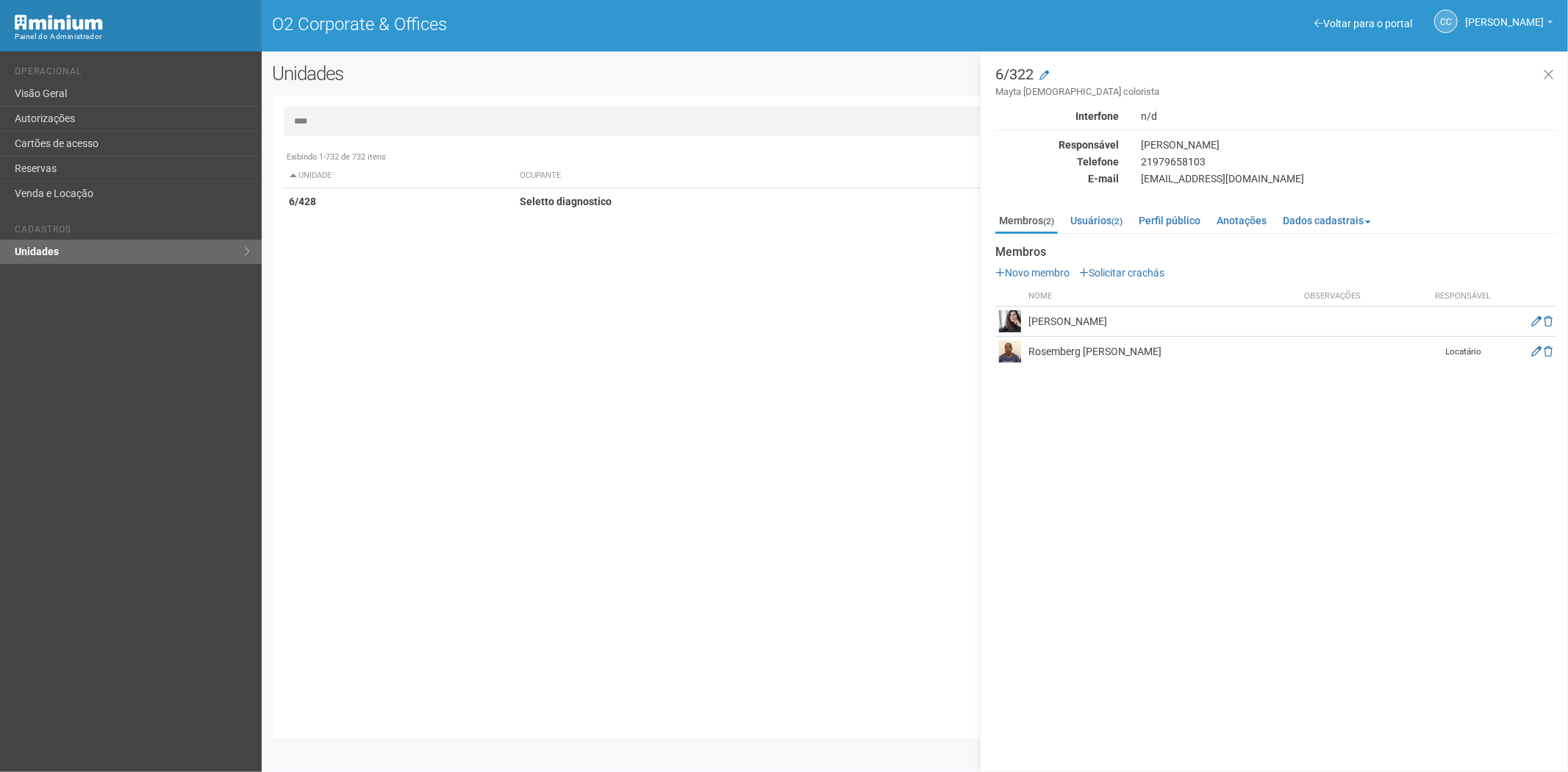
click at [346, 119] on input "****" at bounding box center [915, 121] width 1263 height 29
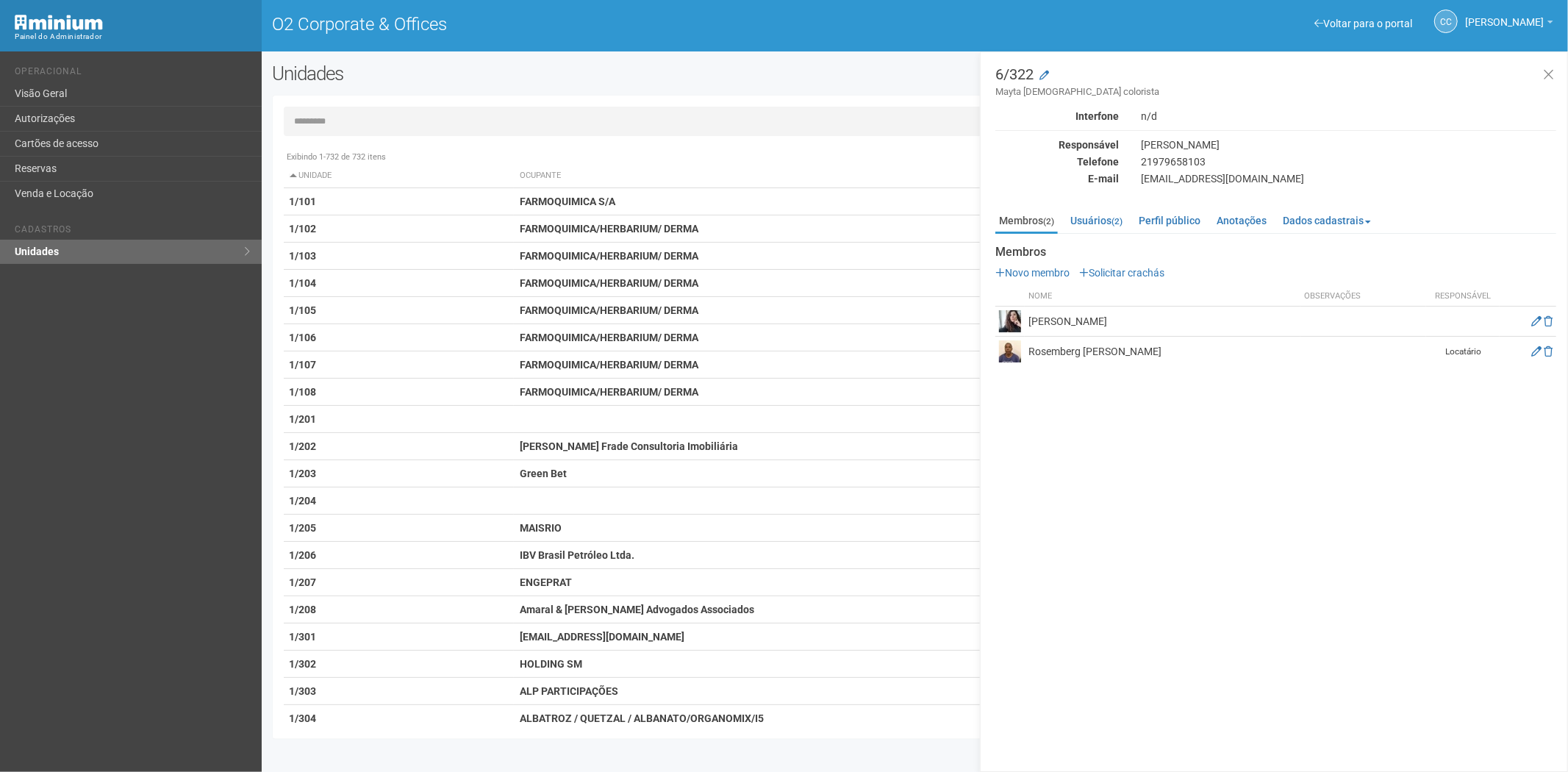
type input "*"
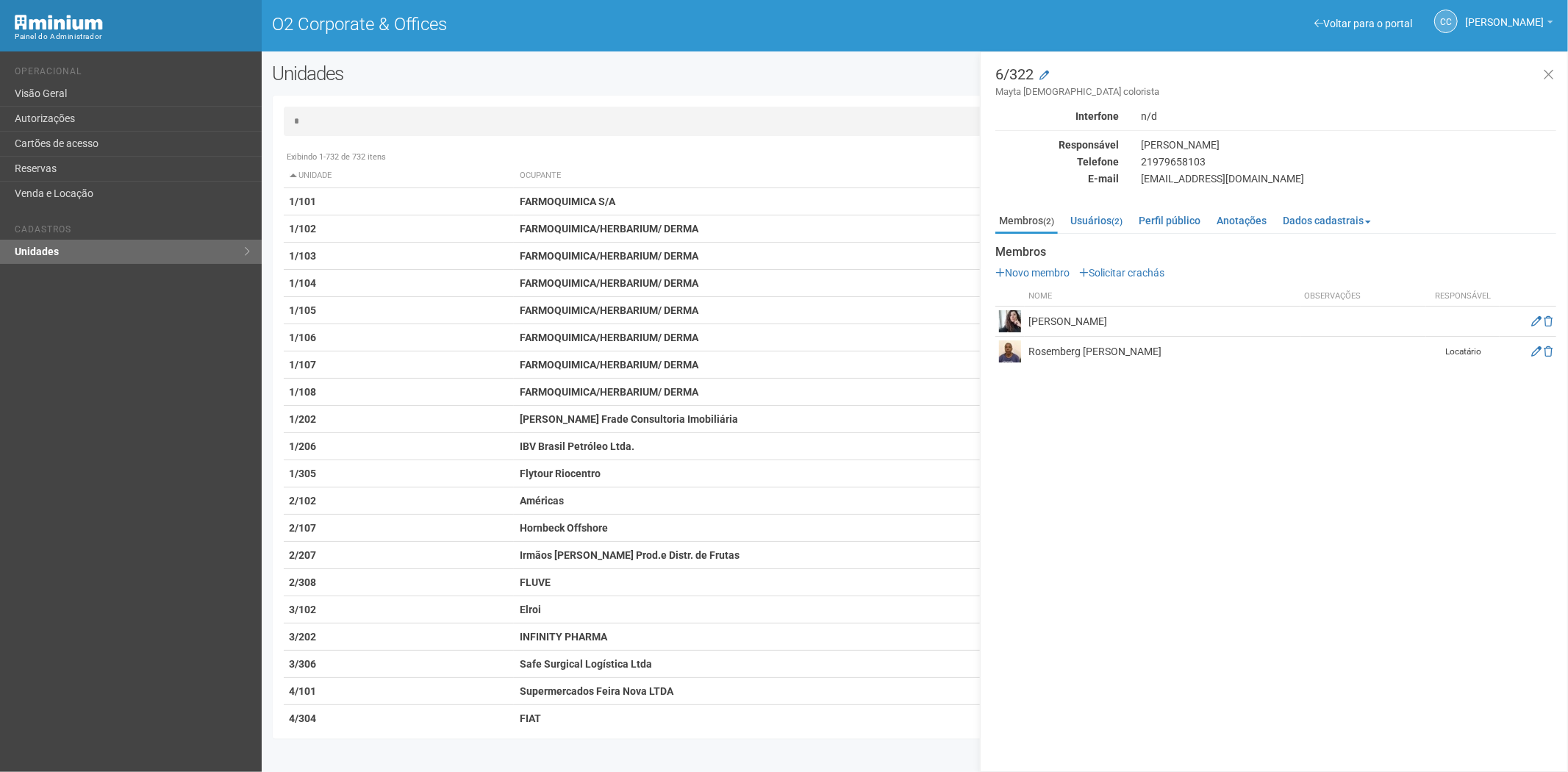
type input "*"
click at [103, 135] on link "Cartões de acesso" at bounding box center [131, 144] width 262 height 25
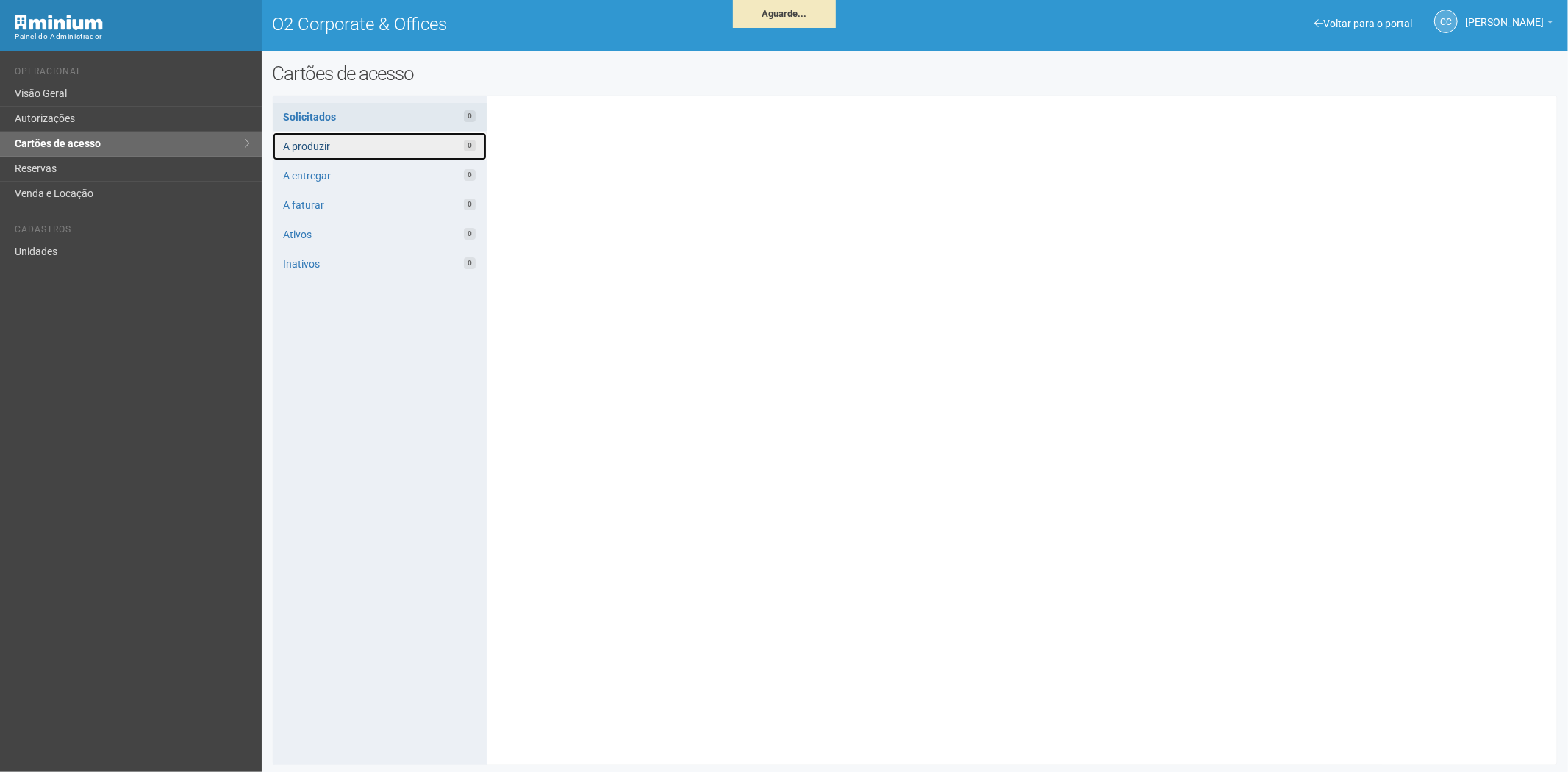
click at [378, 141] on link "A produzir 0" at bounding box center [379, 146] width 214 height 28
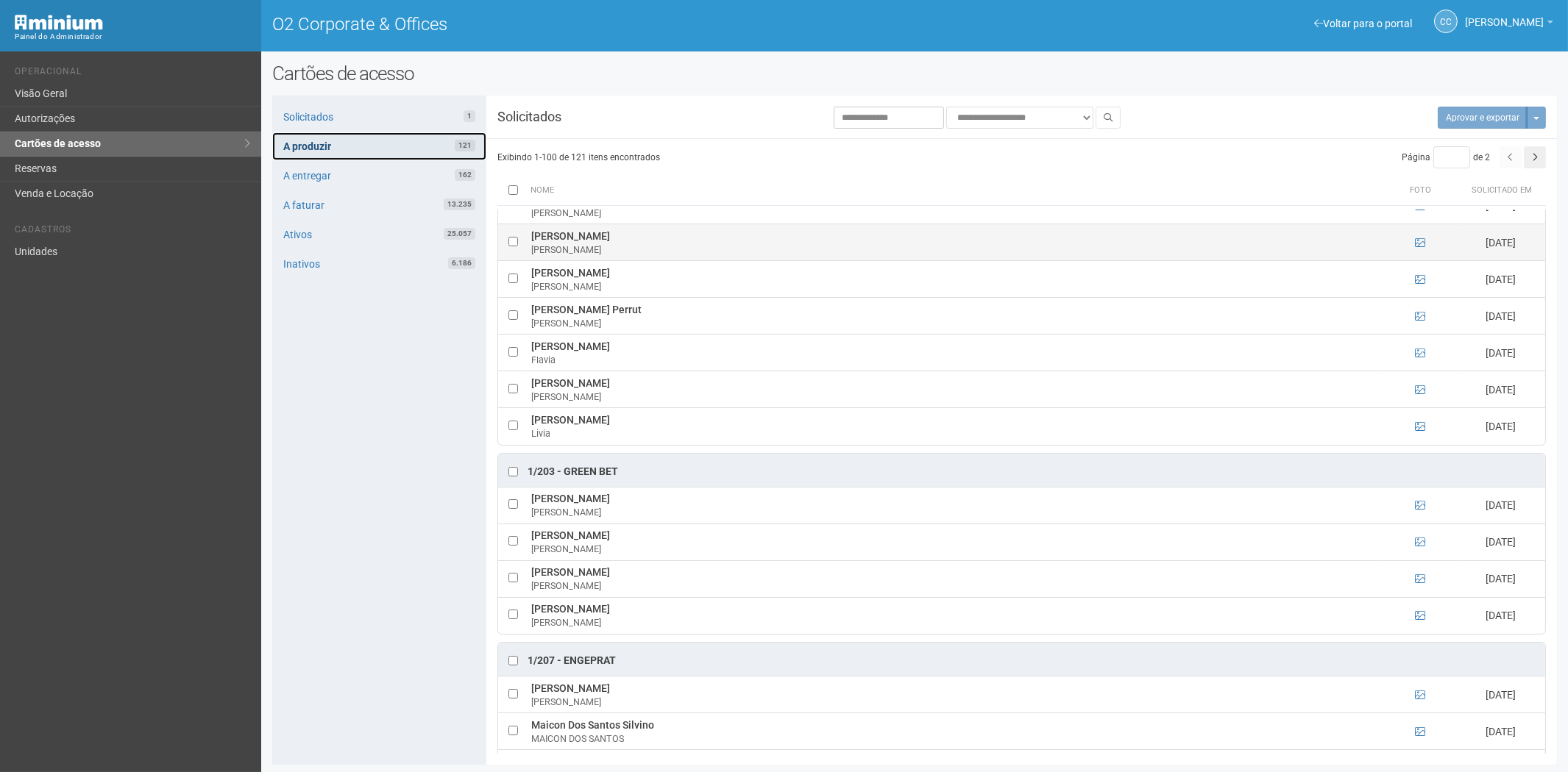
scroll to position [82, 0]
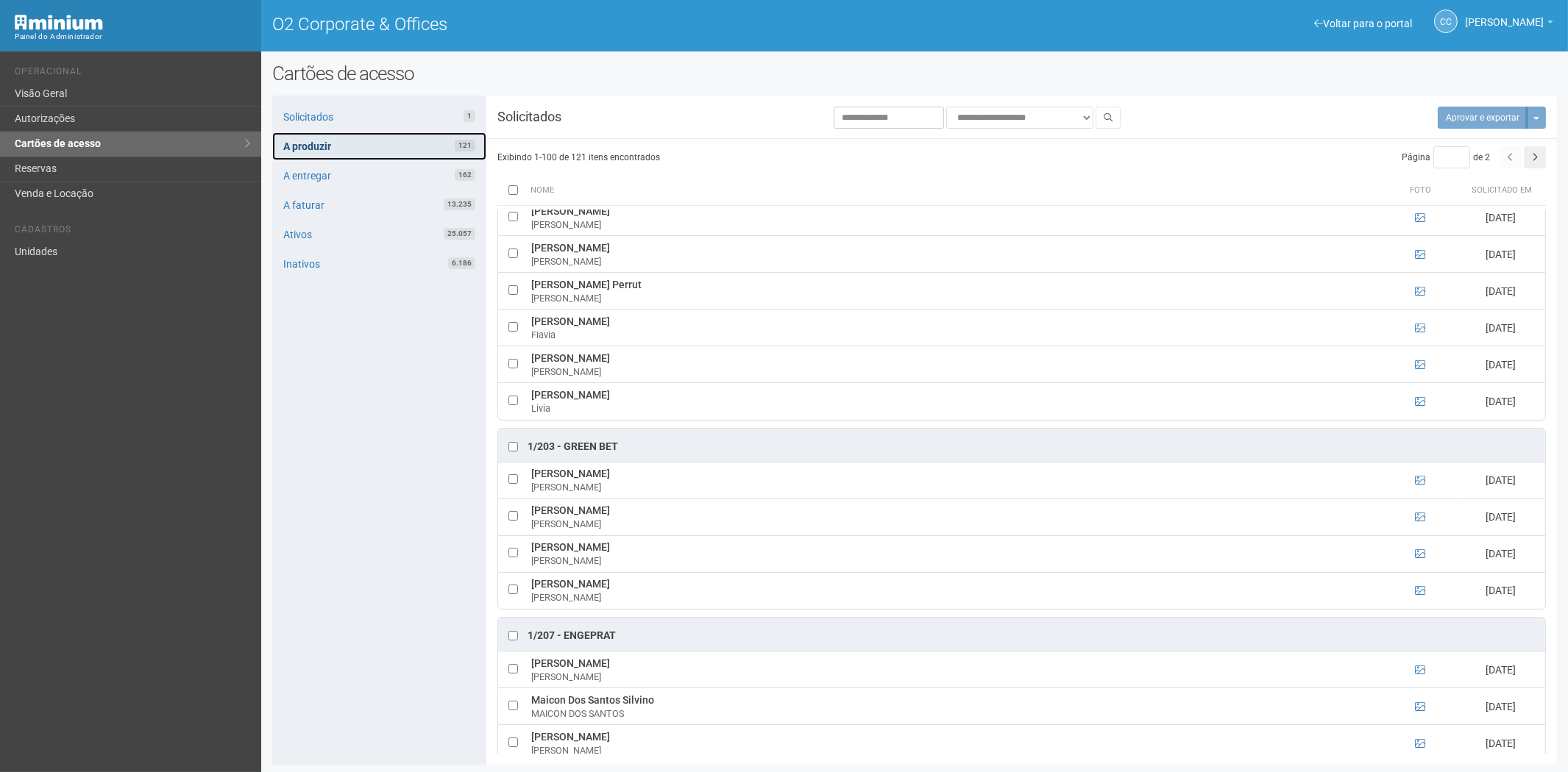
click at [393, 146] on link "A produzir 121" at bounding box center [379, 146] width 214 height 28
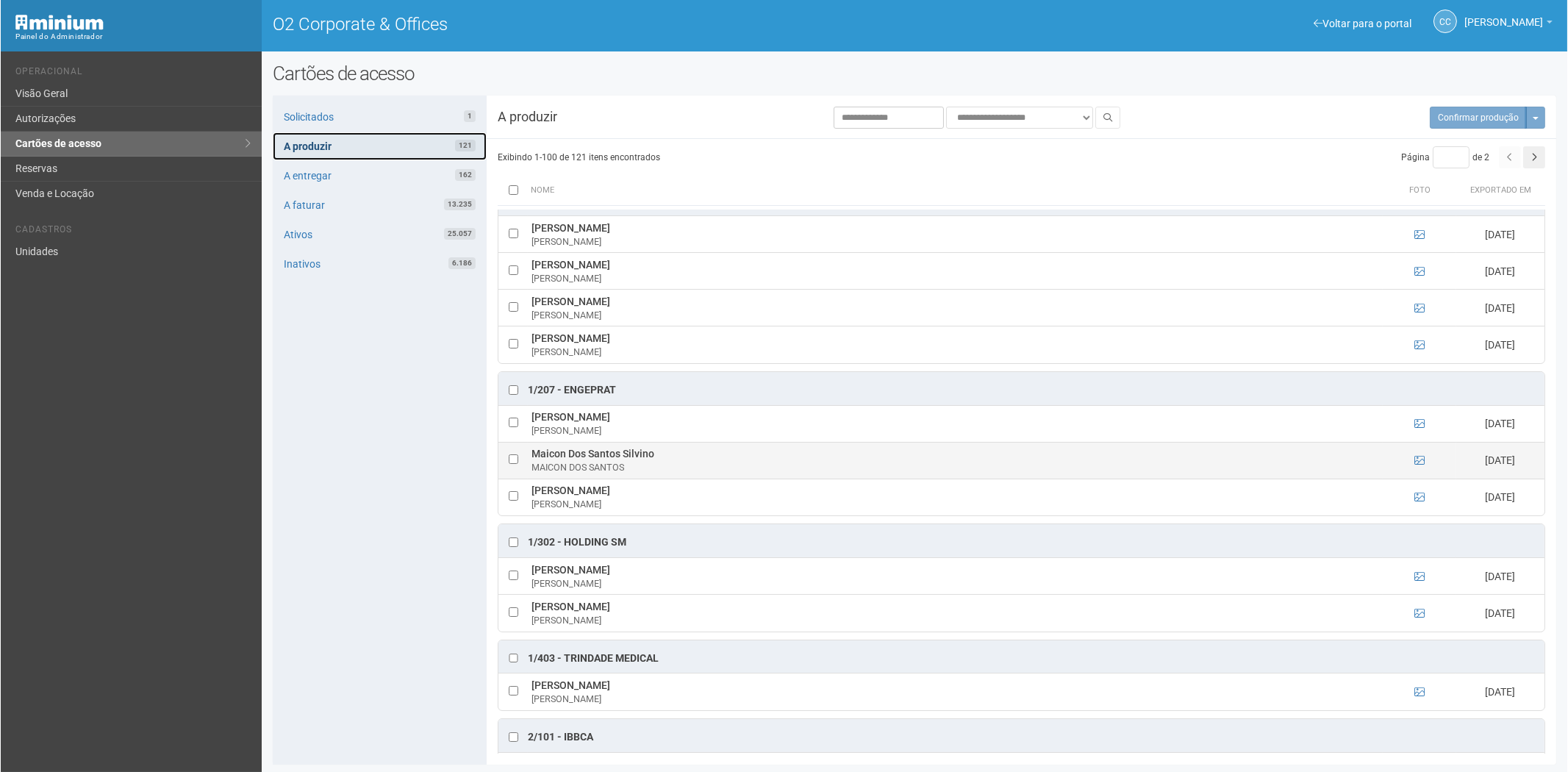
scroll to position [0, 0]
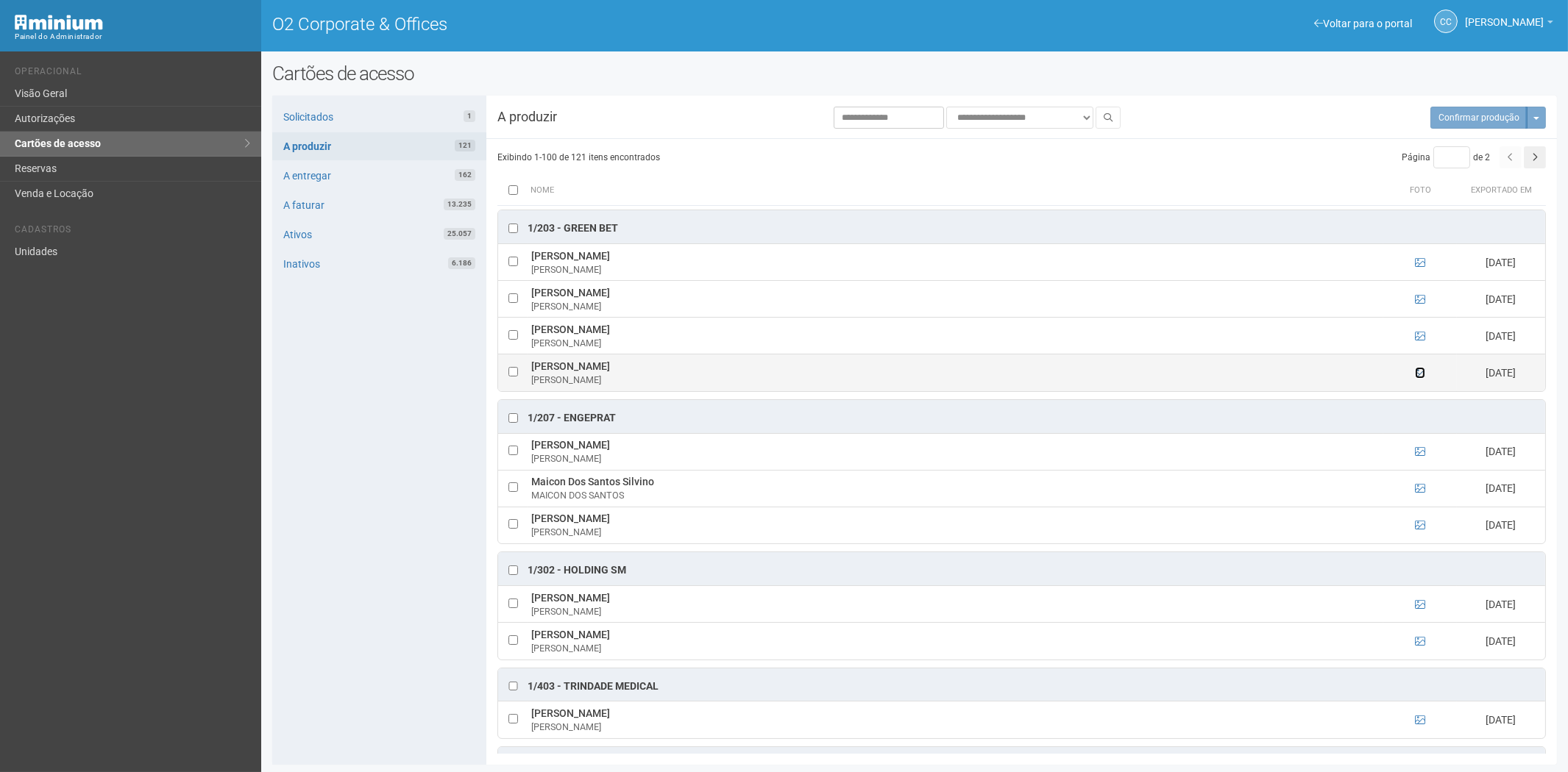
click at [1417, 371] on icon at bounding box center [1420, 372] width 11 height 11
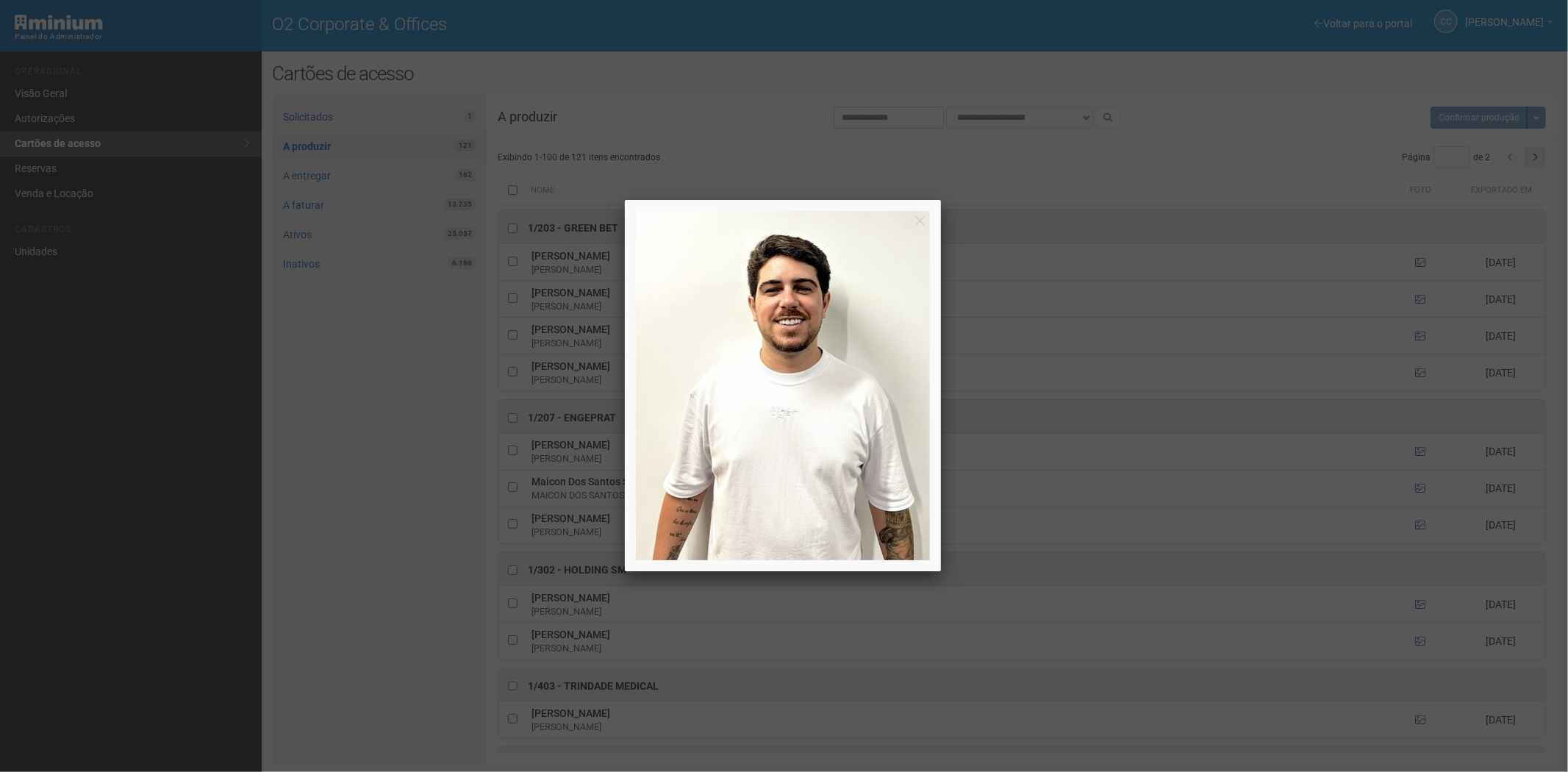
click at [405, 457] on div at bounding box center [784, 386] width 1568 height 772
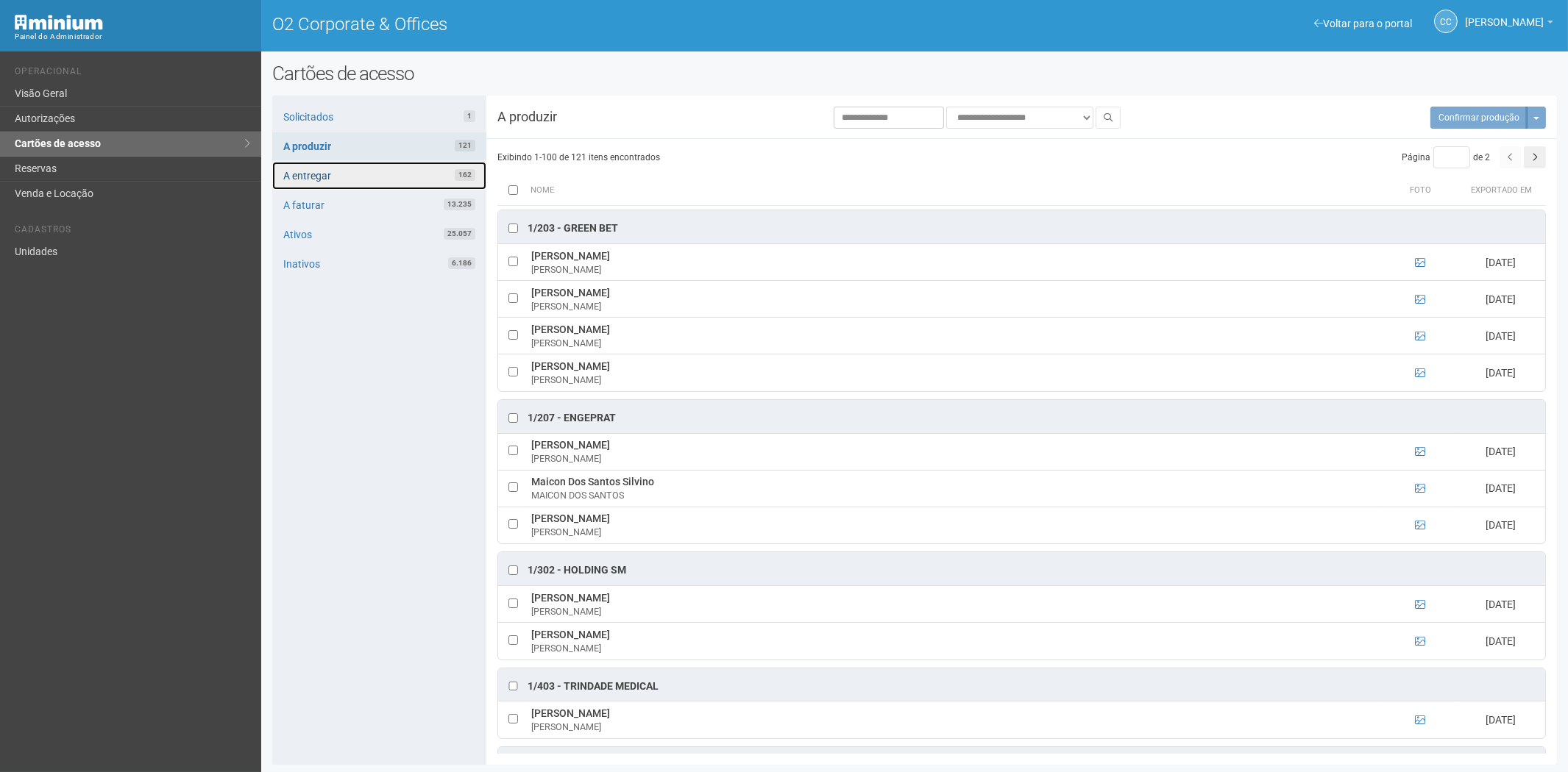
click at [415, 165] on link "A entregar 162" at bounding box center [379, 176] width 214 height 28
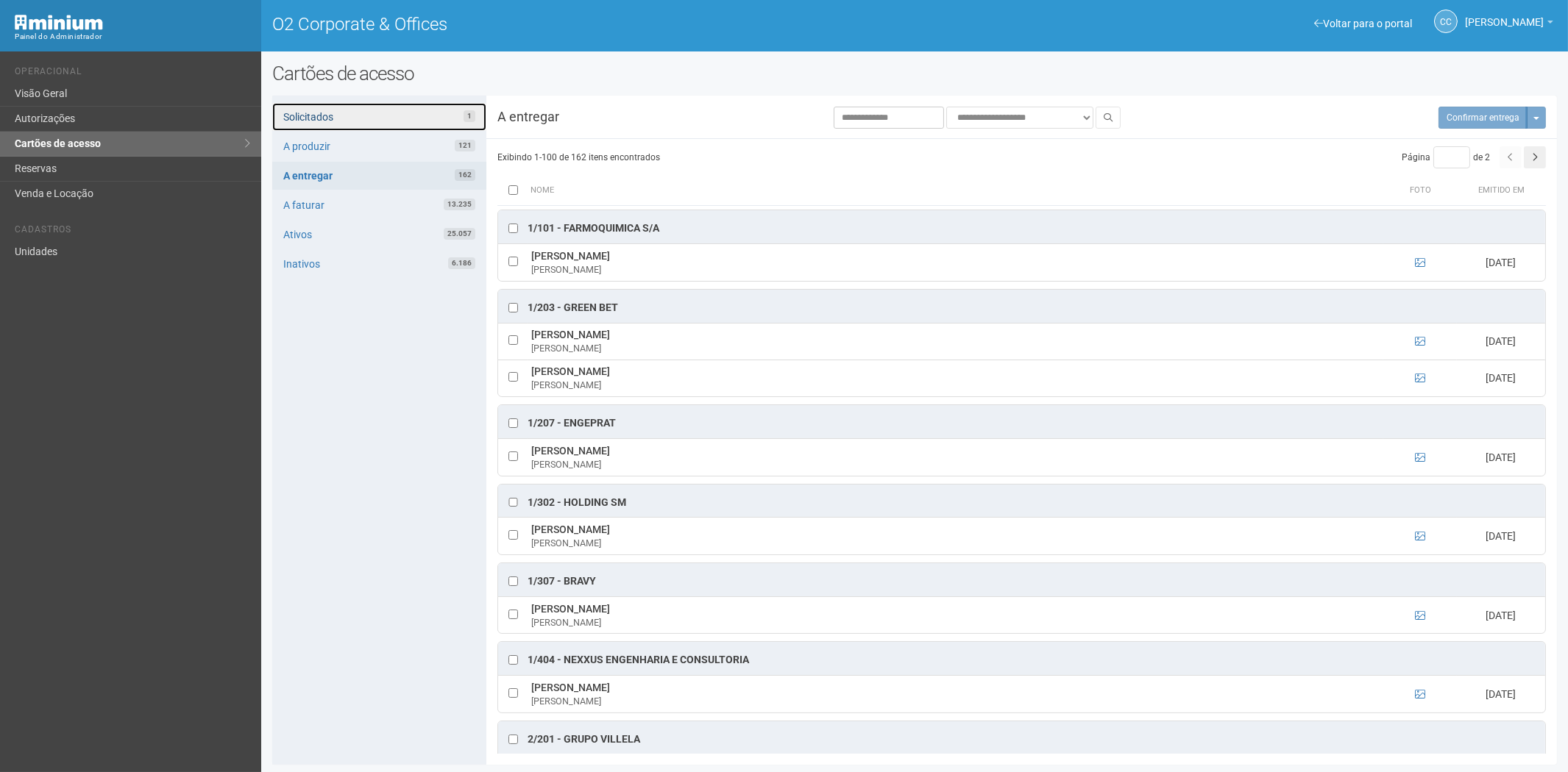
click at [367, 114] on link "Solicitados 1" at bounding box center [379, 117] width 214 height 28
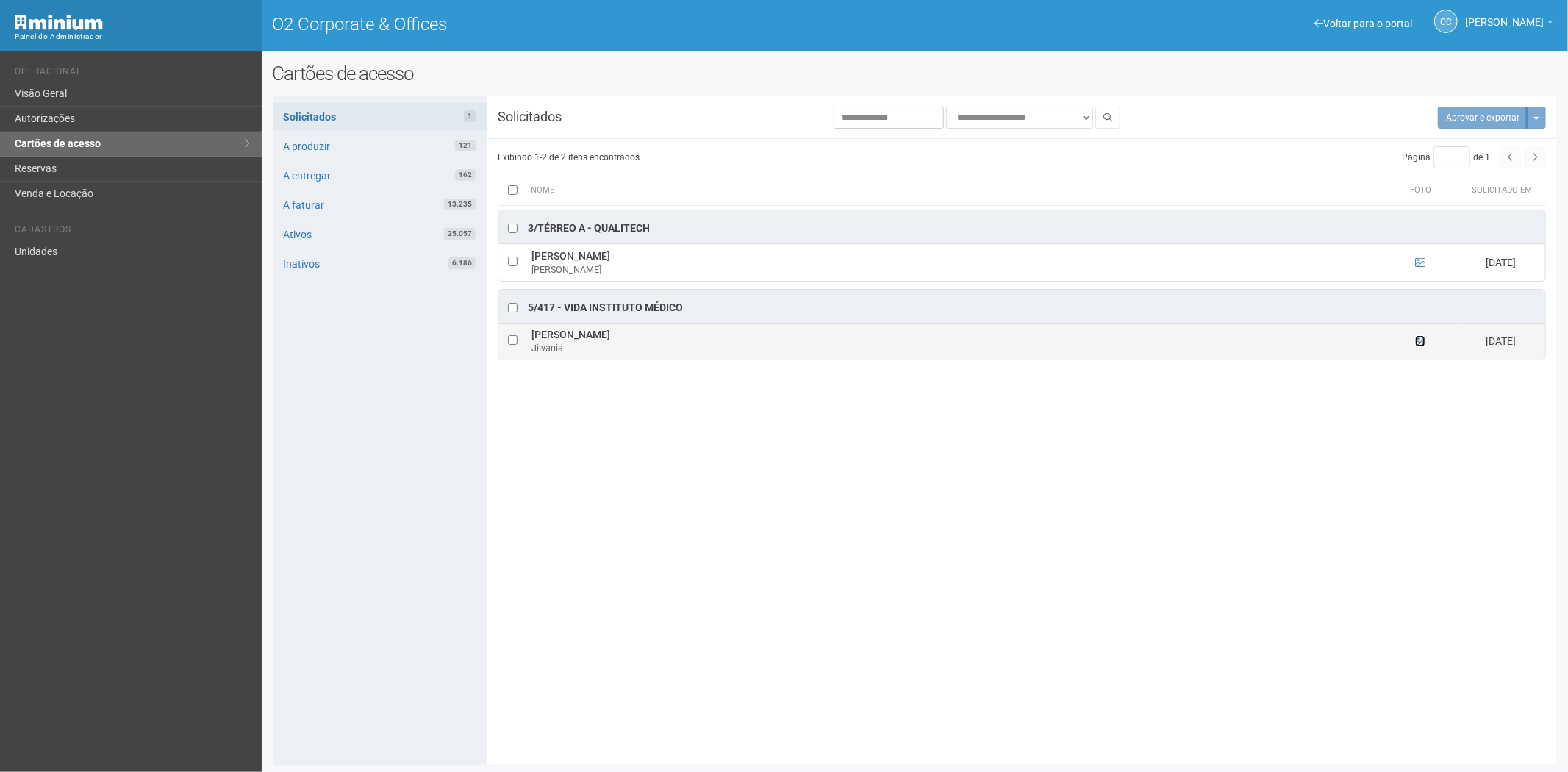
click at [1420, 343] on icon at bounding box center [1420, 341] width 11 height 11
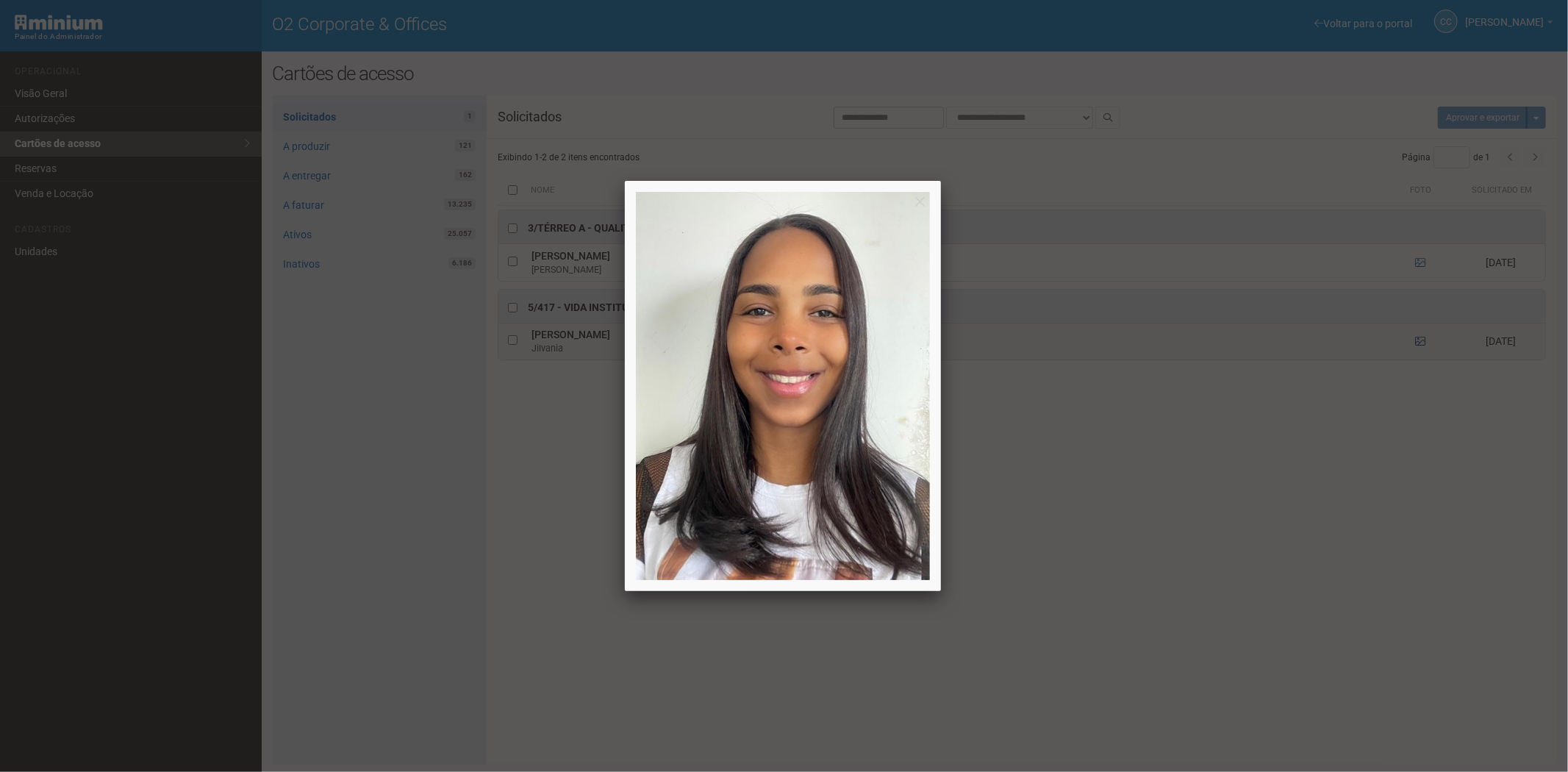
click at [1420, 343] on div at bounding box center [784, 386] width 1568 height 772
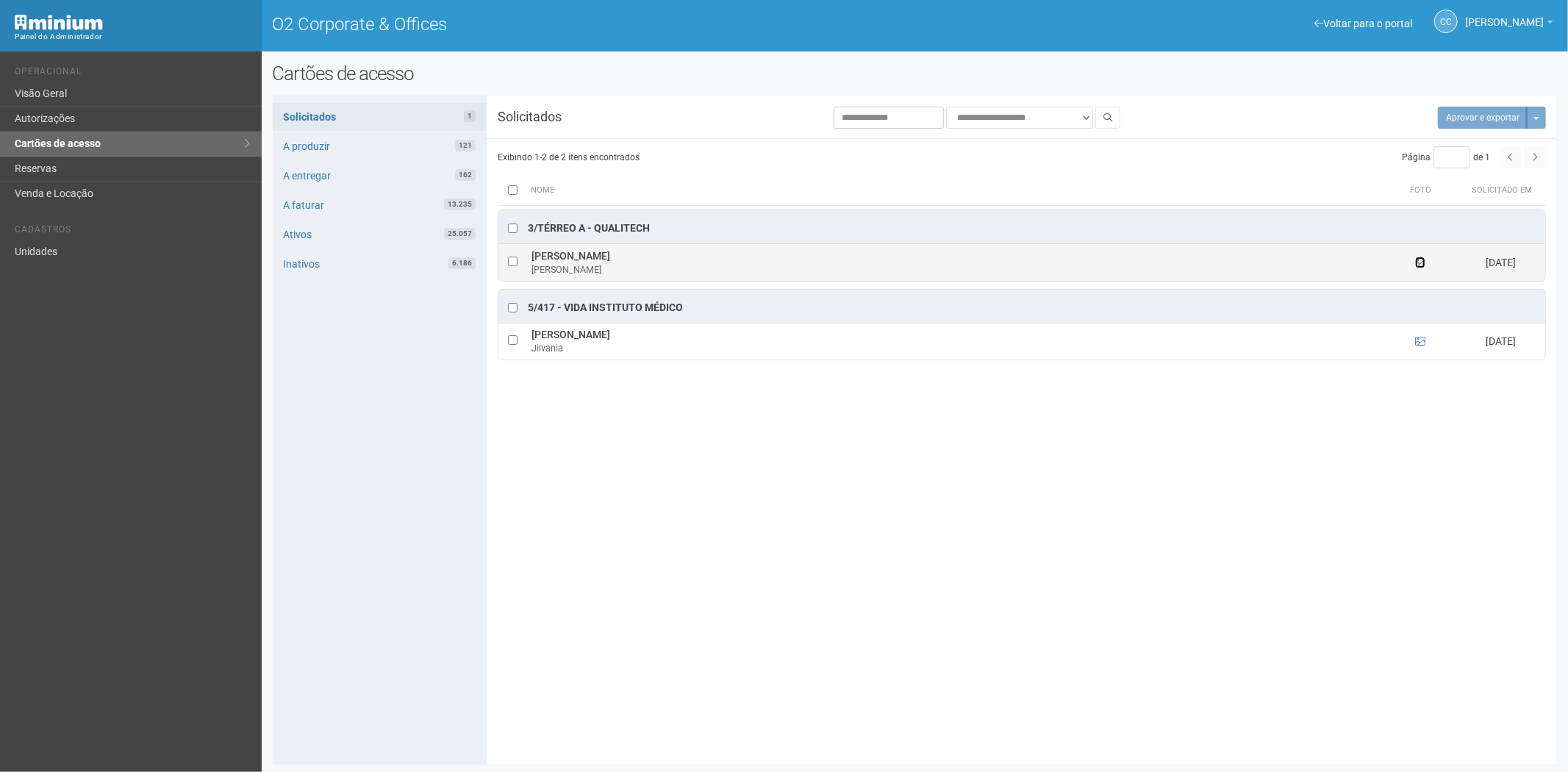
click at [1417, 267] on icon at bounding box center [1420, 262] width 11 height 11
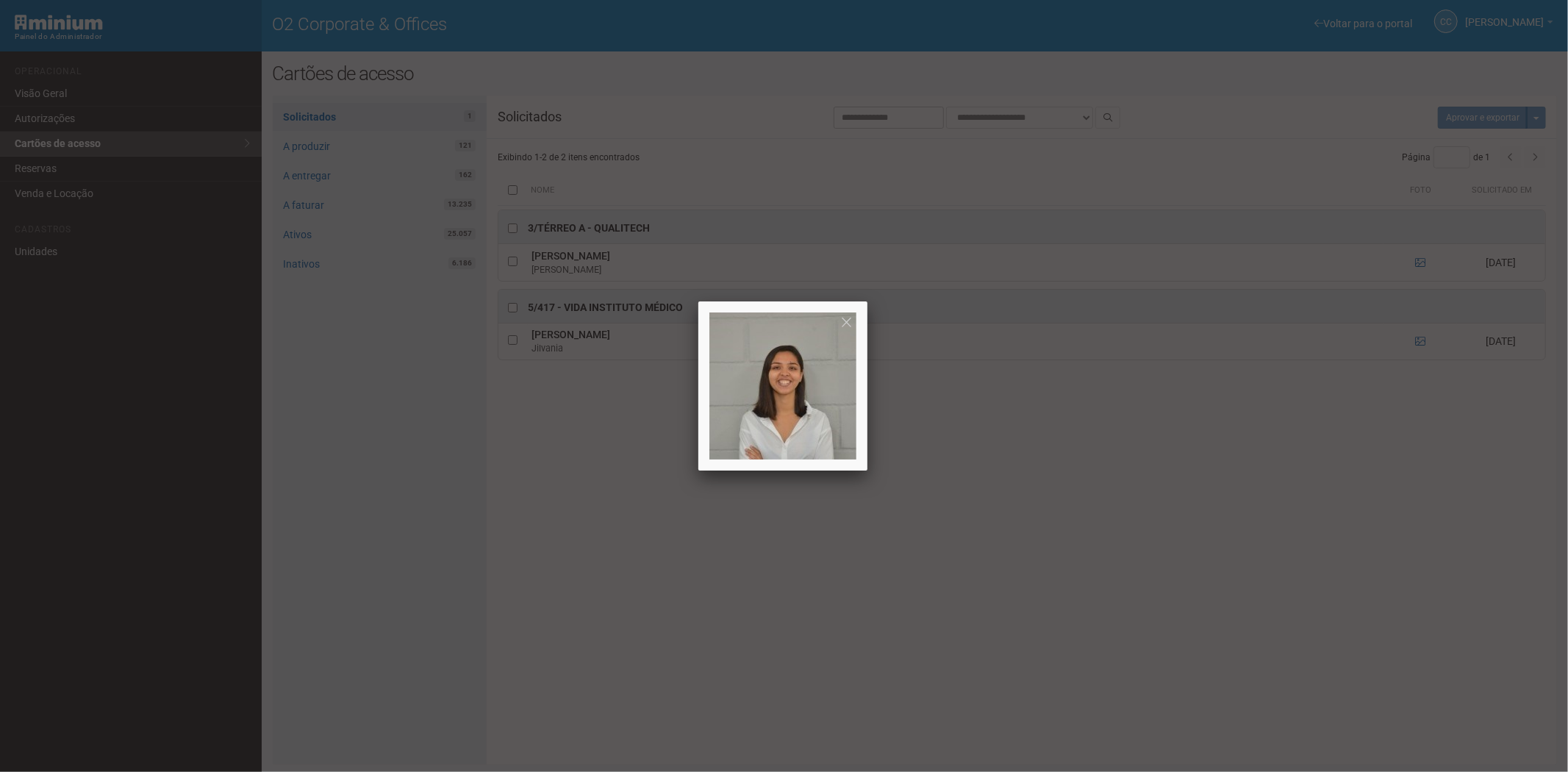
click at [1417, 266] on div at bounding box center [784, 386] width 1568 height 772
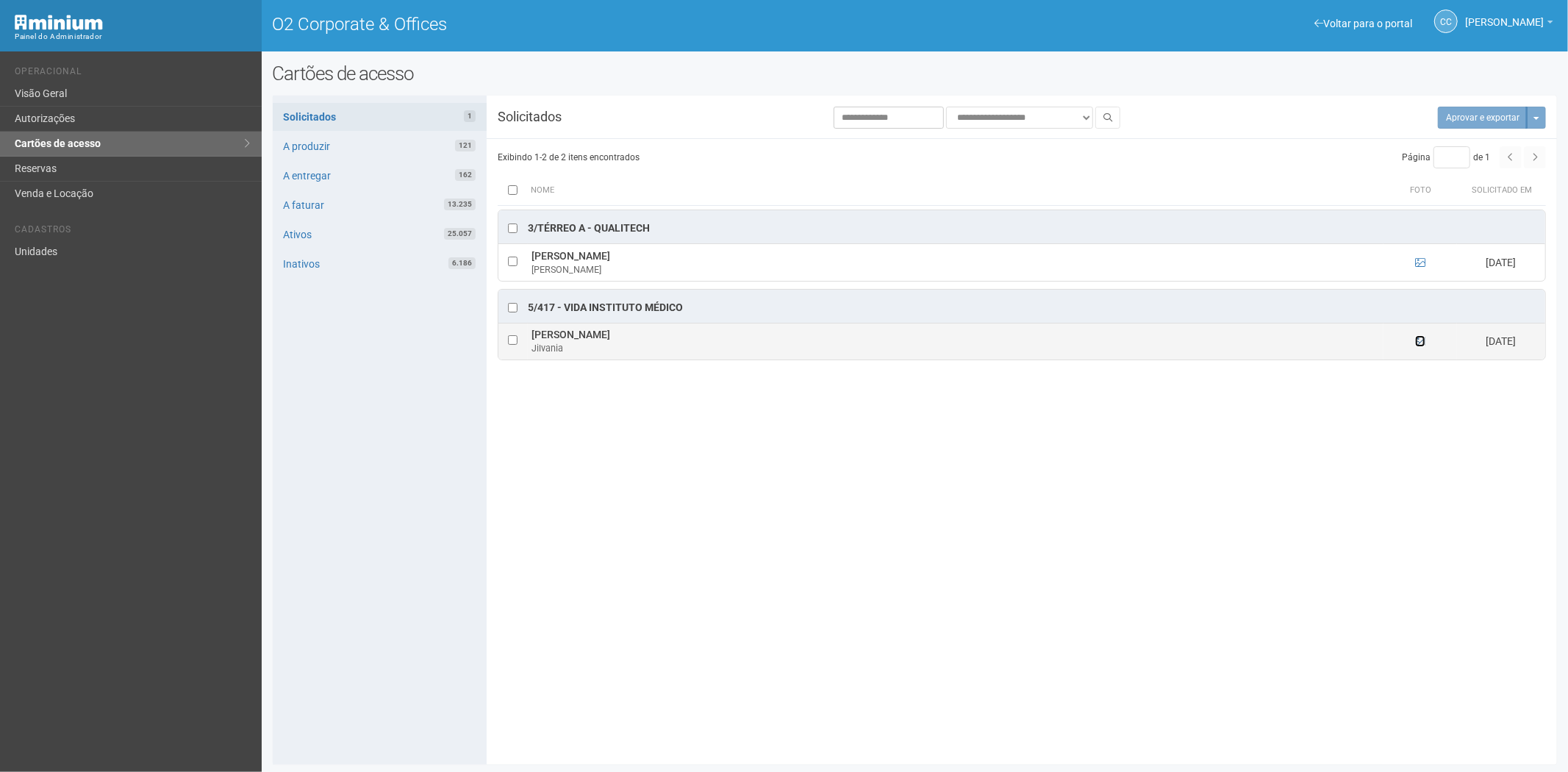
click at [1422, 342] on icon at bounding box center [1420, 341] width 11 height 11
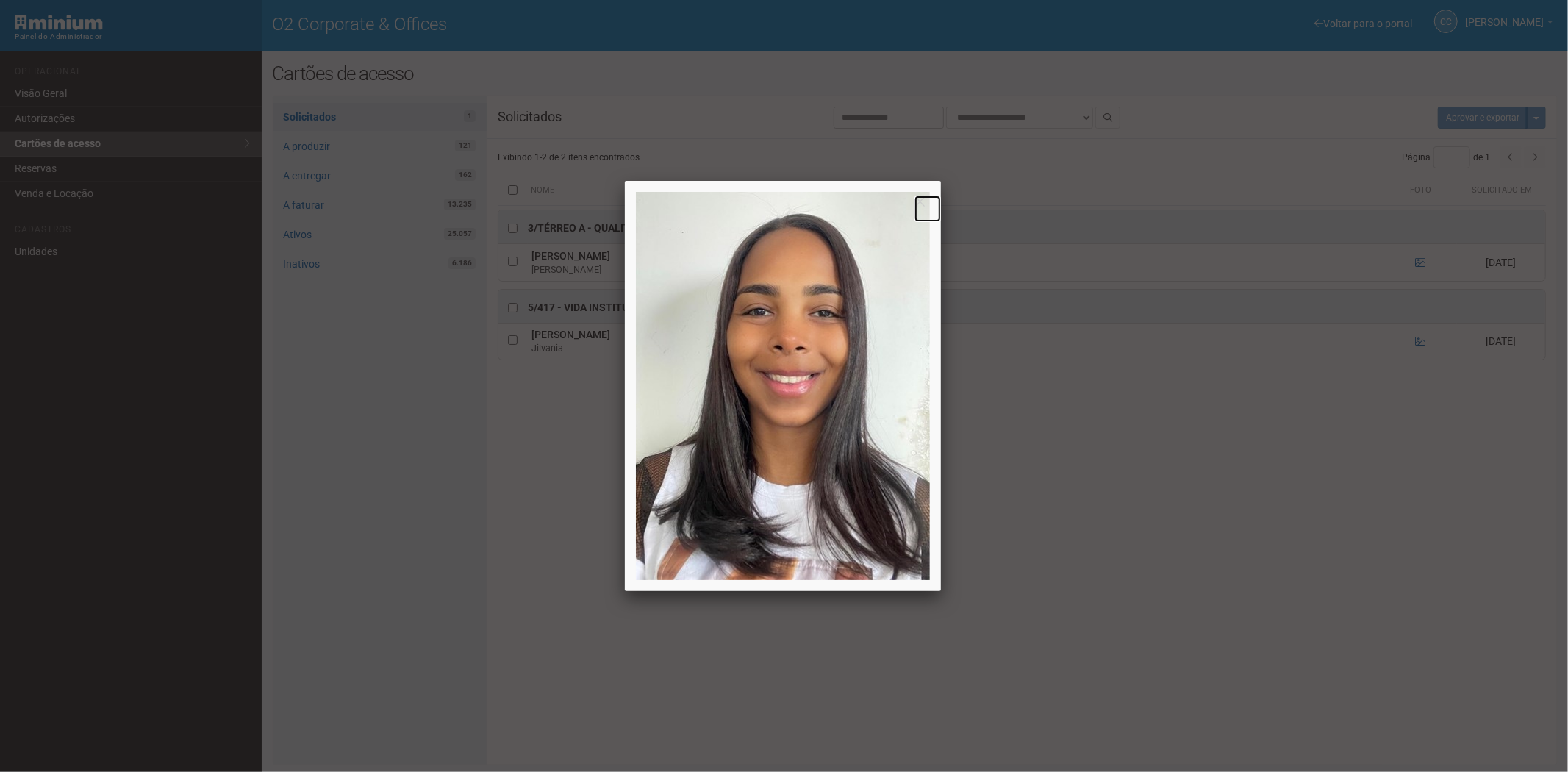
click at [919, 200] on link at bounding box center [928, 209] width 27 height 27
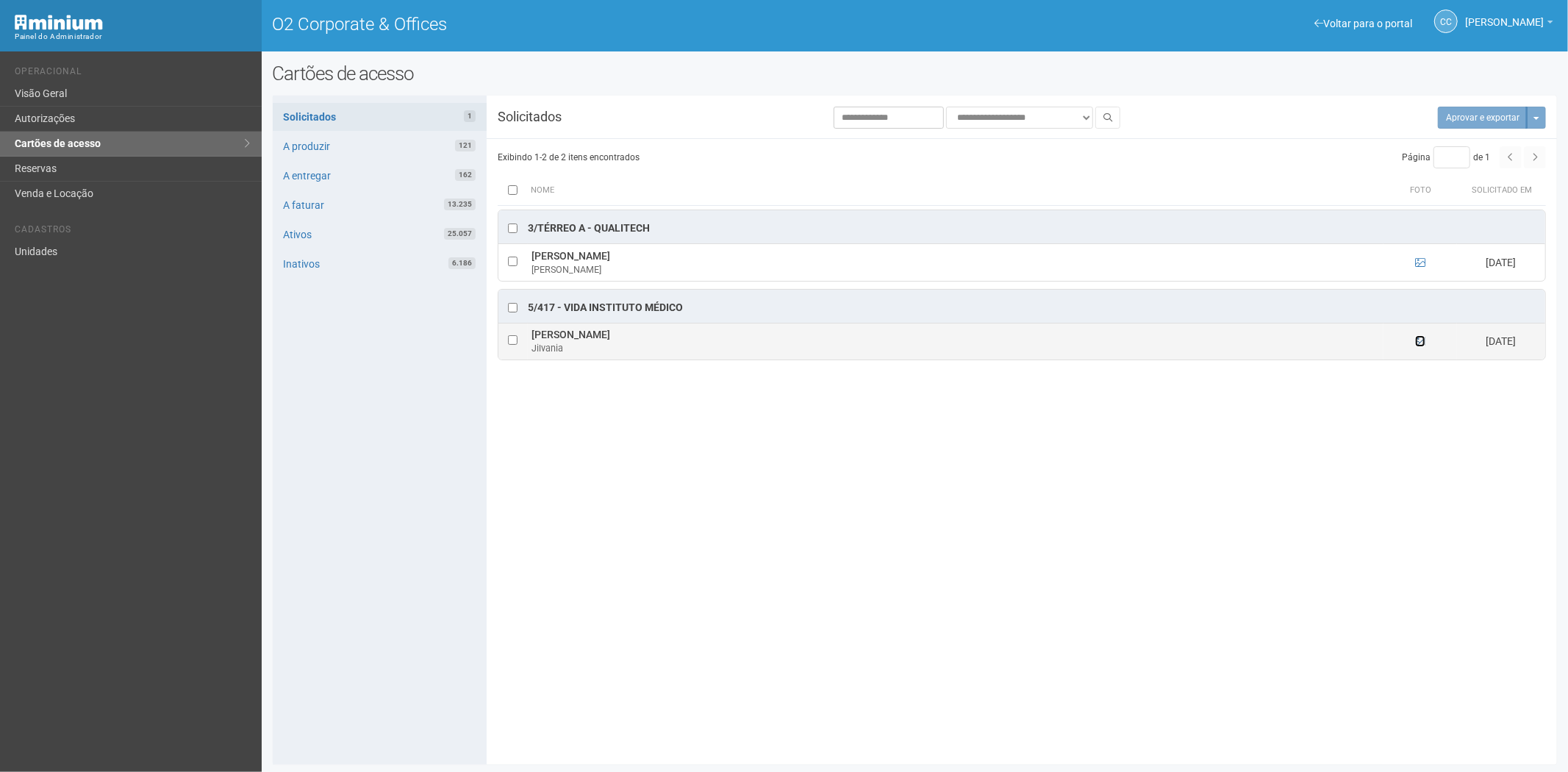
click at [1423, 341] on icon at bounding box center [1420, 341] width 11 height 11
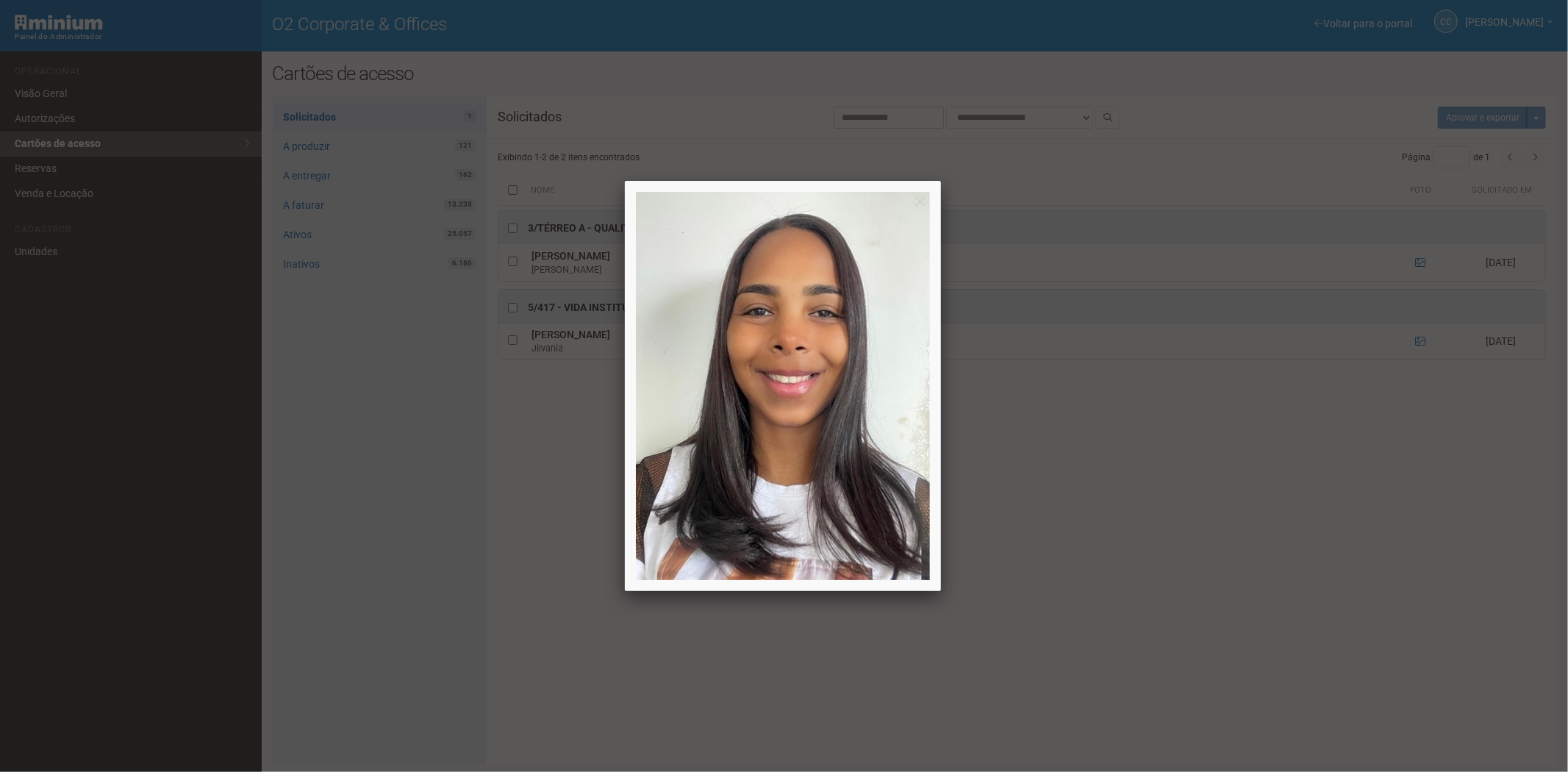
click at [1420, 341] on div at bounding box center [784, 386] width 1568 height 772
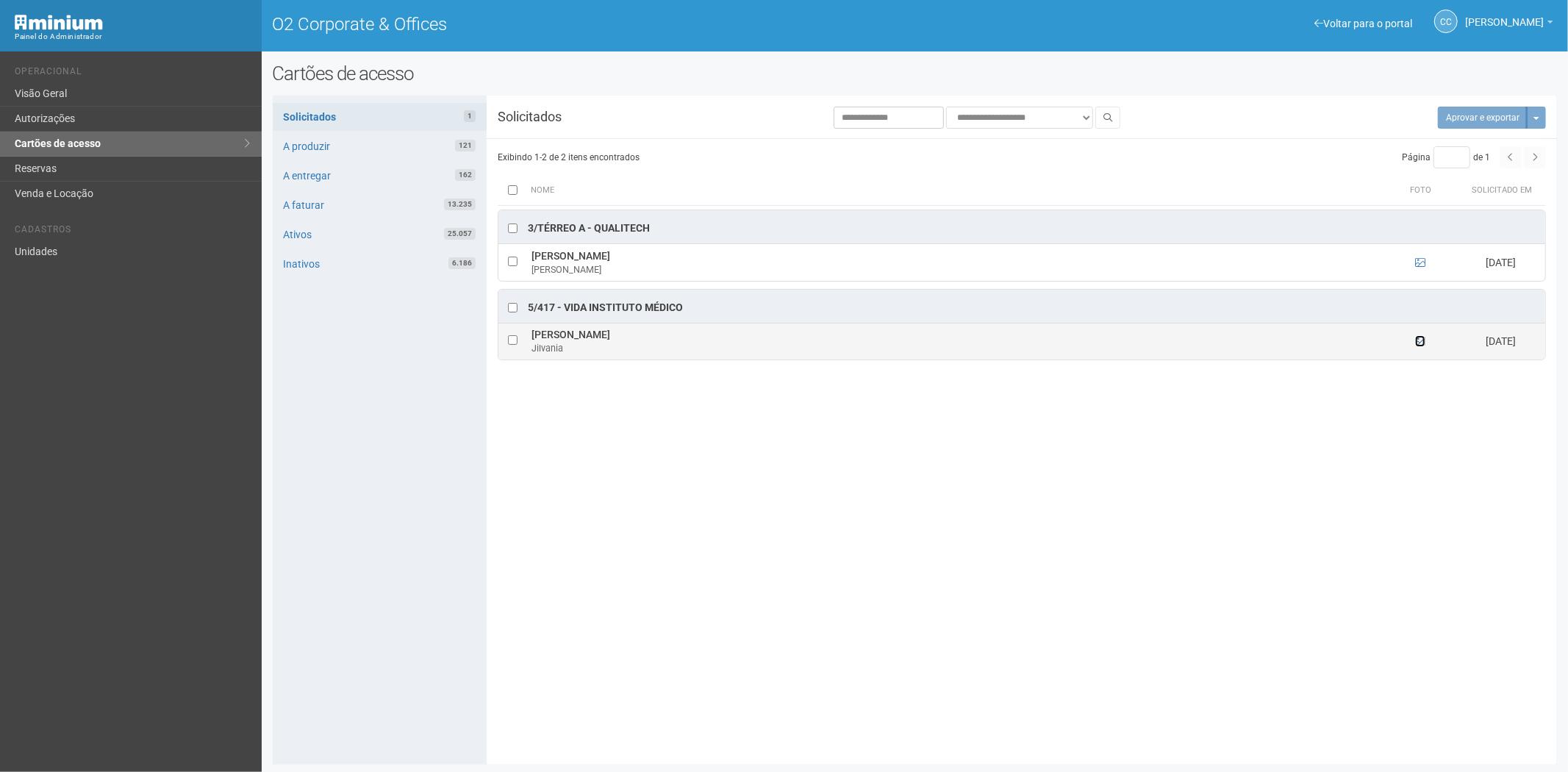
click at [1424, 342] on icon at bounding box center [1420, 341] width 11 height 11
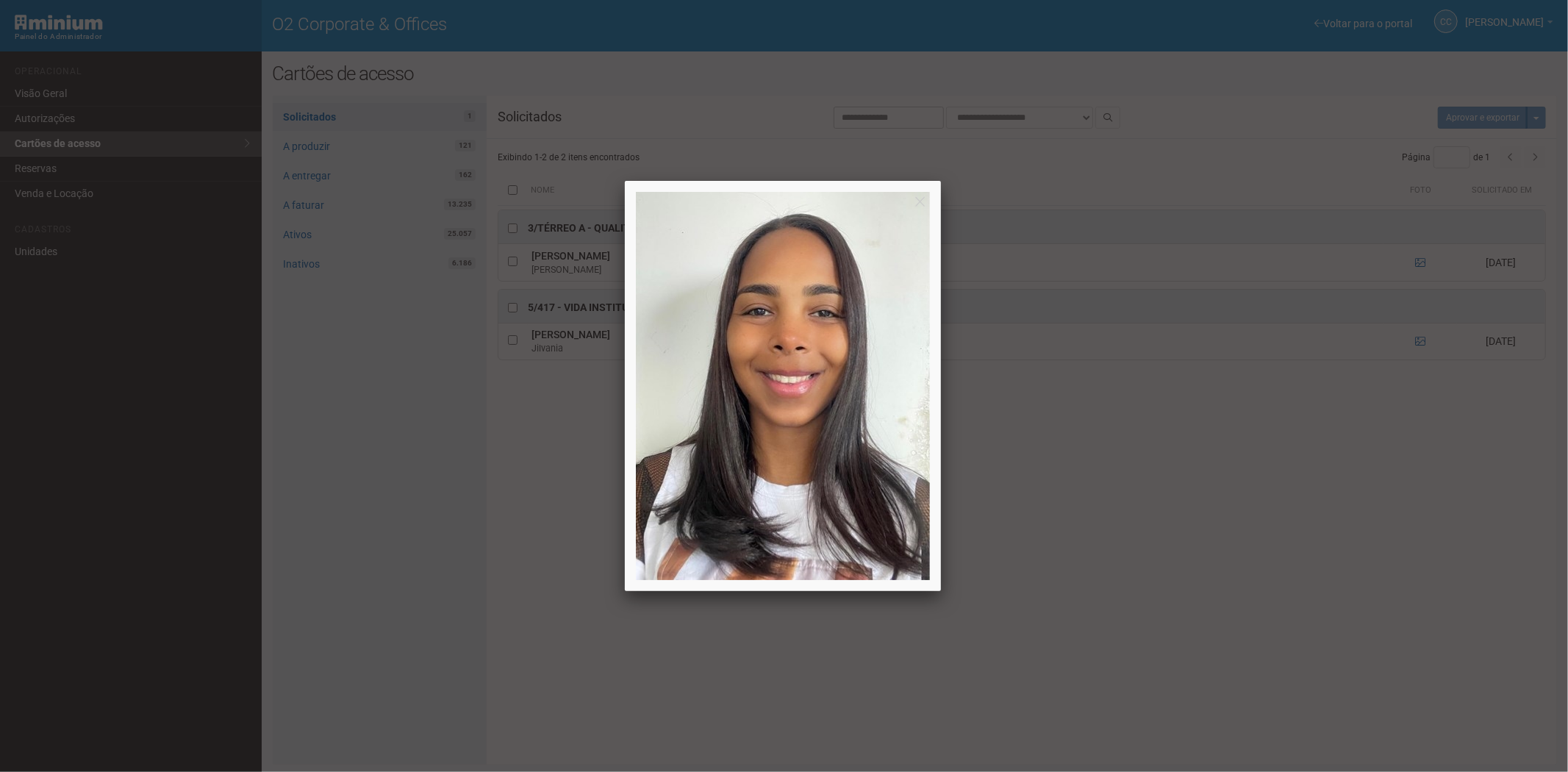
click at [1082, 559] on div at bounding box center [784, 386] width 1568 height 772
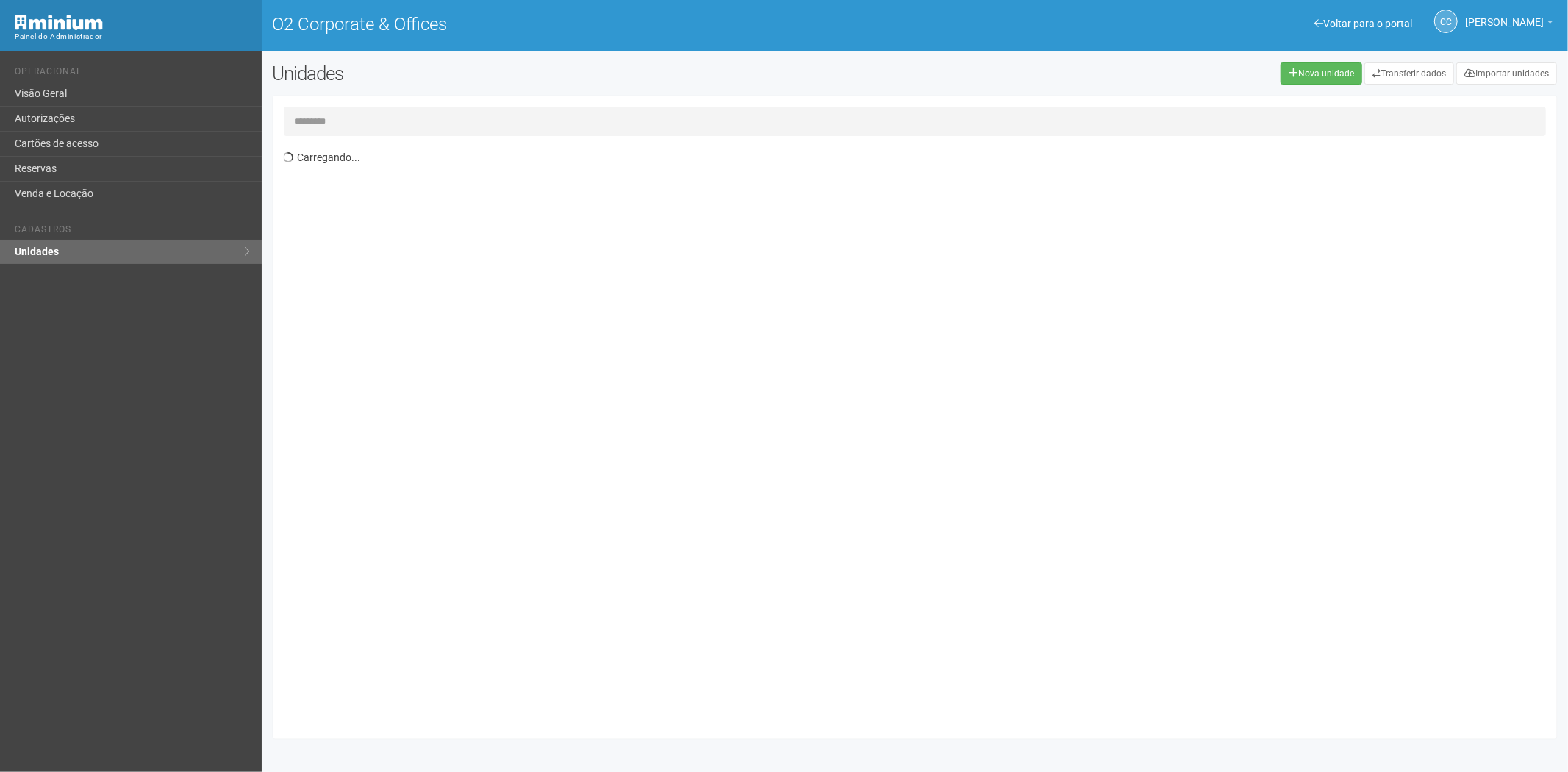
click at [358, 118] on input "text" at bounding box center [915, 121] width 1263 height 29
click at [345, 115] on input "*****" at bounding box center [915, 121] width 1263 height 29
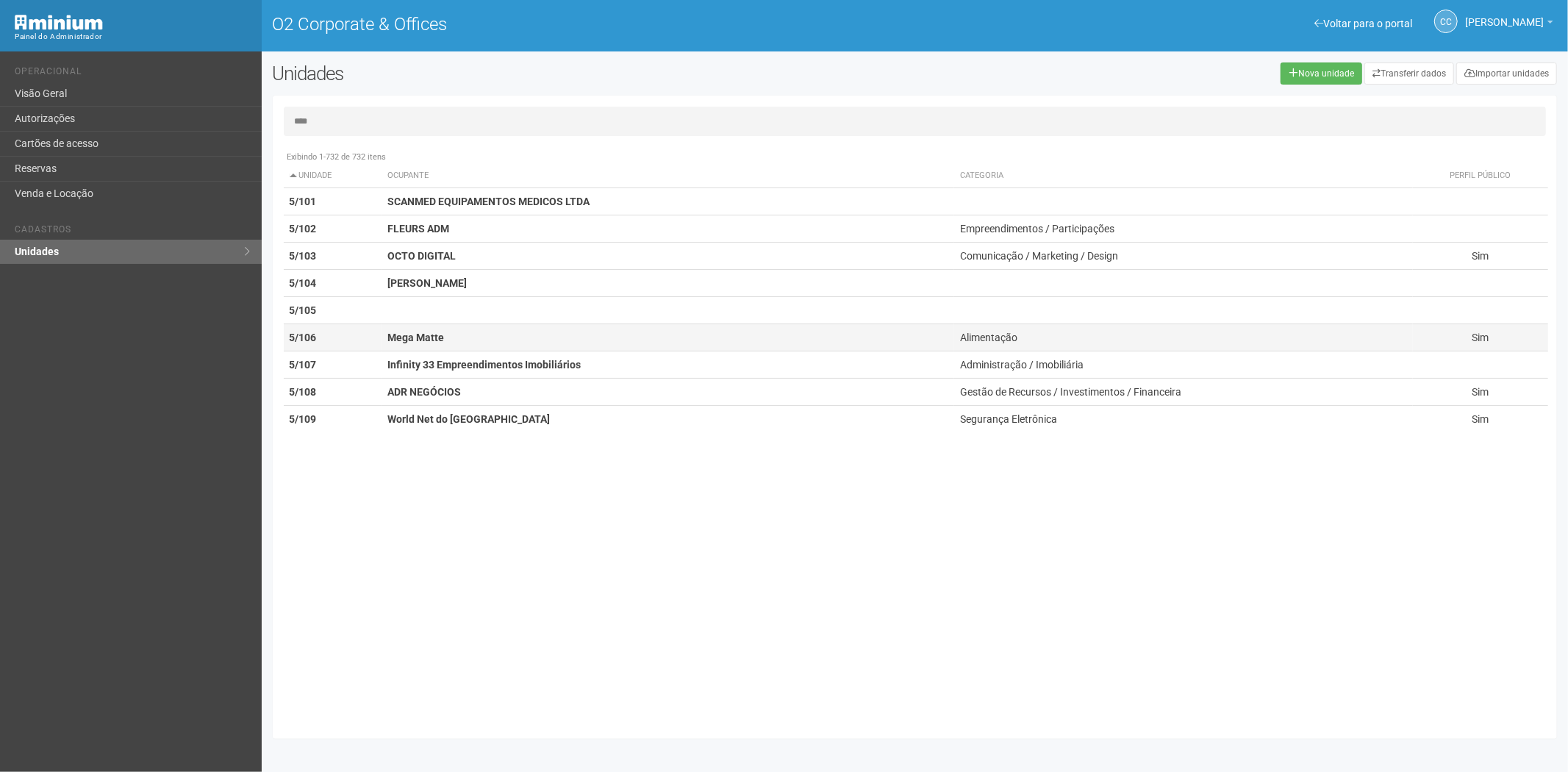
type input "****"
click at [402, 341] on strong "Mega Matte" at bounding box center [416, 337] width 57 height 12
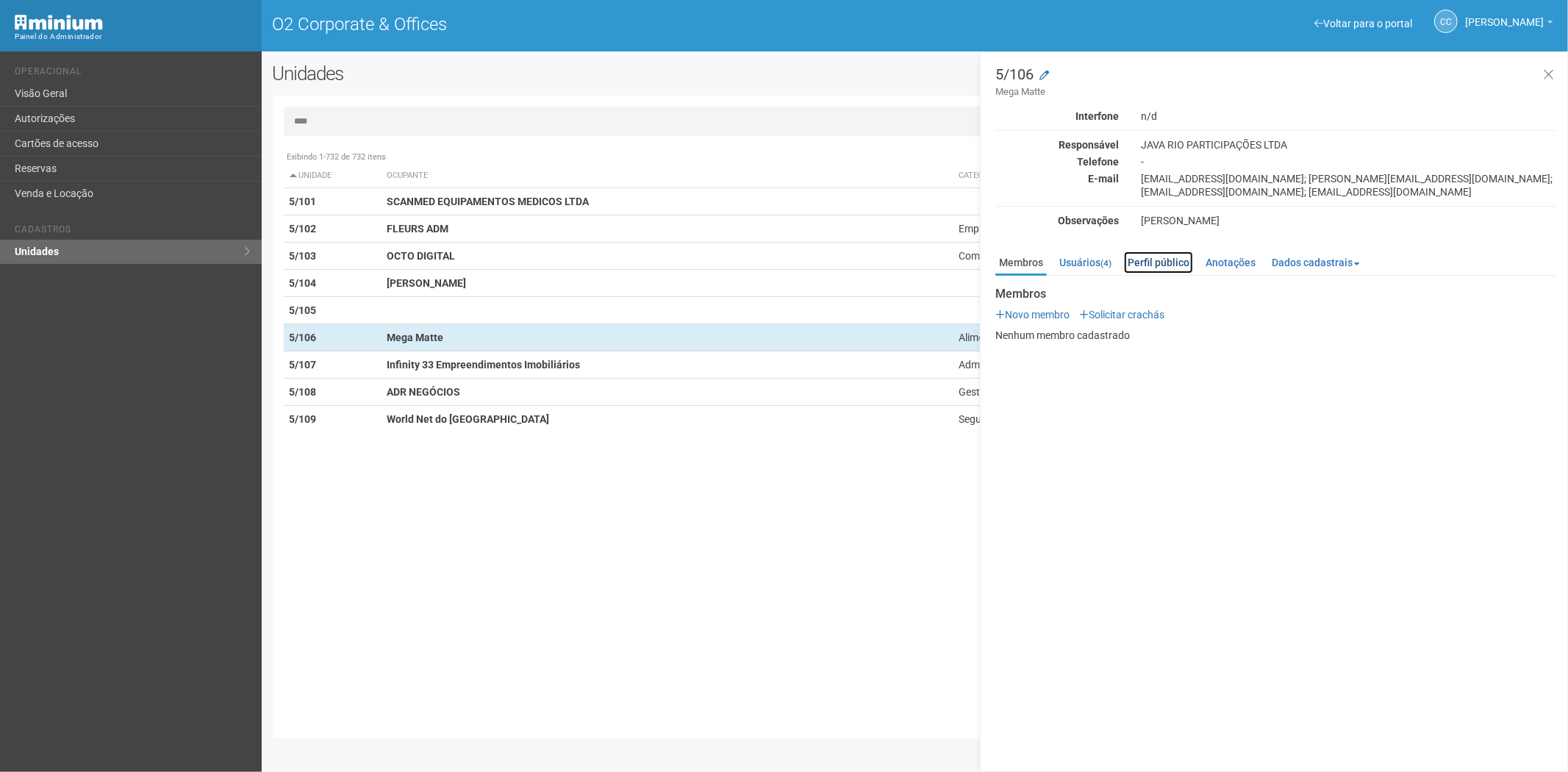
click at [1162, 255] on link "Perfil público" at bounding box center [1159, 262] width 69 height 22
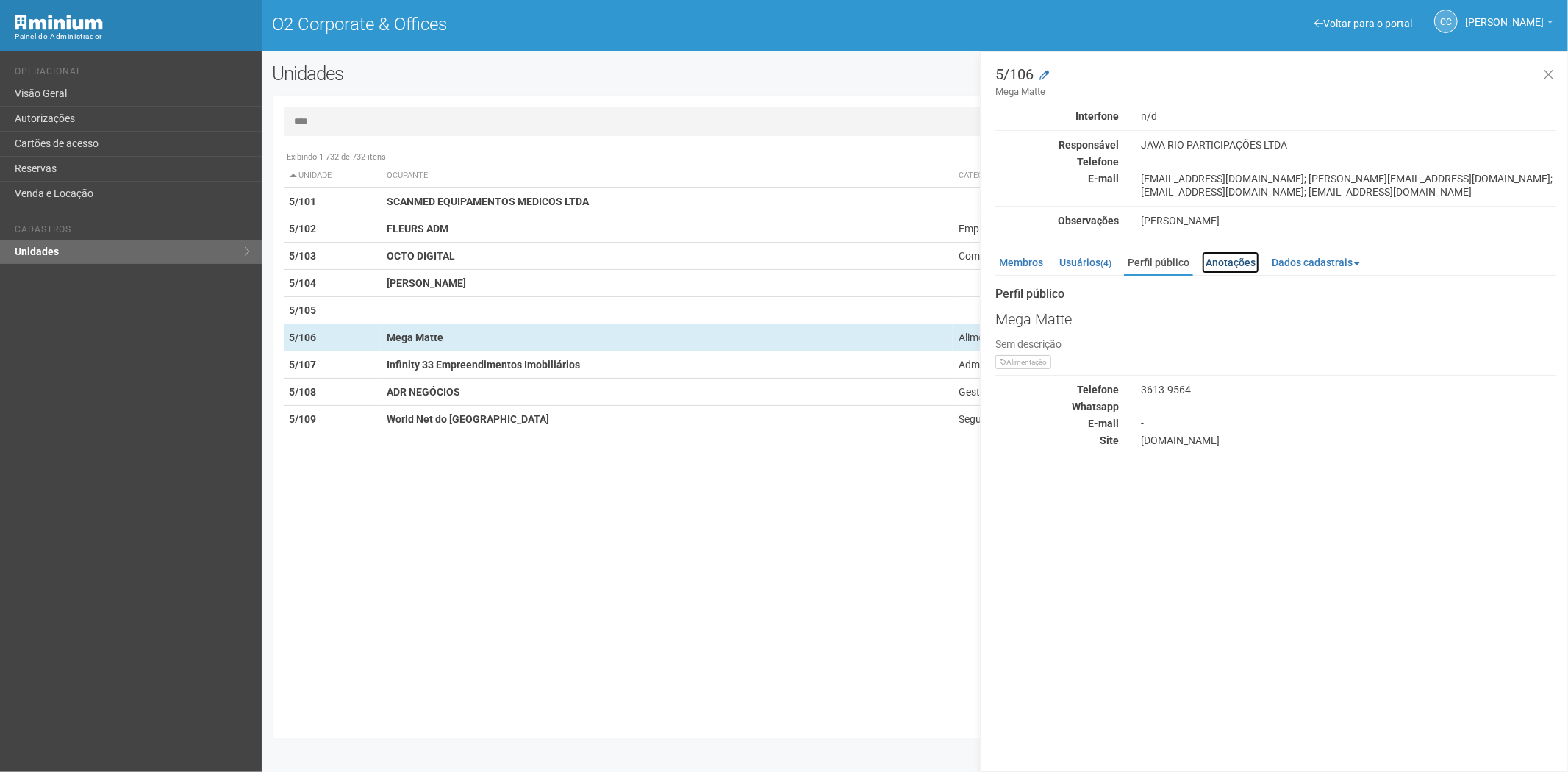
click at [1232, 262] on link "Anotações" at bounding box center [1231, 262] width 57 height 22
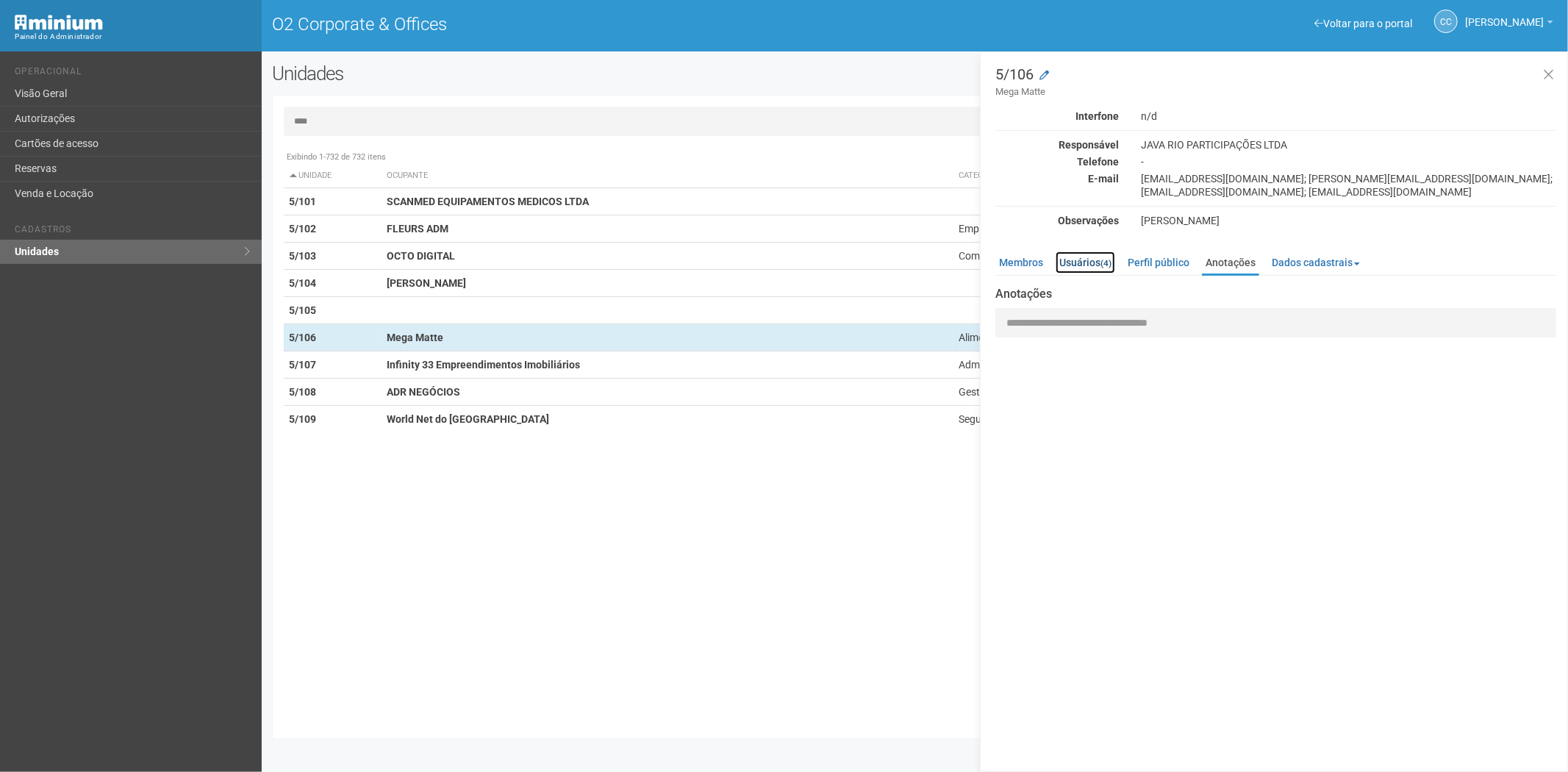
click at [1088, 262] on link "Usuários (4)" at bounding box center [1086, 262] width 60 height 22
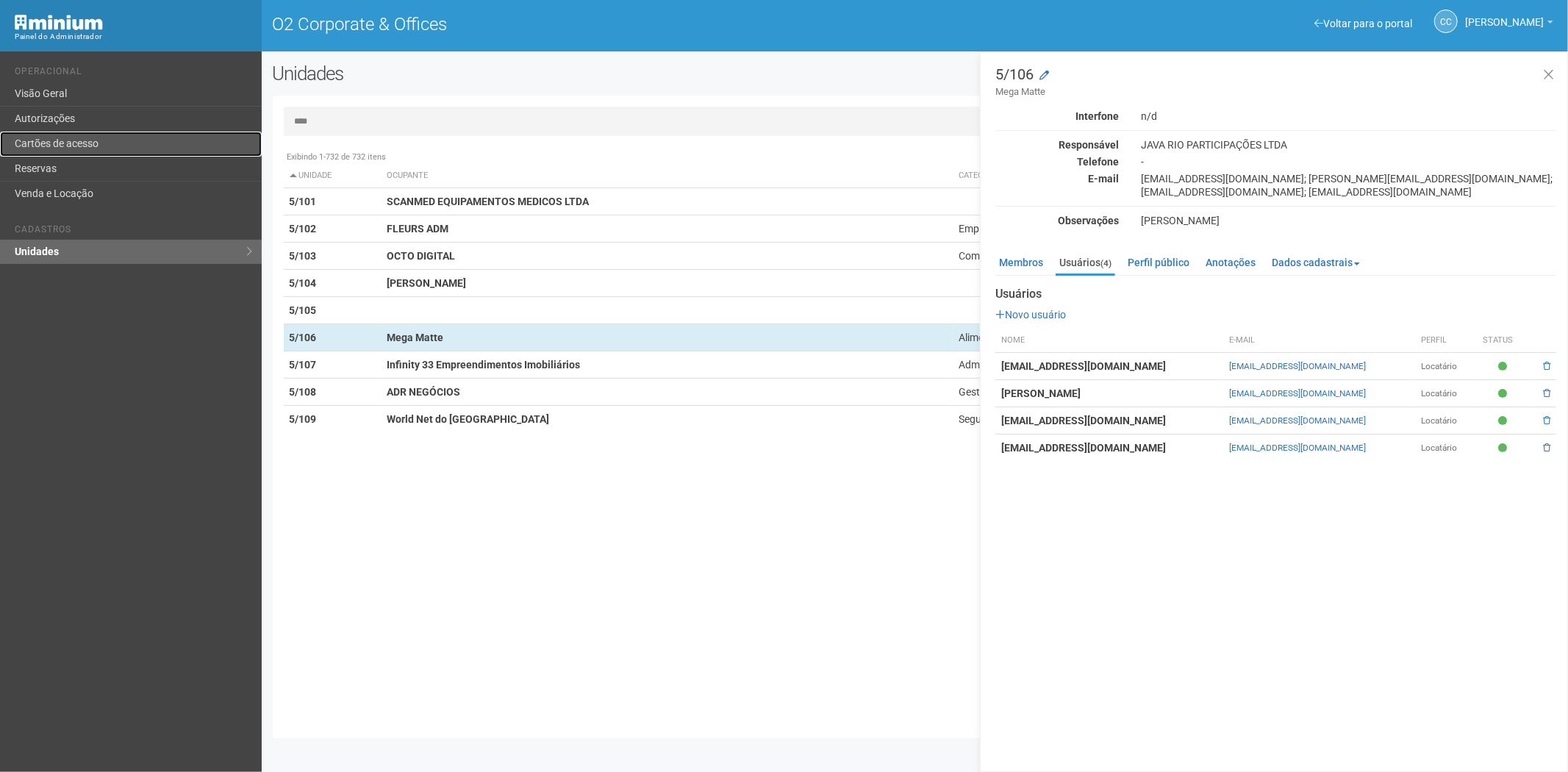
click at [89, 142] on link "Cartões de acesso" at bounding box center [131, 144] width 262 height 25
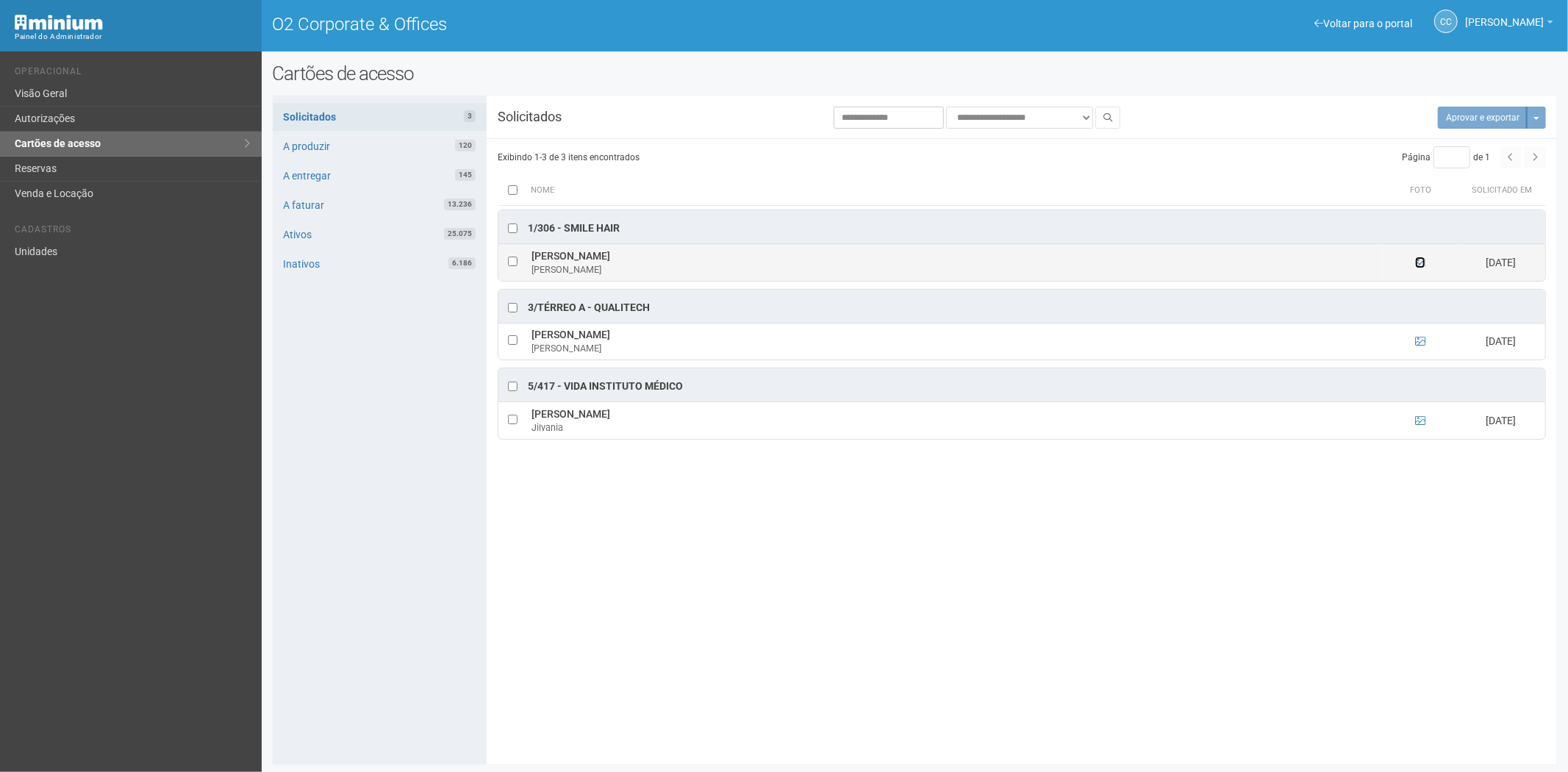
click at [1419, 262] on icon at bounding box center [1420, 262] width 11 height 11
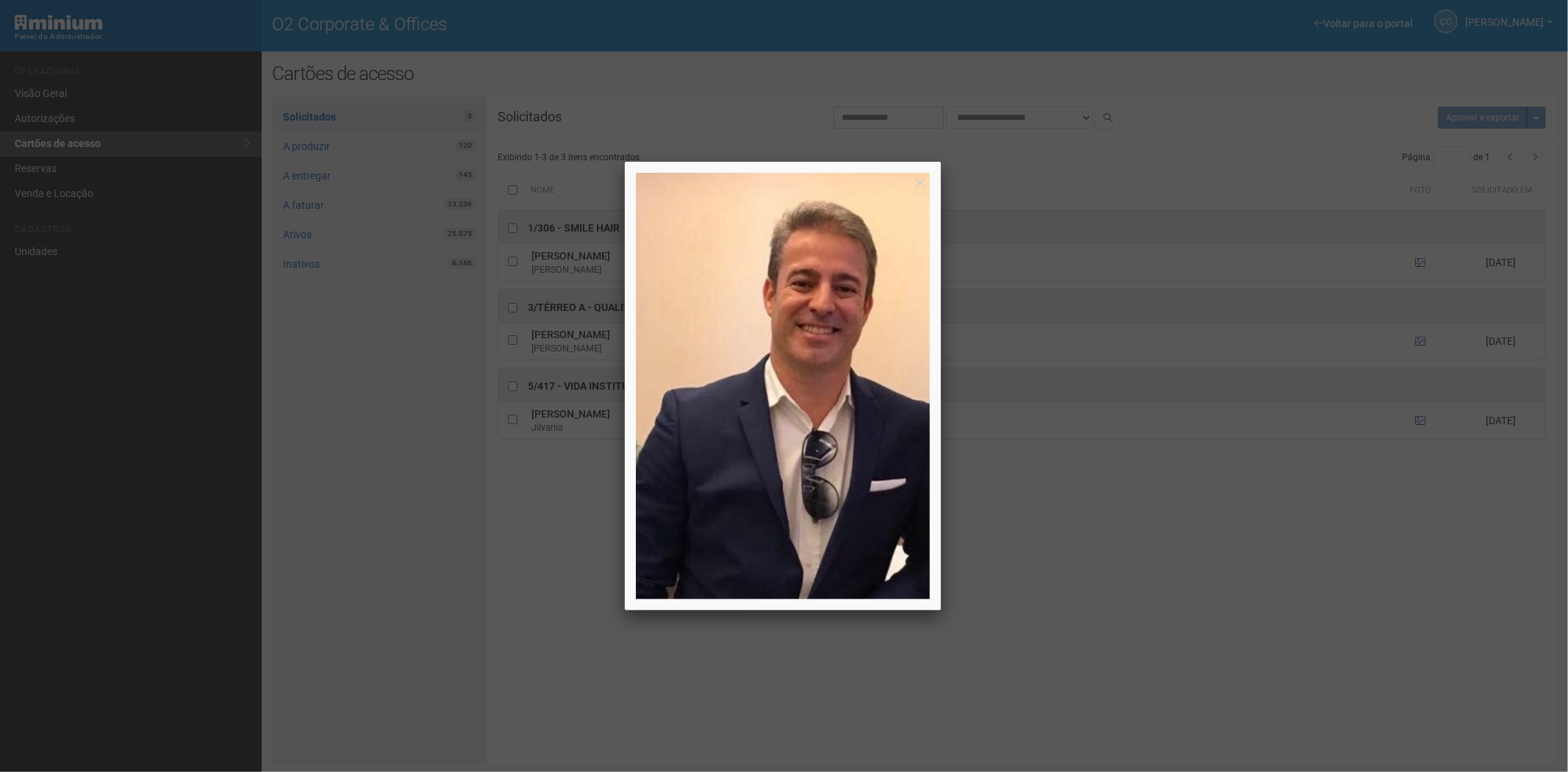
click at [1416, 265] on div at bounding box center [784, 386] width 1568 height 772
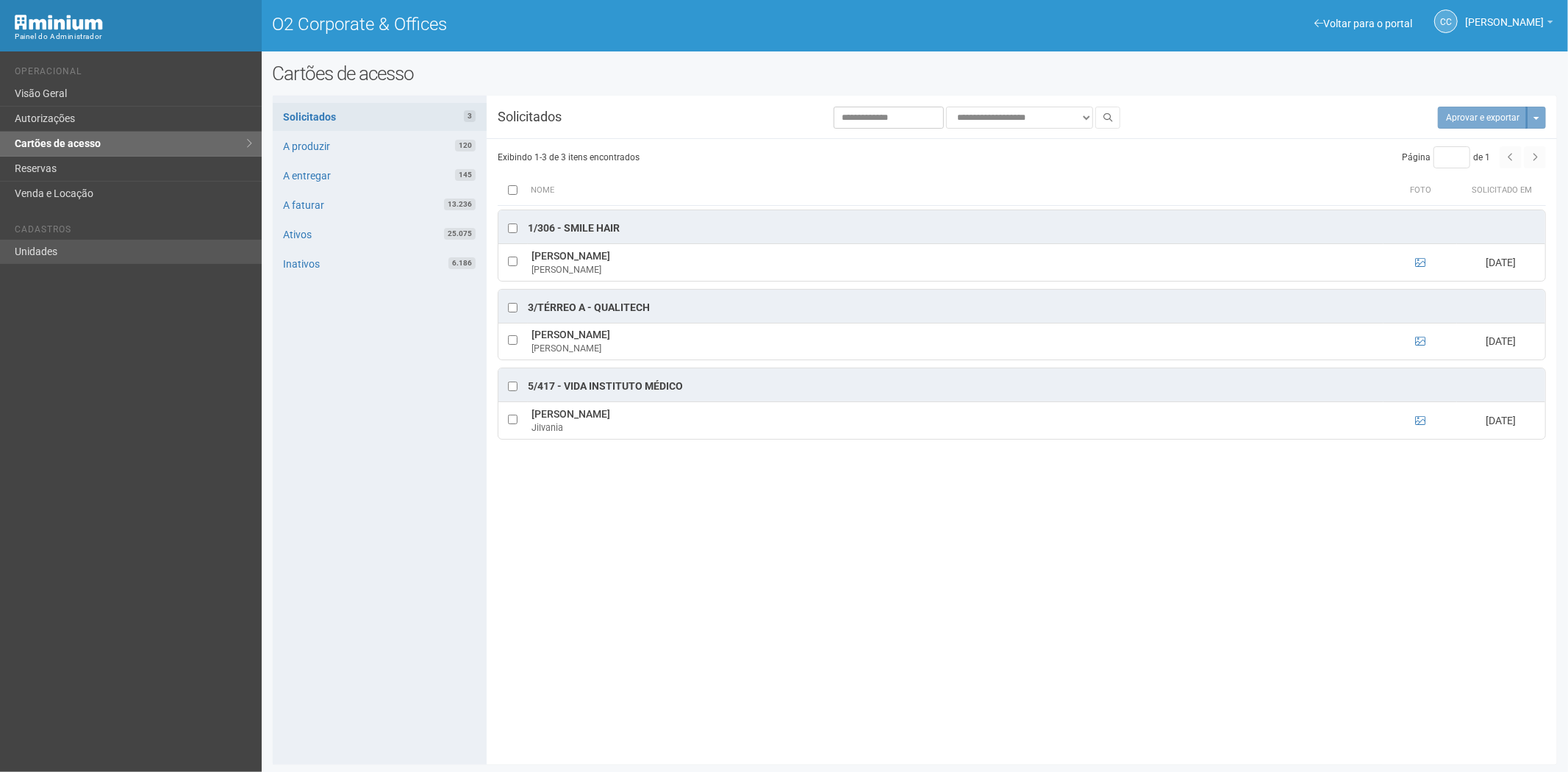
click at [69, 263] on div "Voltar para o portal Operacional Visão Geral Autorizações Cartões de acesso Res…" at bounding box center [131, 412] width 262 height 721
click at [24, 251] on link "Unidades" at bounding box center [131, 252] width 262 height 24
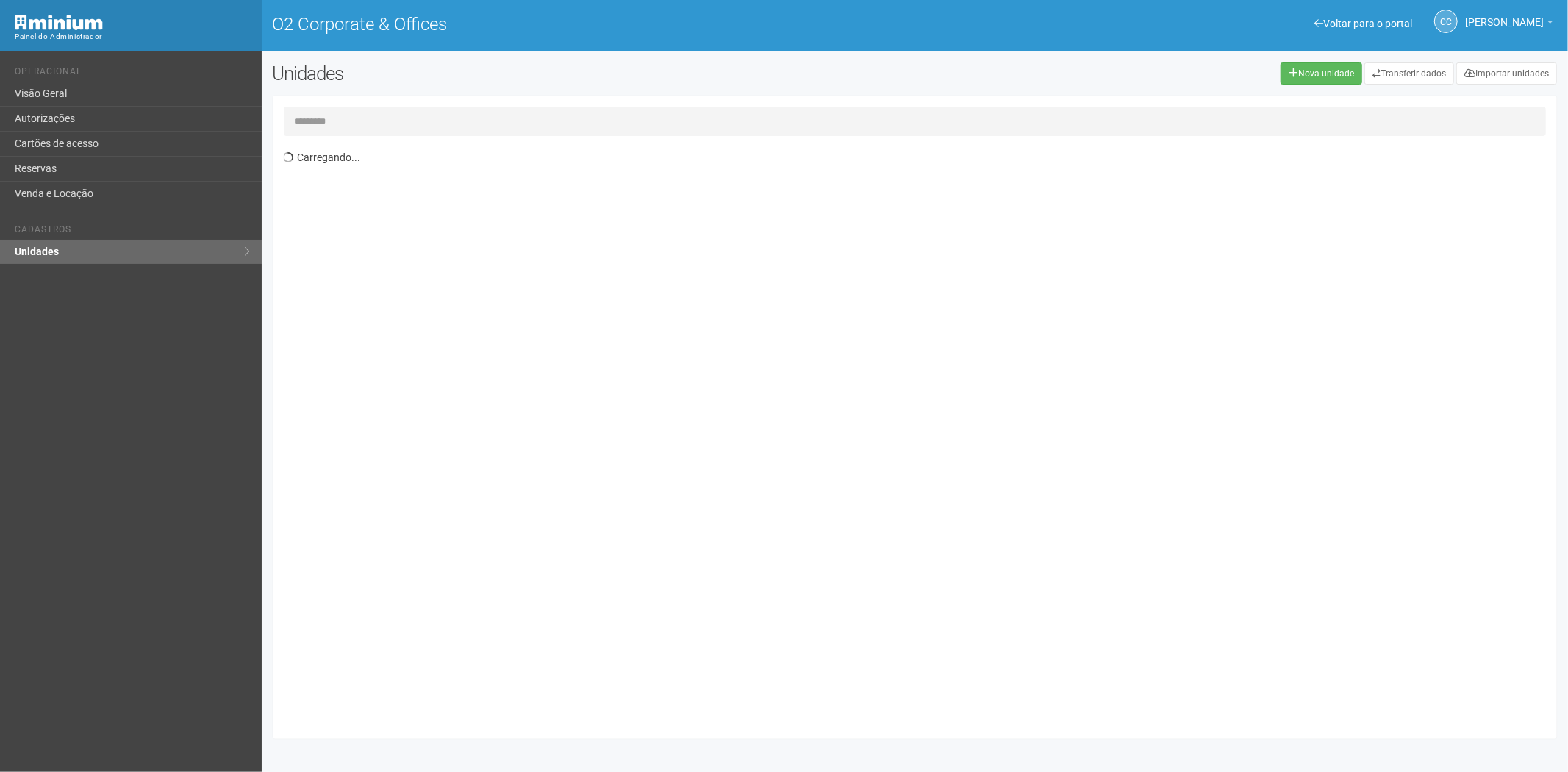
click at [357, 121] on input "text" at bounding box center [915, 121] width 1263 height 29
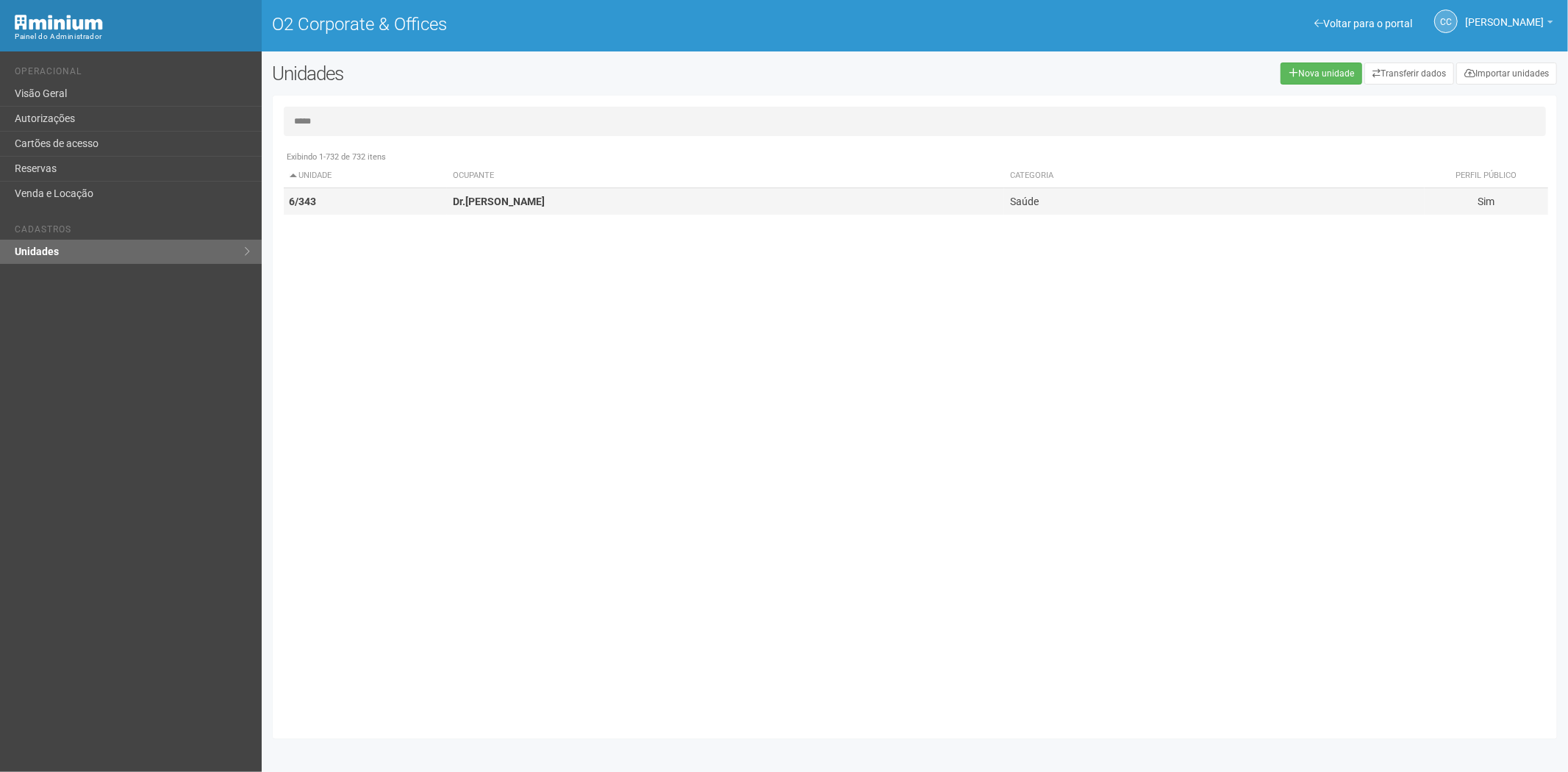
type input "*****"
click at [555, 201] on td "Dr.[PERSON_NAME]" at bounding box center [726, 202] width 557 height 28
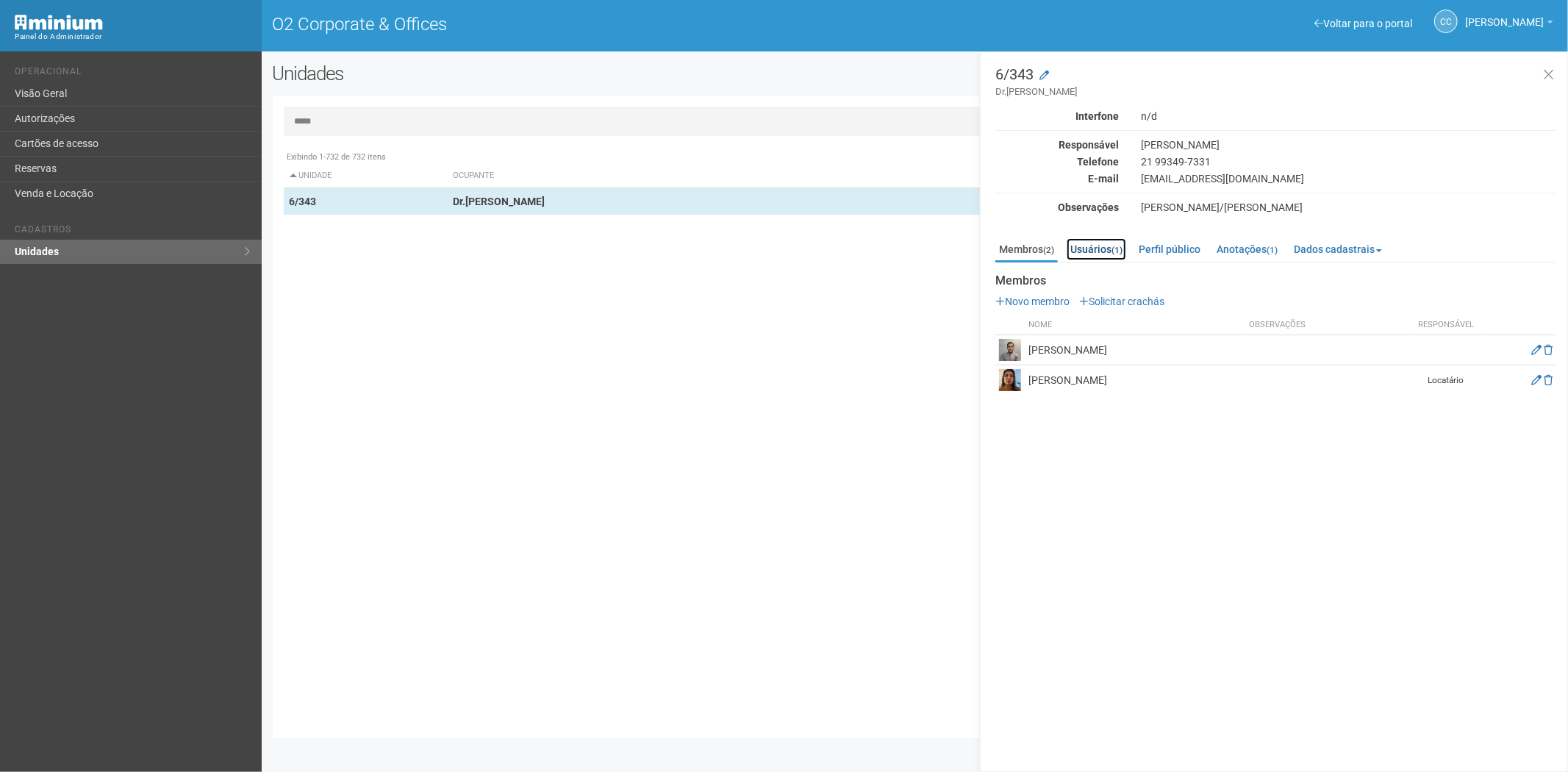
click at [1108, 248] on link "Usuários (1)" at bounding box center [1097, 248] width 60 height 22
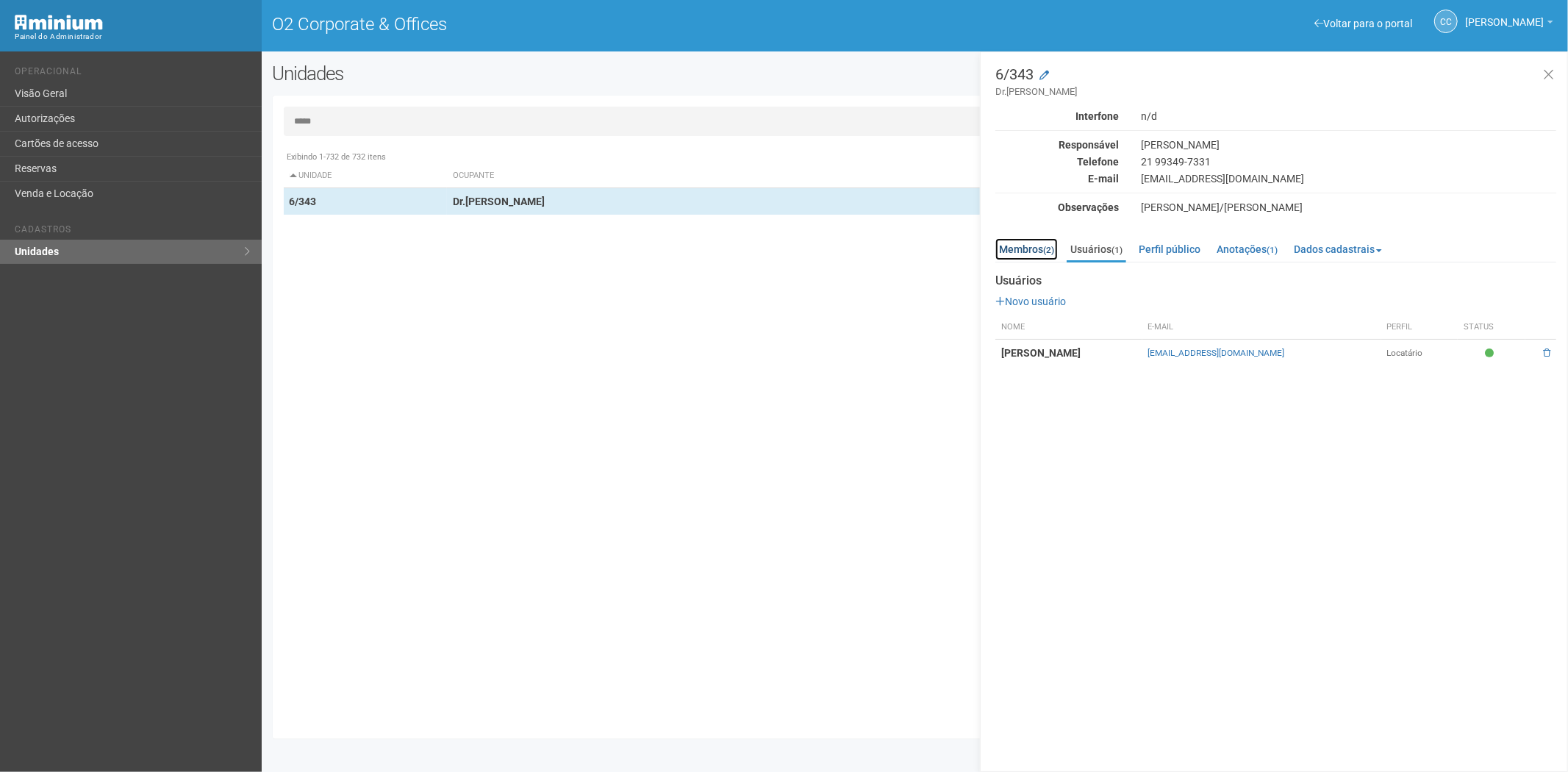
click at [1028, 246] on link "Membros (2)" at bounding box center [1026, 248] width 62 height 22
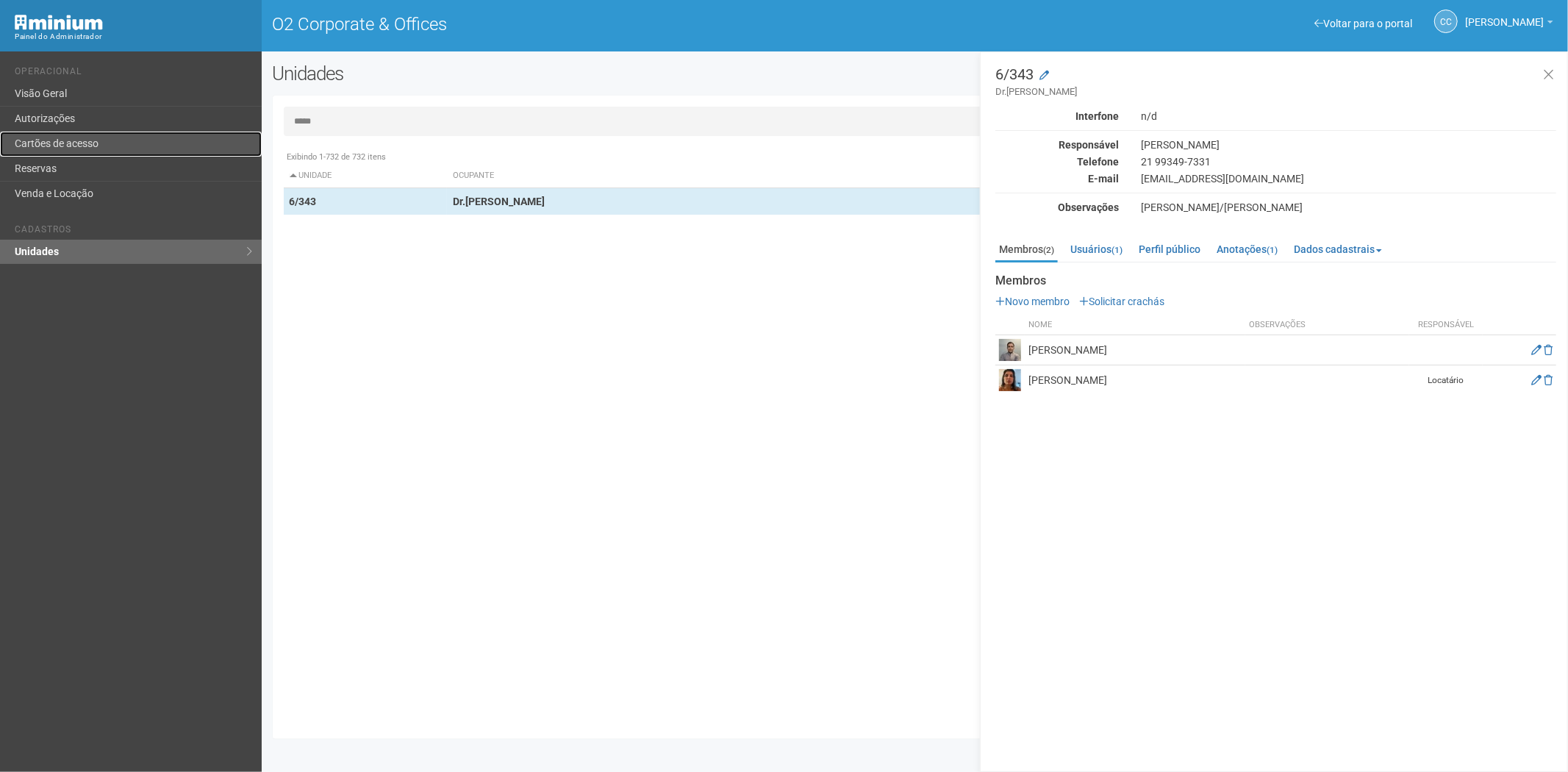
click at [50, 149] on link "Cartões de acesso" at bounding box center [131, 144] width 262 height 25
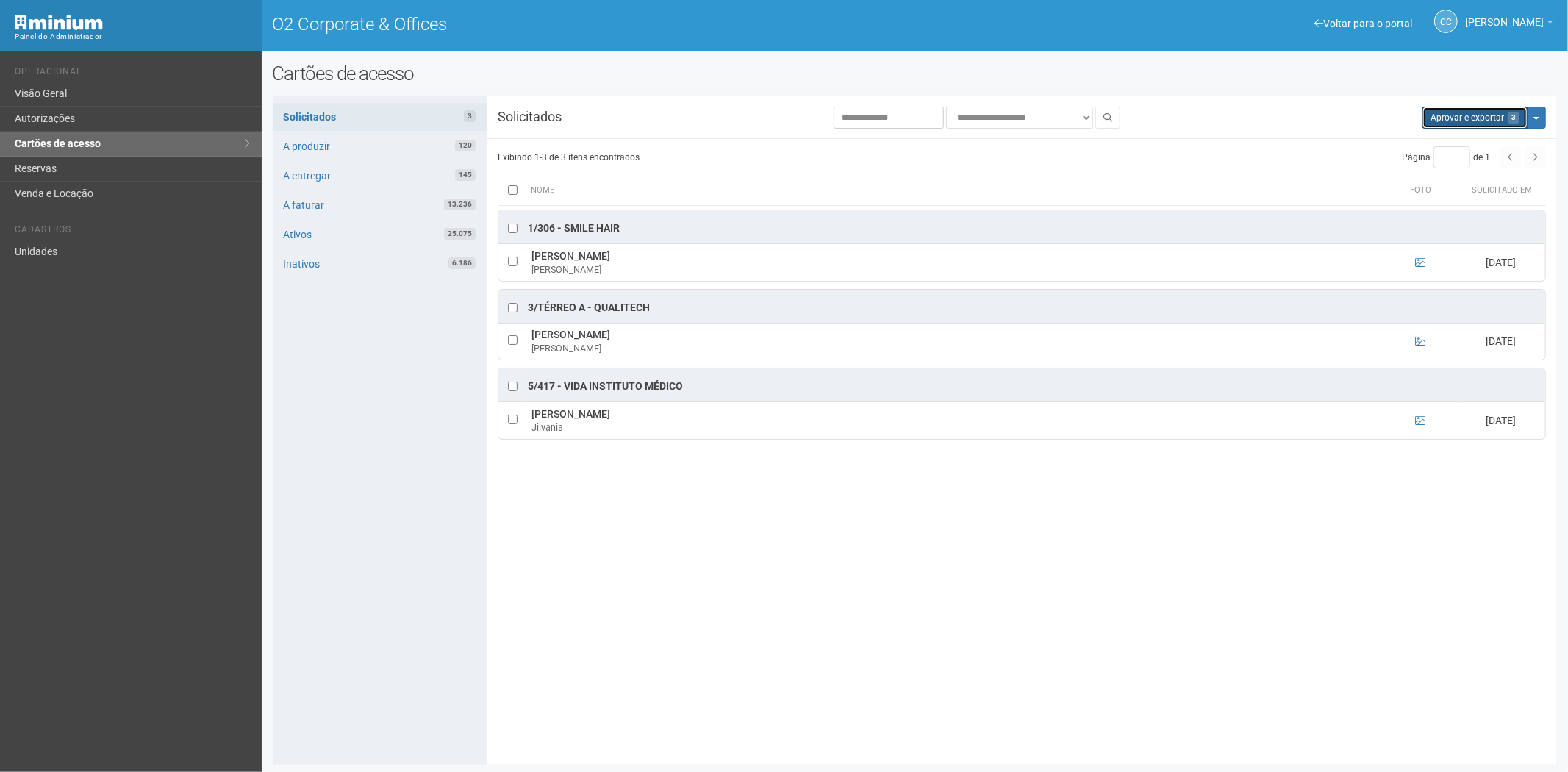
drag, startPoint x: 1449, startPoint y: 114, endPoint x: 835, endPoint y: 77, distance: 615.1
click at [1445, 123] on button "Aprovar e exportar 3" at bounding box center [1475, 117] width 105 height 22
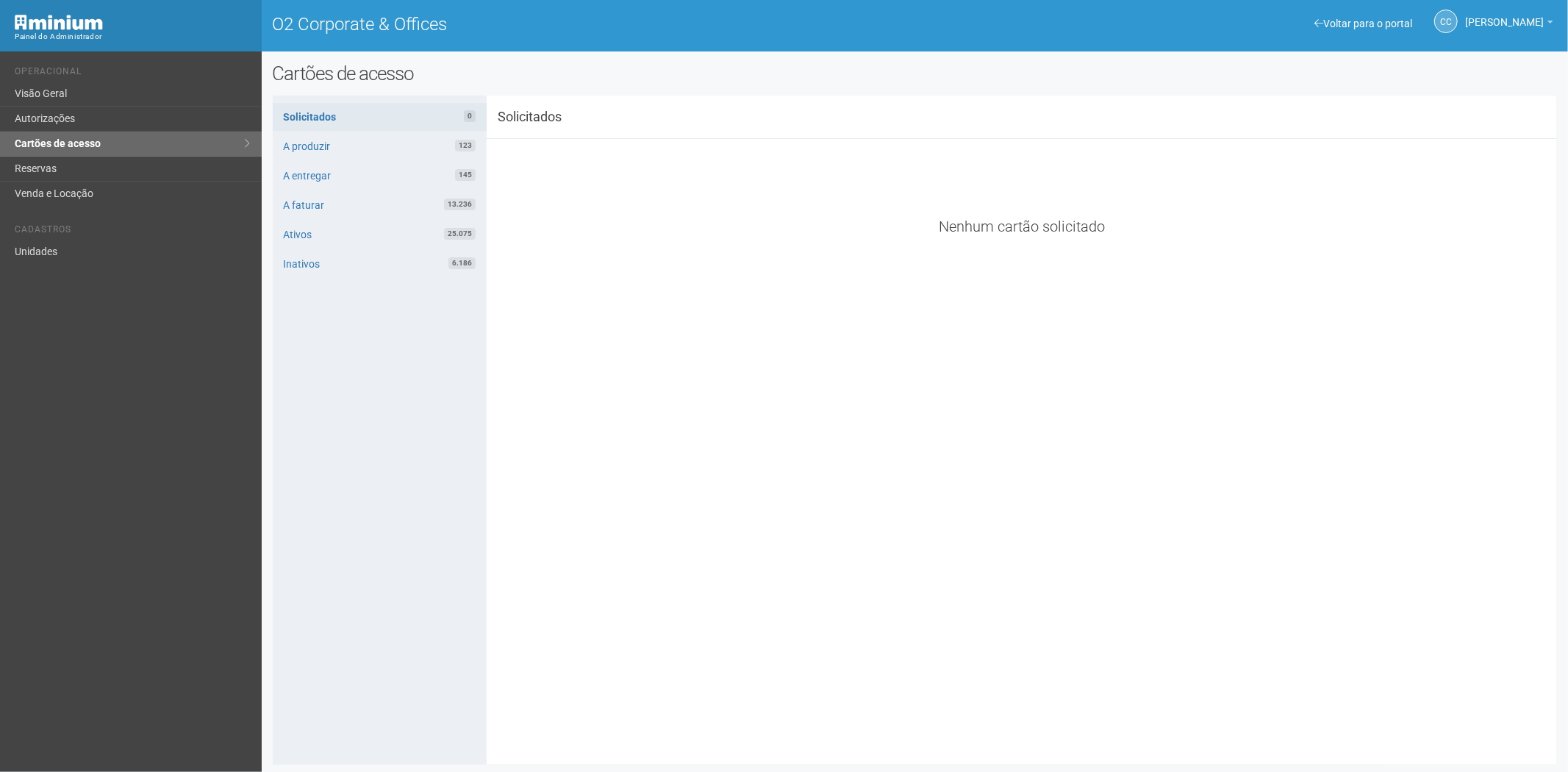
click at [1357, 12] on div "CC Camila Catarina Lima Camila Catarina Lima suporte.adm.o2@araujoabreu.com.br …" at bounding box center [1438, 23] width 246 height 40
click at [1355, 17] on div "Voltar para o portal" at bounding box center [1363, 23] width 98 height 13
click at [1326, 23] on link "Voltar para o portal" at bounding box center [1363, 23] width 98 height 12
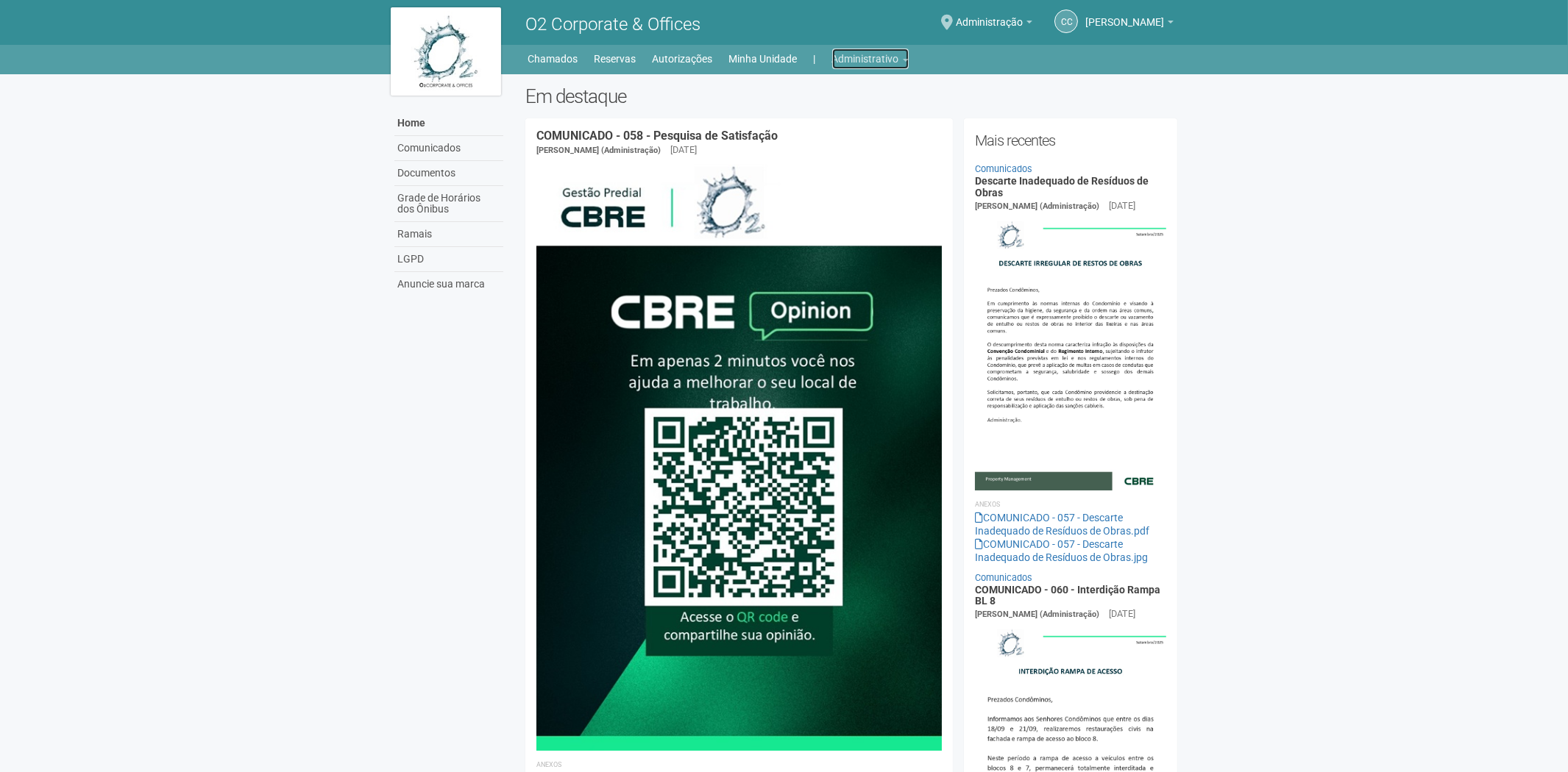
click at [843, 50] on link "Administrativo" at bounding box center [870, 58] width 77 height 20
drag, startPoint x: 812, startPoint y: 119, endPoint x: 762, endPoint y: 112, distance: 50.5
click at [810, 119] on link "Cartões de acesso" at bounding box center [849, 116] width 125 height 26
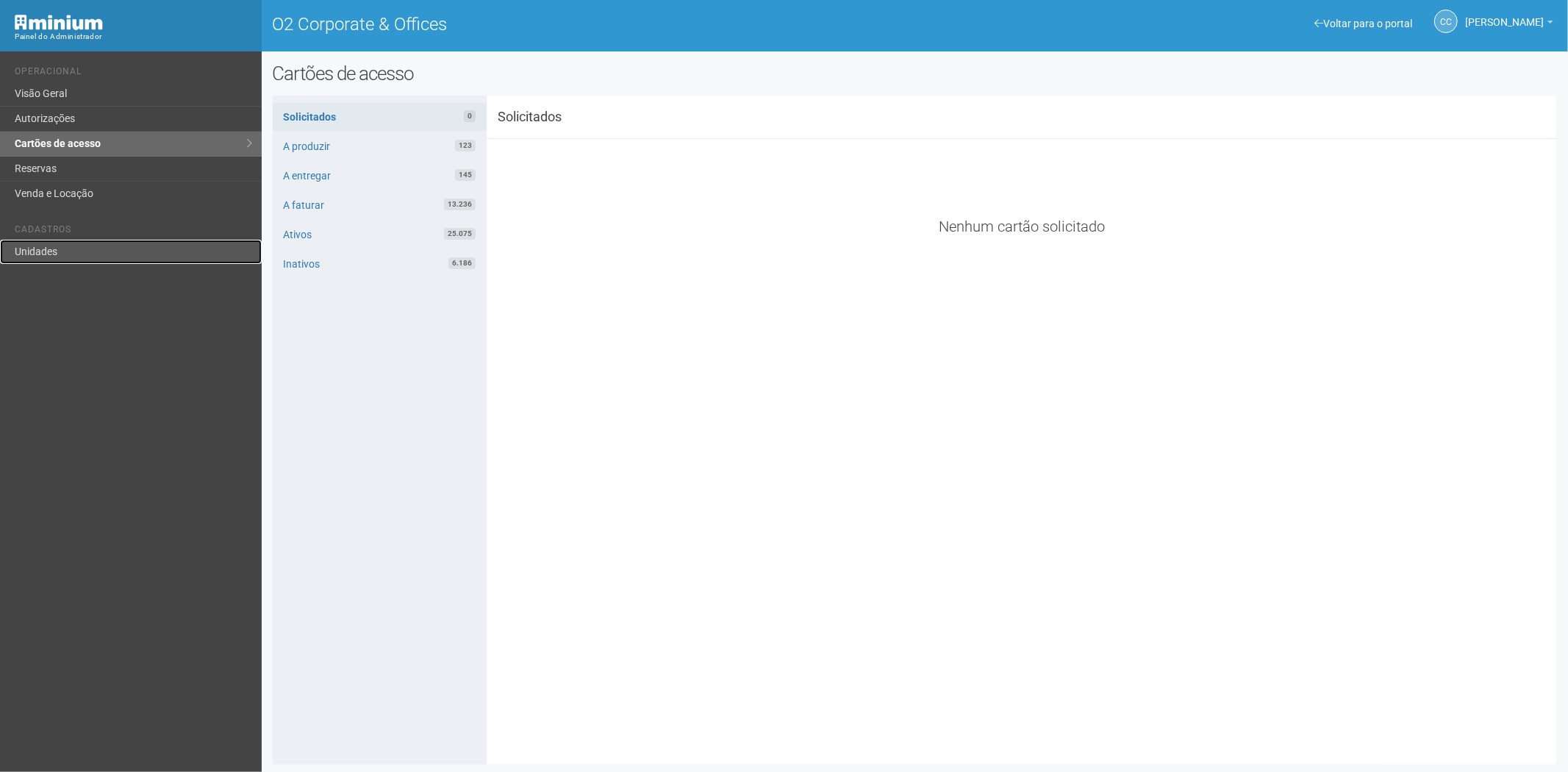
click at [27, 256] on link "Unidades" at bounding box center [131, 252] width 262 height 24
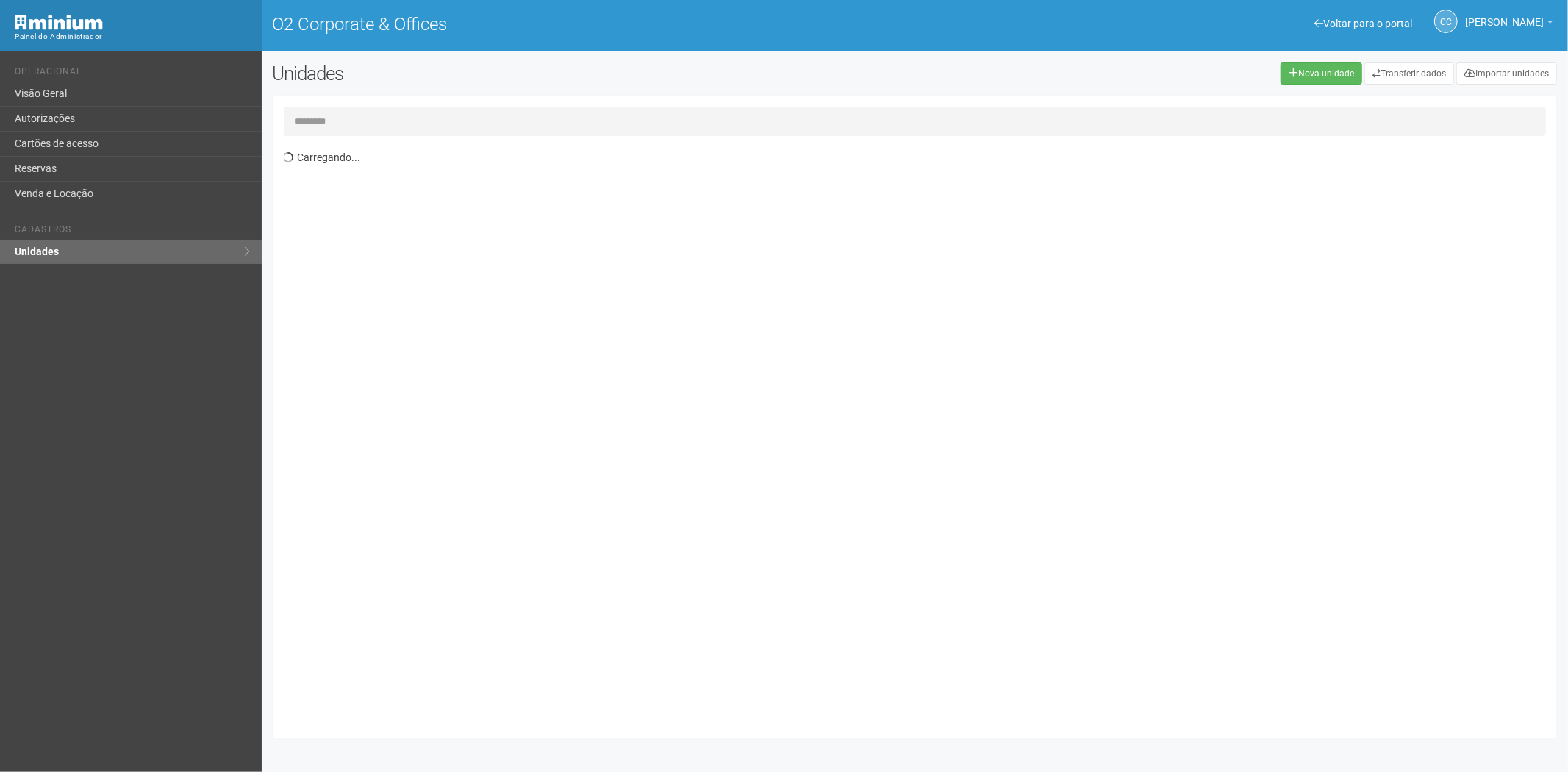
drag, startPoint x: 416, startPoint y: 119, endPoint x: 393, endPoint y: 137, distance: 29.2
click at [416, 118] on input "text" at bounding box center [915, 121] width 1263 height 29
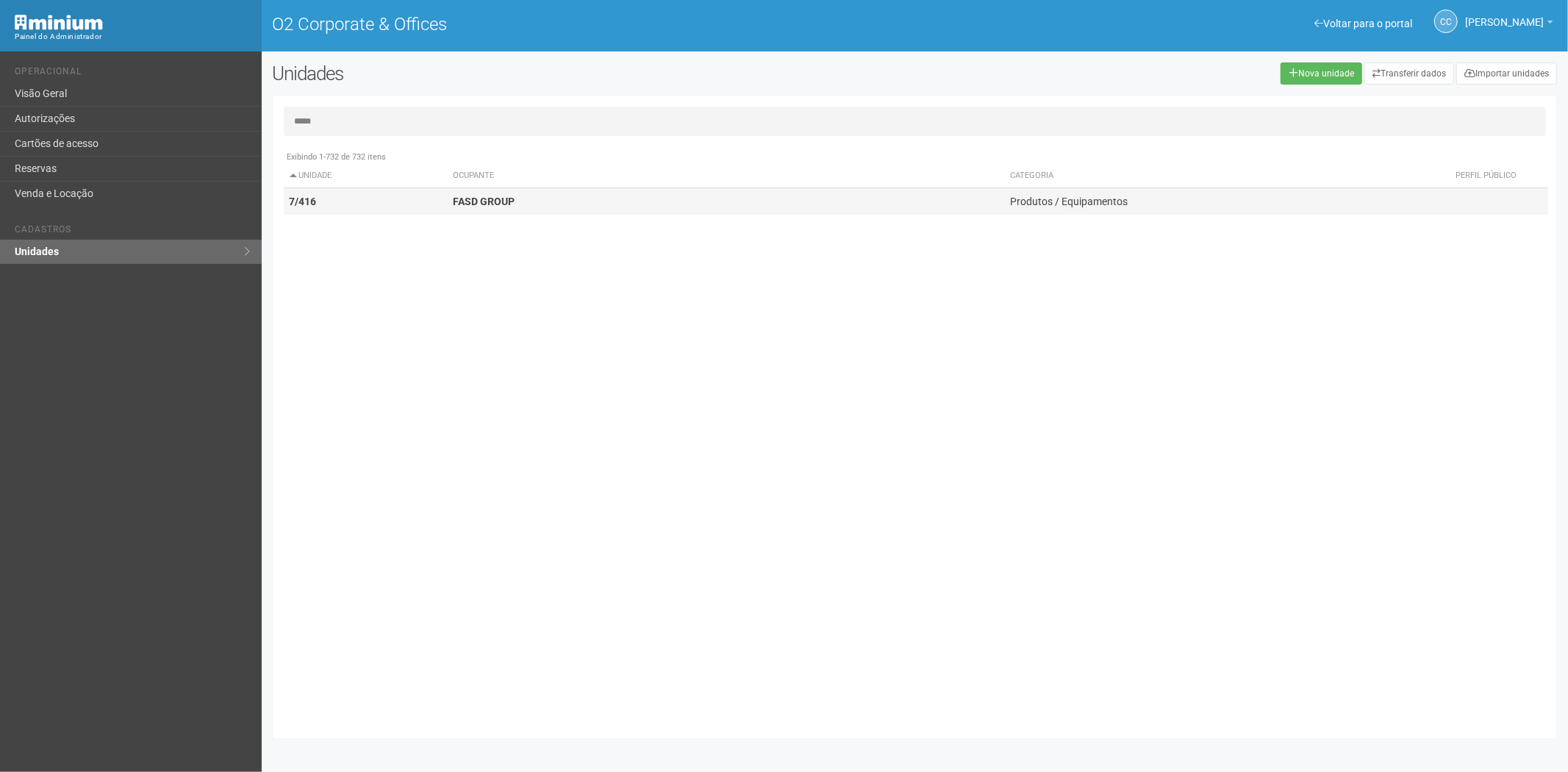
type input "*****"
drag, startPoint x: 481, startPoint y: 201, endPoint x: 951, endPoint y: 228, distance: 470.8
click at [491, 201] on strong "FASD GROUP" at bounding box center [484, 201] width 61 height 12
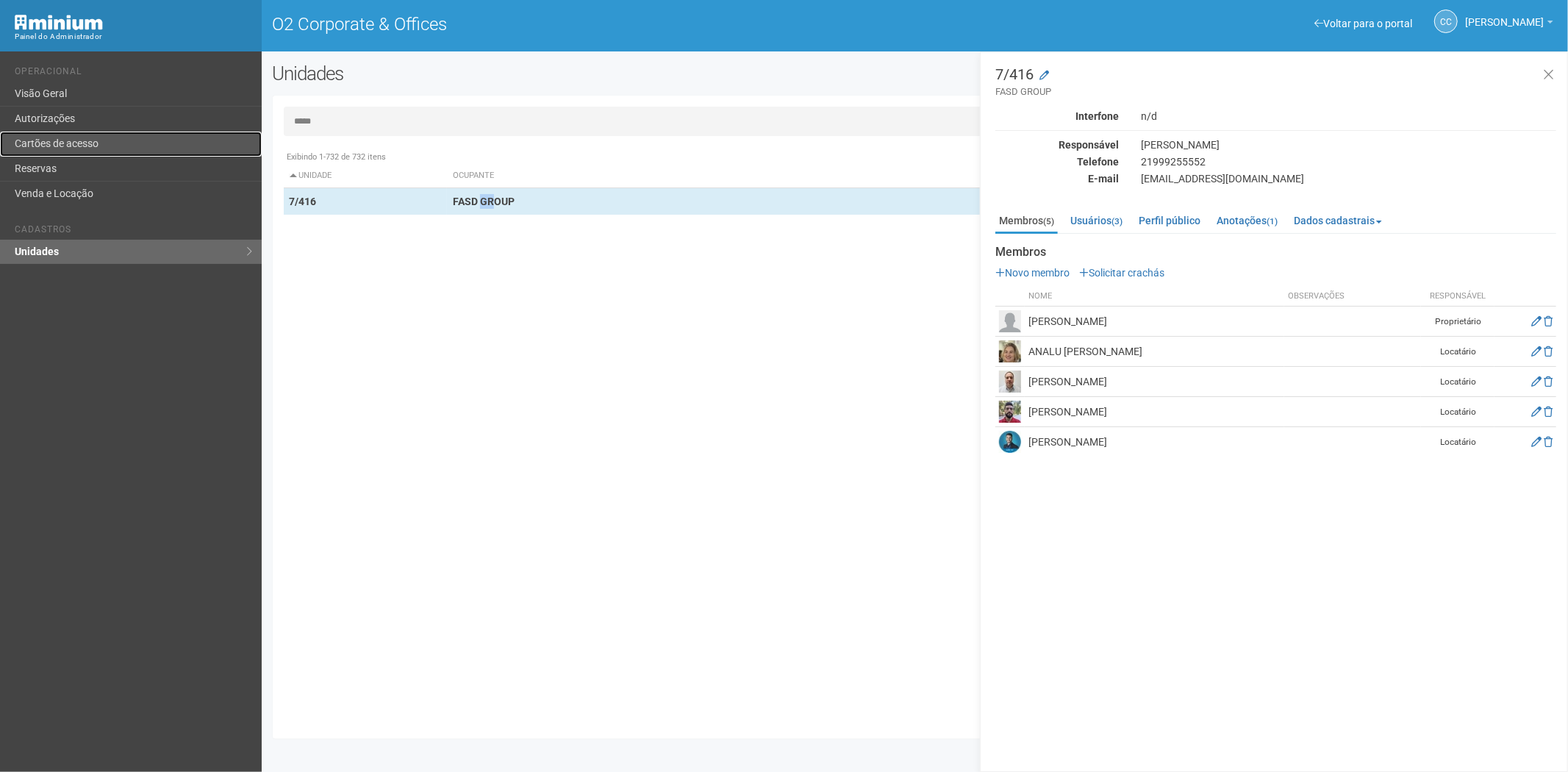
drag, startPoint x: 116, startPoint y: 145, endPoint x: 120, endPoint y: 152, distance: 8.1
click at [116, 144] on link "Cartões de acesso" at bounding box center [131, 144] width 262 height 25
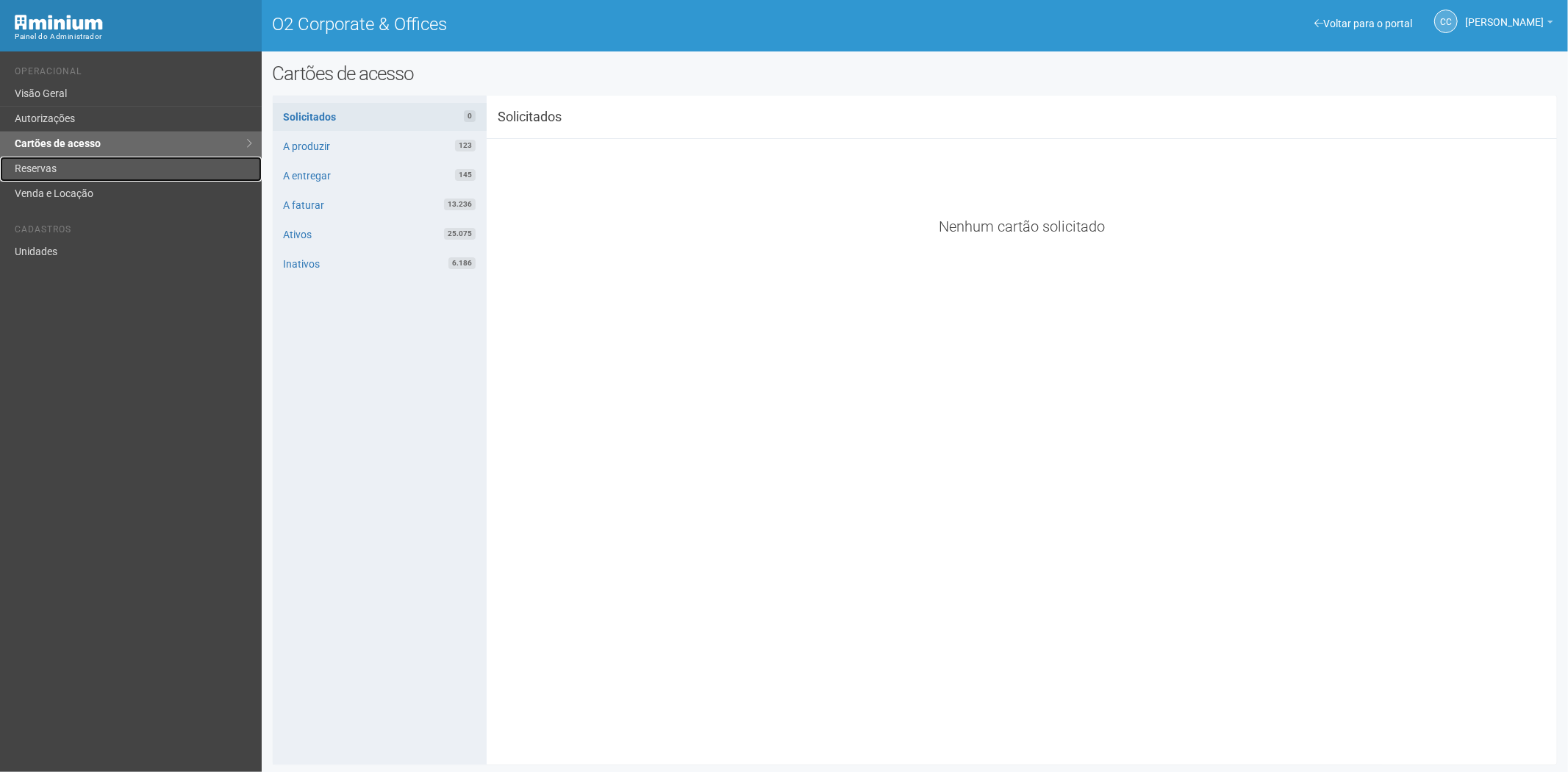
click at [49, 165] on link "Reservas" at bounding box center [131, 169] width 262 height 25
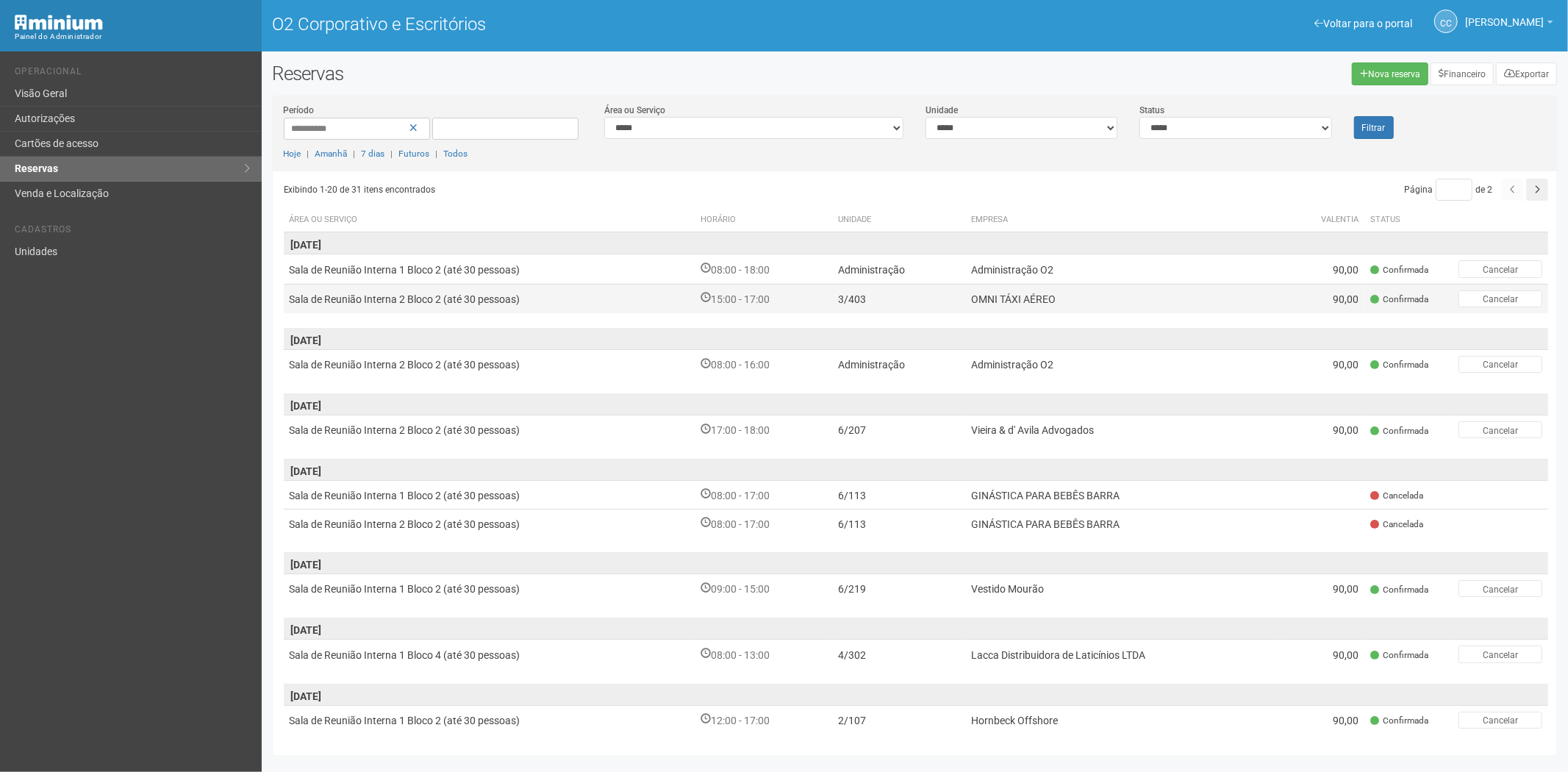
click at [522, 302] on td "Sala de Reunião Interna 2 Bloco 2 (até 30 pessoas)" at bounding box center [489, 299] width 412 height 29
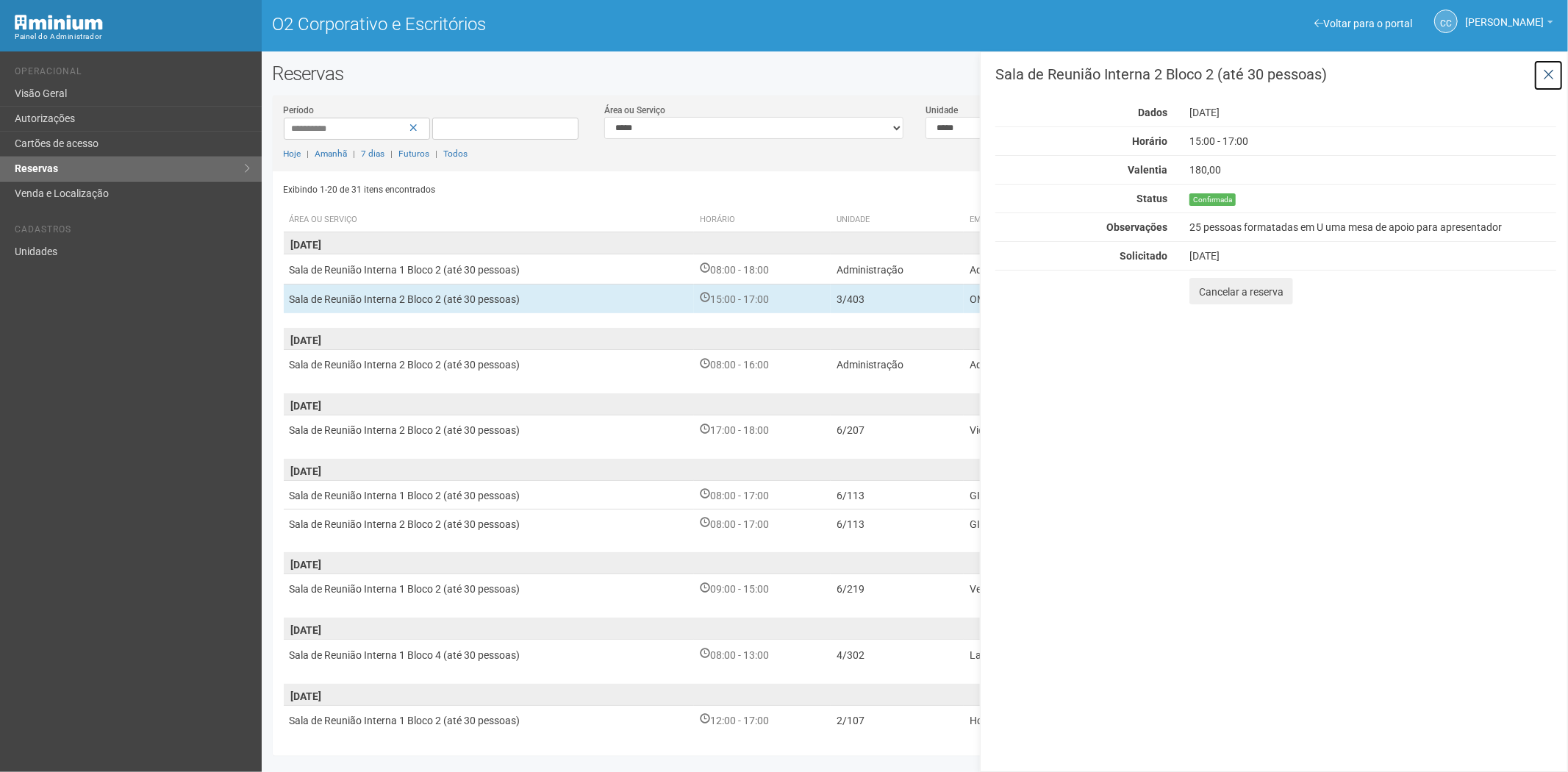
click at [1552, 77] on icon at bounding box center [1549, 75] width 11 height 15
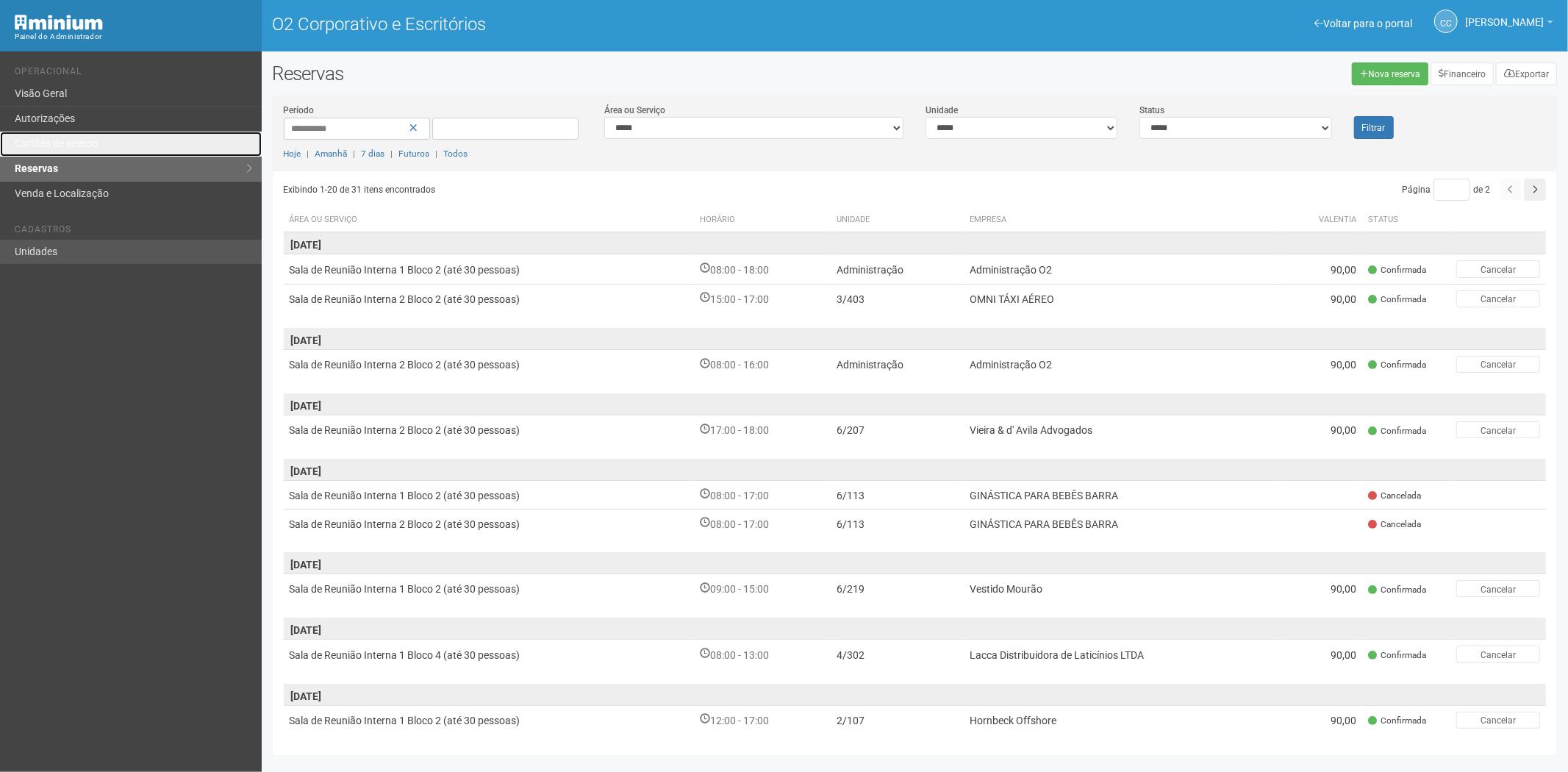
drag, startPoint x: 98, startPoint y: 149, endPoint x: 238, endPoint y: 244, distance: 169.2
click at [98, 149] on font "Cartões de acesso" at bounding box center [57, 143] width 84 height 12
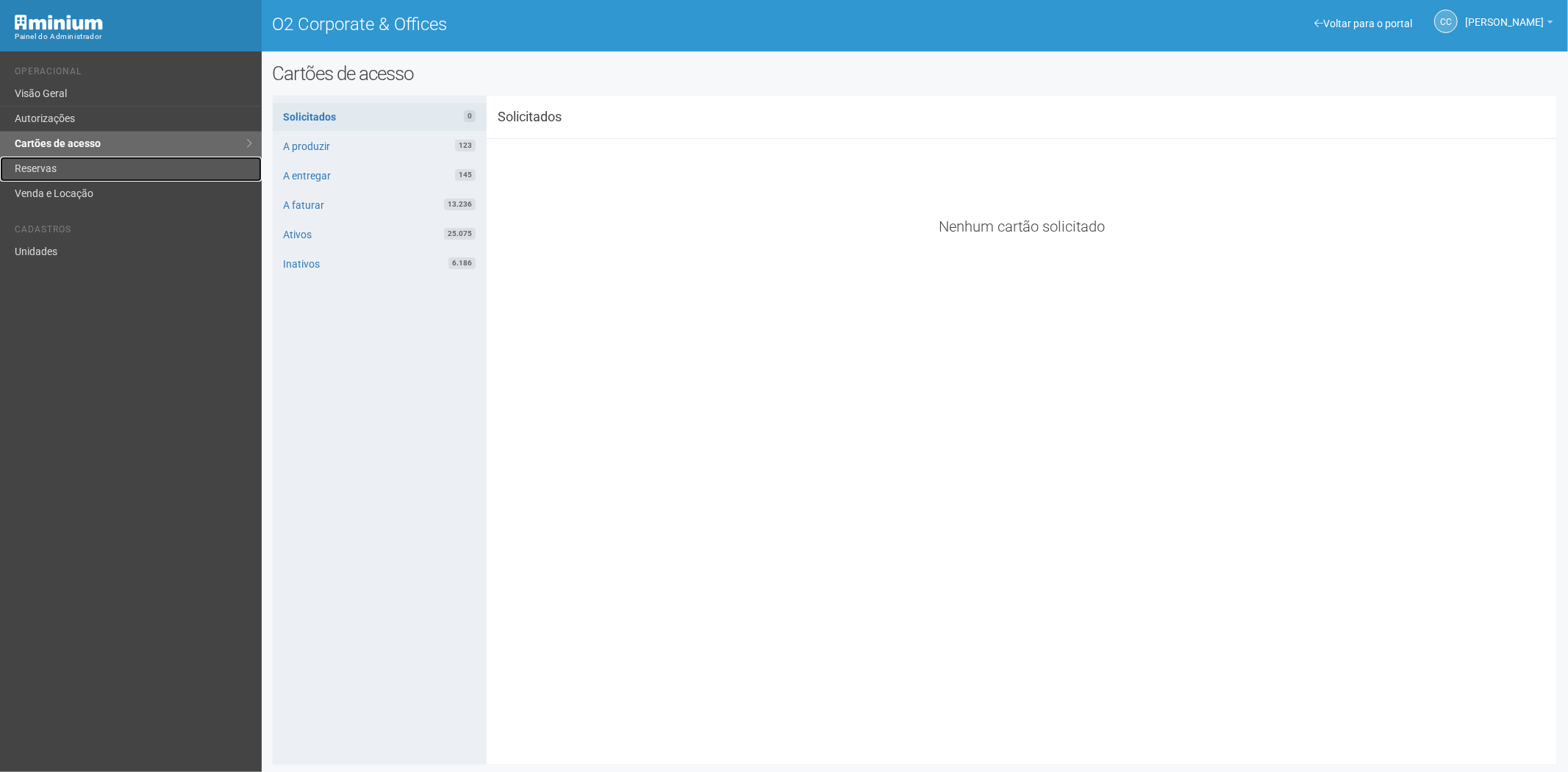
click at [62, 169] on link "Reservas" at bounding box center [131, 169] width 262 height 25
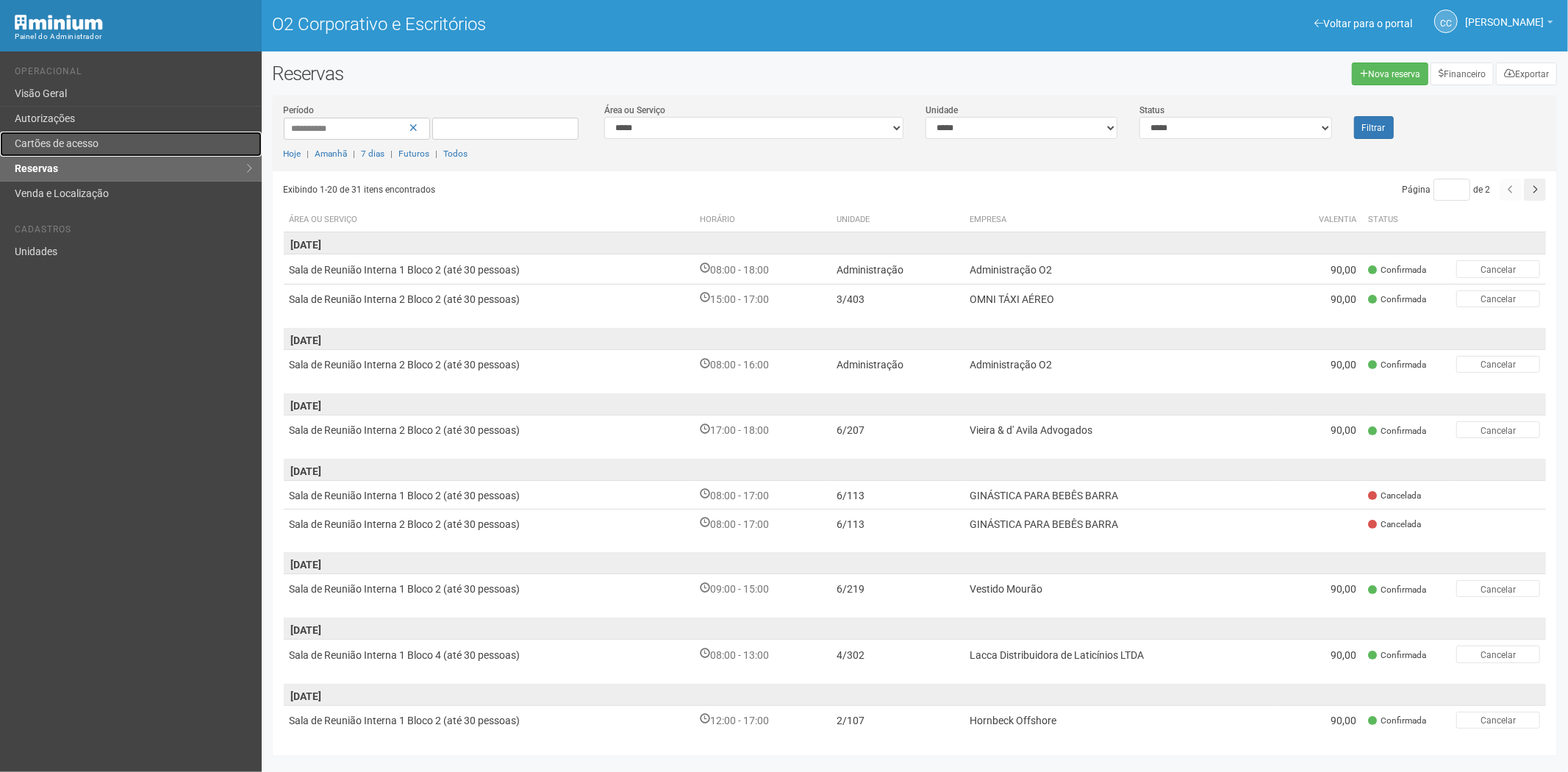
click at [100, 138] on link "Cartões de acesso" at bounding box center [131, 144] width 262 height 25
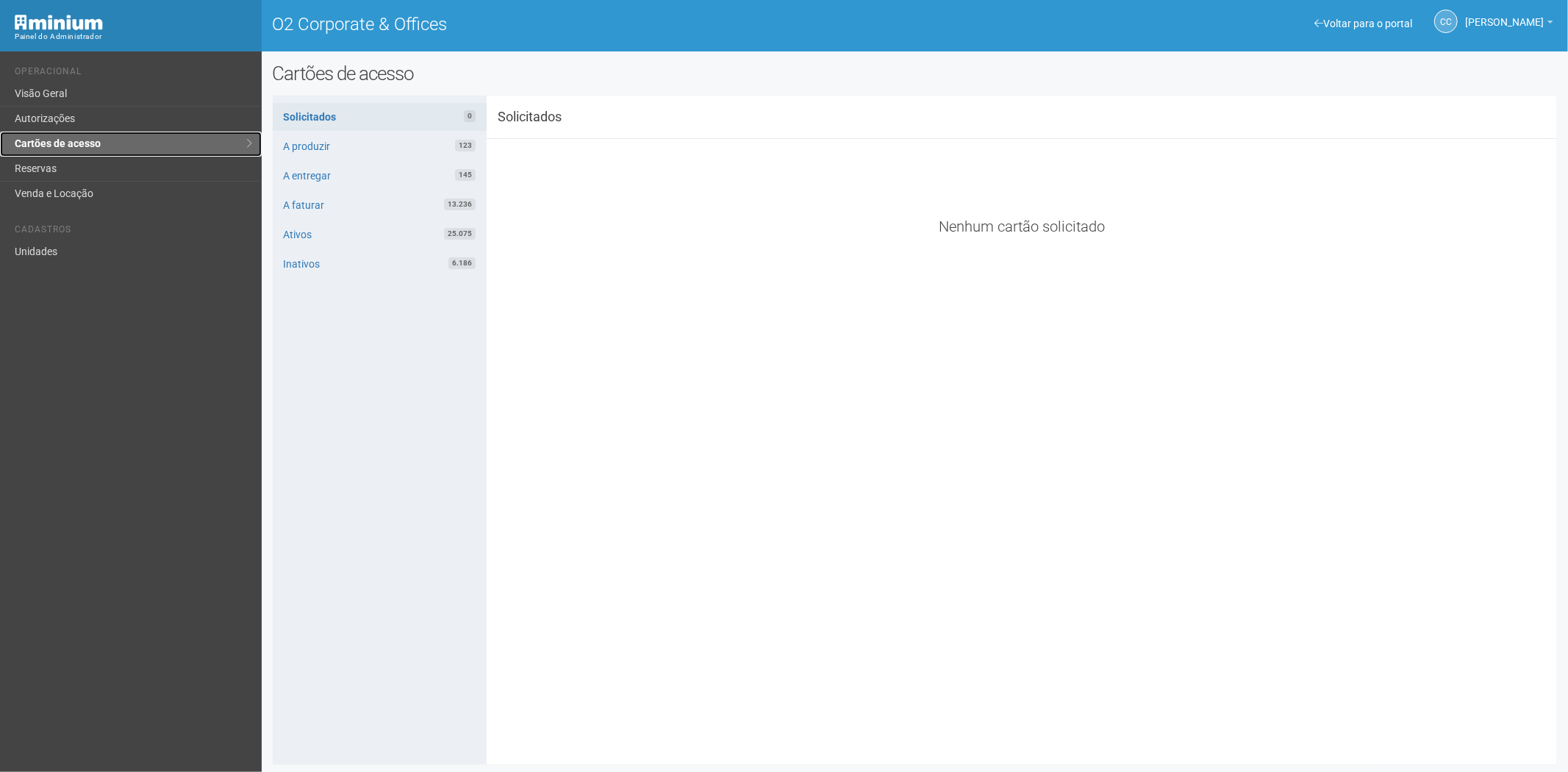
click at [79, 155] on link "Cartões de acesso" at bounding box center [131, 144] width 262 height 25
click at [70, 238] on li "Cadastros" at bounding box center [133, 231] width 236 height 15
click at [69, 254] on link "Unidades" at bounding box center [131, 252] width 262 height 24
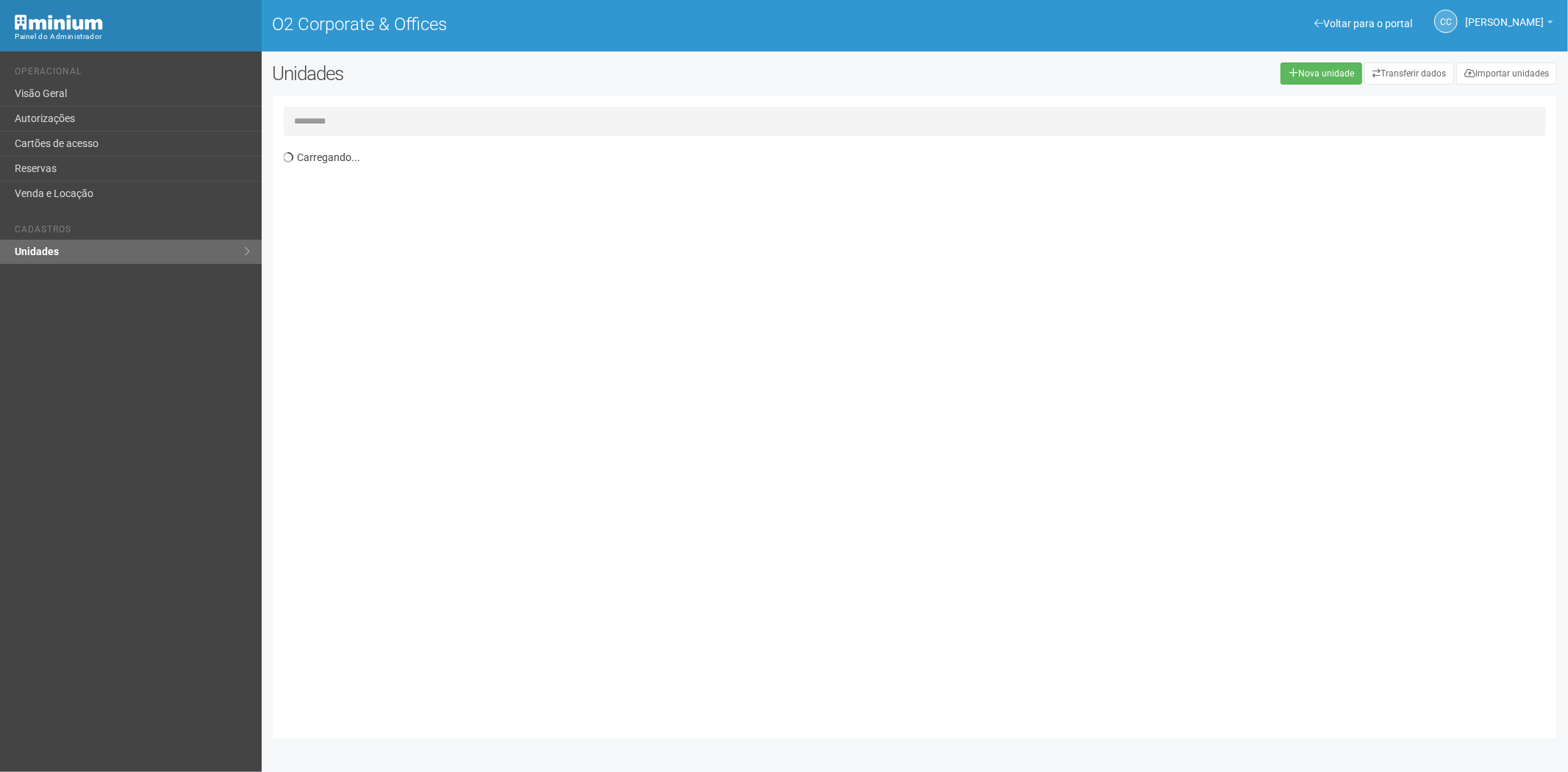
click at [388, 125] on input "text" at bounding box center [915, 121] width 1263 height 29
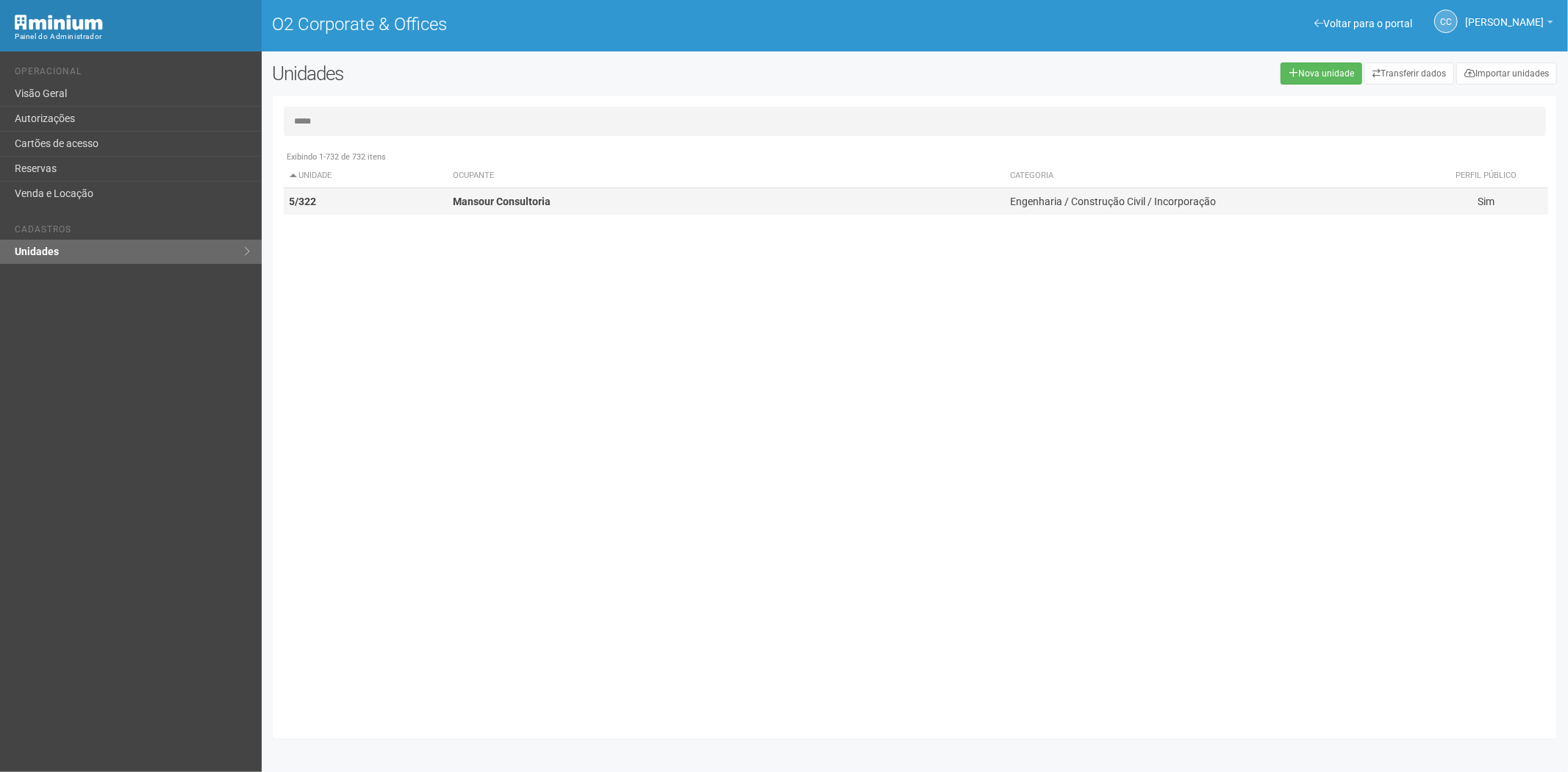
type input "*****"
click at [298, 200] on strong "5/322" at bounding box center [303, 201] width 28 height 12
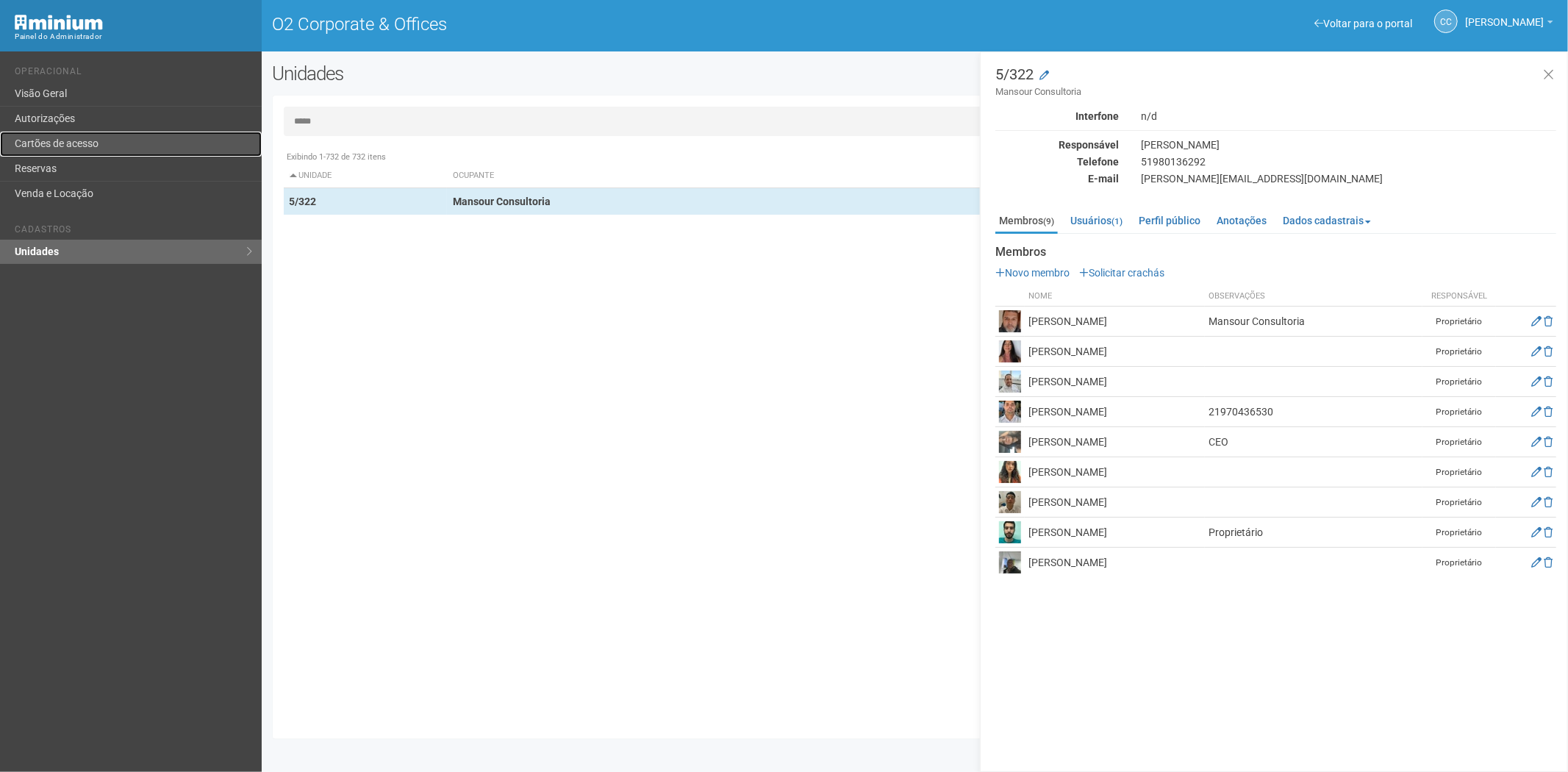
click at [115, 142] on link "Cartões de acesso" at bounding box center [131, 144] width 262 height 25
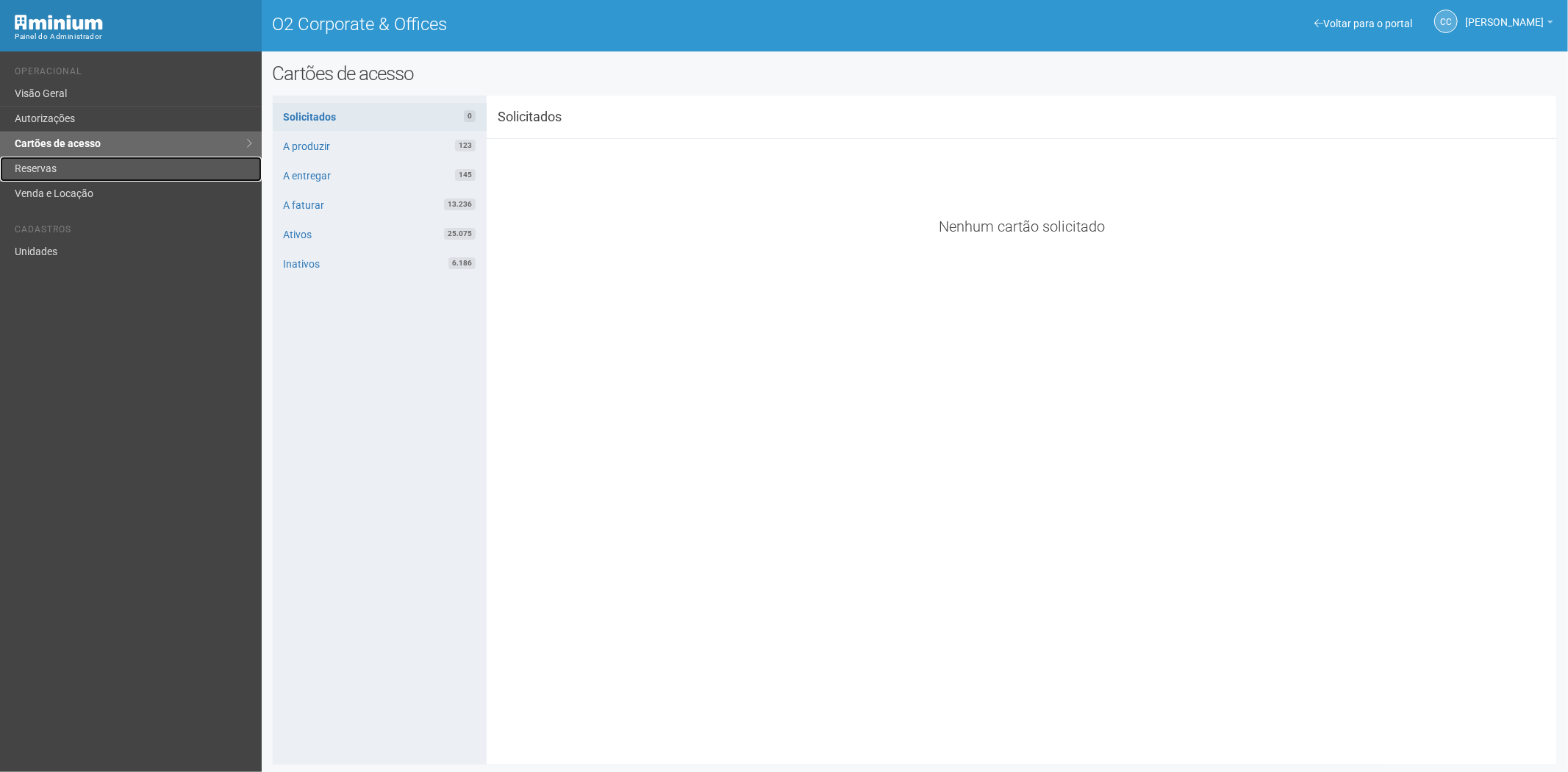
click at [84, 166] on link "Reservas" at bounding box center [131, 169] width 262 height 25
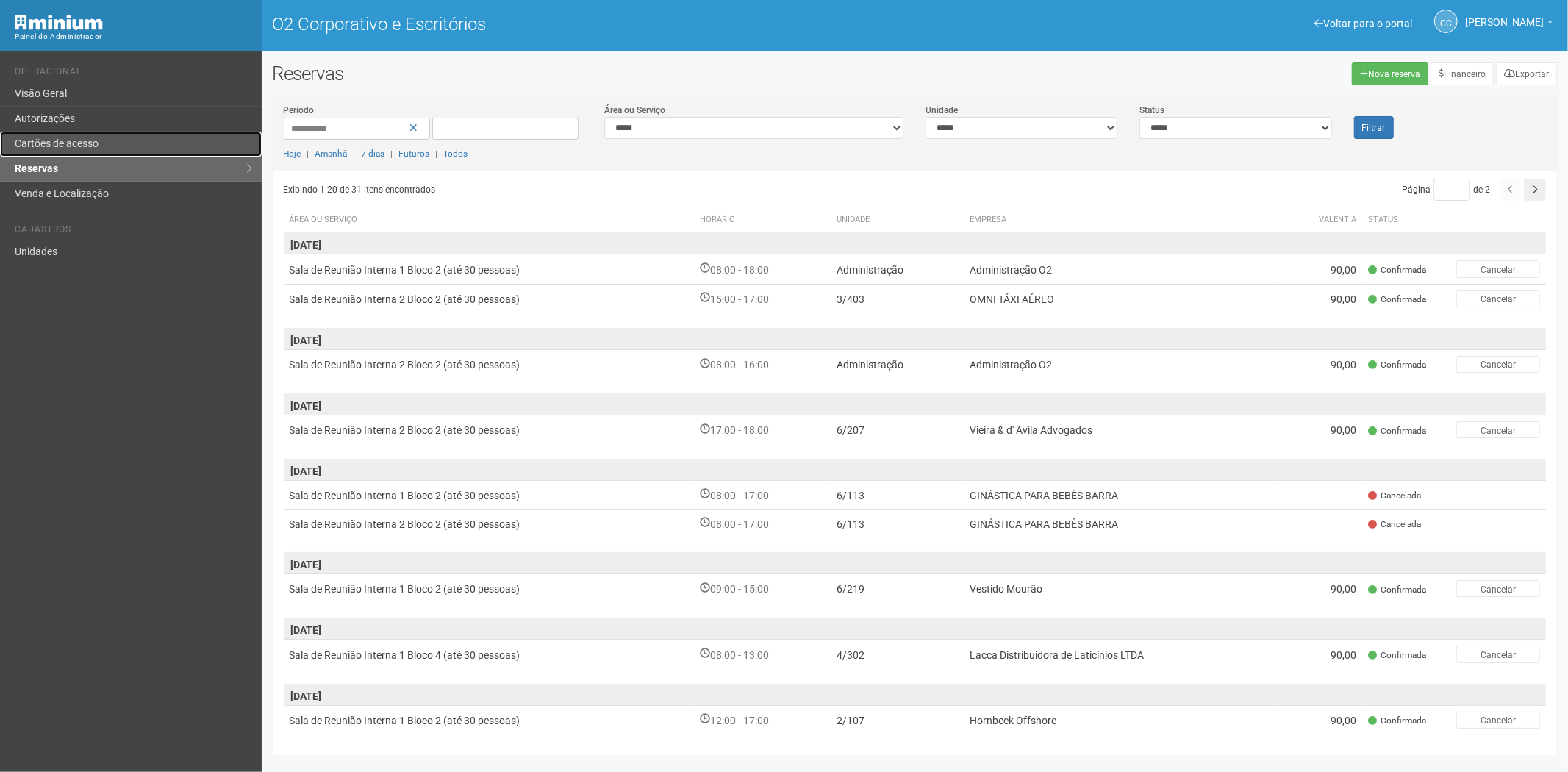
click at [108, 146] on link "Cartões de acesso" at bounding box center [131, 144] width 262 height 25
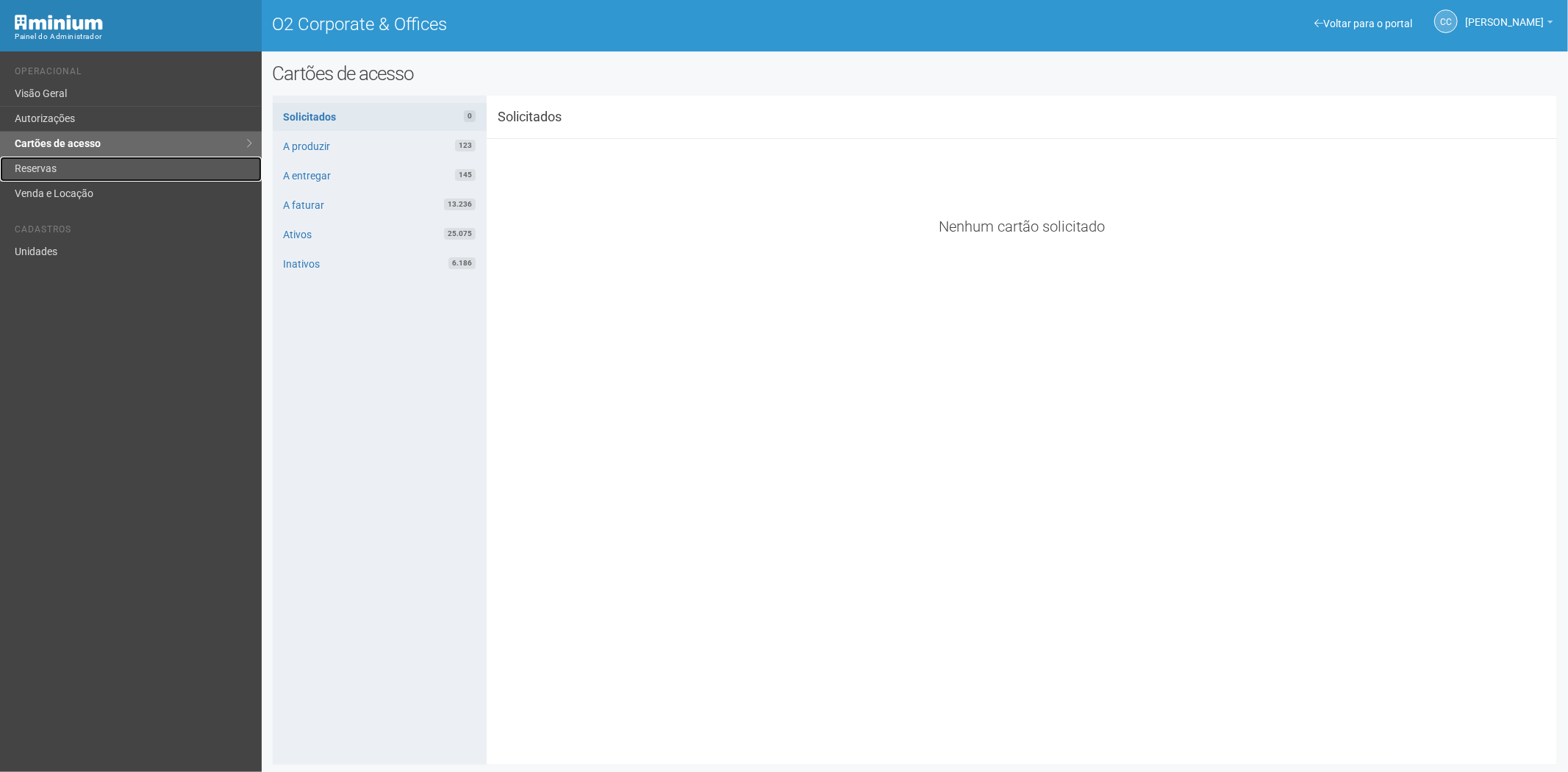
click at [93, 168] on link "Reservas" at bounding box center [131, 169] width 262 height 25
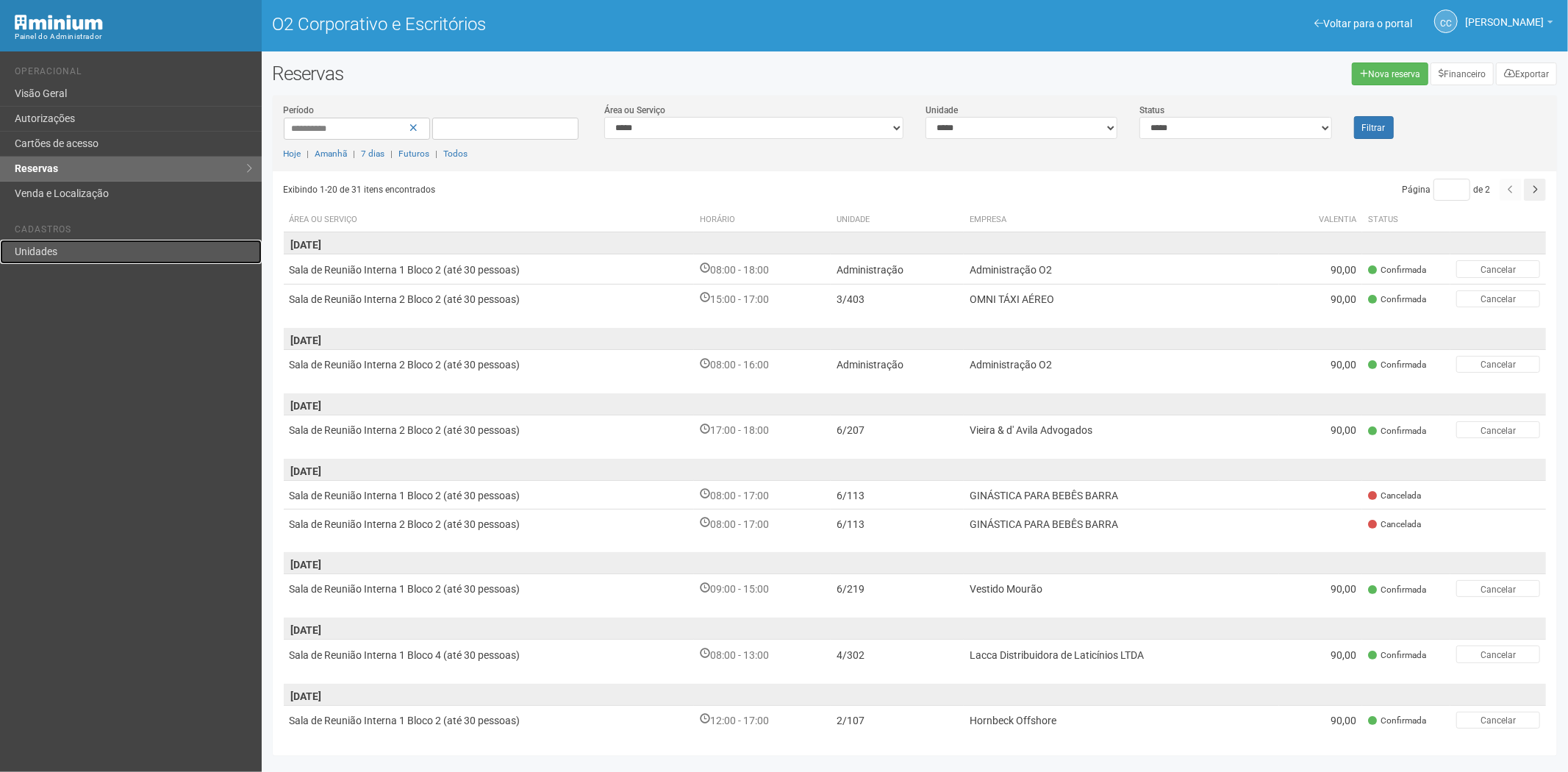
click at [36, 245] on link "Unidades" at bounding box center [131, 252] width 262 height 24
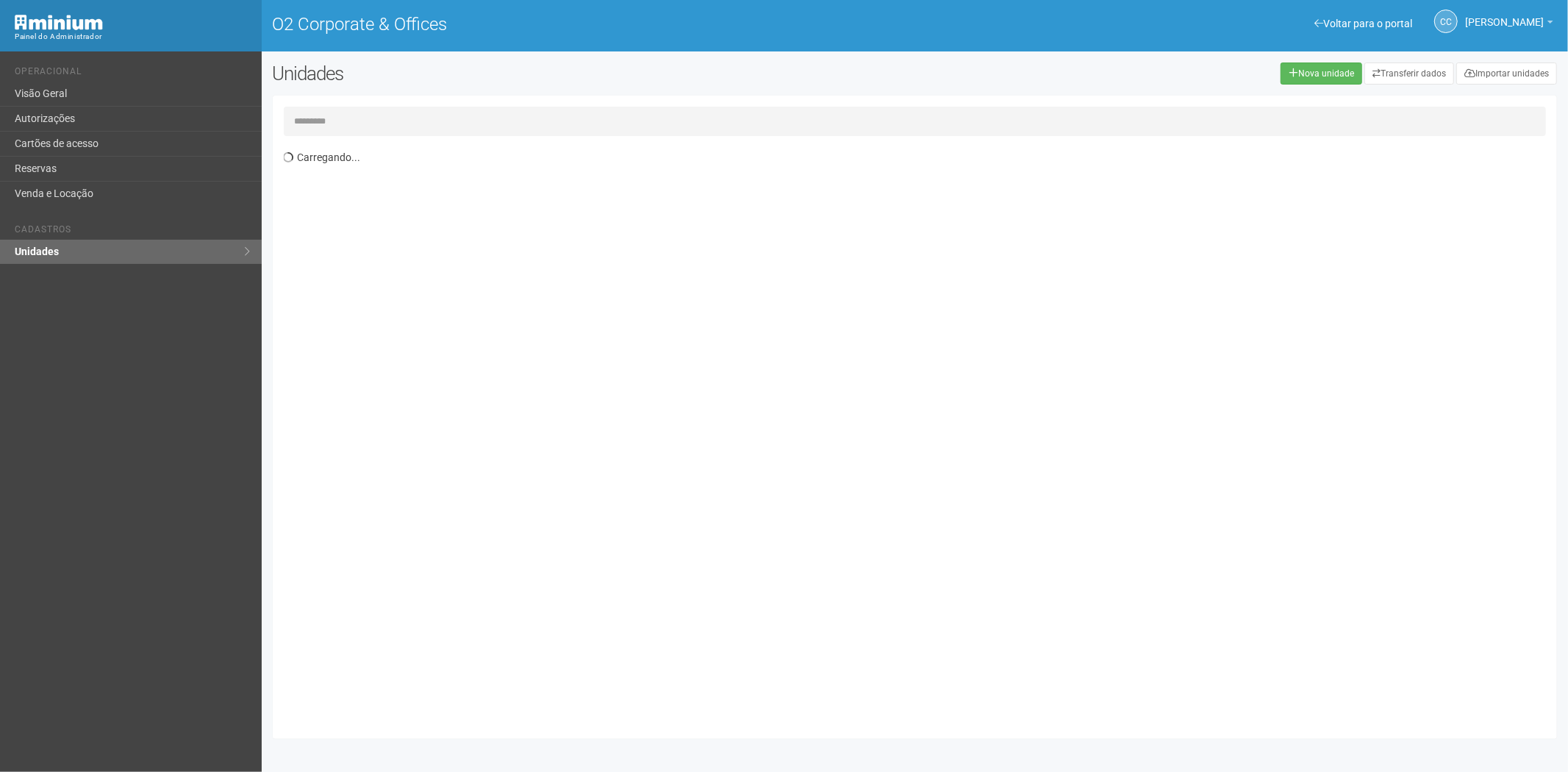
click at [337, 107] on input "text" at bounding box center [915, 121] width 1263 height 29
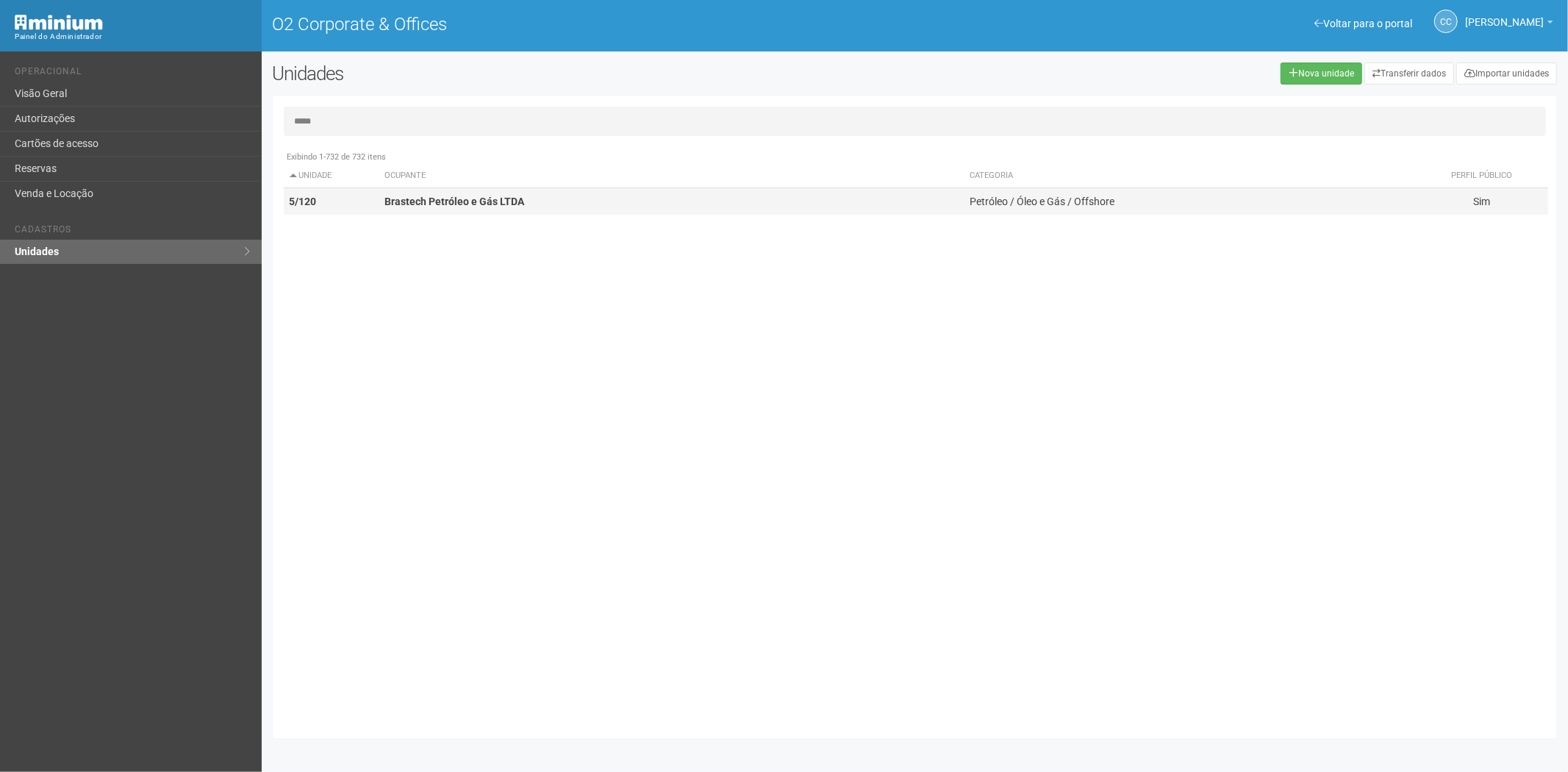
type input "*****"
click at [444, 212] on td "Brastech Petróleo e Gás LTDA" at bounding box center [672, 202] width 585 height 28
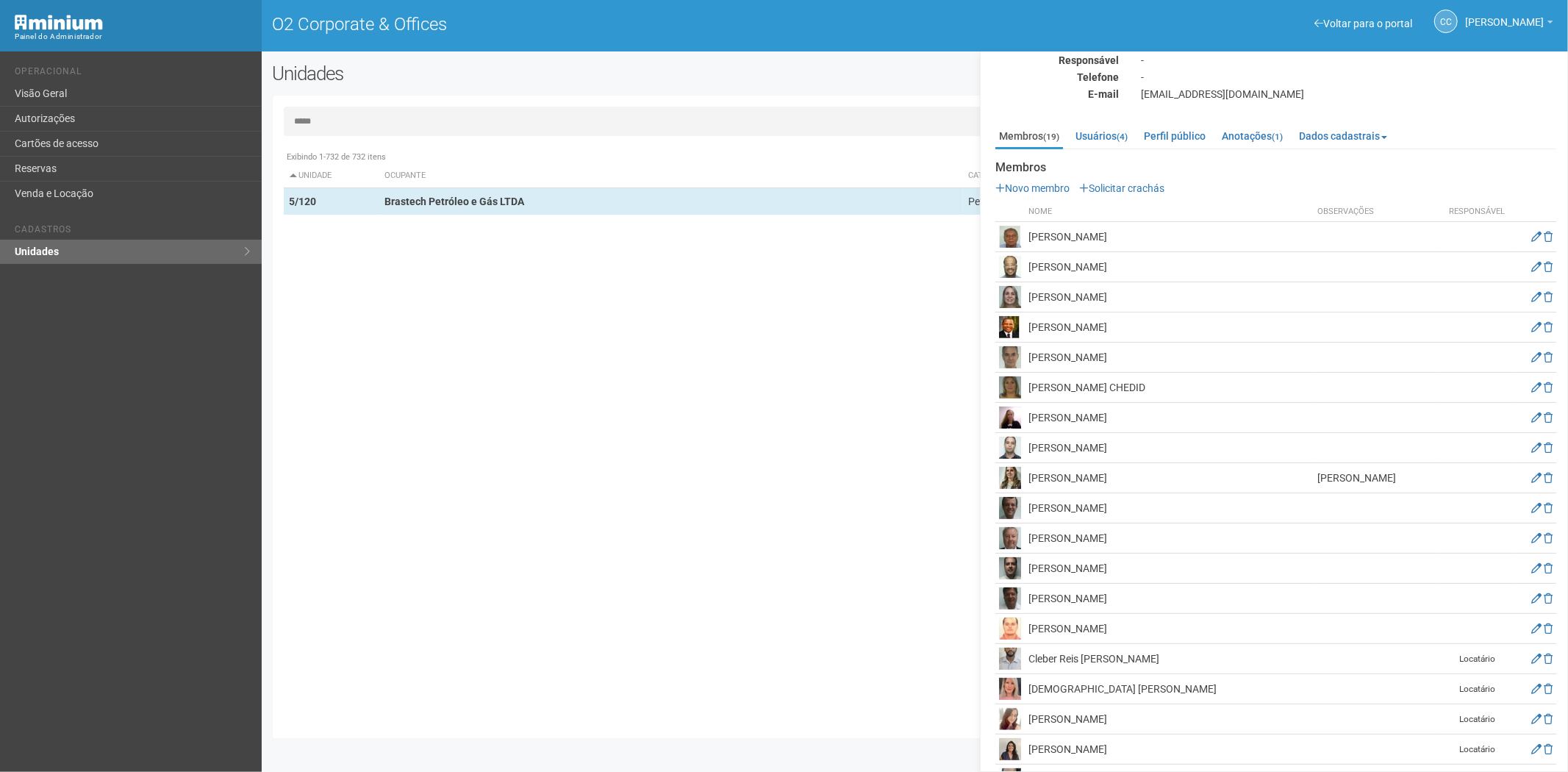
scroll to position [86, 0]
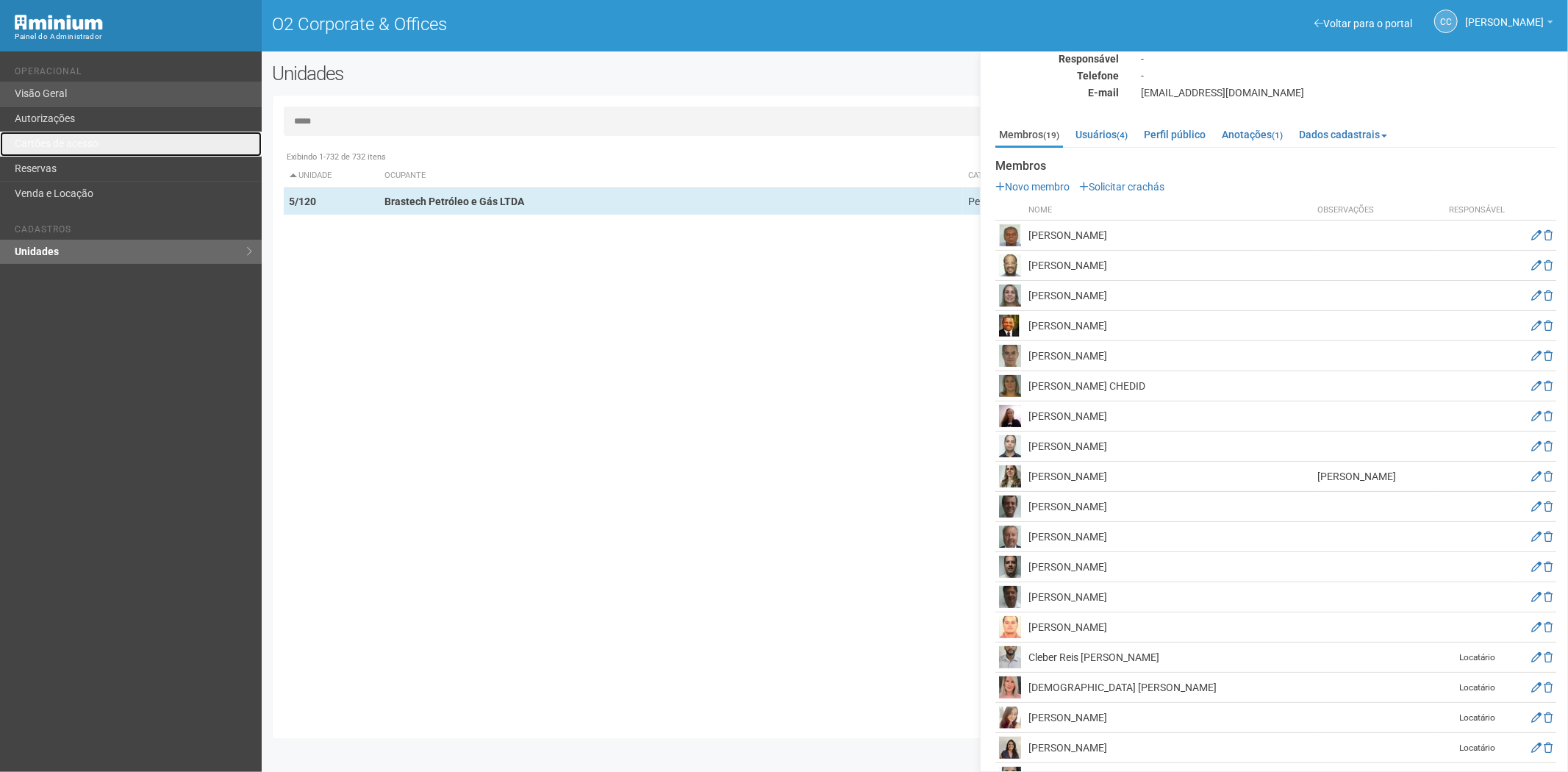
click at [38, 134] on link "Cartões de acesso" at bounding box center [131, 144] width 262 height 25
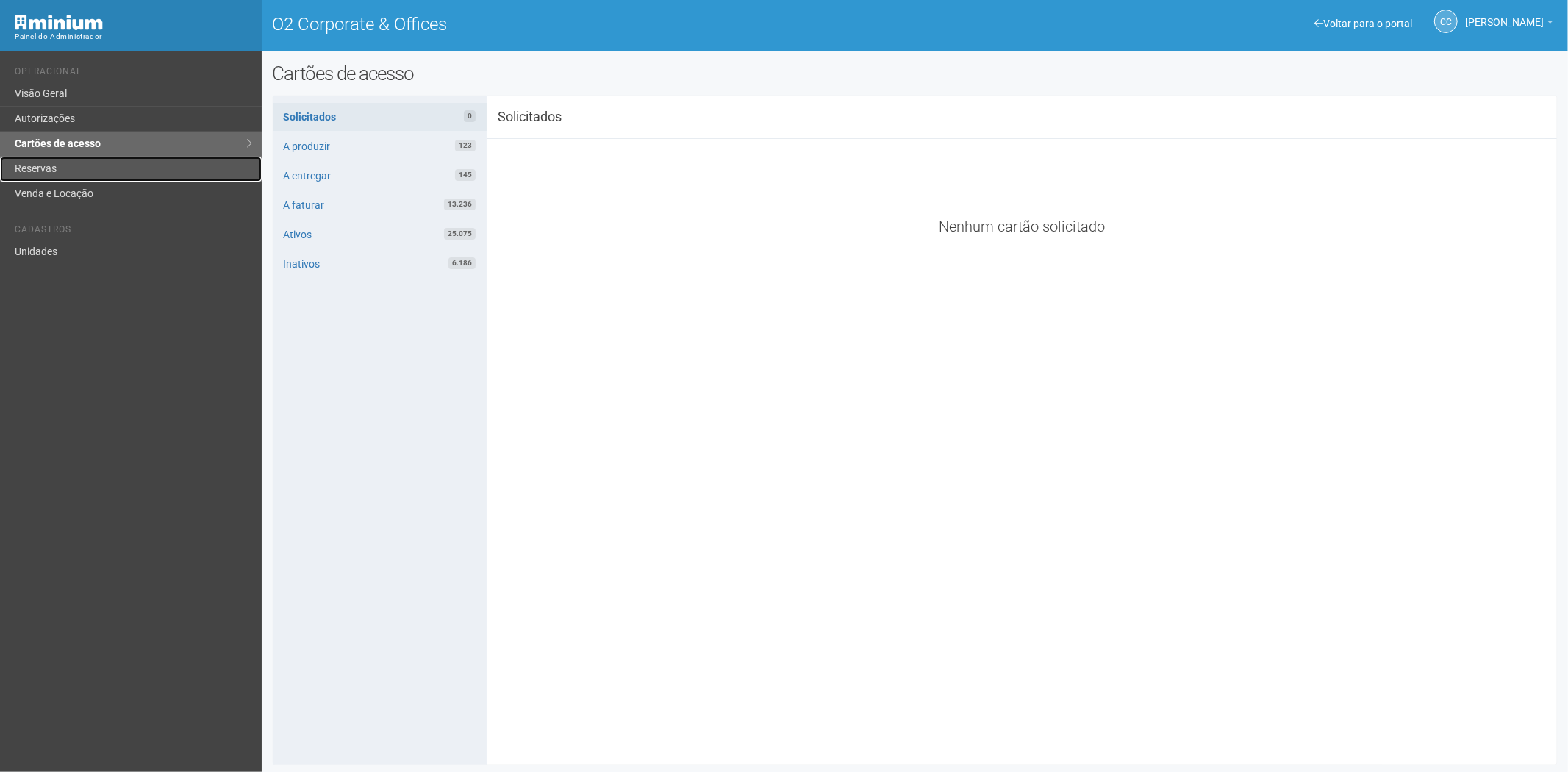
click at [57, 163] on link "Reservas" at bounding box center [131, 169] width 262 height 25
